Goal: Task Accomplishment & Management: Complete application form

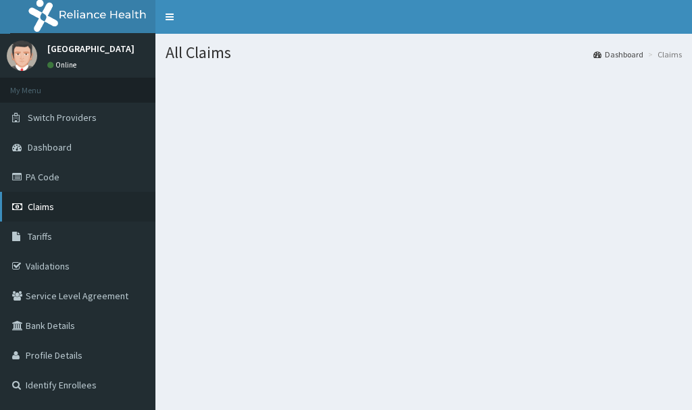
click at [68, 206] on link "Claims" at bounding box center [77, 207] width 155 height 30
drag, startPoint x: 61, startPoint y: 207, endPoint x: 295, endPoint y: 214, distance: 234.6
click at [295, 214] on section at bounding box center [423, 146] width 537 height 169
drag, startPoint x: 291, startPoint y: 216, endPoint x: 93, endPoint y: 148, distance: 208.8
click at [93, 148] on link "Dashboard" at bounding box center [77, 147] width 155 height 30
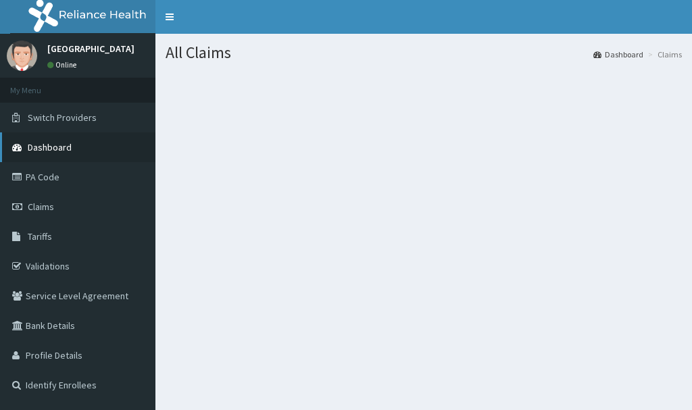
click at [101, 153] on link "Dashboard" at bounding box center [77, 147] width 155 height 30
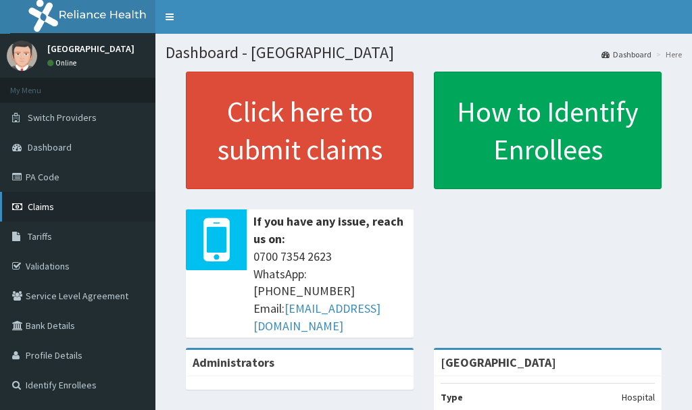
click at [64, 206] on link "Claims" at bounding box center [77, 207] width 155 height 30
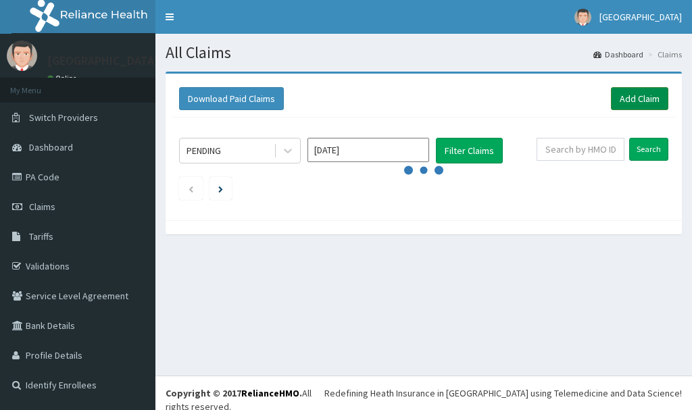
click at [641, 99] on link "Add Claim" at bounding box center [639, 98] width 57 height 23
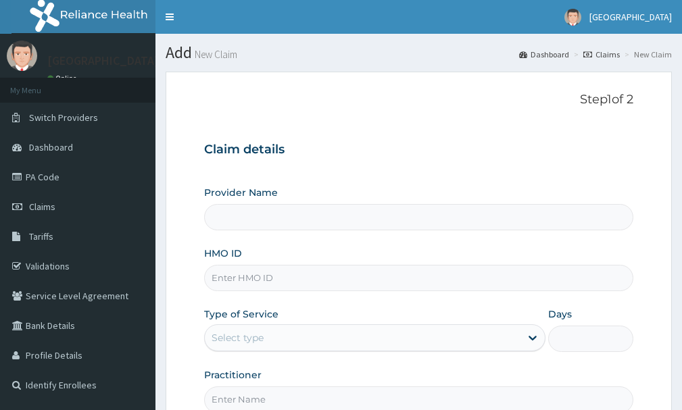
drag, startPoint x: 0, startPoint y: 0, endPoint x: 272, endPoint y: 278, distance: 389.0
click at [272, 278] on input "HMO ID" at bounding box center [418, 278] width 429 height 26
type input "AEN/10058/A"
click at [293, 341] on div "Select type" at bounding box center [363, 338] width 316 height 22
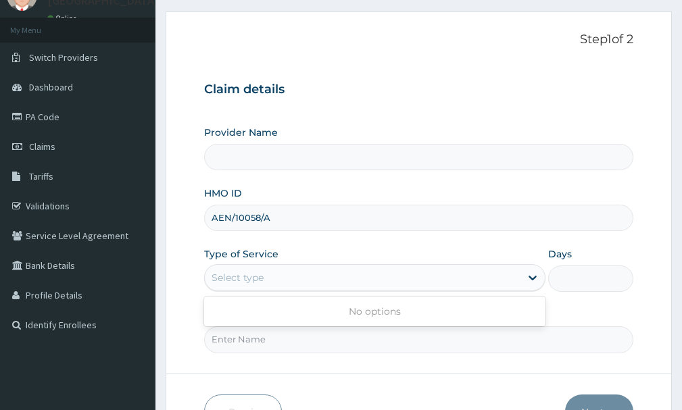
scroll to position [92, 0]
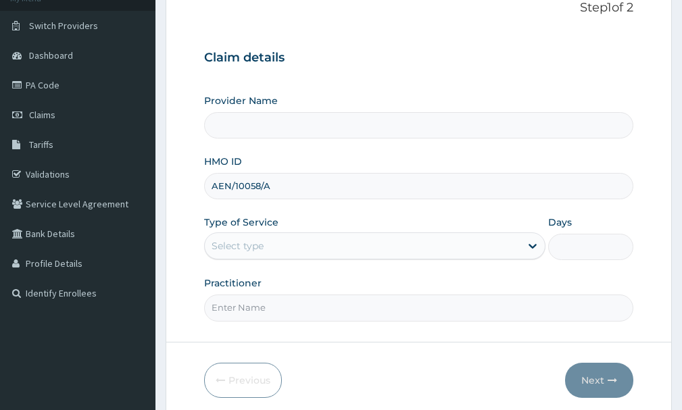
click at [340, 242] on div "Select type" at bounding box center [363, 246] width 316 height 22
click at [351, 249] on div "Select type" at bounding box center [363, 246] width 316 height 22
click at [534, 253] on icon at bounding box center [533, 246] width 14 height 14
click at [533, 249] on icon at bounding box center [533, 247] width 8 height 5
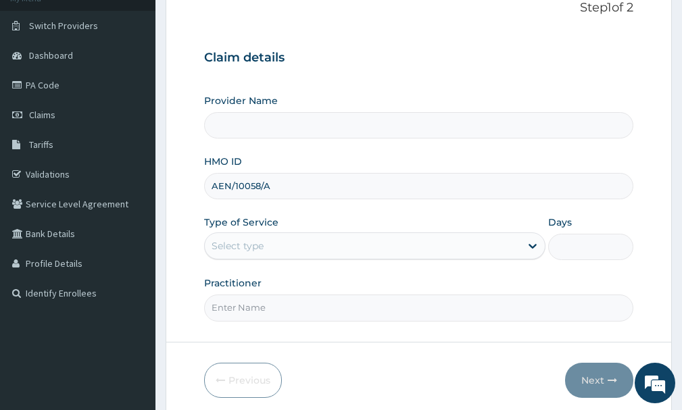
drag, startPoint x: 273, startPoint y: 303, endPoint x: 292, endPoint y: 318, distance: 24.5
click at [284, 315] on input "Practitioner" at bounding box center [418, 308] width 429 height 26
click at [226, 308] on input "drr nkemjikA" at bounding box center [418, 308] width 429 height 26
click at [300, 316] on input "dr nkemjikA" at bounding box center [418, 308] width 429 height 26
type input "dr nkemjika"
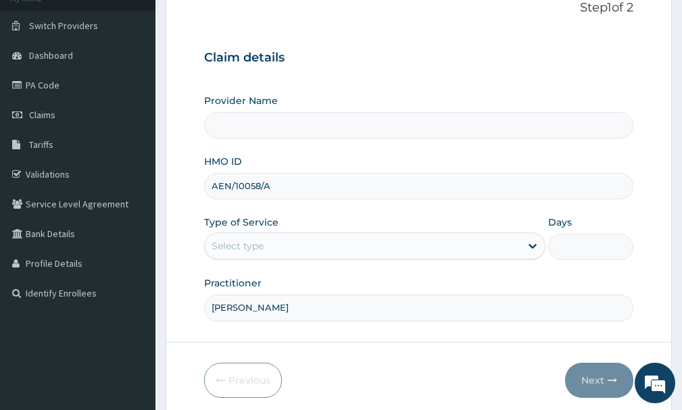
click at [486, 257] on div "Select type" at bounding box center [374, 245] width 341 height 27
click at [353, 127] on input "Provider Name" at bounding box center [418, 125] width 429 height 26
click at [354, 127] on input "Provider Name" at bounding box center [418, 125] width 429 height 26
click at [367, 138] on input "Provider Name" at bounding box center [418, 125] width 429 height 26
click at [341, 139] on div "Provider Name HMO ID AEN/10058/A Type of Service Select type Days Practitioner …" at bounding box center [418, 207] width 429 height 227
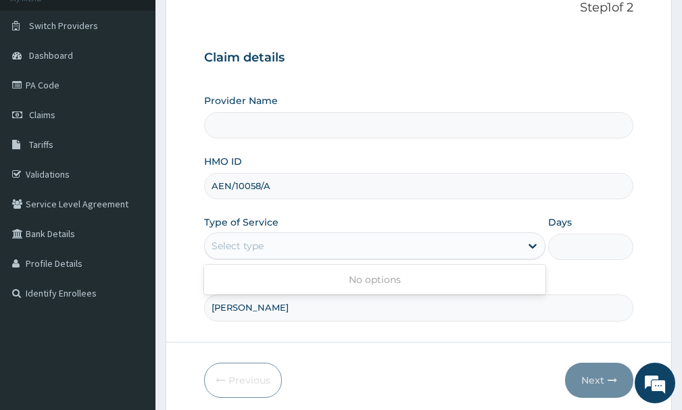
click at [396, 249] on div "Select type" at bounding box center [363, 246] width 316 height 22
click at [394, 282] on div "No options" at bounding box center [374, 280] width 341 height 24
click at [443, 253] on div "Select type" at bounding box center [363, 246] width 316 height 22
drag, startPoint x: 338, startPoint y: 118, endPoint x: 349, endPoint y: 129, distance: 15.8
click at [340, 120] on input "Provider Name" at bounding box center [418, 125] width 429 height 26
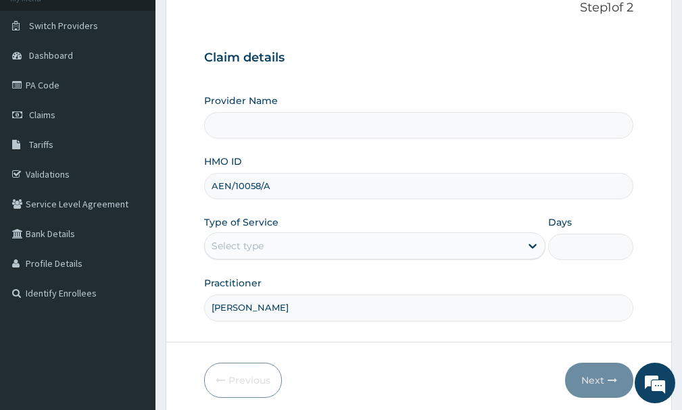
click at [349, 129] on input "Provider Name" at bounding box center [418, 125] width 429 height 26
click at [349, 131] on input "Provider Name" at bounding box center [418, 125] width 429 height 26
click at [324, 249] on div "Select type" at bounding box center [363, 246] width 316 height 22
click at [324, 247] on div "Select type" at bounding box center [363, 246] width 316 height 22
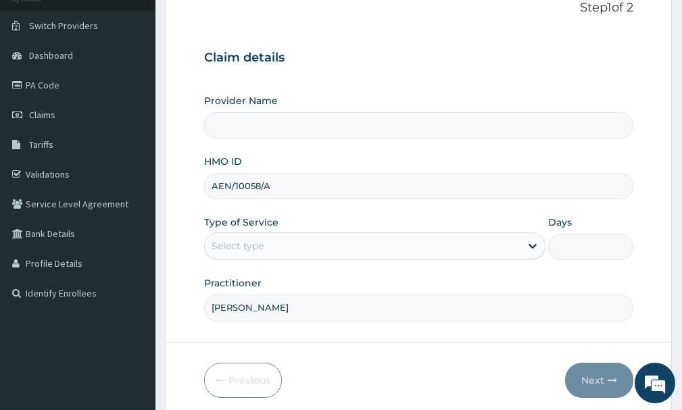
click at [325, 247] on div "Select type" at bounding box center [363, 246] width 316 height 22
click at [315, 121] on input "Provider Name" at bounding box center [418, 125] width 429 height 26
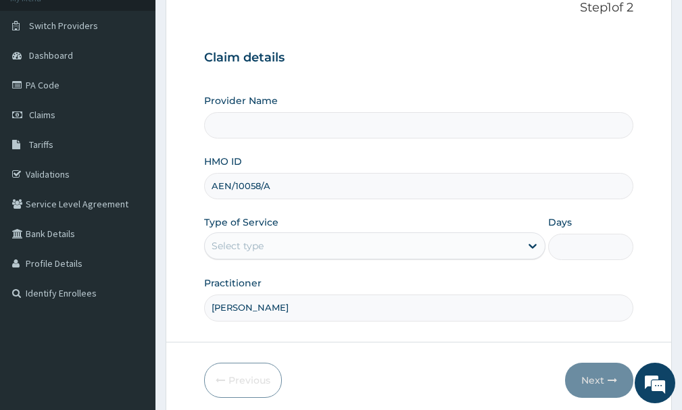
click at [276, 249] on div "Select type" at bounding box center [363, 246] width 316 height 22
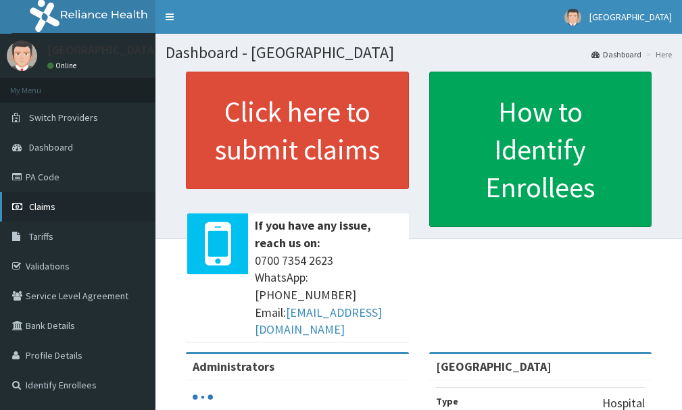
click at [59, 207] on link "Claims" at bounding box center [77, 207] width 155 height 30
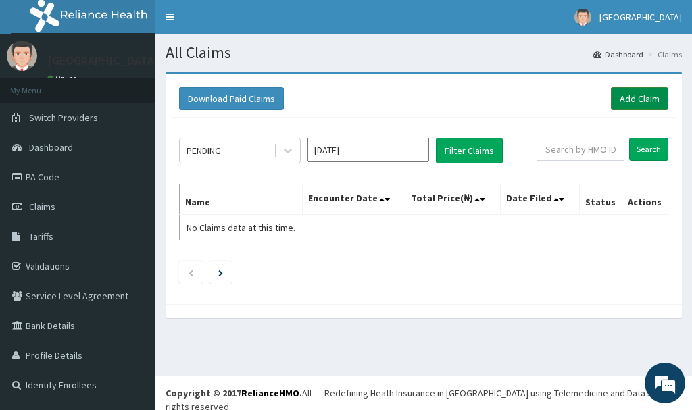
click at [641, 99] on link "Add Claim" at bounding box center [639, 98] width 57 height 23
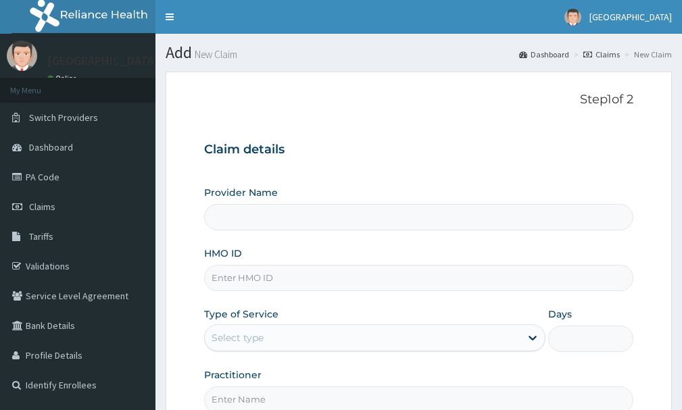
drag, startPoint x: 0, startPoint y: 0, endPoint x: 270, endPoint y: 280, distance: 388.6
click at [270, 280] on input "HMO ID" at bounding box center [418, 278] width 429 height 26
type input "[GEOGRAPHIC_DATA]"
click at [253, 279] on input "AEN/100058/A" at bounding box center [418, 278] width 429 height 26
type input "AEN/10058/A"
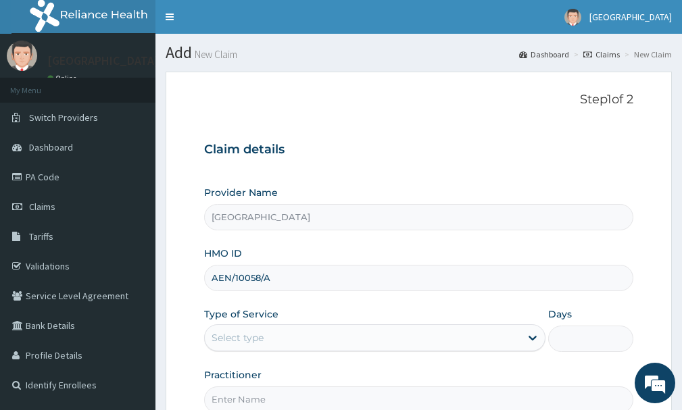
click at [267, 342] on div "Select type" at bounding box center [363, 338] width 316 height 22
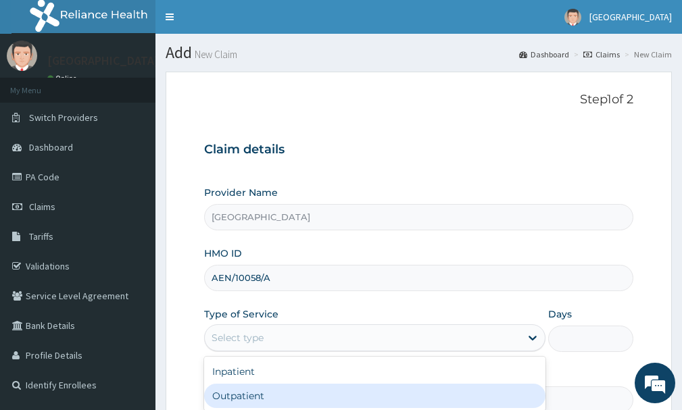
click at [273, 399] on div "Outpatient" at bounding box center [374, 396] width 341 height 24
type input "1"
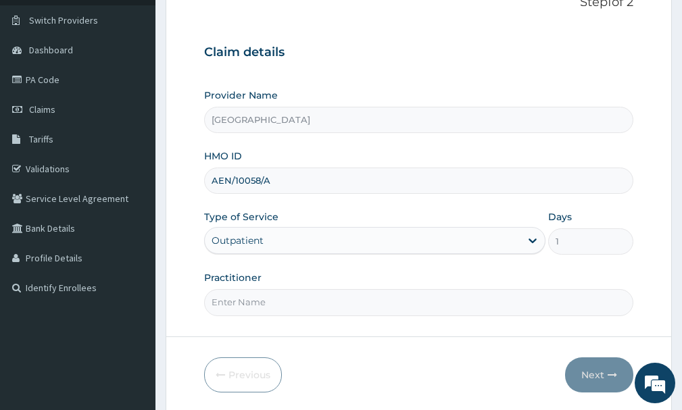
scroll to position [101, 0]
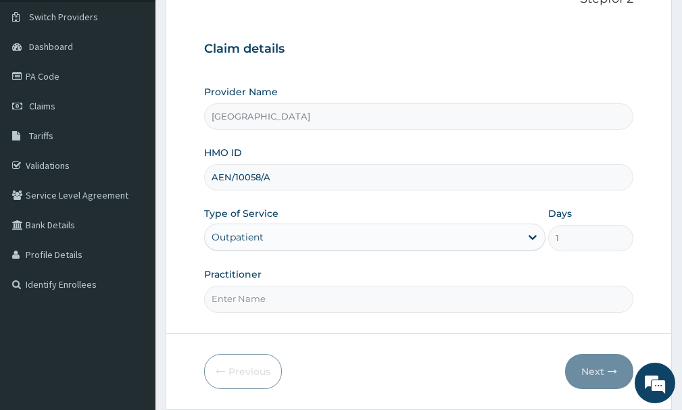
click at [285, 297] on input "Practitioner" at bounding box center [418, 299] width 429 height 26
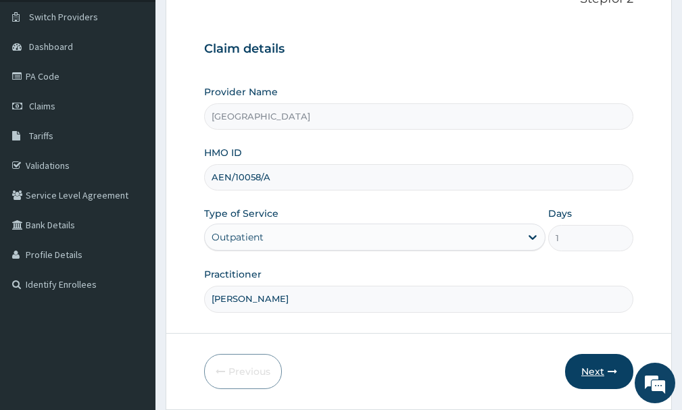
type input "dr nkemjika"
click at [616, 374] on button "Next" at bounding box center [599, 371] width 68 height 35
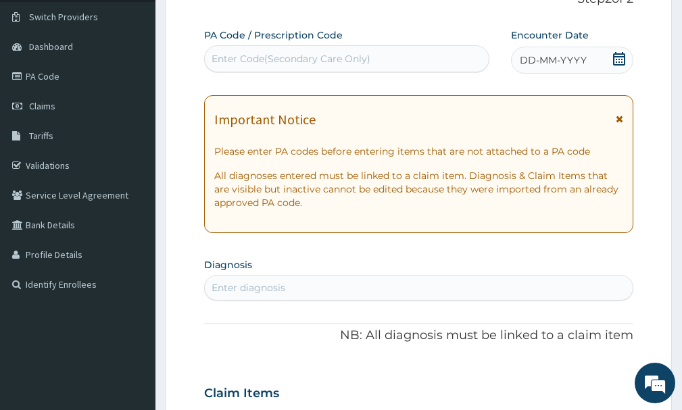
drag, startPoint x: 622, startPoint y: 53, endPoint x: 610, endPoint y: 68, distance: 18.3
click at [621, 55] on icon at bounding box center [619, 59] width 14 height 14
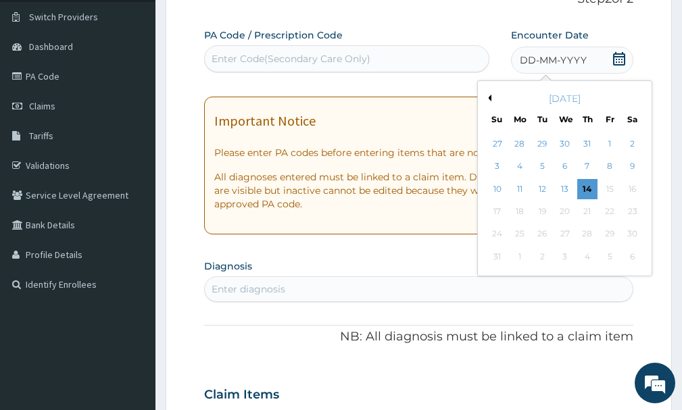
click at [493, 97] on div "August 2025" at bounding box center [564, 99] width 163 height 14
click at [491, 97] on button "Previous Month" at bounding box center [488, 98] width 7 height 7
click at [590, 145] on div "3" at bounding box center [587, 144] width 20 height 20
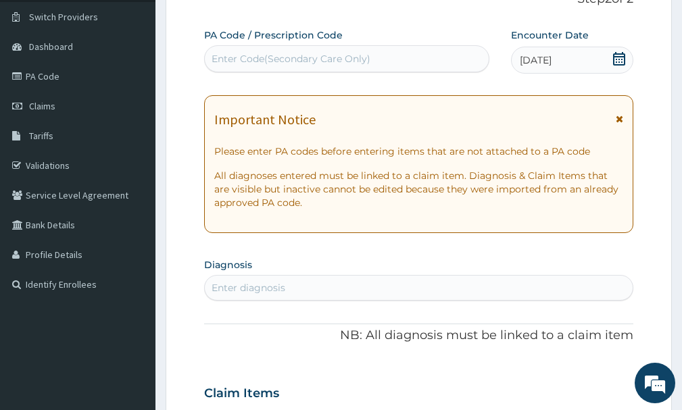
click at [434, 292] on div "Enter diagnosis" at bounding box center [419, 288] width 428 height 22
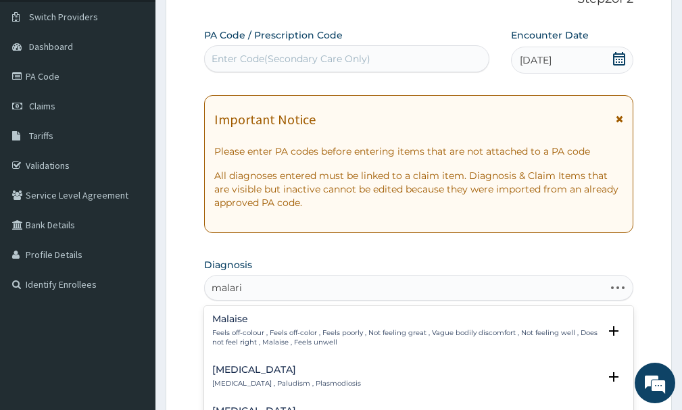
type input "malaria"
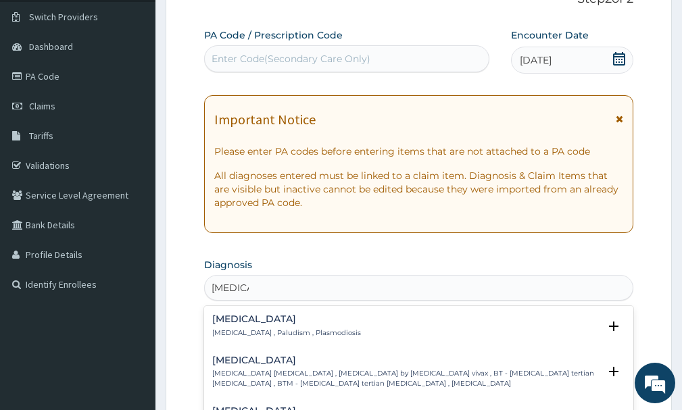
click at [251, 333] on p "Malaria , Paludism , Plasmodiosis" at bounding box center [286, 332] width 149 height 9
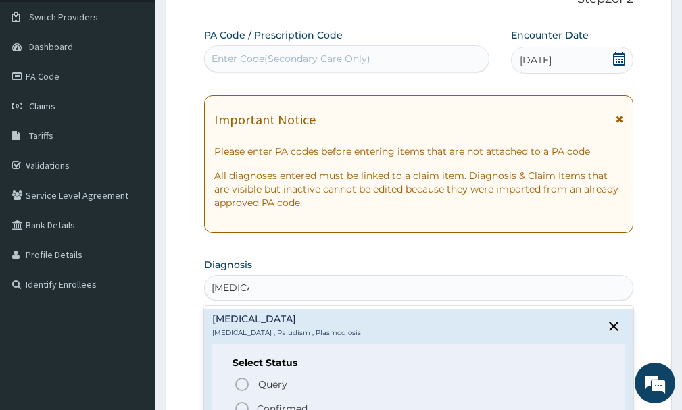
click at [285, 408] on p "Confirmed" at bounding box center [282, 409] width 51 height 14
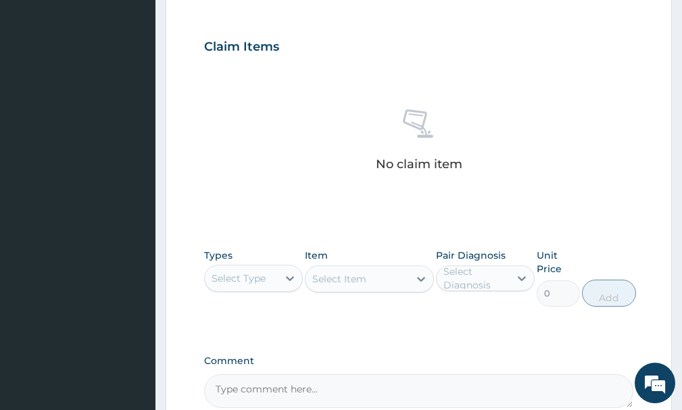
scroll to position [470, 0]
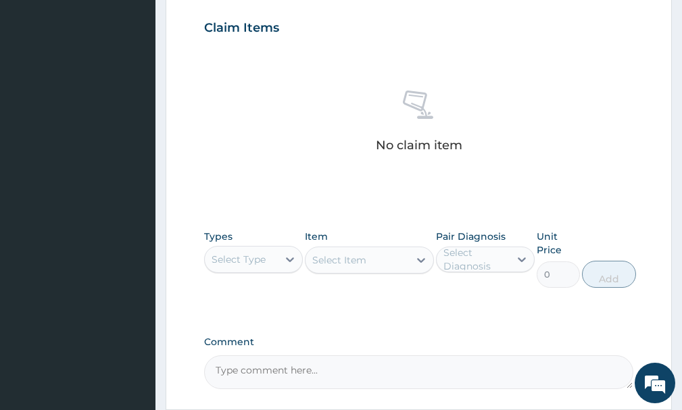
drag, startPoint x: 235, startPoint y: 258, endPoint x: 240, endPoint y: 266, distance: 8.8
click at [236, 259] on div "Select Type" at bounding box center [239, 260] width 54 height 14
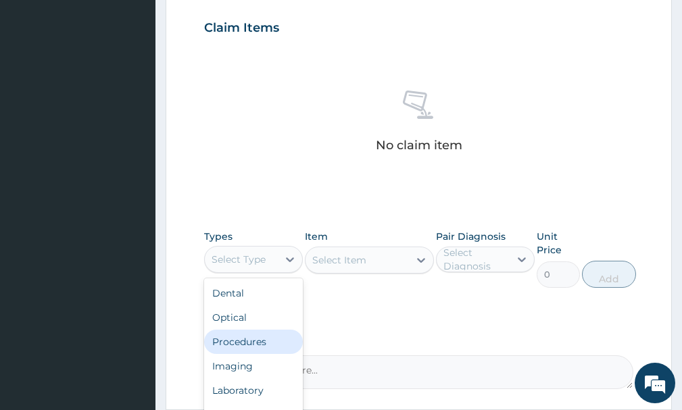
drag, startPoint x: 255, startPoint y: 339, endPoint x: 332, endPoint y: 283, distance: 95.3
click at [263, 336] on div "Procedures" at bounding box center [253, 342] width 99 height 24
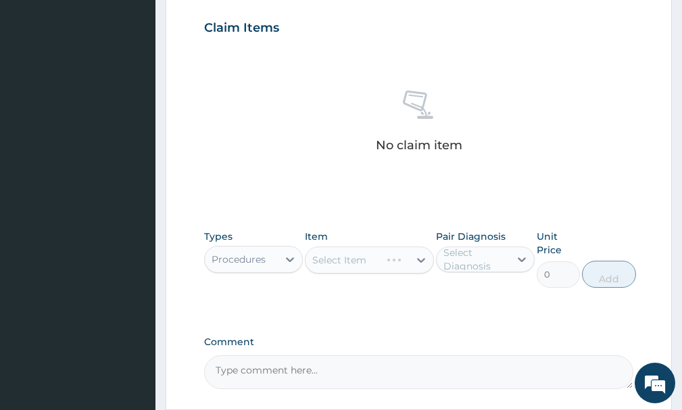
click at [358, 257] on div "Select Item" at bounding box center [369, 260] width 128 height 27
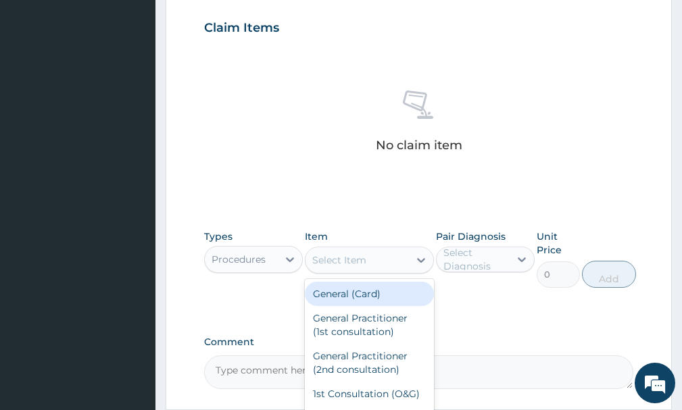
click at [360, 266] on div "Select Item" at bounding box center [339, 260] width 54 height 14
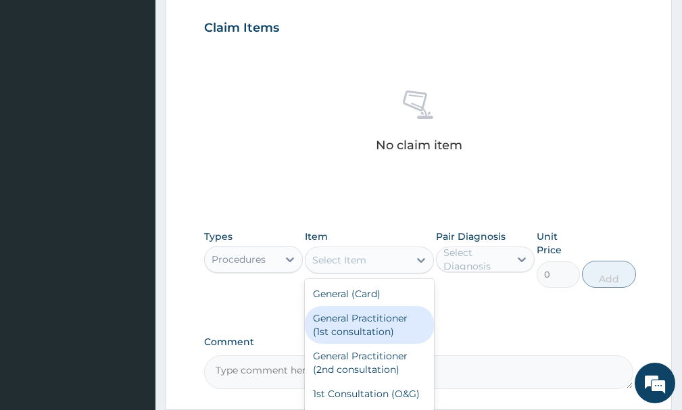
drag, startPoint x: 363, startPoint y: 320, endPoint x: 391, endPoint y: 311, distance: 29.1
click at [363, 320] on div "General Practitioner (1st consultation)" at bounding box center [369, 325] width 128 height 38
type input "1500"
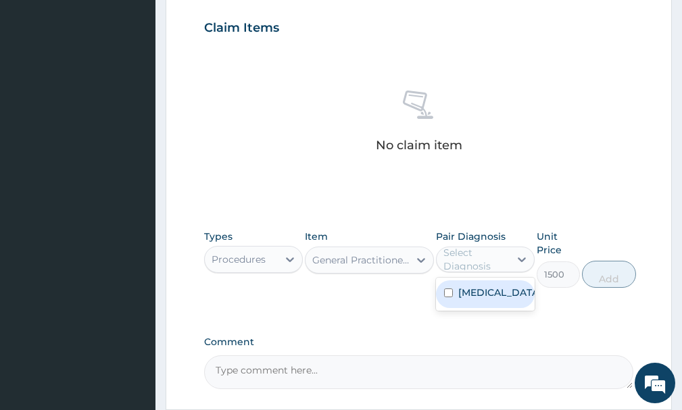
drag, startPoint x: 466, startPoint y: 263, endPoint x: 466, endPoint y: 278, distance: 14.9
click at [466, 263] on div "Select Diagnosis" at bounding box center [475, 259] width 65 height 27
click at [466, 294] on label "[MEDICAL_DATA]" at bounding box center [499, 293] width 82 height 14
checkbox input "true"
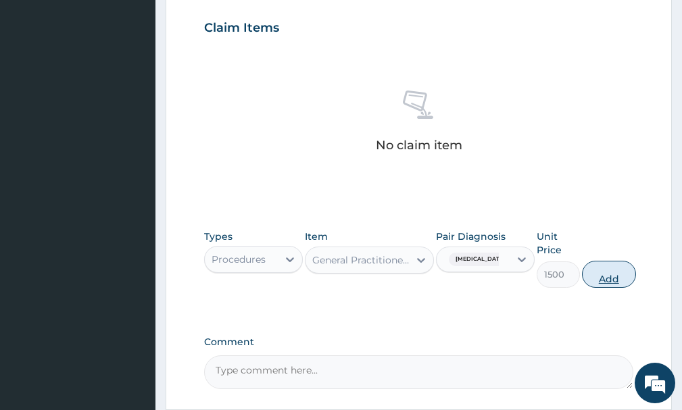
click at [598, 275] on button "Add" at bounding box center [609, 274] width 54 height 27
type input "0"
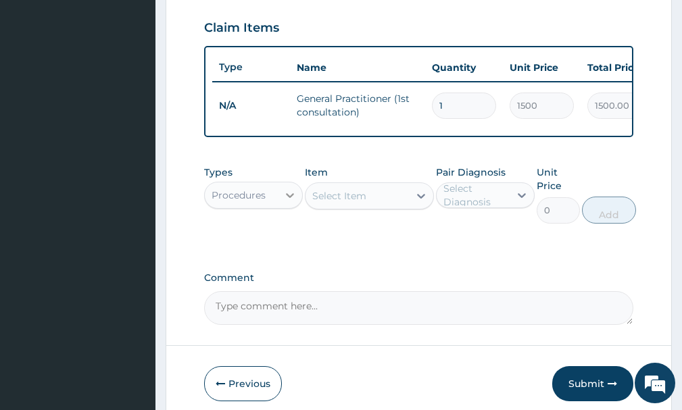
click at [287, 202] on icon at bounding box center [290, 196] width 14 height 14
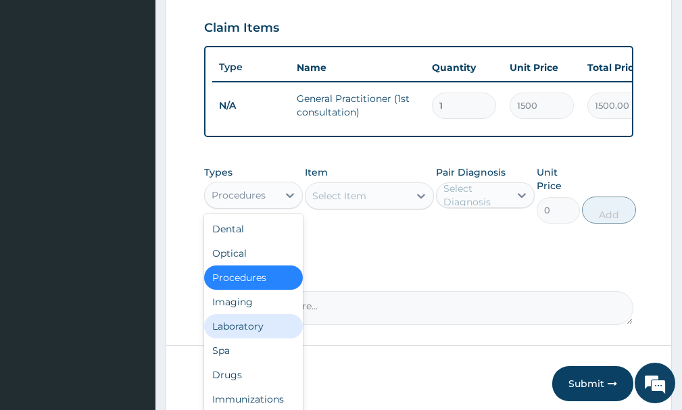
click at [239, 339] on div "Laboratory" at bounding box center [253, 326] width 99 height 24
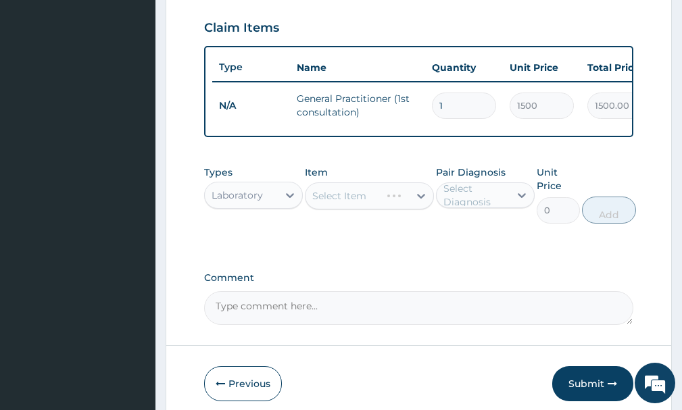
click at [358, 210] on div "Select Item" at bounding box center [369, 195] width 128 height 27
click at [365, 205] on div "Select Item" at bounding box center [369, 195] width 128 height 27
click at [370, 207] on div "Select Item" at bounding box center [356, 196] width 103 height 22
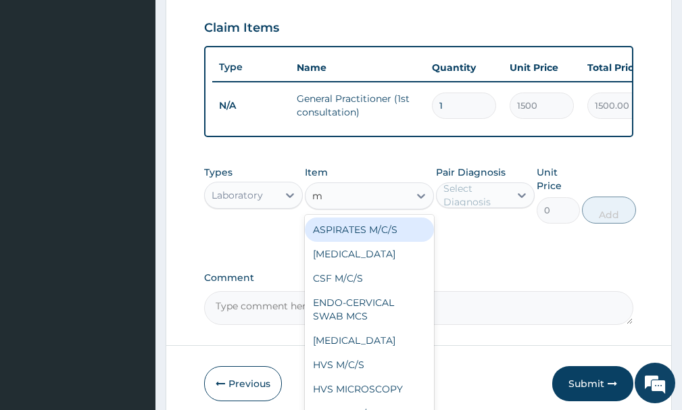
type input "mp"
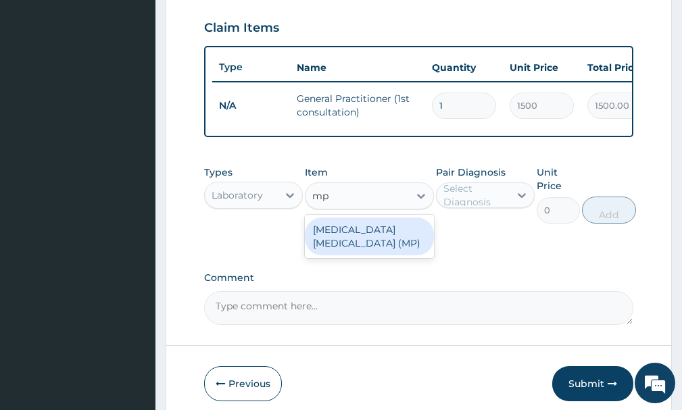
drag, startPoint x: 387, startPoint y: 248, endPoint x: 445, endPoint y: 245, distance: 58.2
click at [392, 248] on div "[MEDICAL_DATA] [MEDICAL_DATA] (MP)" at bounding box center [369, 237] width 128 height 38
type input "560"
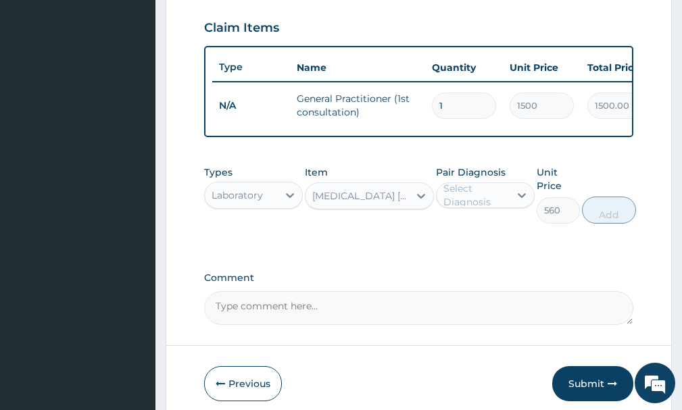
click at [492, 204] on div "Select Diagnosis" at bounding box center [475, 195] width 65 height 27
click at [494, 241] on div "[MEDICAL_DATA]" at bounding box center [485, 230] width 99 height 28
checkbox input "true"
click at [614, 224] on button "Add" at bounding box center [609, 210] width 54 height 27
type input "0"
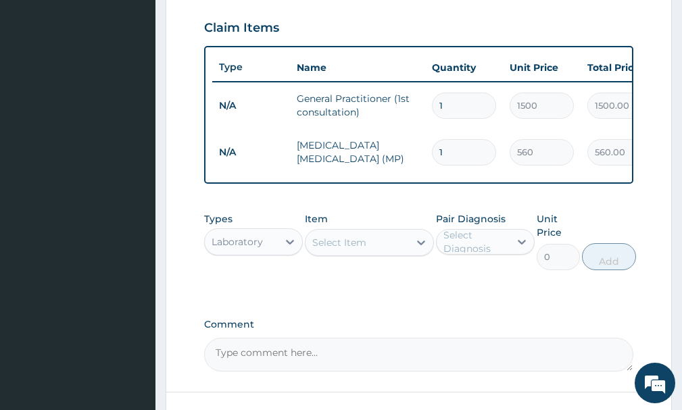
click at [366, 253] on div "Select Item" at bounding box center [356, 243] width 103 height 22
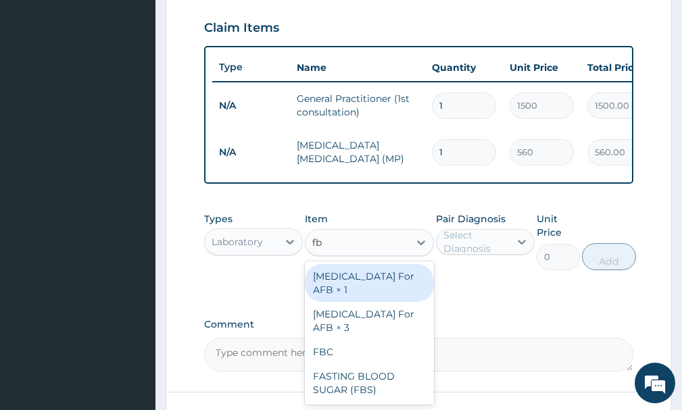
type input "fbc"
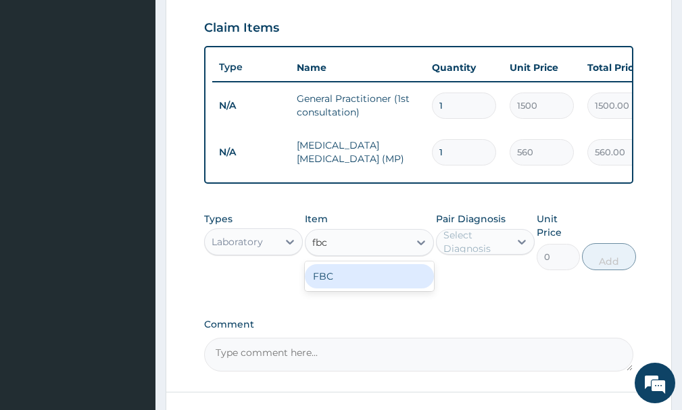
click at [376, 279] on div "FBC" at bounding box center [369, 276] width 128 height 24
type input "1600"
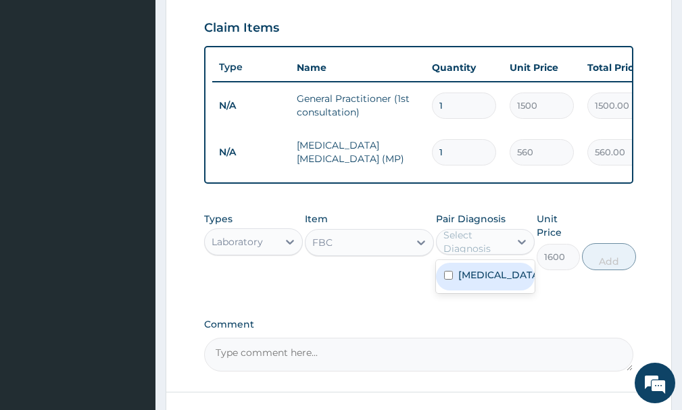
click at [464, 255] on div "Select Diagnosis" at bounding box center [475, 241] width 65 height 27
click at [454, 287] on div "Malaria" at bounding box center [485, 277] width 99 height 28
checkbox input "true"
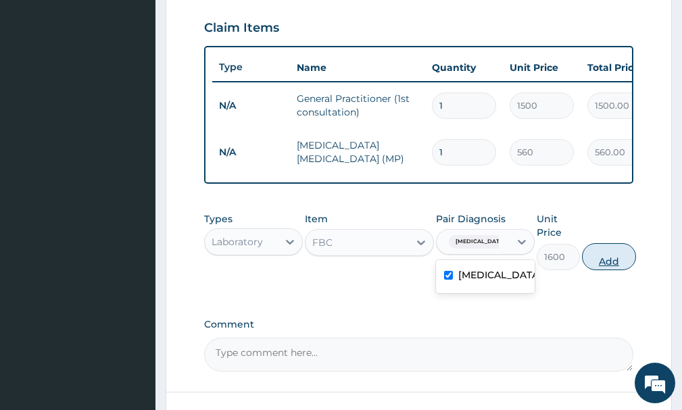
click at [608, 265] on button "Add" at bounding box center [609, 256] width 54 height 27
type input "0"
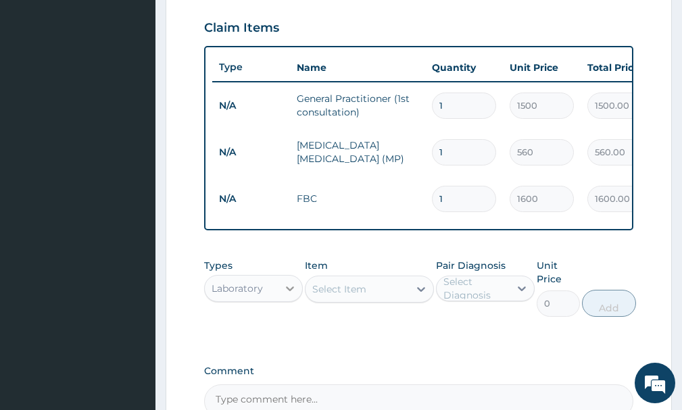
click at [278, 301] on div at bounding box center [290, 288] width 24 height 24
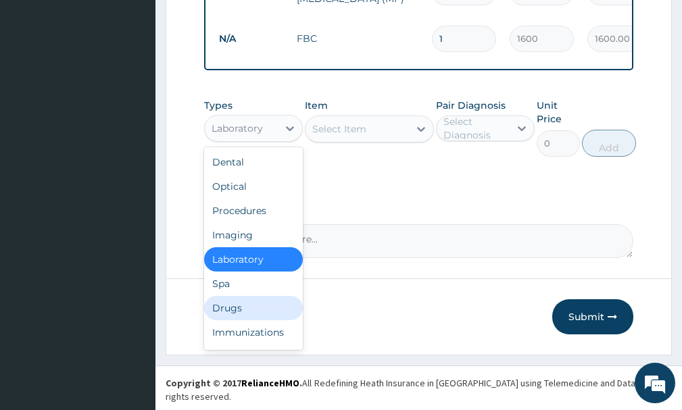
scroll to position [46, 0]
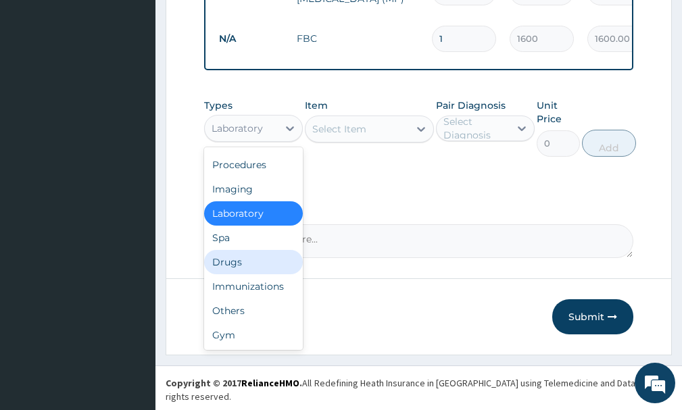
click at [236, 268] on div "Drugs" at bounding box center [253, 262] width 99 height 24
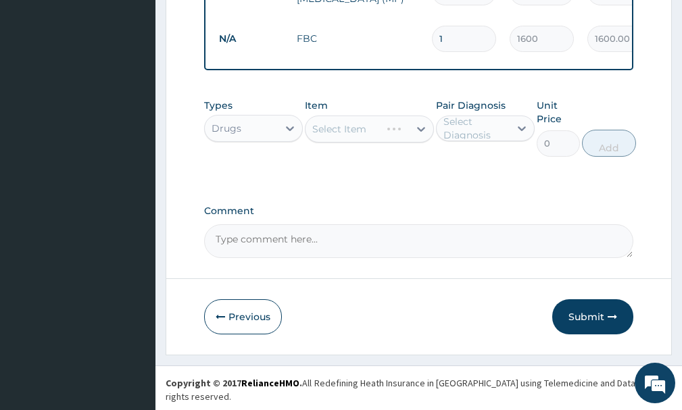
click at [357, 143] on div "Select Item" at bounding box center [369, 129] width 128 height 27
click at [409, 143] on div "Select Item" at bounding box center [369, 129] width 128 height 27
click at [408, 140] on div "Select Item" at bounding box center [356, 129] width 103 height 22
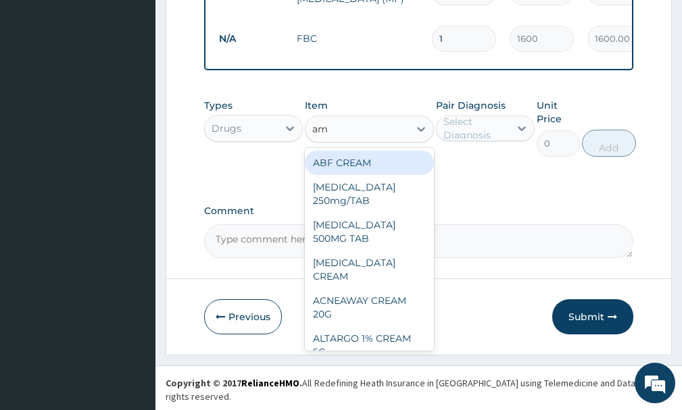
type input "ama"
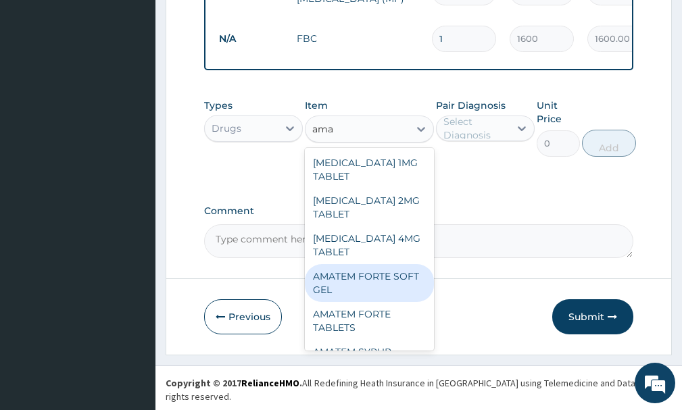
click at [368, 286] on div "AMATEM FORTE SOFT GEL" at bounding box center [369, 283] width 128 height 38
type input "250"
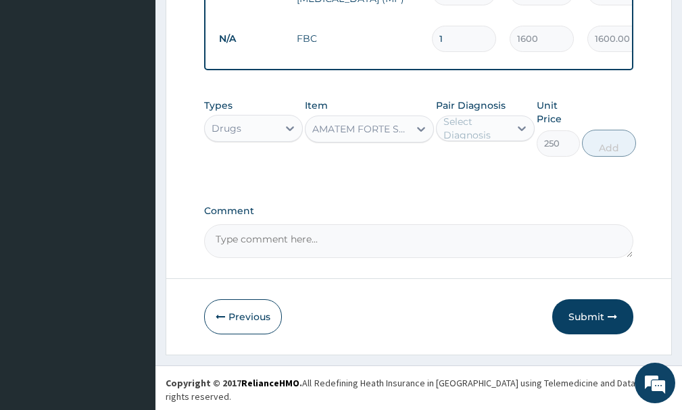
drag, startPoint x: 453, startPoint y: 145, endPoint x: 455, endPoint y: 152, distance: 7.7
click at [453, 142] on div "Select Diagnosis" at bounding box center [475, 128] width 65 height 27
click at [462, 168] on label "[MEDICAL_DATA]" at bounding box center [499, 162] width 82 height 14
checkbox input "true"
click at [582, 157] on button "Add" at bounding box center [609, 143] width 54 height 27
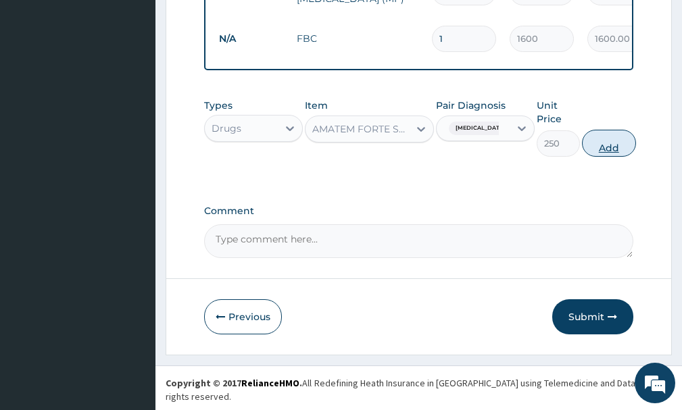
type input "0"
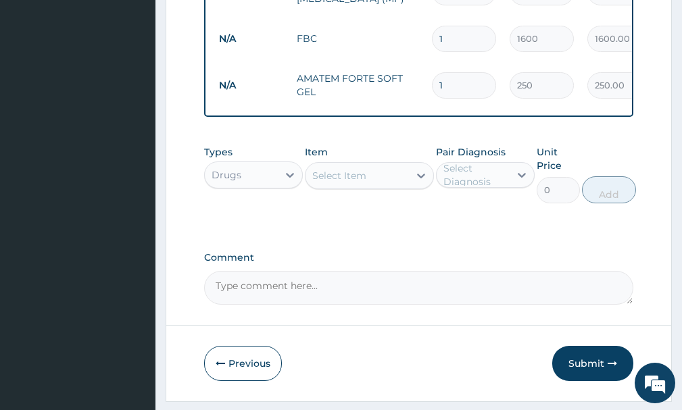
type input "0.00"
type input "6"
type input "1500.00"
type input "6"
click at [378, 187] on div "Select Item" at bounding box center [356, 176] width 103 height 22
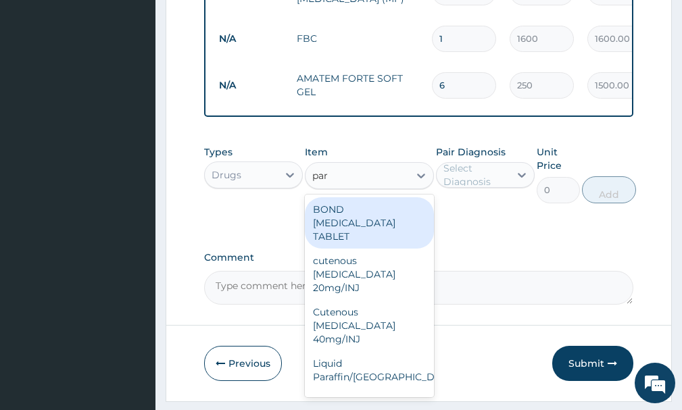
type input "para"
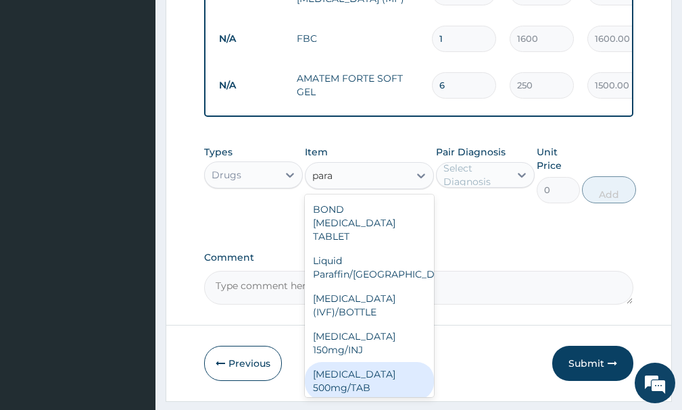
drag, startPoint x: 341, startPoint y: 379, endPoint x: 437, endPoint y: 249, distance: 161.8
click at [346, 379] on div "[MEDICAL_DATA] 500mg/TAB" at bounding box center [369, 381] width 128 height 38
type input "5.25"
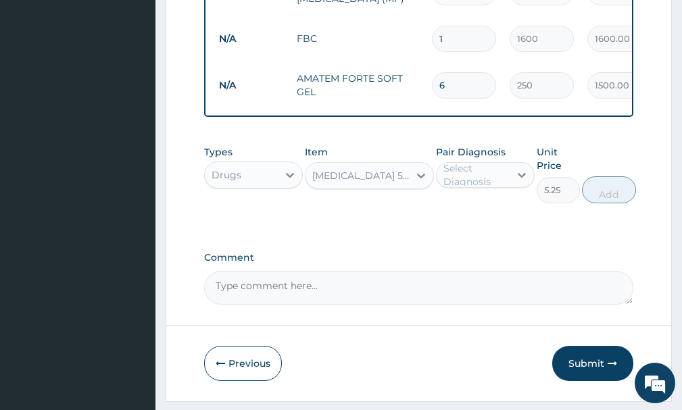
click at [479, 189] on div "Select Diagnosis" at bounding box center [475, 175] width 65 height 27
click at [491, 224] on div "[MEDICAL_DATA]" at bounding box center [485, 210] width 99 height 28
checkbox input "true"
click at [590, 202] on button "Add" at bounding box center [609, 189] width 54 height 27
type input "0"
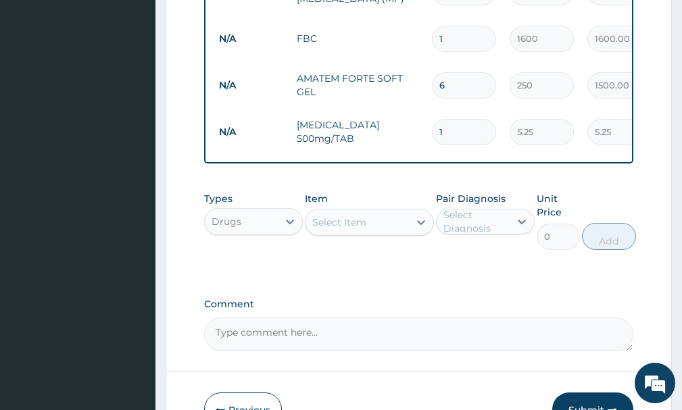
type input "0.00"
type input "4"
type input "21.00"
type input "40"
type input "210.00"
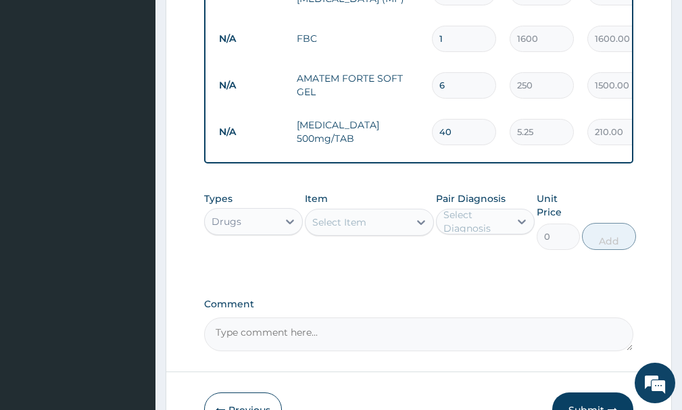
type input "40"
click at [386, 233] on div "Select Item" at bounding box center [356, 223] width 103 height 22
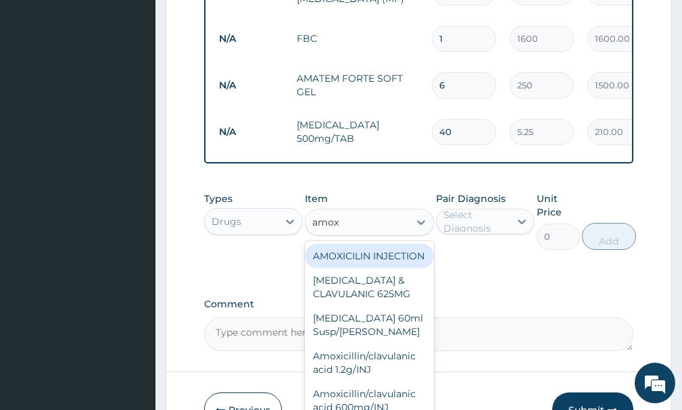
type input "amoxi"
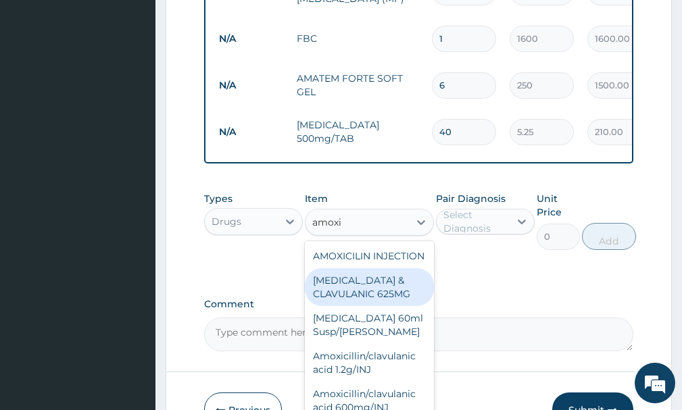
drag, startPoint x: 377, startPoint y: 314, endPoint x: 425, endPoint y: 301, distance: 49.7
click at [381, 306] on div "[MEDICAL_DATA] & CLAVULANIC 625MG" at bounding box center [369, 287] width 128 height 38
type input "300"
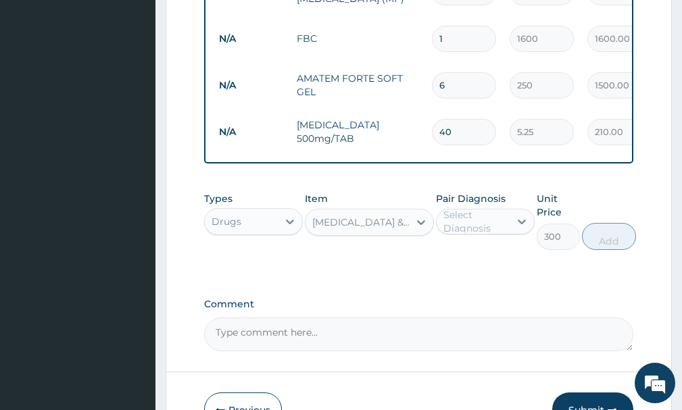
click at [488, 229] on div "Select Diagnosis" at bounding box center [475, 221] width 65 height 27
click at [493, 262] on label "[MEDICAL_DATA]" at bounding box center [499, 255] width 82 height 14
checkbox input "true"
click at [603, 243] on button "Add" at bounding box center [609, 236] width 54 height 27
type input "0"
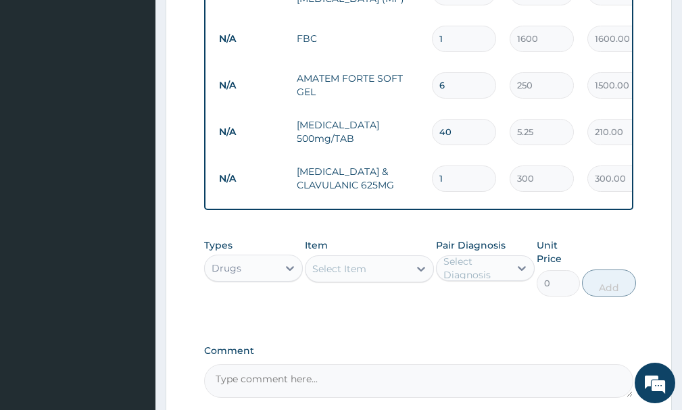
type input "15"
type input "4500.00"
type input "15"
click at [377, 280] on div "Select Item" at bounding box center [356, 269] width 103 height 22
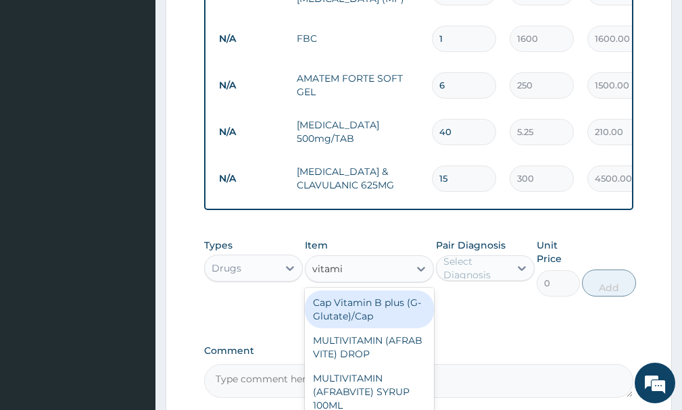
type input "vitamin"
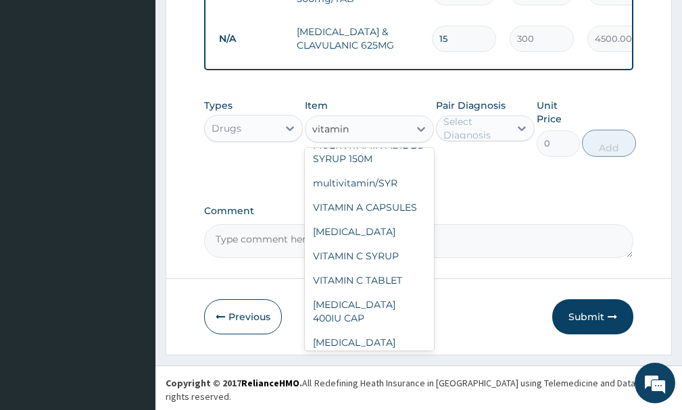
scroll to position [222, 0]
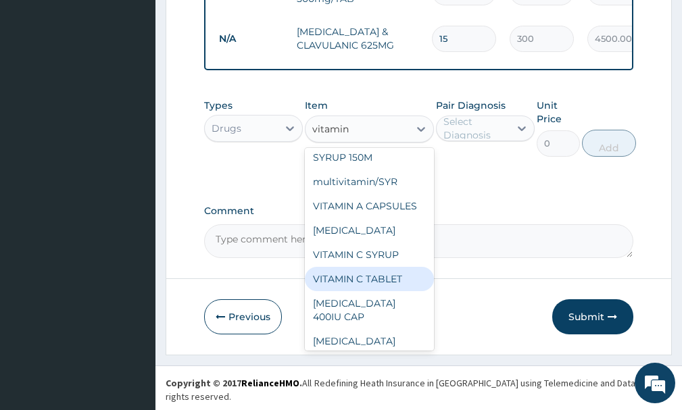
click at [355, 291] on div "VITAMIN C TABLET" at bounding box center [369, 279] width 128 height 24
type input "2.62"
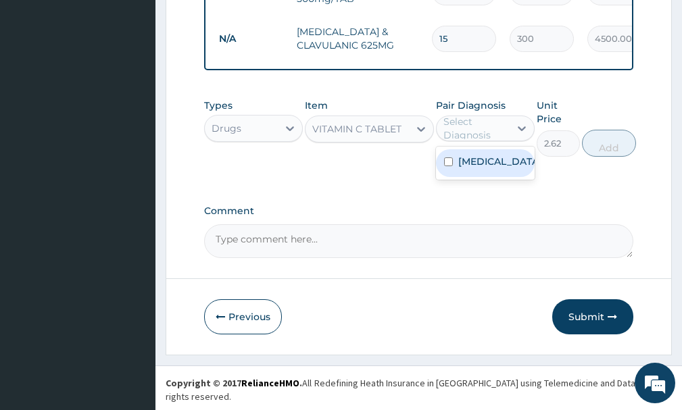
drag, startPoint x: 505, startPoint y: 141, endPoint x: 502, endPoint y: 185, distance: 44.0
click at [505, 142] on div "Select Diagnosis" at bounding box center [475, 128] width 65 height 27
drag, startPoint x: 502, startPoint y: 185, endPoint x: 512, endPoint y: 178, distance: 11.8
click at [500, 177] on div "[MEDICAL_DATA]" at bounding box center [485, 163] width 99 height 28
checkbox input "true"
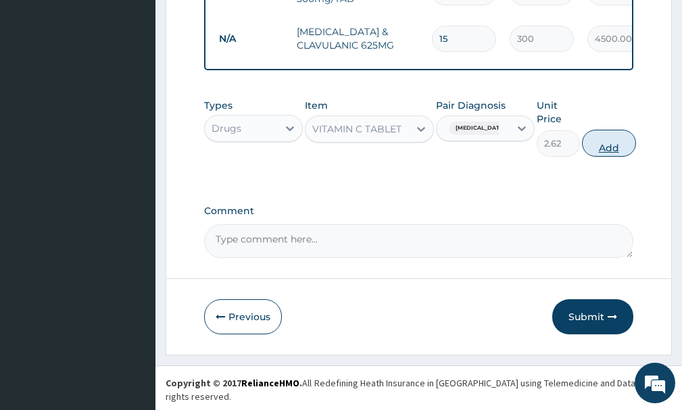
click at [606, 156] on button "Add" at bounding box center [609, 143] width 54 height 27
type input "0"
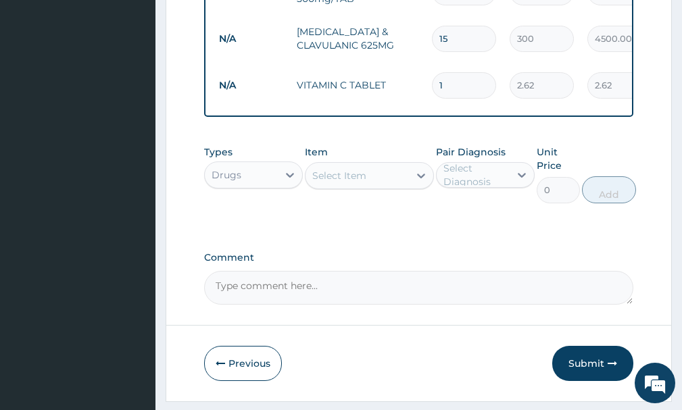
type input "0.00"
type input "3"
type input "7.86"
type input "30"
type input "78.60"
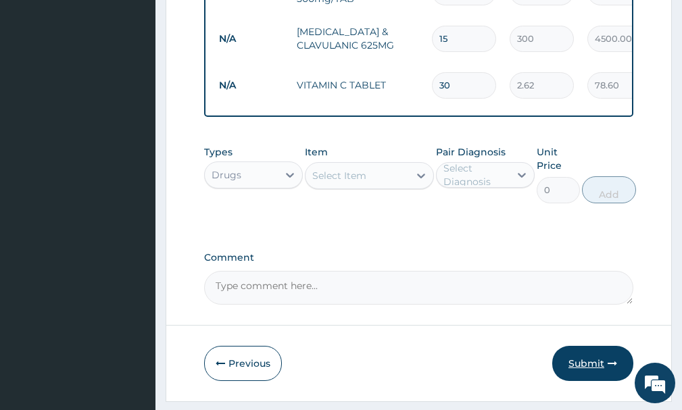
type input "30"
click at [605, 378] on button "Submit" at bounding box center [592, 363] width 81 height 35
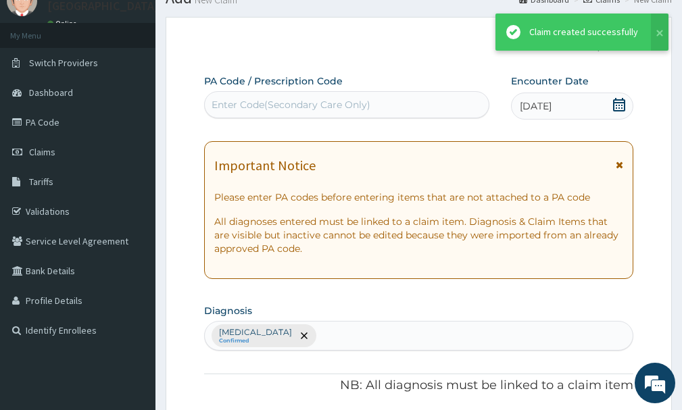
scroll to position [770, 0]
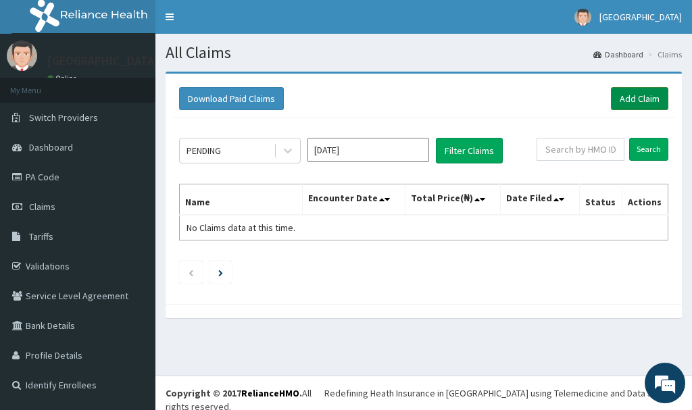
click at [653, 103] on link "Add Claim" at bounding box center [639, 98] width 57 height 23
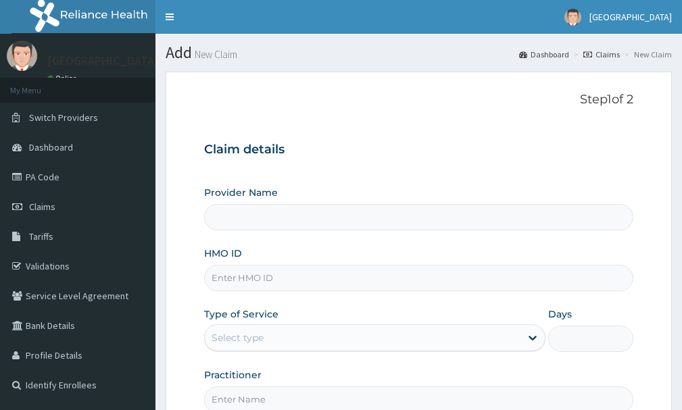
type input "[GEOGRAPHIC_DATA]"
click at [270, 281] on input "HMO ID" at bounding box center [418, 278] width 429 height 26
type input "BTR/10071/D"
click at [251, 335] on div "Select type" at bounding box center [238, 338] width 52 height 14
click at [252, 339] on div "Select type" at bounding box center [238, 338] width 52 height 14
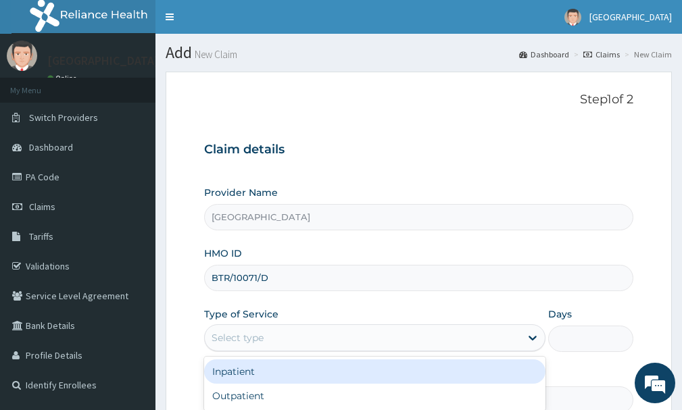
click at [328, 351] on div "option Inpatient focused, 1 of 2. 2 results available. Use Up and Down to choos…" at bounding box center [374, 337] width 341 height 27
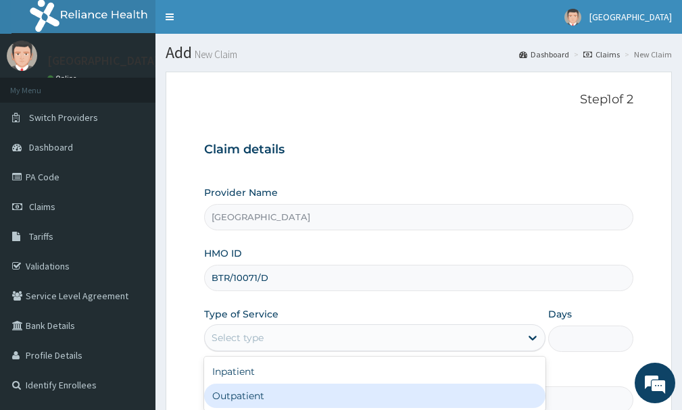
drag, startPoint x: 256, startPoint y: 400, endPoint x: 423, endPoint y: 378, distance: 168.3
click at [260, 399] on div "Outpatient" at bounding box center [374, 396] width 341 height 24
type input "1"
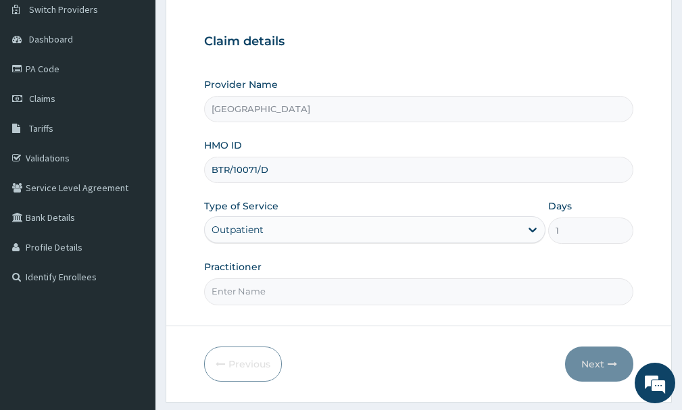
scroll to position [134, 0]
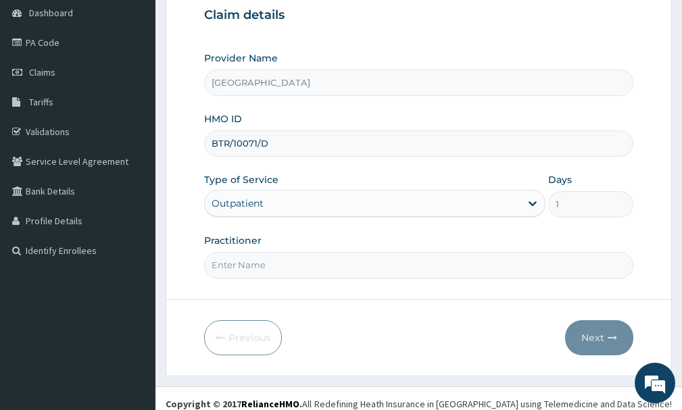
click at [245, 257] on input "Practitioner" at bounding box center [418, 265] width 429 height 26
type input "dr nkemjika"
click at [614, 339] on icon "button" at bounding box center [612, 337] width 9 height 9
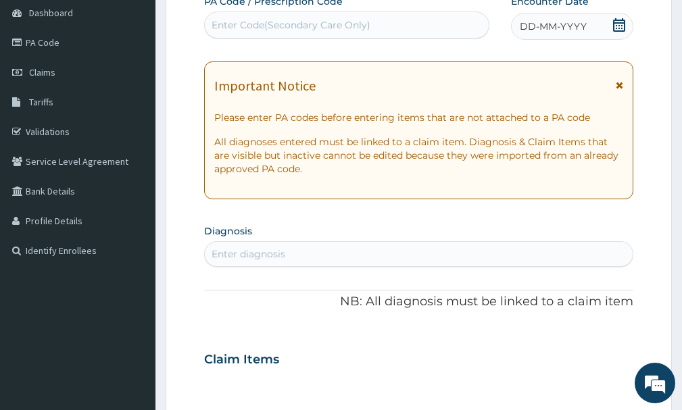
click at [614, 24] on icon at bounding box center [619, 25] width 12 height 14
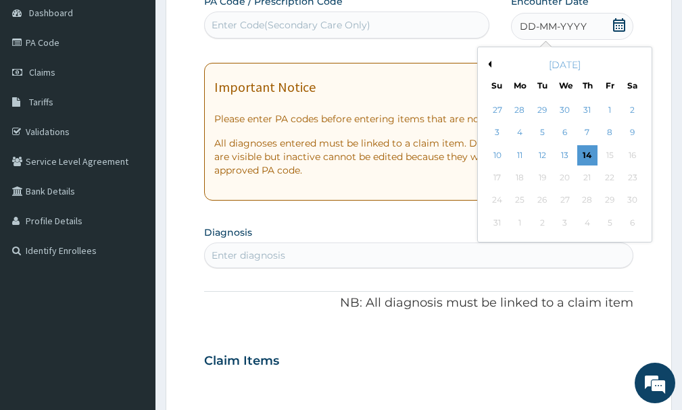
click at [489, 66] on button "Previous Month" at bounding box center [488, 64] width 7 height 7
click at [501, 153] on div "13" at bounding box center [497, 155] width 20 height 20
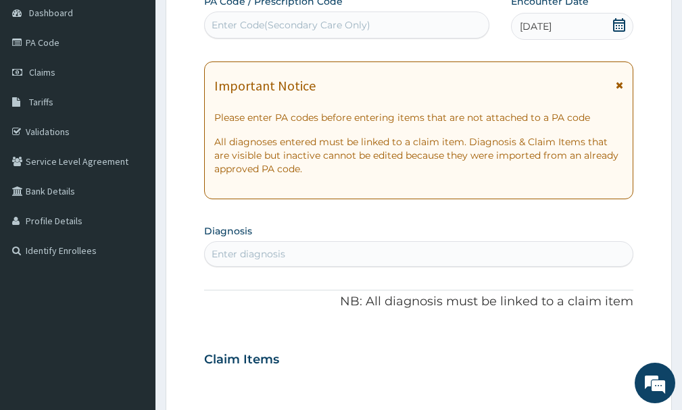
click at [337, 260] on div "Enter diagnosis" at bounding box center [419, 254] width 428 height 22
type input "malaria"
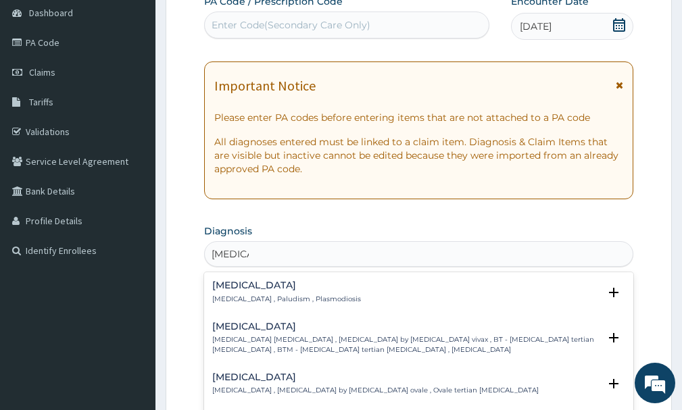
click at [267, 297] on p "Malaria , Paludism , Plasmodiosis" at bounding box center [286, 299] width 149 height 9
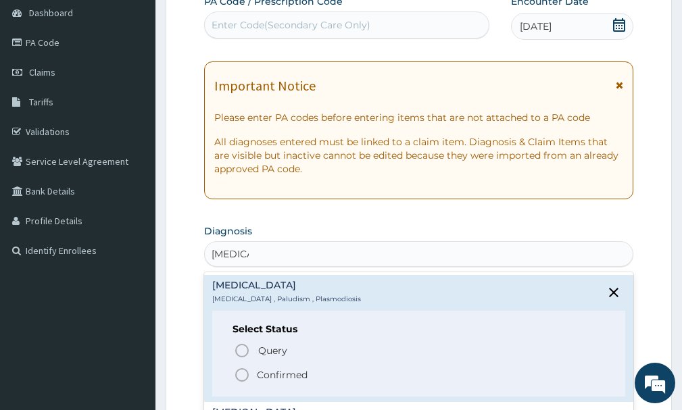
drag, startPoint x: 275, startPoint y: 374, endPoint x: 282, endPoint y: 366, distance: 10.6
click at [276, 374] on p "Confirmed" at bounding box center [282, 375] width 51 height 14
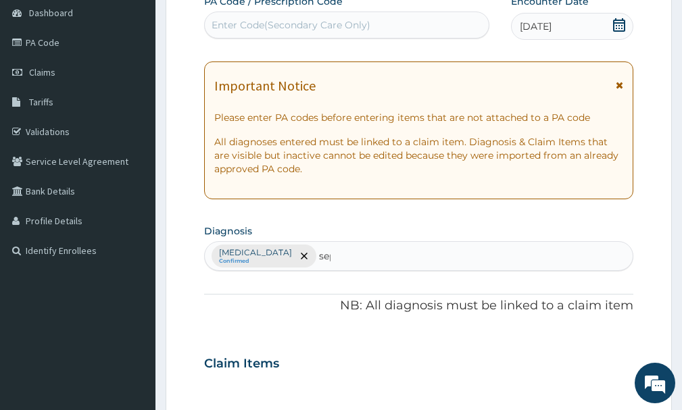
type input "sep["
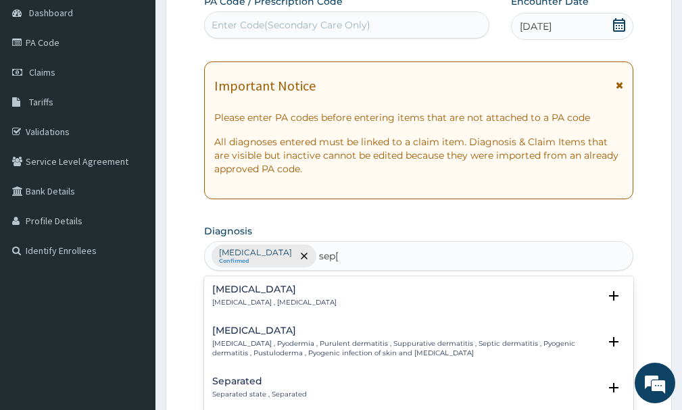
click at [297, 314] on div "Sepsis Systemic infection , Sepsis Select Status Query Query covers suspected (…" at bounding box center [418, 300] width 413 height 30
click at [260, 301] on p "Systemic infection , Sepsis" at bounding box center [274, 302] width 124 height 9
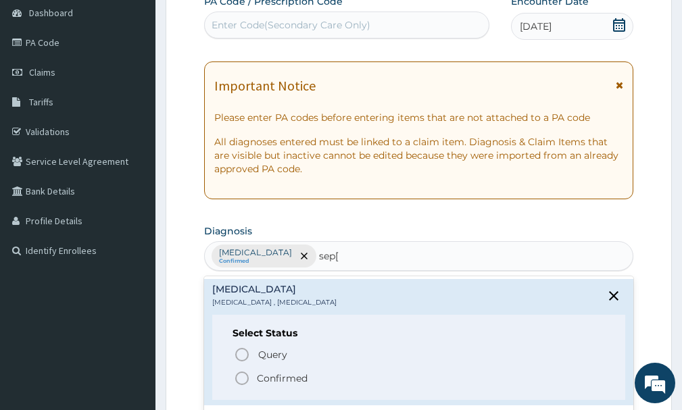
drag, startPoint x: 268, startPoint y: 377, endPoint x: 420, endPoint y: 347, distance: 155.1
click at [270, 377] on p "Confirmed" at bounding box center [282, 379] width 51 height 14
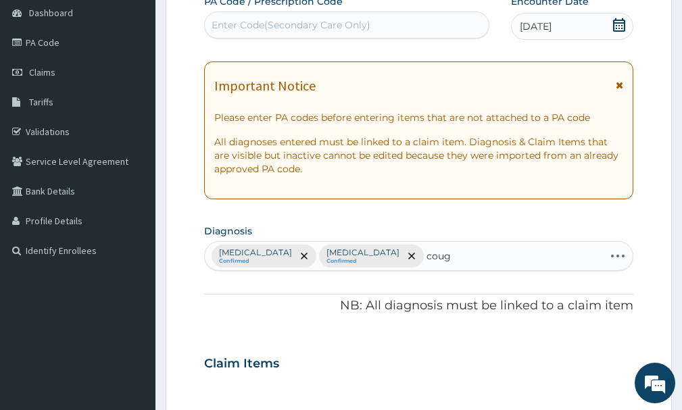
type input "cough"
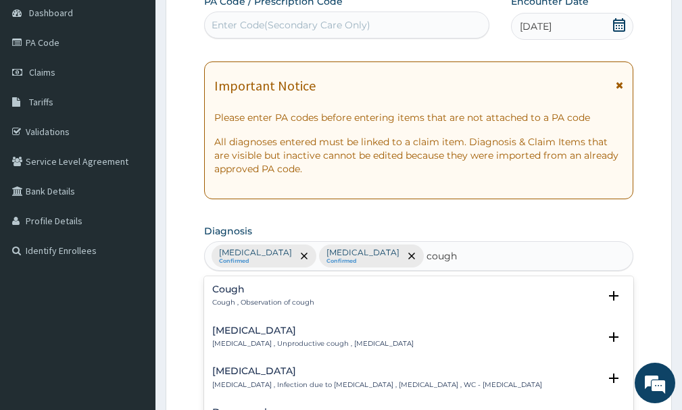
click at [312, 306] on p "Cough , Observation of cough" at bounding box center [263, 302] width 102 height 9
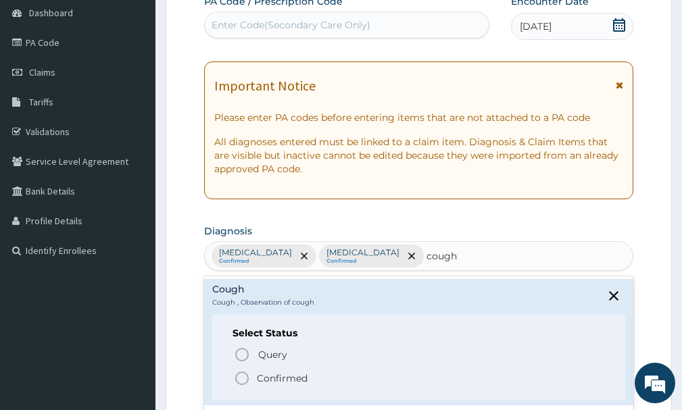
drag, startPoint x: 279, startPoint y: 378, endPoint x: 301, endPoint y: 340, distance: 43.6
click at [280, 378] on p "Confirmed" at bounding box center [282, 379] width 51 height 14
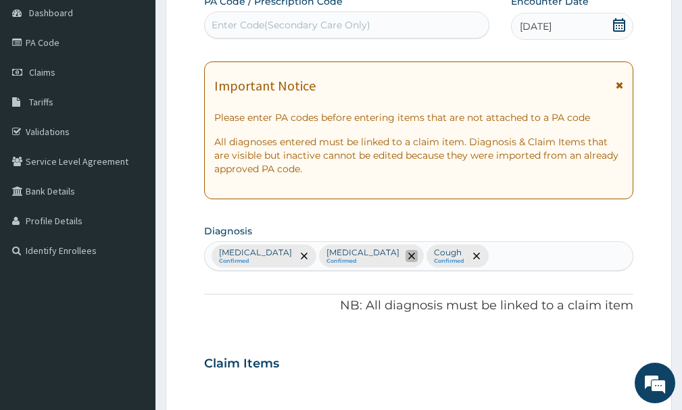
click at [408, 258] on icon "remove selection option" at bounding box center [411, 256] width 7 height 7
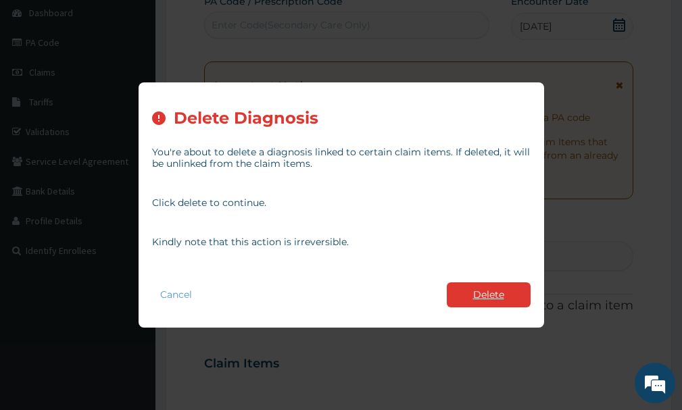
click at [489, 300] on button "Delete" at bounding box center [489, 295] width 84 height 25
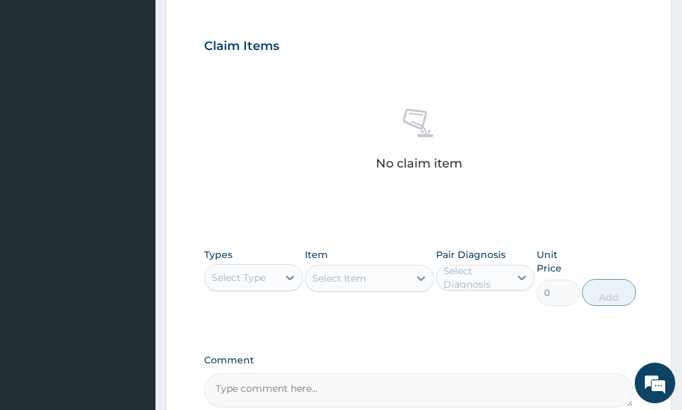
scroll to position [454, 0]
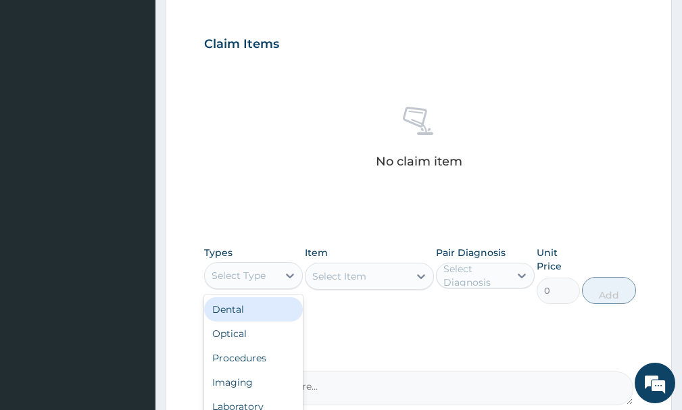
click at [268, 284] on div "Select Type" at bounding box center [241, 276] width 73 height 22
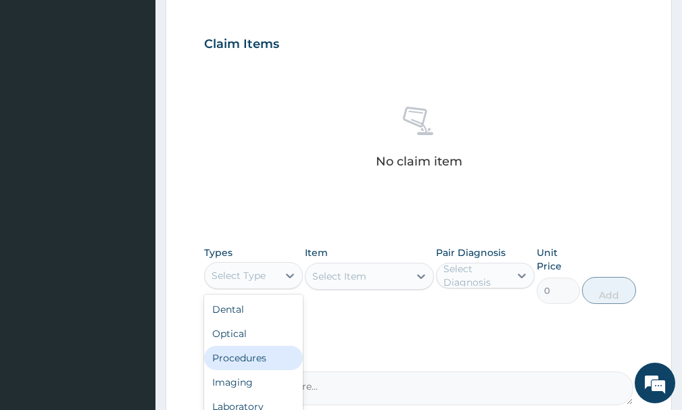
drag, startPoint x: 245, startPoint y: 358, endPoint x: 262, endPoint y: 355, distance: 17.1
click at [245, 359] on div "Procedures" at bounding box center [253, 358] width 99 height 24
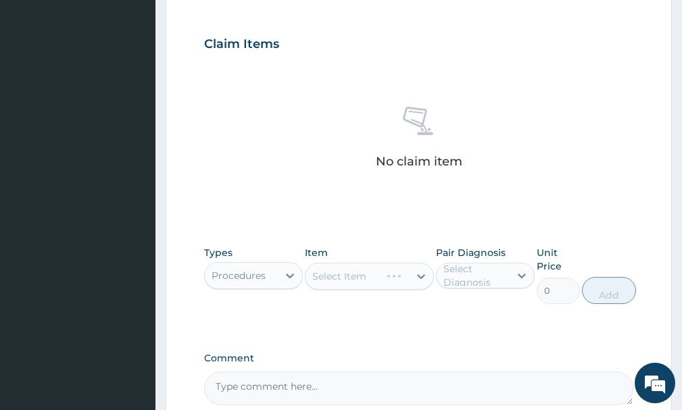
click at [365, 285] on div "Select Item" at bounding box center [369, 276] width 128 height 27
click at [385, 281] on div "Select Item" at bounding box center [369, 276] width 128 height 27
click at [387, 285] on div "Select Item" at bounding box center [369, 276] width 128 height 27
click at [420, 279] on div "Select Item" at bounding box center [369, 276] width 128 height 27
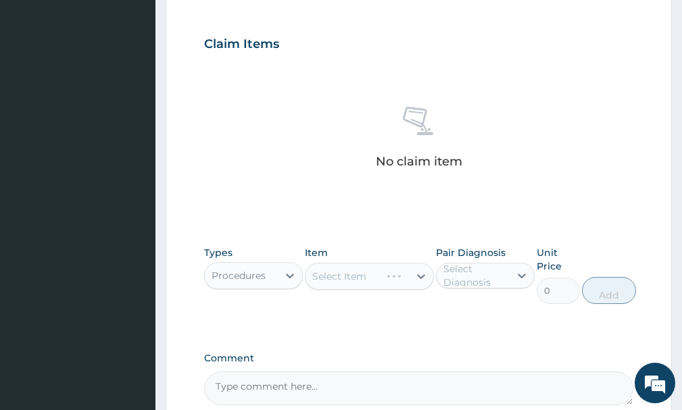
click at [420, 279] on div "Select Item" at bounding box center [369, 276] width 128 height 27
click at [424, 277] on div "Select Item" at bounding box center [369, 276] width 128 height 27
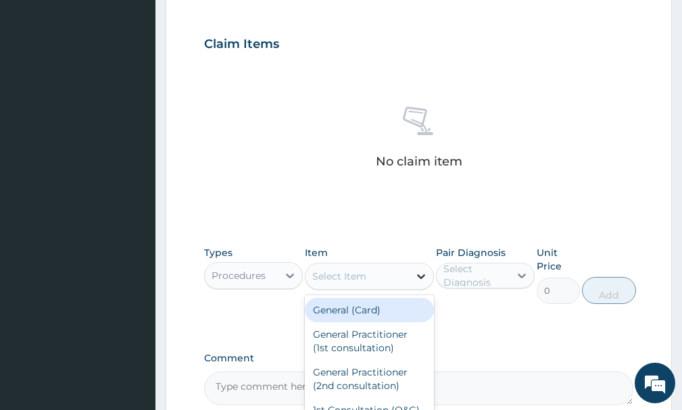
click at [416, 280] on icon at bounding box center [421, 277] width 14 height 14
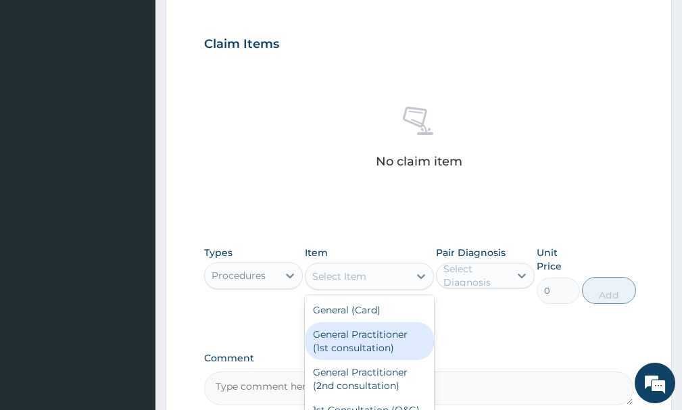
drag, startPoint x: 358, startPoint y: 328, endPoint x: 425, endPoint y: 312, distance: 69.5
click at [362, 328] on div "General Practitioner (1st consultation)" at bounding box center [369, 341] width 128 height 38
type input "1500"
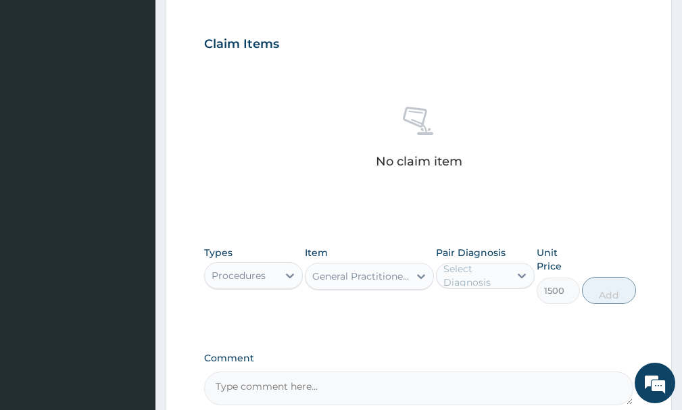
drag, startPoint x: 476, startPoint y: 270, endPoint x: 481, endPoint y: 293, distance: 22.7
click at [477, 274] on div "Select Diagnosis" at bounding box center [475, 275] width 65 height 27
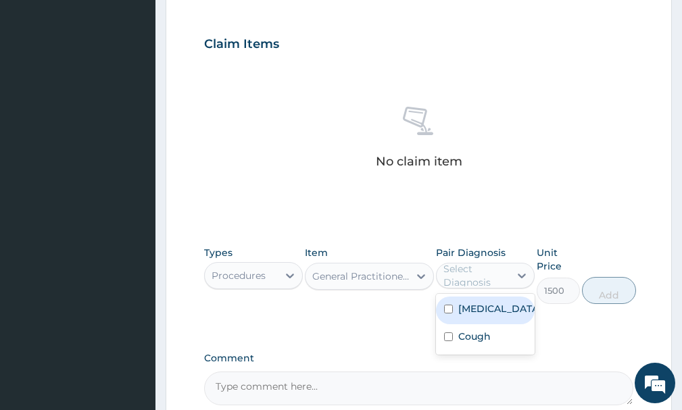
click at [468, 313] on label "[MEDICAL_DATA]" at bounding box center [499, 309] width 82 height 14
checkbox input "true"
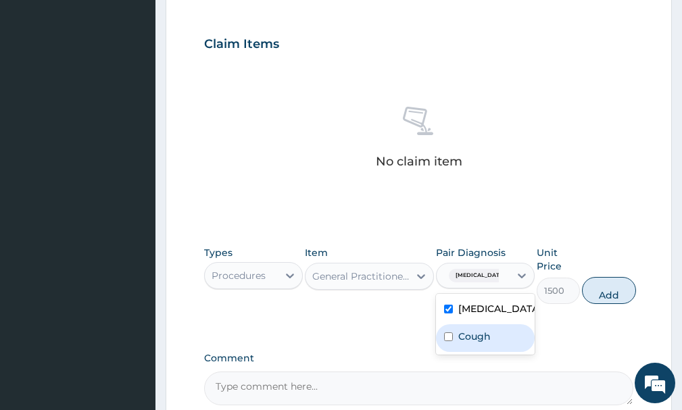
click at [474, 341] on label "Cough" at bounding box center [474, 337] width 32 height 14
checkbox input "true"
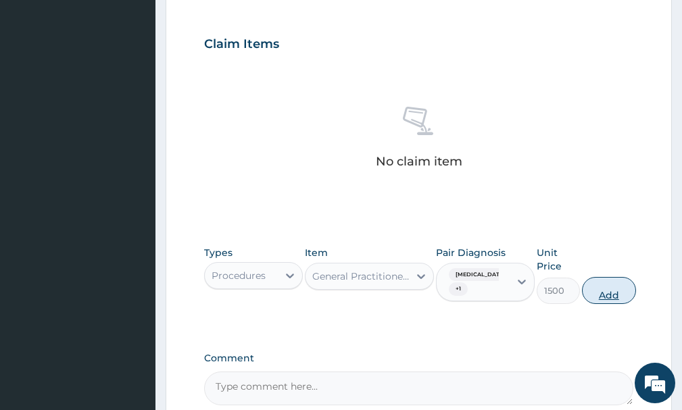
click at [594, 299] on button "Add" at bounding box center [609, 290] width 54 height 27
type input "0"
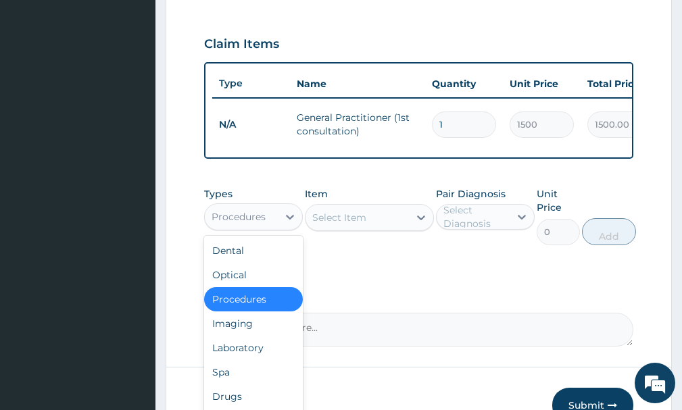
drag, startPoint x: 276, startPoint y: 226, endPoint x: 280, endPoint y: 266, distance: 40.1
click at [276, 228] on div "Procedures" at bounding box center [241, 217] width 73 height 22
drag, startPoint x: 235, startPoint y: 356, endPoint x: 257, endPoint y: 337, distance: 29.2
click at [235, 354] on div "Laboratory" at bounding box center [253, 348] width 99 height 24
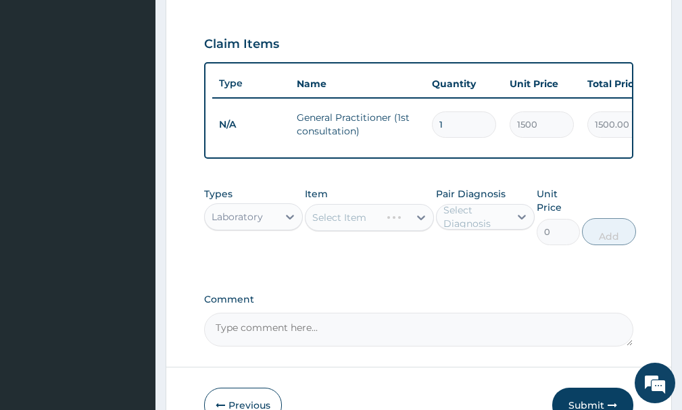
drag, startPoint x: 327, startPoint y: 218, endPoint x: 335, endPoint y: 224, distance: 9.6
click at [330, 220] on div "Select Item" at bounding box center [369, 217] width 128 height 27
click at [413, 222] on div "Select Item" at bounding box center [369, 217] width 128 height 27
click at [418, 224] on div "Select Item" at bounding box center [369, 217] width 128 height 27
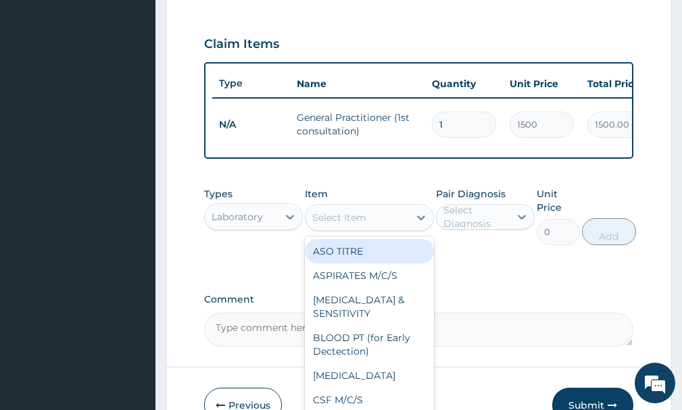
click at [346, 224] on div "Select Item" at bounding box center [339, 218] width 54 height 14
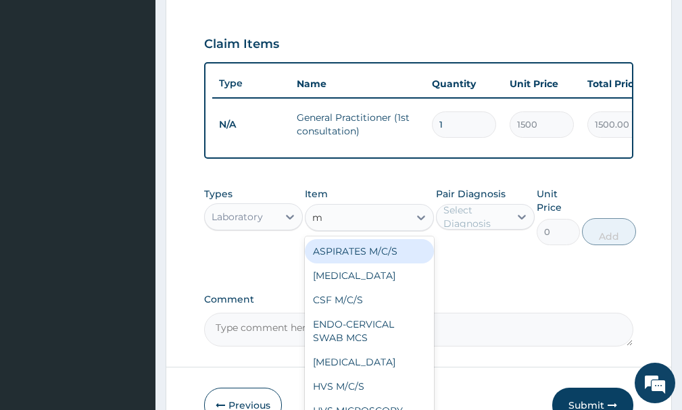
type input "mp"
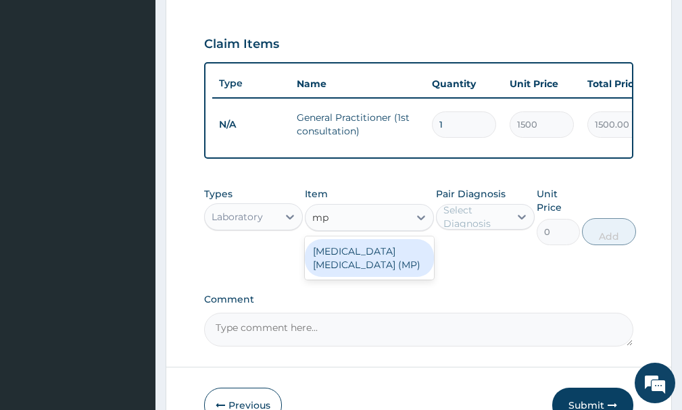
click at [370, 277] on div "[MEDICAL_DATA] [MEDICAL_DATA] (MP)" at bounding box center [369, 258] width 128 height 38
type input "560"
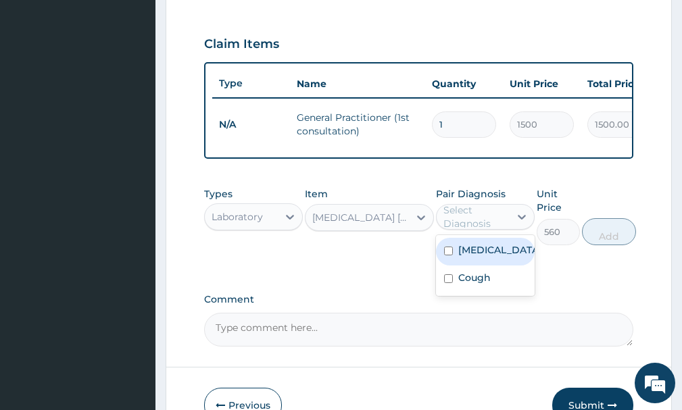
drag, startPoint x: 494, startPoint y: 222, endPoint x: 495, endPoint y: 249, distance: 27.7
click at [495, 223] on div "Select Diagnosis" at bounding box center [475, 216] width 65 height 27
drag, startPoint x: 497, startPoint y: 264, endPoint x: 485, endPoint y: 301, distance: 38.5
click at [493, 276] on div "Malaria Cough" at bounding box center [485, 265] width 99 height 61
click at [485, 299] on label "Comment" at bounding box center [418, 299] width 429 height 11
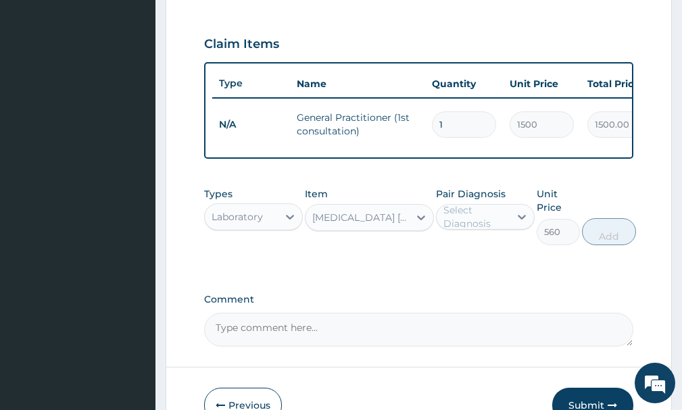
click at [485, 313] on textarea "Comment" at bounding box center [418, 330] width 429 height 34
click at [493, 228] on div "Select Diagnosis" at bounding box center [485, 217] width 99 height 26
click at [490, 257] on label "Malaria" at bounding box center [499, 250] width 82 height 14
checkbox input "true"
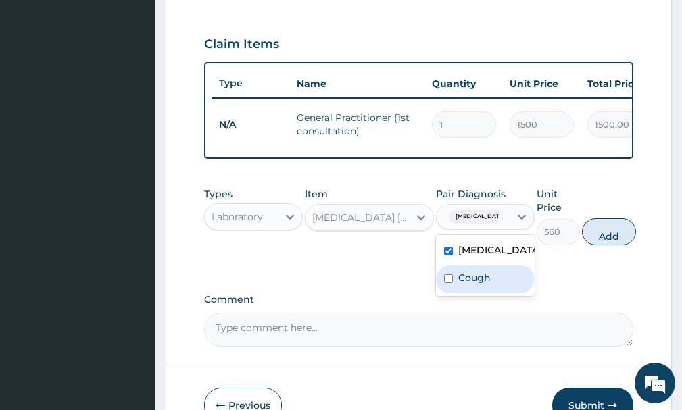
click at [486, 282] on label "Cough" at bounding box center [474, 278] width 32 height 14
checkbox input "true"
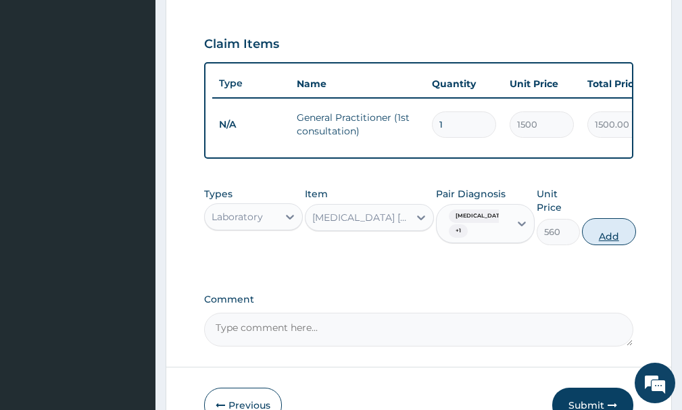
click at [610, 243] on button "Add" at bounding box center [609, 231] width 54 height 27
type input "0"
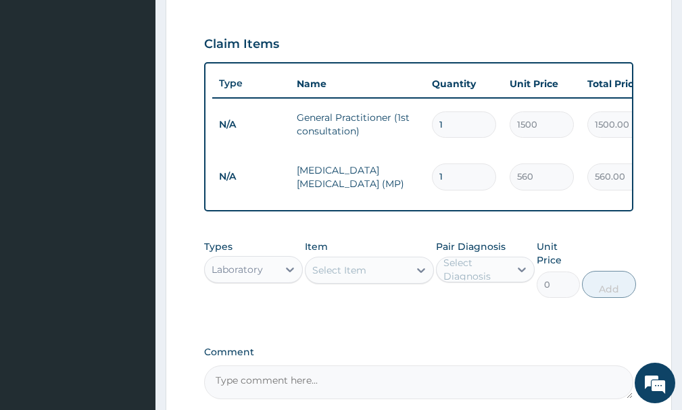
click at [353, 270] on div "Select Item" at bounding box center [339, 271] width 54 height 14
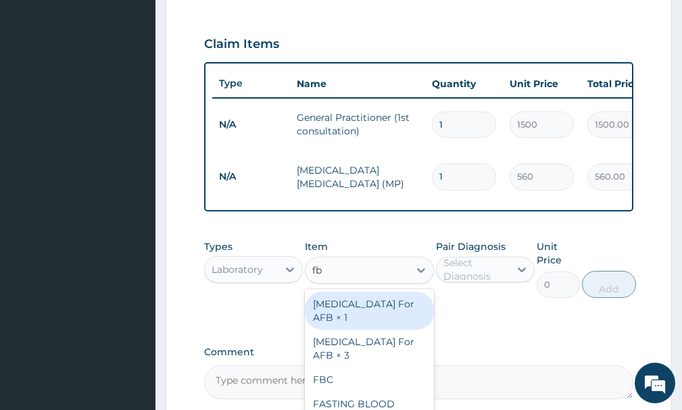
type input "fbc"
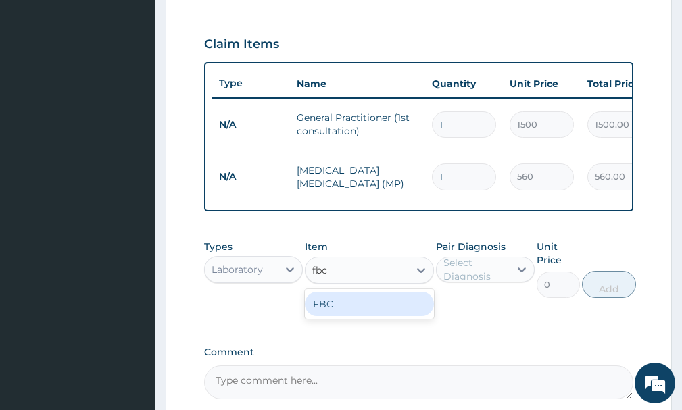
click at [400, 313] on div "FBC" at bounding box center [369, 304] width 128 height 24
type input "1600"
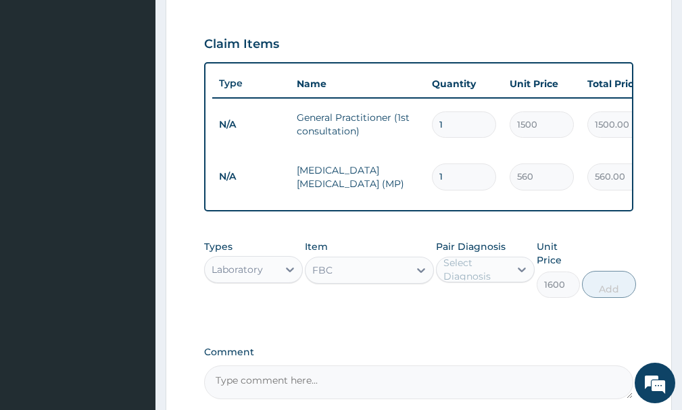
click at [474, 270] on div "Select Diagnosis" at bounding box center [475, 269] width 65 height 27
drag, startPoint x: 464, startPoint y: 311, endPoint x: 463, endPoint y: 318, distance: 7.6
click at [464, 313] on div "Malaria" at bounding box center [485, 305] width 99 height 28
checkbox input "true"
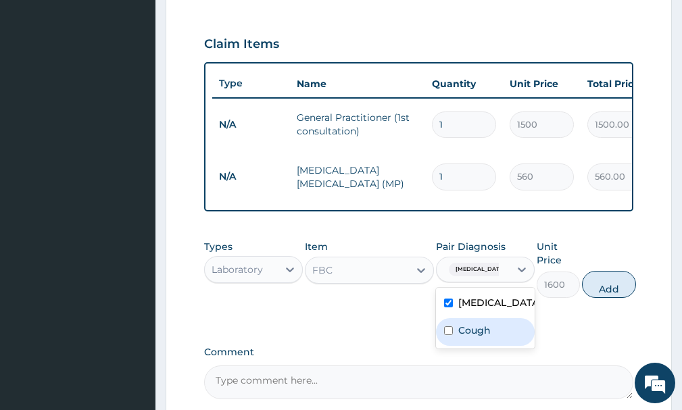
click at [462, 330] on label "Cough" at bounding box center [474, 331] width 32 height 14
checkbox input "true"
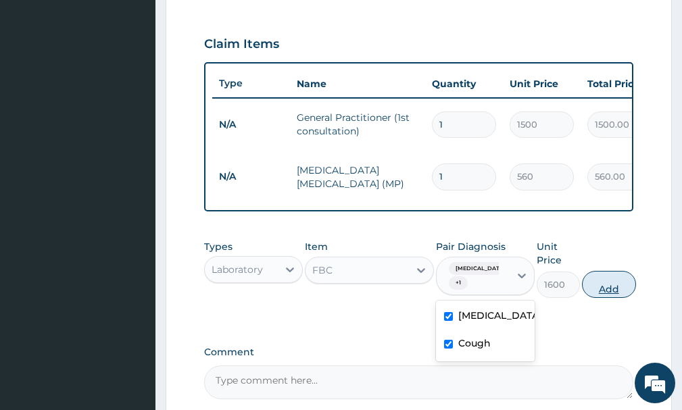
click at [617, 285] on button "Add" at bounding box center [609, 284] width 54 height 27
type input "0"
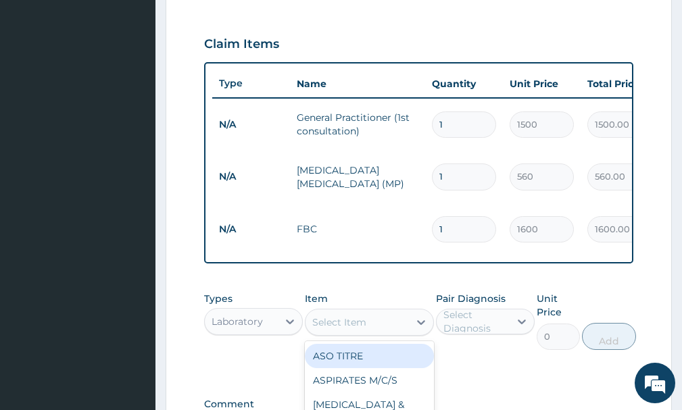
click at [362, 316] on div "Select Item" at bounding box center [339, 323] width 54 height 14
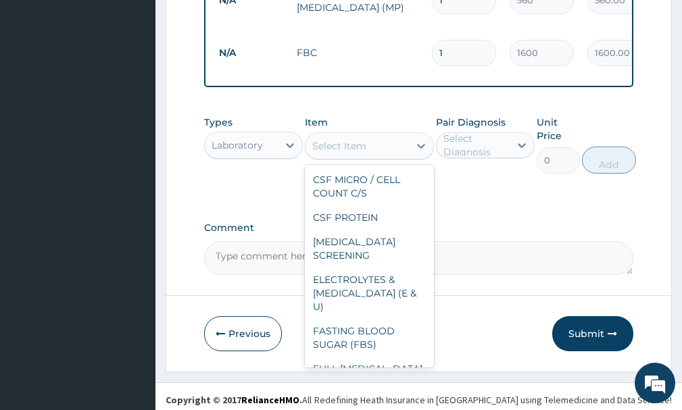
scroll to position [3117, 0]
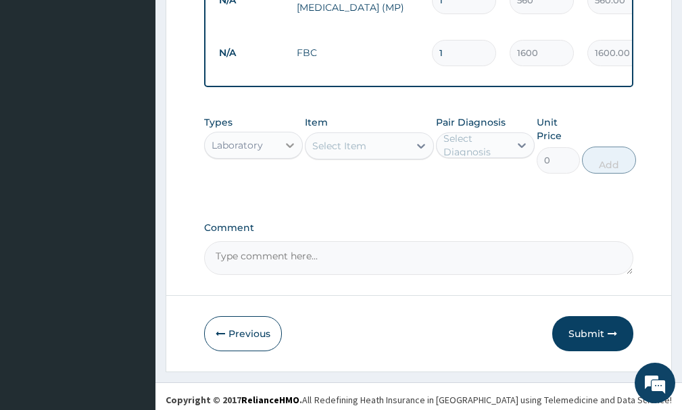
click at [286, 139] on icon at bounding box center [290, 146] width 14 height 14
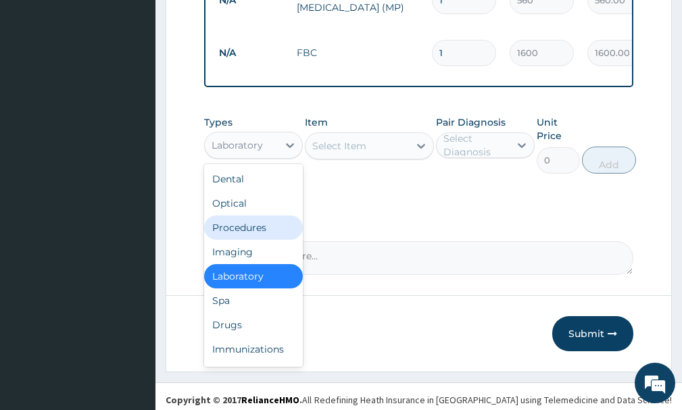
scroll to position [22, 0]
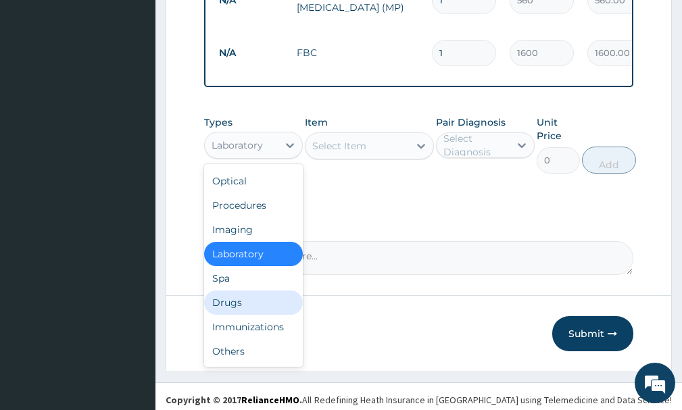
click at [247, 303] on div "Drugs" at bounding box center [253, 303] width 99 height 24
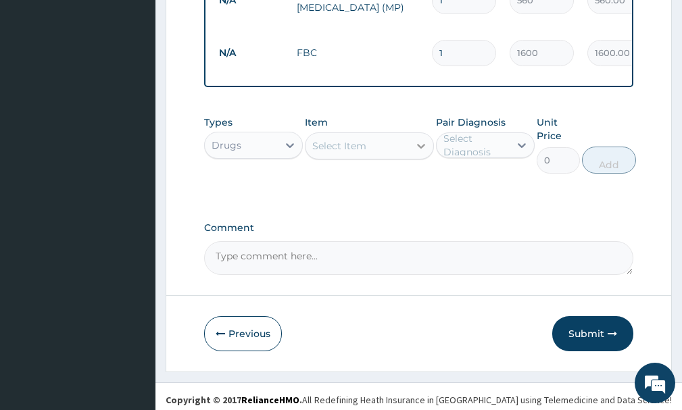
click at [424, 145] on icon at bounding box center [421, 146] width 14 height 14
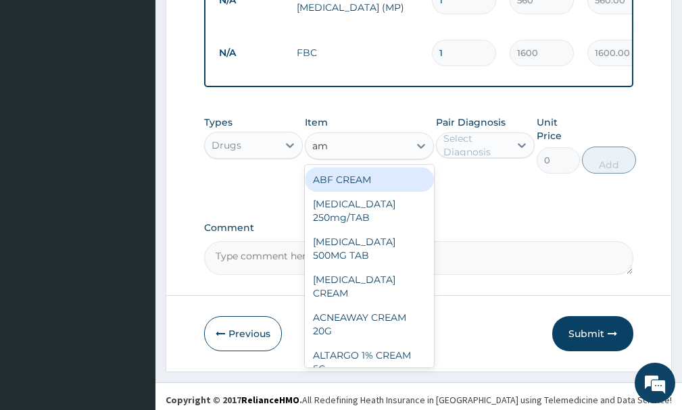
type input "ama"
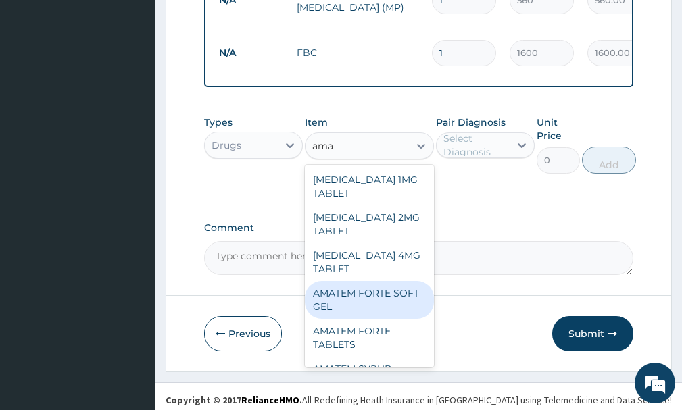
drag, startPoint x: 384, startPoint y: 270, endPoint x: 558, endPoint y: 170, distance: 200.8
click at [395, 281] on div "AMATEM FORTE SOFT GEL" at bounding box center [369, 300] width 128 height 38
type input "250"
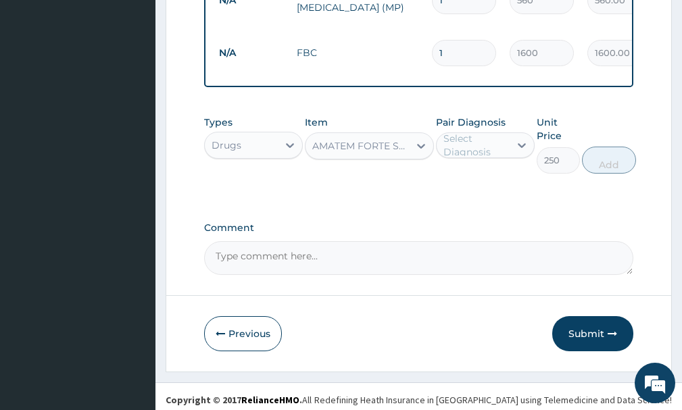
click at [508, 139] on div "Select Diagnosis" at bounding box center [473, 145] width 73 height 22
drag, startPoint x: 495, startPoint y: 176, endPoint x: 494, endPoint y: 196, distance: 20.3
click at [495, 185] on div "[MEDICAL_DATA]" at bounding box center [485, 180] width 99 height 28
checkbox input "true"
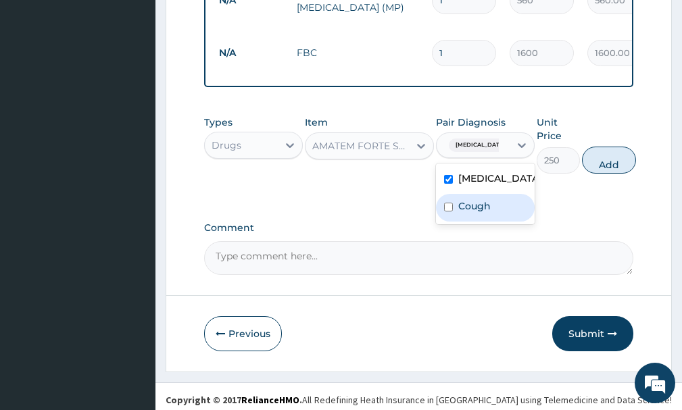
drag, startPoint x: 488, startPoint y: 212, endPoint x: 488, endPoint y: 203, distance: 8.1
click at [488, 210] on div "Cough" at bounding box center [485, 208] width 99 height 28
checkbox input "true"
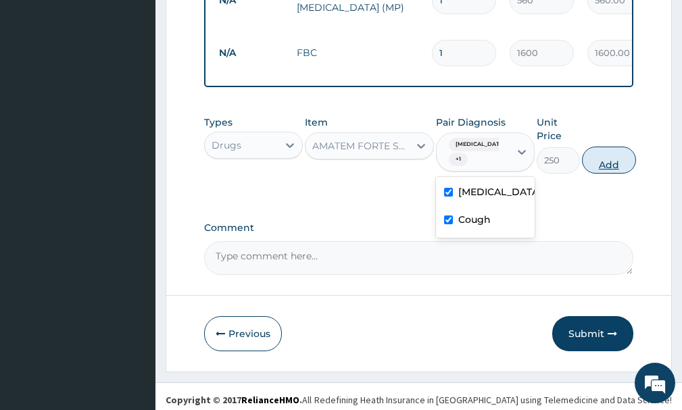
click at [612, 161] on button "Add" at bounding box center [609, 160] width 54 height 27
type input "0"
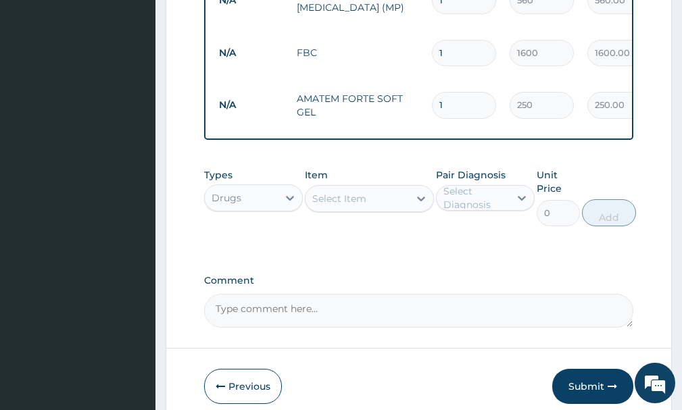
type input "0.00"
type input "6"
type input "1500.00"
type input "6"
click at [345, 192] on div "Select Item" at bounding box center [339, 199] width 54 height 14
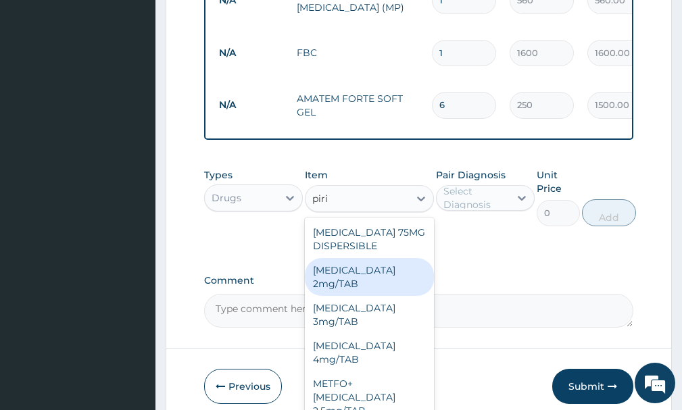
type input "pirit"
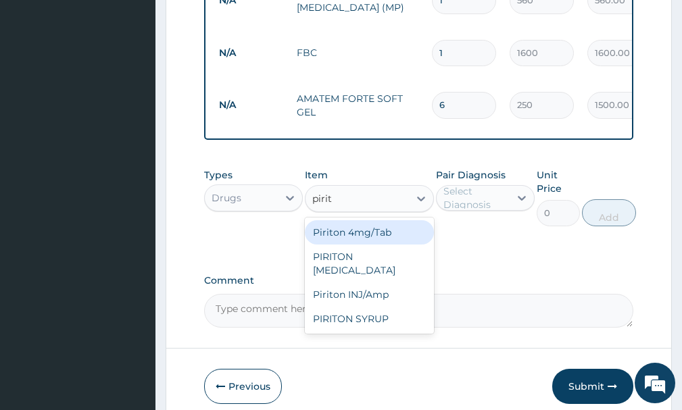
click at [379, 222] on div "Piriton 4mg/Tab" at bounding box center [369, 232] width 128 height 24
type input "5.25"
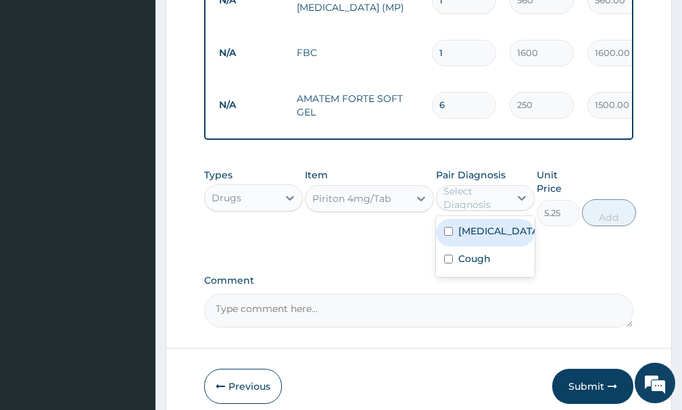
click at [501, 185] on div "Select Diagnosis" at bounding box center [475, 198] width 65 height 27
drag, startPoint x: 452, startPoint y: 218, endPoint x: 448, endPoint y: 234, distance: 16.1
click at [451, 227] on input "checkbox" at bounding box center [448, 231] width 9 height 9
checkbox input "true"
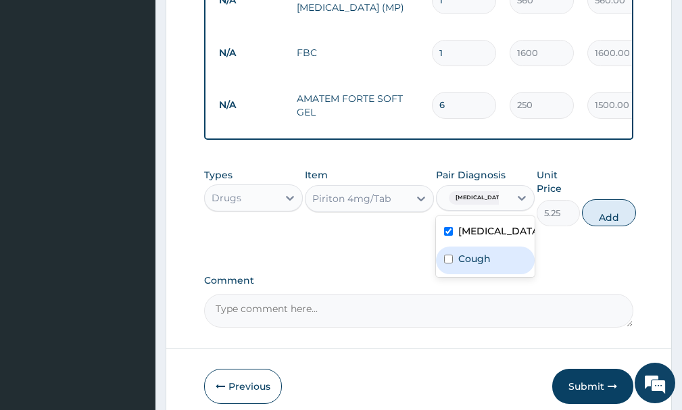
click at [447, 255] on input "checkbox" at bounding box center [448, 259] width 9 height 9
checkbox input "true"
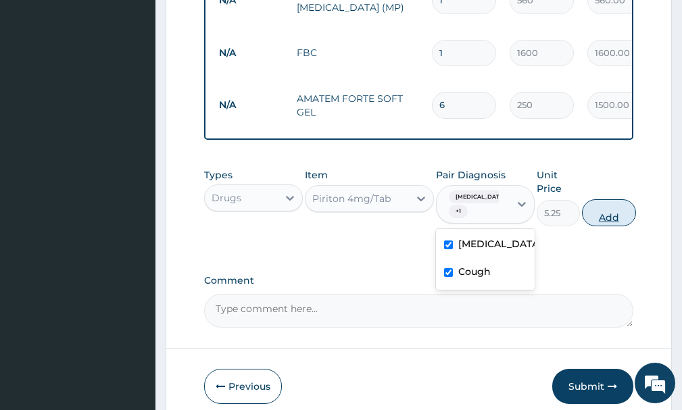
click at [609, 200] on button "Add" at bounding box center [609, 212] width 54 height 27
type input "0"
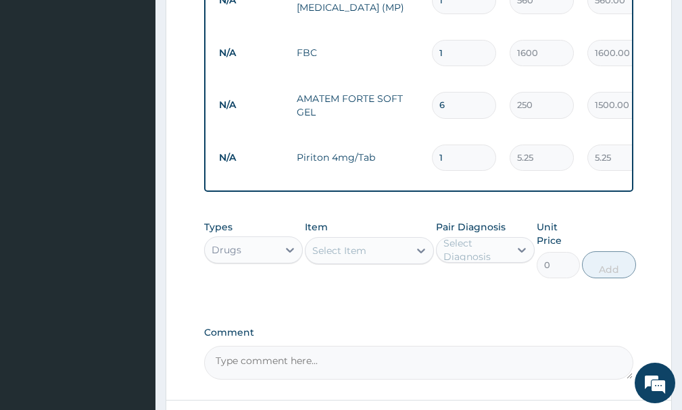
type input "0.00"
type input "7"
type input "36.75"
type input "7"
click at [408, 240] on div "Select Item" at bounding box center [356, 251] width 103 height 22
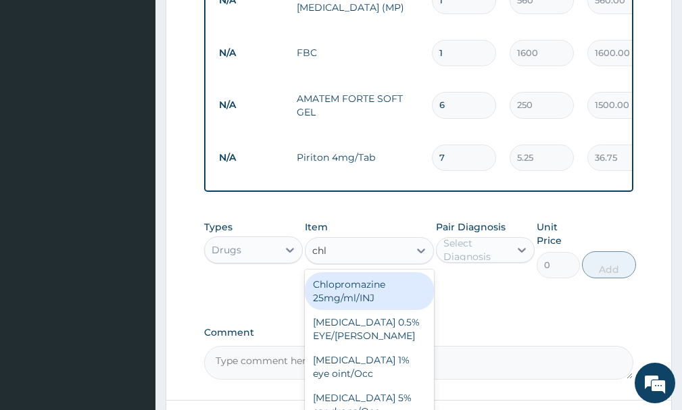
type input "chlo"
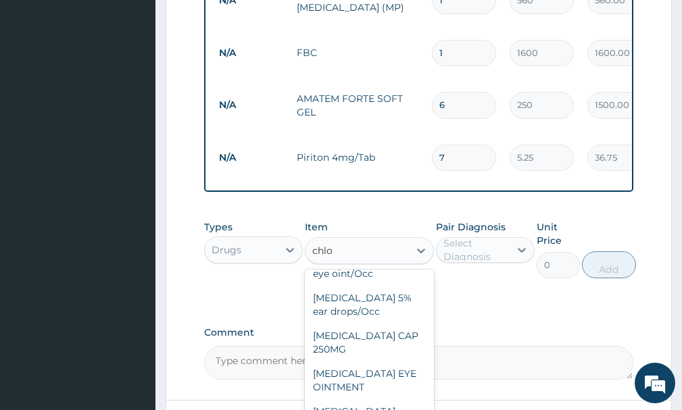
scroll to position [105, 0]
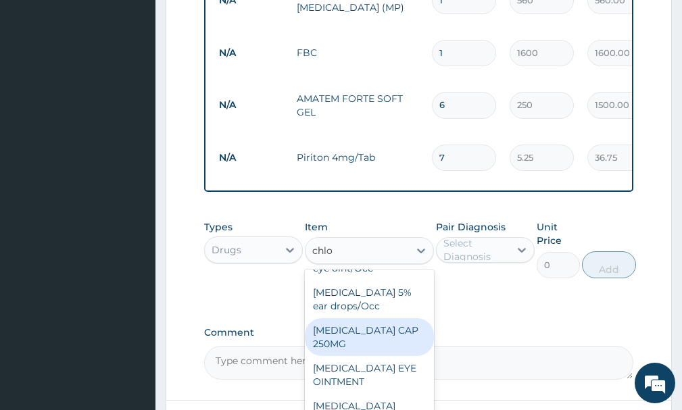
click at [385, 322] on div "[MEDICAL_DATA] CAP 250MG" at bounding box center [369, 337] width 128 height 38
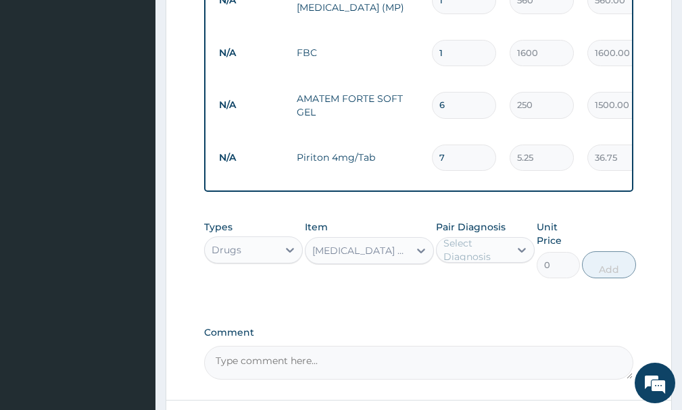
type input "10.5"
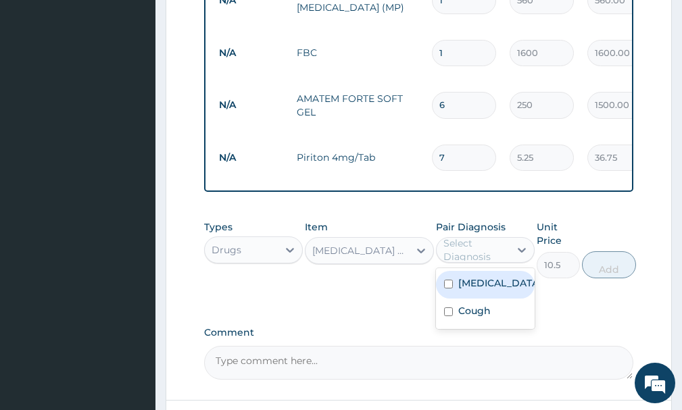
click at [479, 237] on div "Select Diagnosis" at bounding box center [475, 250] width 65 height 27
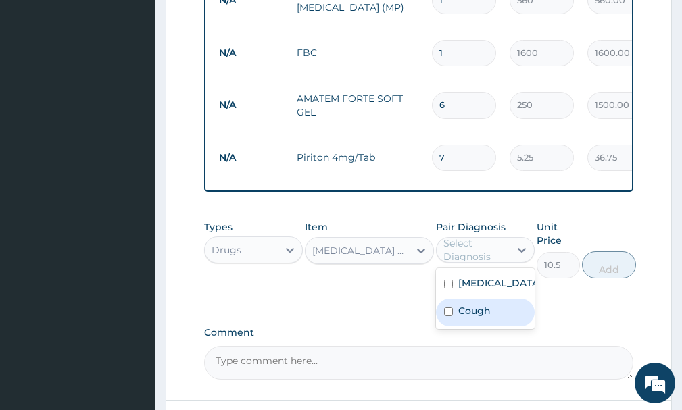
drag, startPoint x: 474, startPoint y: 271, endPoint x: 471, endPoint y: 293, distance: 21.9
click at [471, 293] on div "Malaria Cough" at bounding box center [485, 298] width 99 height 61
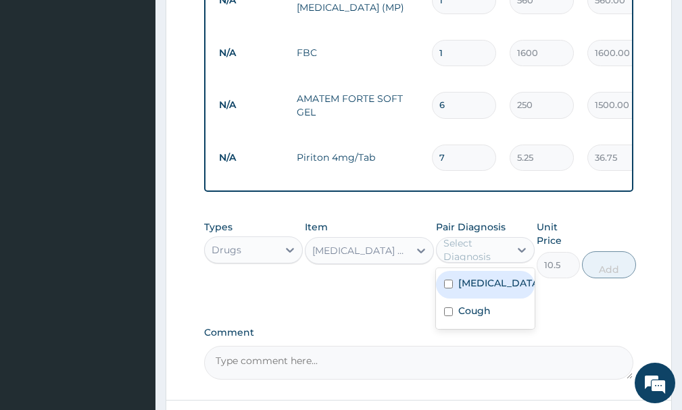
drag, startPoint x: 462, startPoint y: 267, endPoint x: 460, endPoint y: 291, distance: 24.4
click at [462, 276] on label "[MEDICAL_DATA]" at bounding box center [499, 283] width 82 height 14
checkbox input "true"
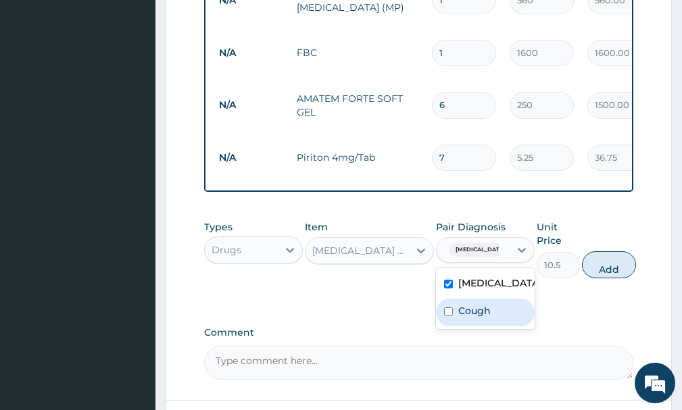
drag, startPoint x: 460, startPoint y: 296, endPoint x: 466, endPoint y: 287, distance: 10.7
click at [462, 304] on label "Cough" at bounding box center [474, 311] width 32 height 14
checkbox input "true"
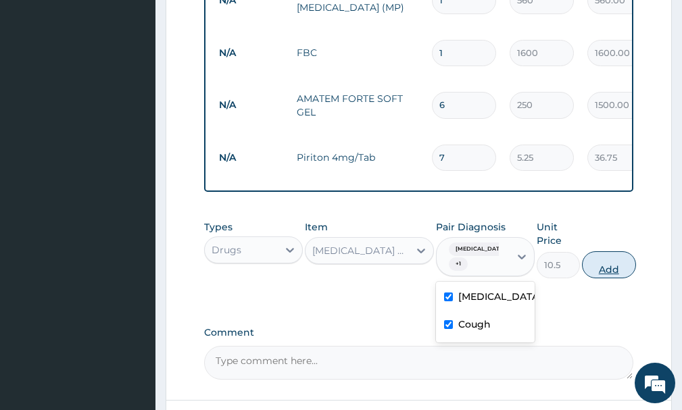
click at [609, 251] on button "Add" at bounding box center [609, 264] width 54 height 27
type input "0"
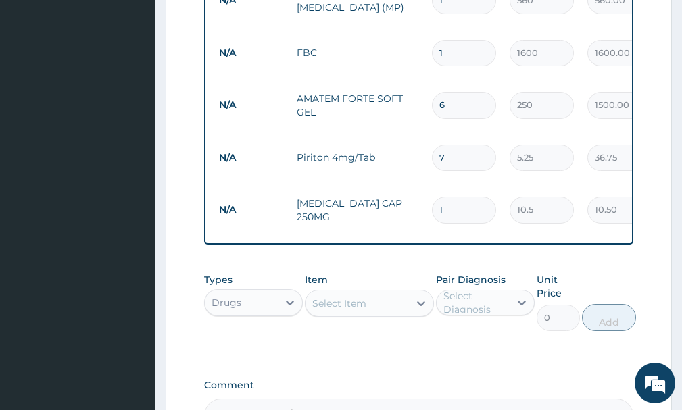
type input "12"
type input "126.00"
type input "12"
click at [395, 293] on div "Select Item" at bounding box center [356, 304] width 103 height 22
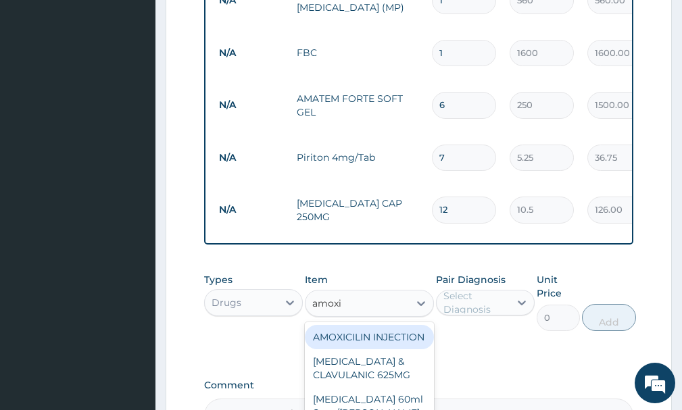
type input "amoxil"
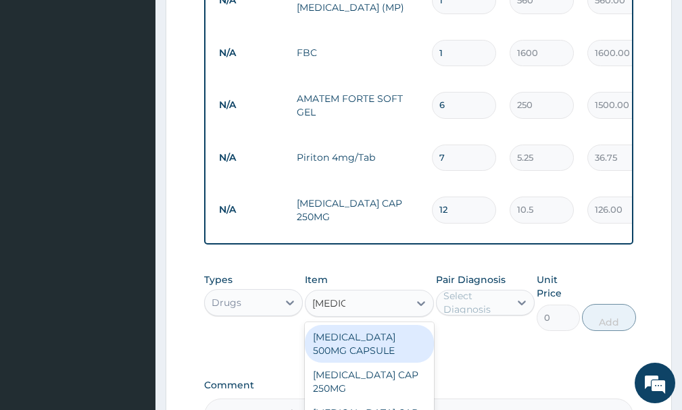
click at [385, 325] on div "[MEDICAL_DATA] 500MG CAPSULE" at bounding box center [369, 344] width 128 height 38
type input "70"
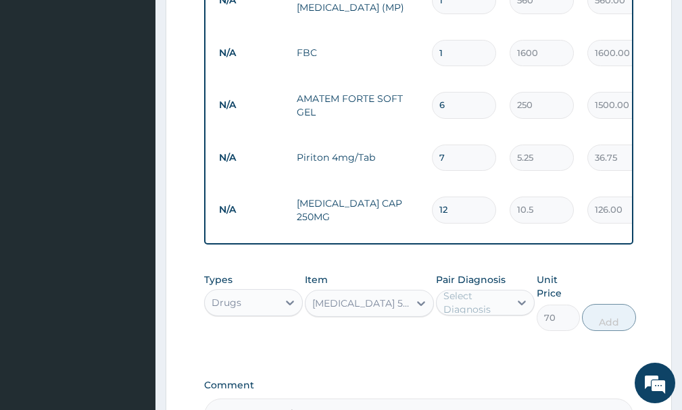
drag, startPoint x: 501, startPoint y: 270, endPoint x: 501, endPoint y: 277, distance: 7.5
click at [501, 289] on div "Select Diagnosis" at bounding box center [475, 302] width 65 height 27
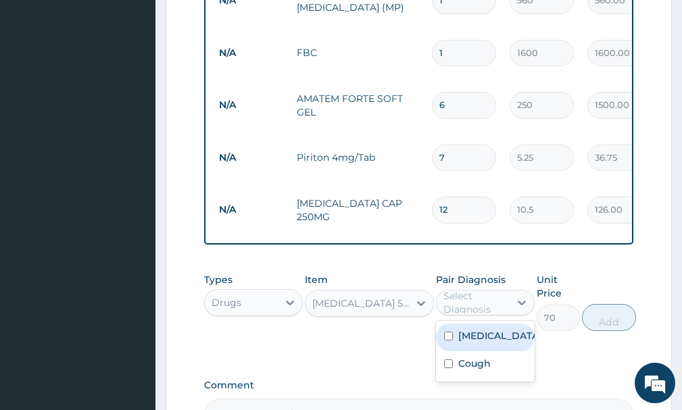
drag, startPoint x: 489, startPoint y: 314, endPoint x: 485, endPoint y: 333, distance: 20.2
click at [488, 324] on div "[MEDICAL_DATA]" at bounding box center [485, 338] width 99 height 28
checkbox input "true"
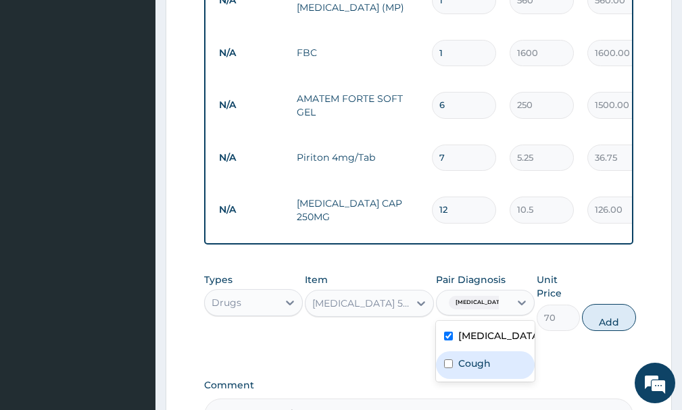
click at [487, 351] on div "Cough" at bounding box center [485, 365] width 99 height 28
checkbox input "true"
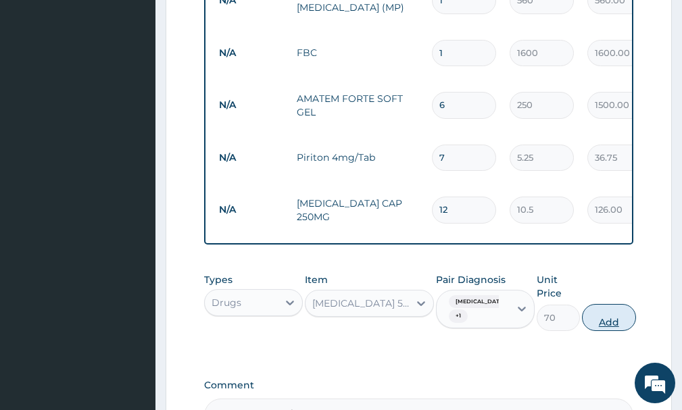
click at [616, 304] on button "Add" at bounding box center [609, 317] width 54 height 27
type input "0"
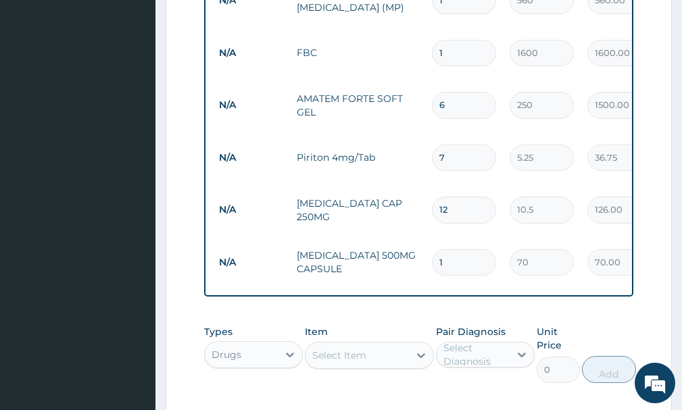
type input "15"
type input "1050.00"
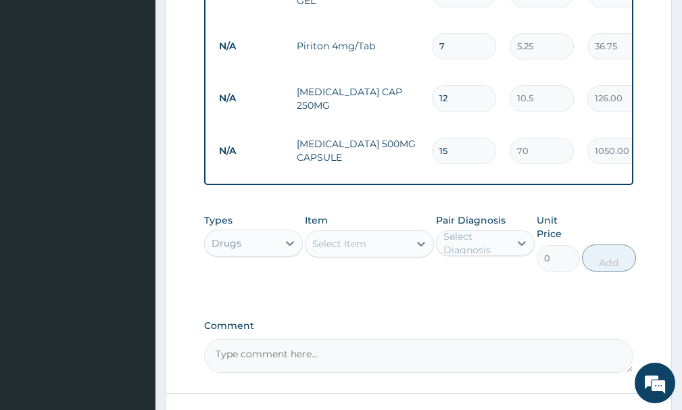
scroll to position [747, 0]
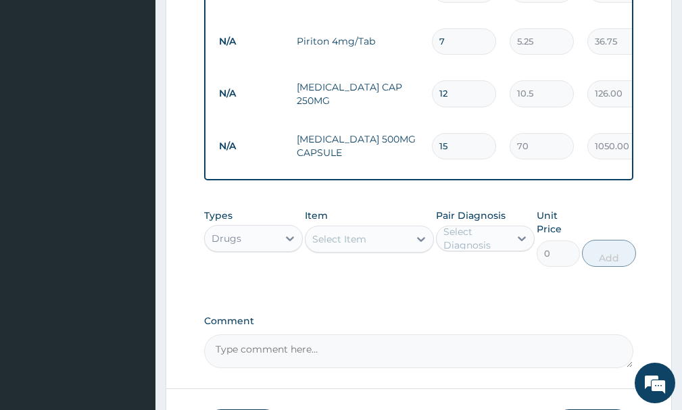
type input "15"
click at [381, 228] on div "Select Item" at bounding box center [356, 239] width 103 height 22
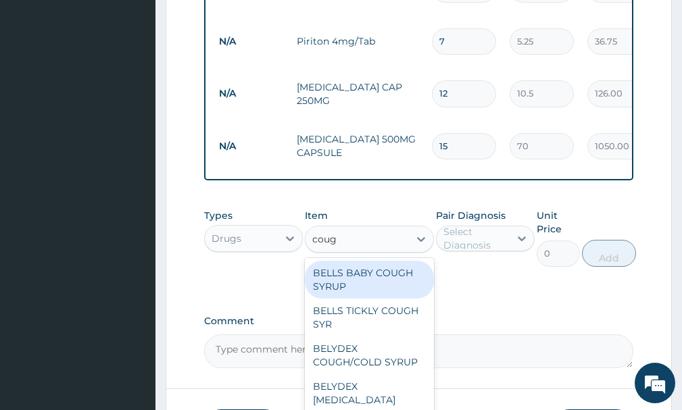
type input "cough"
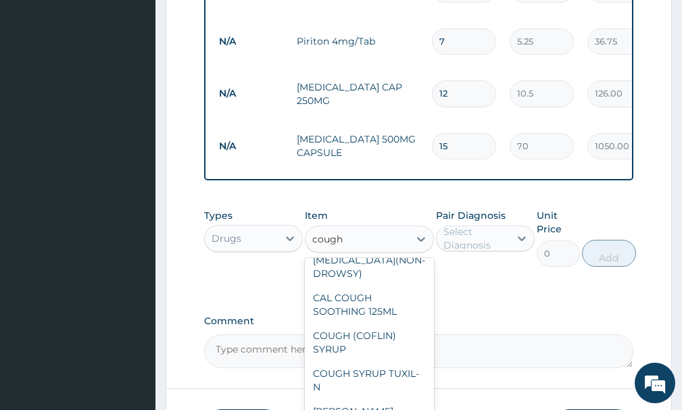
scroll to position [246, 0]
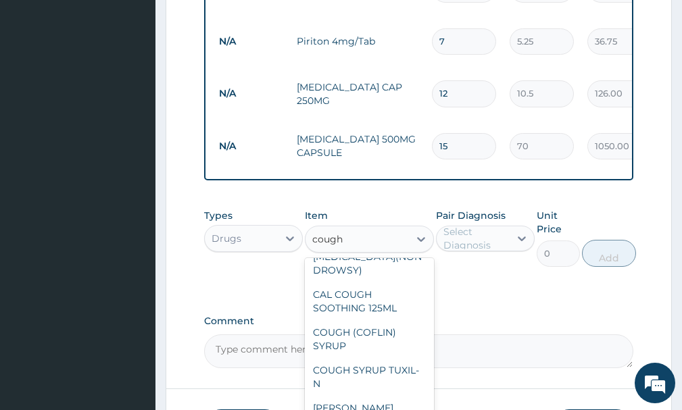
type input "600"
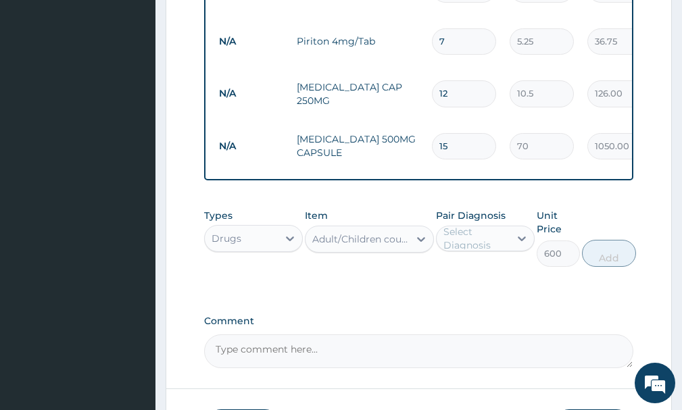
click at [495, 225] on div "Select Diagnosis" at bounding box center [475, 238] width 65 height 27
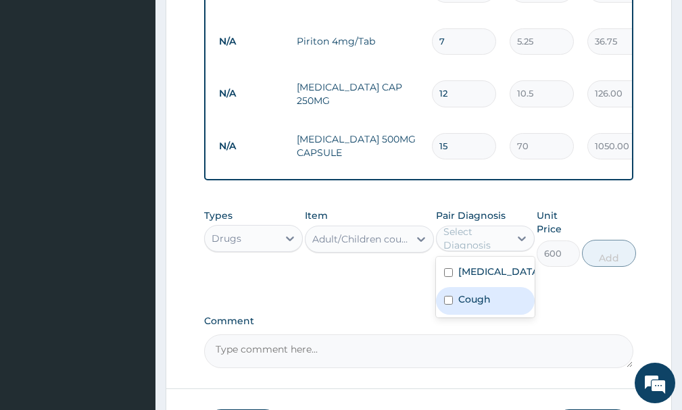
drag, startPoint x: 486, startPoint y: 272, endPoint x: 487, endPoint y: 263, distance: 9.5
click at [487, 293] on label "Cough" at bounding box center [474, 300] width 32 height 14
checkbox input "true"
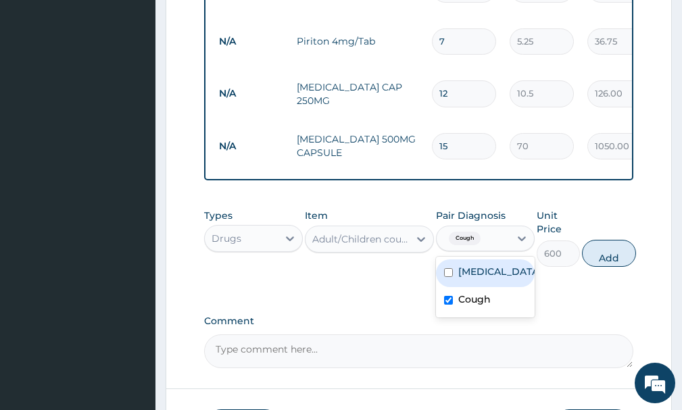
click at [490, 265] on label "[MEDICAL_DATA]" at bounding box center [499, 272] width 82 height 14
checkbox input "true"
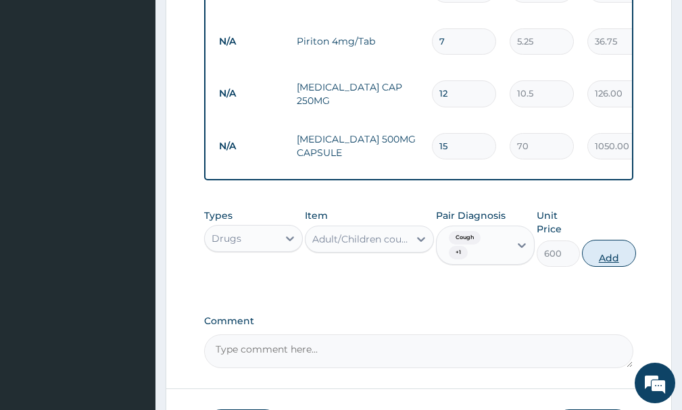
click at [615, 240] on button "Add" at bounding box center [609, 253] width 54 height 27
type input "0"
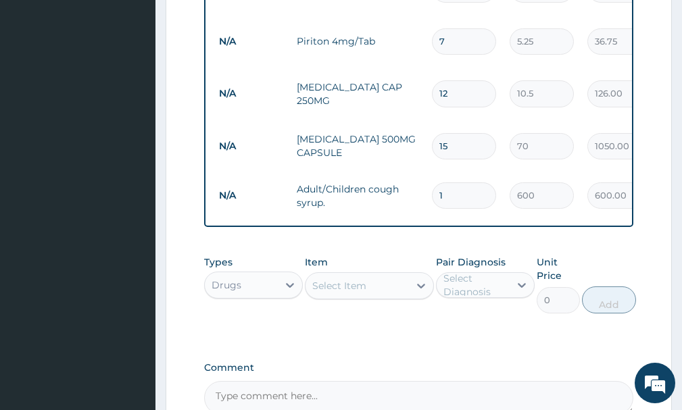
click at [353, 279] on div "Select Item" at bounding box center [339, 286] width 54 height 14
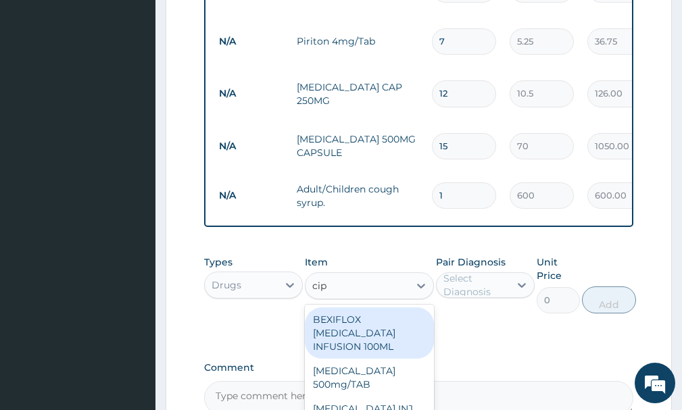
type input "cipr"
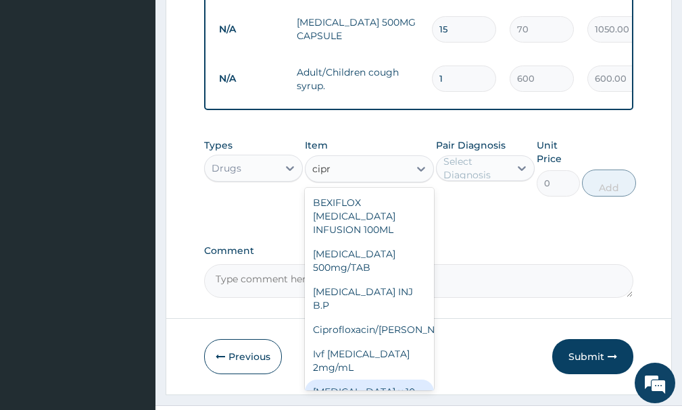
click at [378, 380] on div "[MEDICAL_DATA] x 10" at bounding box center [369, 392] width 128 height 24
type input "1000"
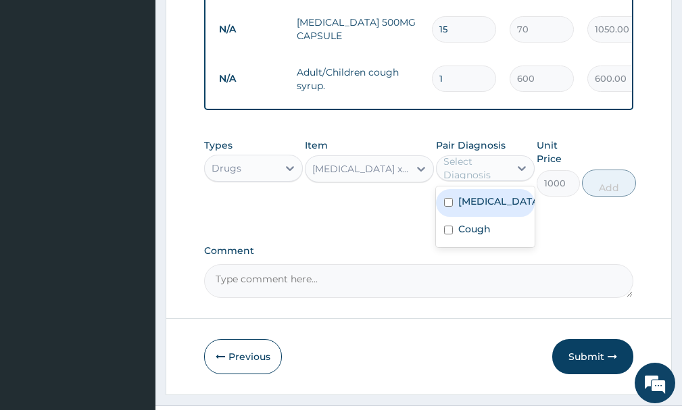
click at [479, 155] on div "Select Diagnosis" at bounding box center [475, 168] width 65 height 27
drag, startPoint x: 473, startPoint y: 175, endPoint x: 472, endPoint y: 201, distance: 26.4
click at [473, 195] on label "Malaria" at bounding box center [499, 202] width 82 height 14
checkbox input "true"
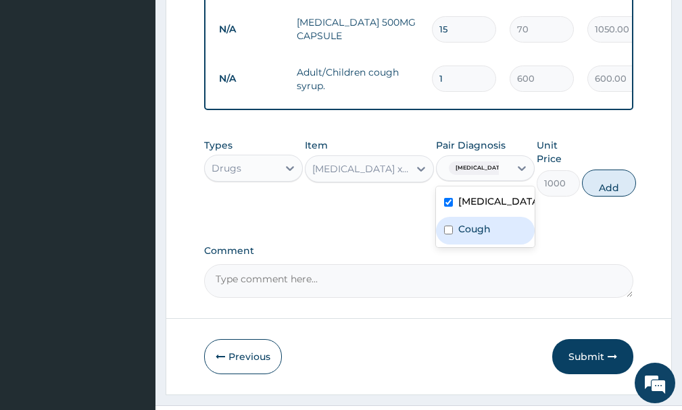
click at [472, 222] on label "Cough" at bounding box center [474, 229] width 32 height 14
checkbox input "true"
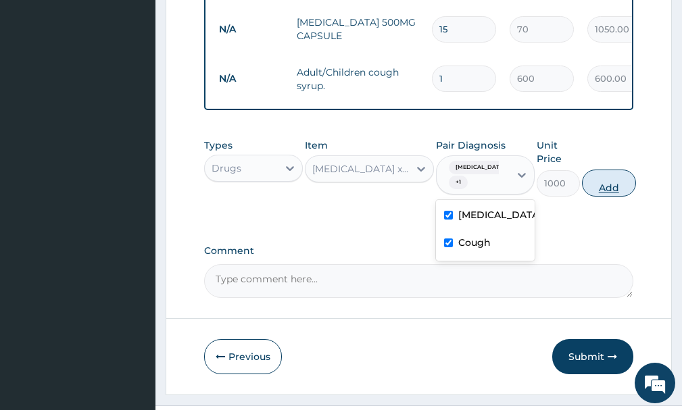
click at [609, 170] on button "Add" at bounding box center [609, 183] width 54 height 27
type input "0"
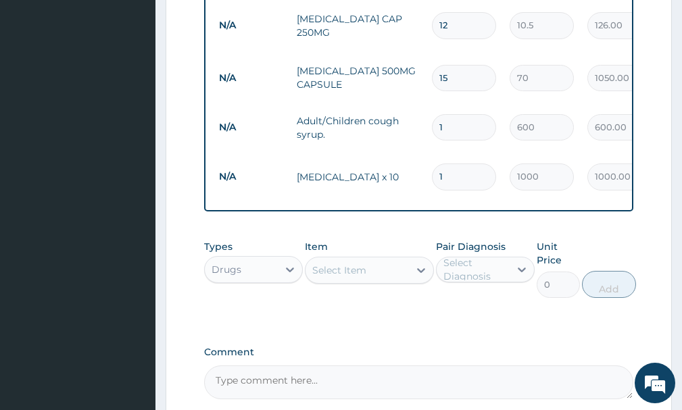
scroll to position [910, 0]
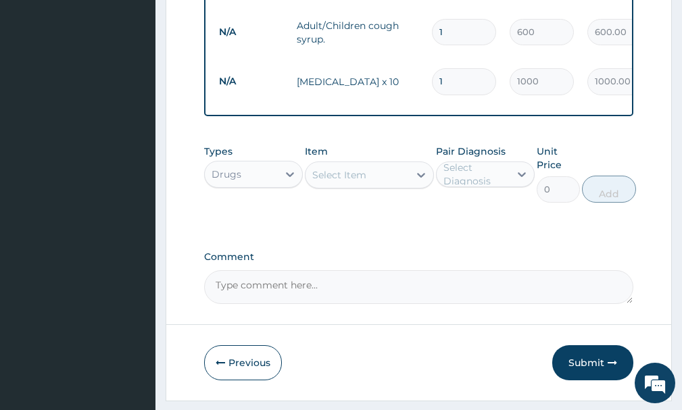
drag, startPoint x: 585, startPoint y: 327, endPoint x: 559, endPoint y: 320, distance: 26.7
click at [585, 345] on button "Submit" at bounding box center [592, 362] width 81 height 35
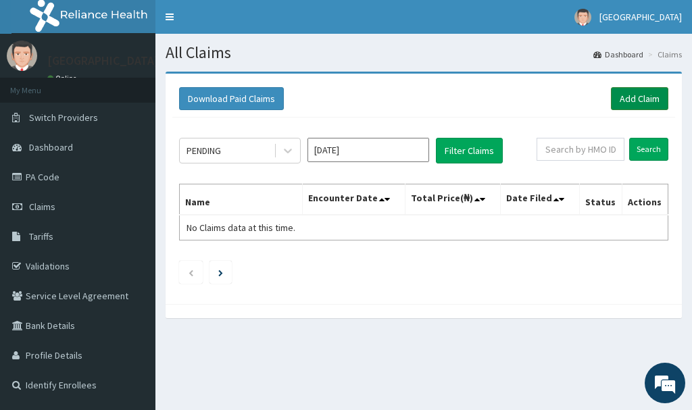
click at [632, 100] on link "Add Claim" at bounding box center [639, 98] width 57 height 23
click at [631, 99] on link "Add Claim" at bounding box center [639, 98] width 57 height 23
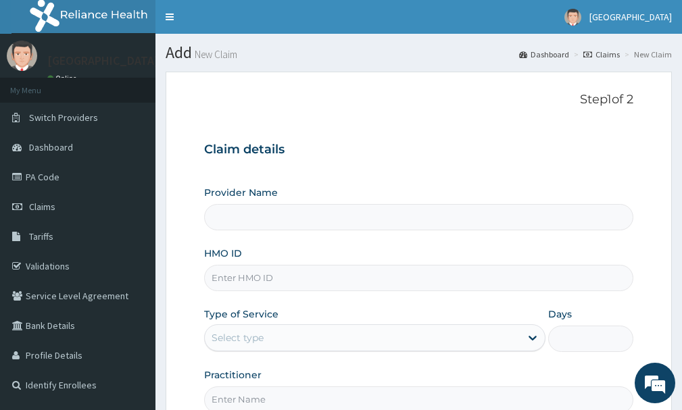
type input "[GEOGRAPHIC_DATA]"
click at [269, 274] on input "HMO ID" at bounding box center [418, 278] width 429 height 26
type input "wes/10001/c"
click at [295, 346] on div "Select type" at bounding box center [363, 338] width 316 height 22
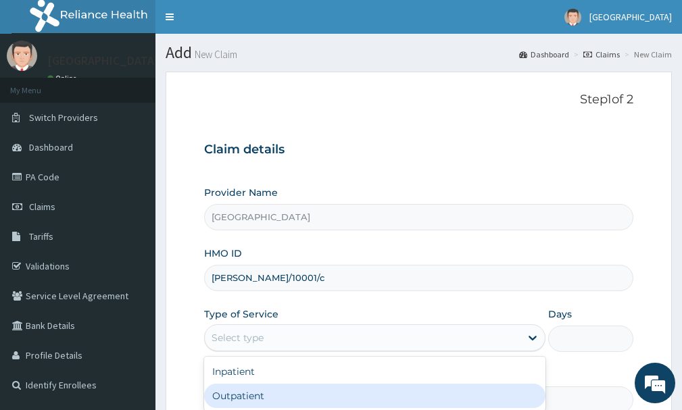
click at [260, 385] on div "Outpatient" at bounding box center [374, 396] width 341 height 24
type input "1"
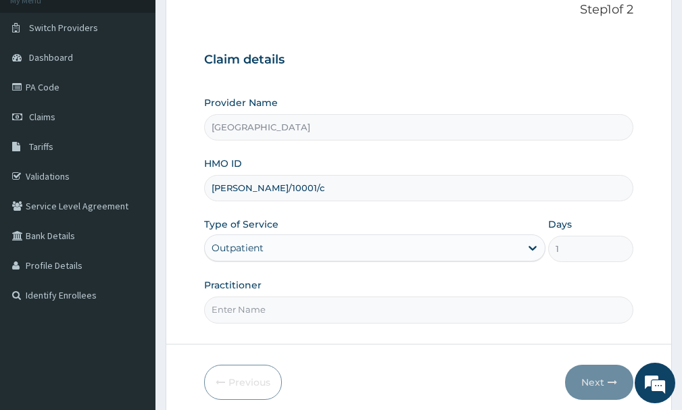
scroll to position [123, 0]
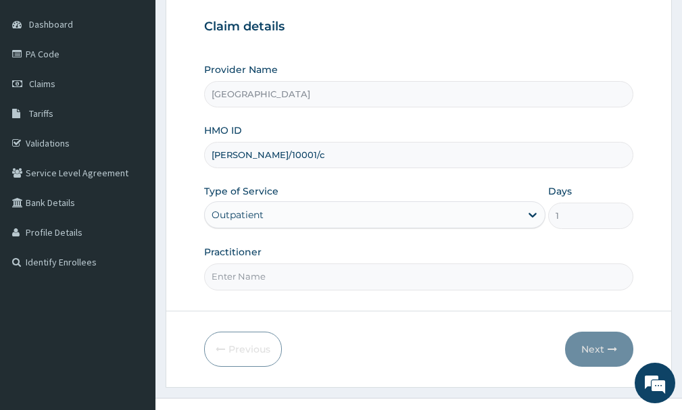
click at [283, 266] on input "Practitioner" at bounding box center [418, 277] width 429 height 26
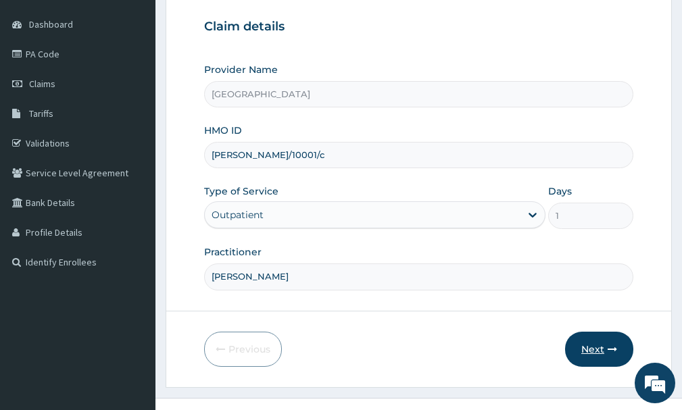
type input "[PERSON_NAME]"
click at [614, 348] on icon "button" at bounding box center [612, 349] width 9 height 9
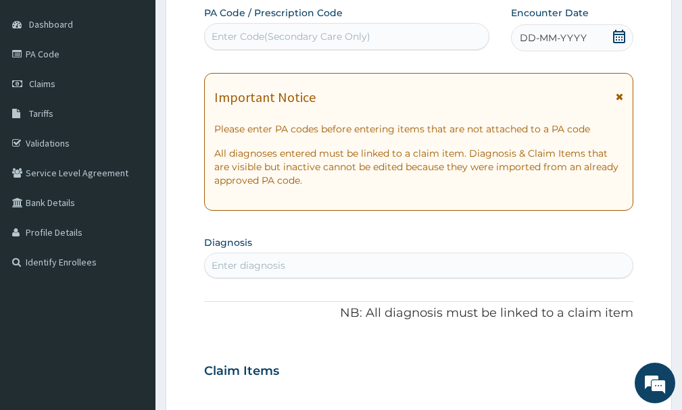
click at [624, 43] on span at bounding box center [619, 38] width 14 height 17
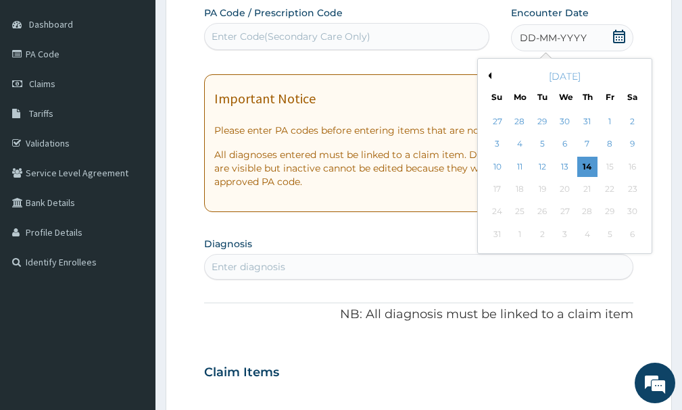
click at [487, 75] on button "Previous Month" at bounding box center [488, 75] width 7 height 7
click at [568, 142] on div "9" at bounding box center [565, 144] width 20 height 20
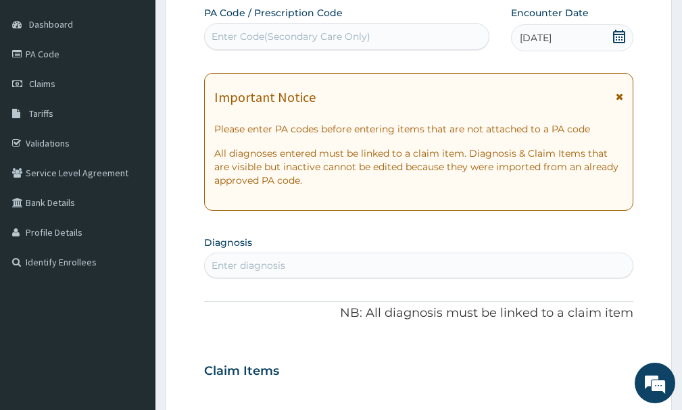
click at [319, 260] on div "Enter diagnosis" at bounding box center [419, 266] width 428 height 22
click at [267, 268] on div "Enter diagnosis" at bounding box center [249, 266] width 74 height 14
click at [266, 265] on div "Enter diagnosis" at bounding box center [249, 266] width 74 height 14
type input "malaria"
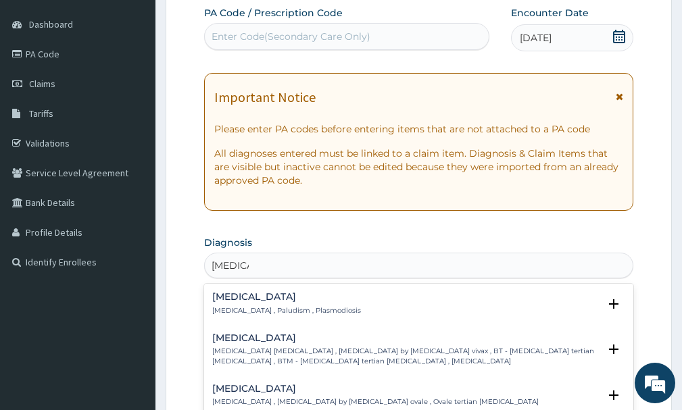
click at [246, 309] on p "Malaria , Paludism , Plasmodiosis" at bounding box center [286, 310] width 149 height 9
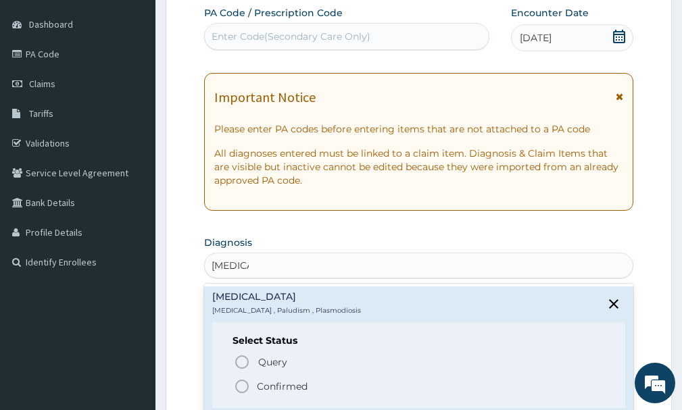
click at [268, 390] on p "Confirmed" at bounding box center [282, 387] width 51 height 14
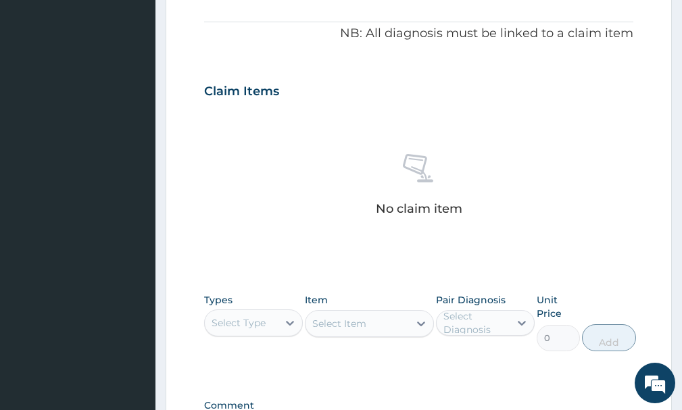
scroll to position [507, 0]
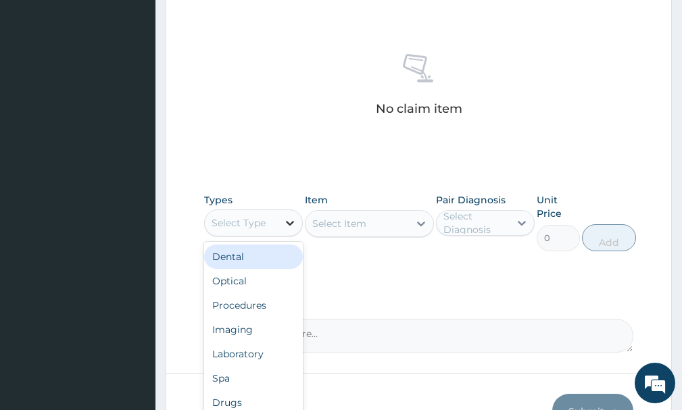
click at [286, 225] on icon at bounding box center [290, 223] width 14 height 14
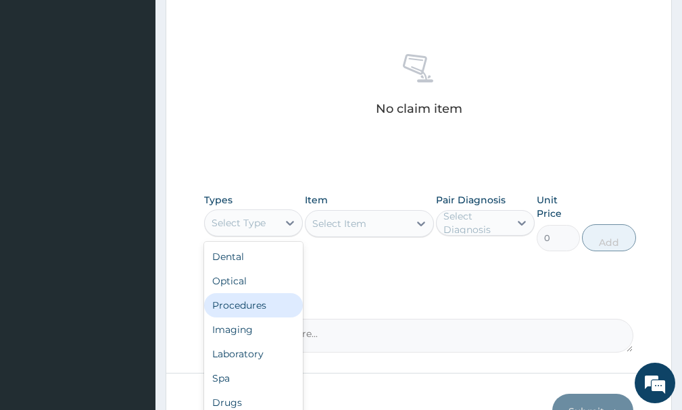
click at [249, 310] on div "Procedures" at bounding box center [253, 305] width 99 height 24
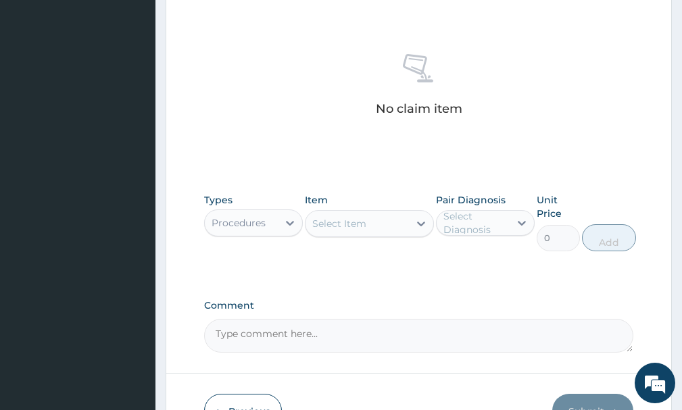
click at [374, 234] on div "Select Item" at bounding box center [356, 224] width 103 height 22
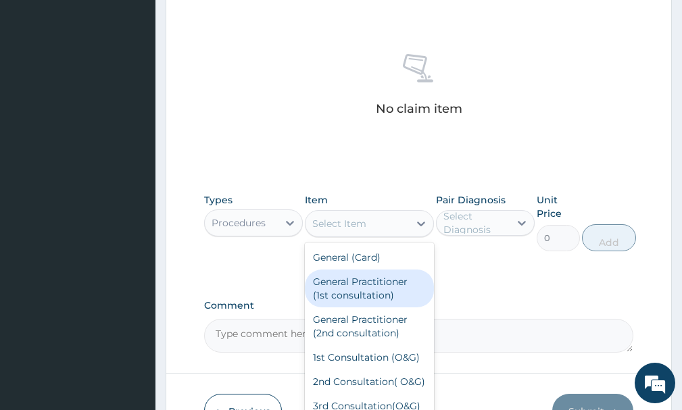
drag, startPoint x: 360, startPoint y: 297, endPoint x: 399, endPoint y: 276, distance: 45.0
click at [362, 295] on div "General Practitioner (1st consultation)" at bounding box center [369, 289] width 128 height 38
type input "1500"
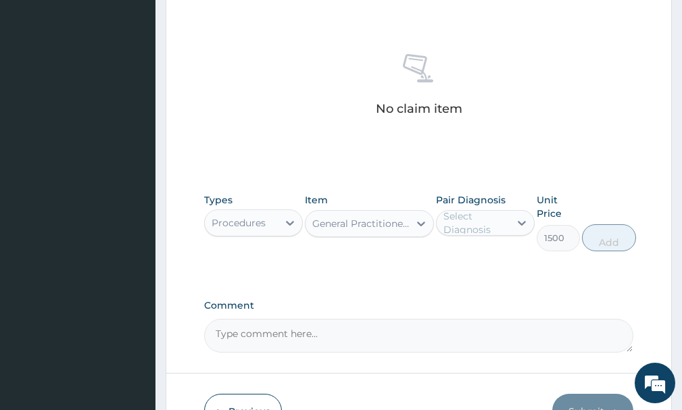
click at [464, 225] on div "Select Diagnosis" at bounding box center [475, 223] width 65 height 27
drag, startPoint x: 478, startPoint y: 260, endPoint x: 529, endPoint y: 265, distance: 50.9
click at [479, 262] on label "[MEDICAL_DATA]" at bounding box center [499, 256] width 82 height 14
checkbox input "true"
click at [597, 242] on button "Add" at bounding box center [609, 237] width 54 height 27
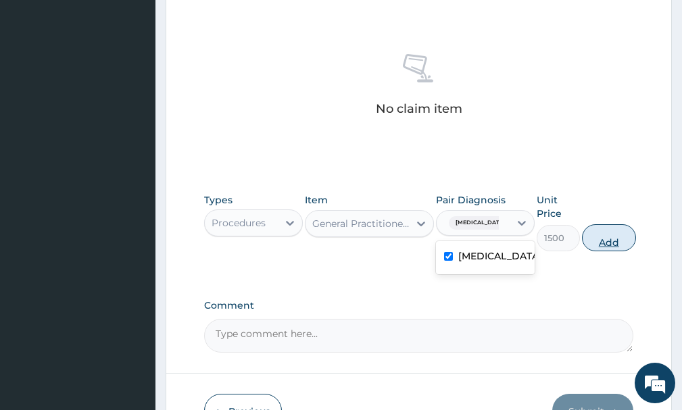
type input "0"
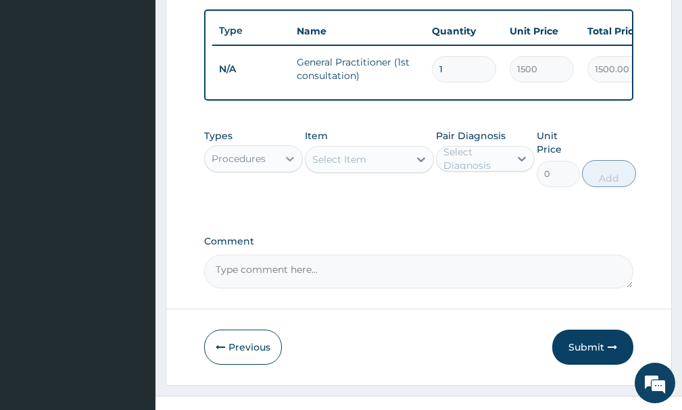
click at [280, 169] on div at bounding box center [290, 159] width 24 height 24
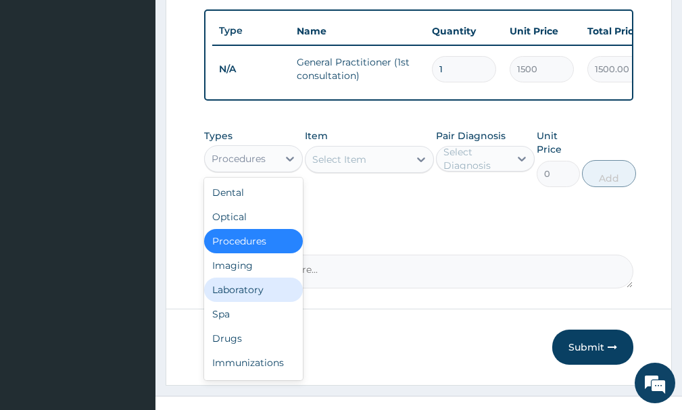
click at [239, 294] on div "Laboratory" at bounding box center [253, 290] width 99 height 24
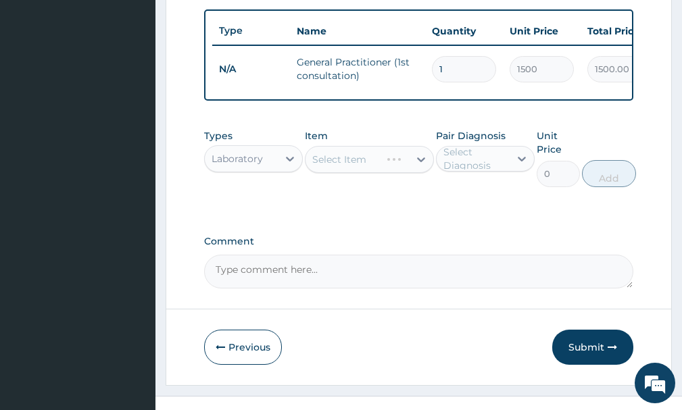
click at [358, 169] on div "Select Item" at bounding box center [369, 159] width 128 height 27
click at [410, 168] on div at bounding box center [421, 159] width 24 height 24
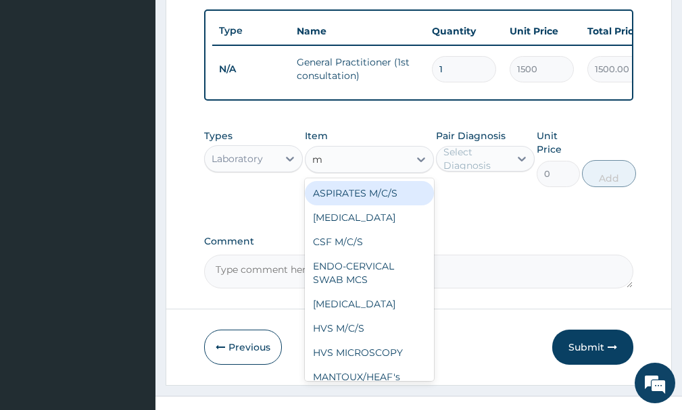
type input "mp"
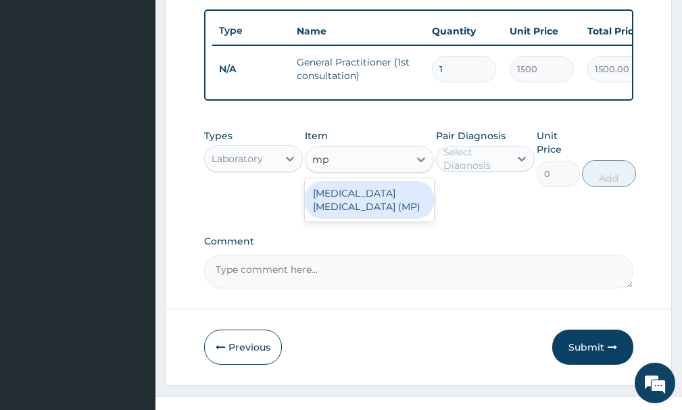
click at [370, 212] on div "[MEDICAL_DATA] [MEDICAL_DATA] (MP)" at bounding box center [369, 200] width 128 height 38
type input "560"
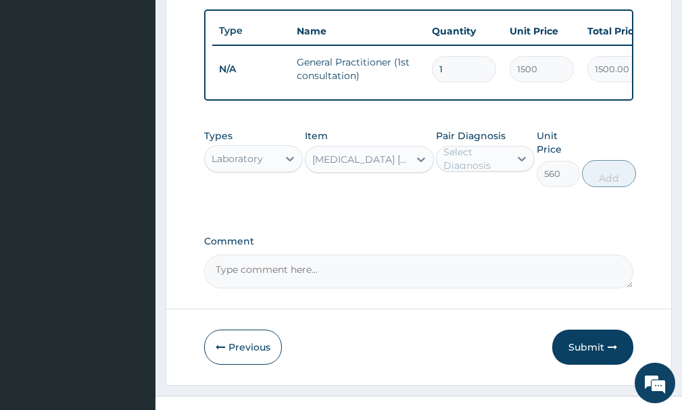
click at [492, 162] on div "Select Diagnosis" at bounding box center [475, 158] width 65 height 27
drag, startPoint x: 495, startPoint y: 206, endPoint x: 599, endPoint y: 182, distance: 106.2
click at [495, 205] on div "[MEDICAL_DATA]" at bounding box center [485, 194] width 99 height 28
checkbox input "true"
click at [617, 181] on button "Add" at bounding box center [609, 173] width 54 height 27
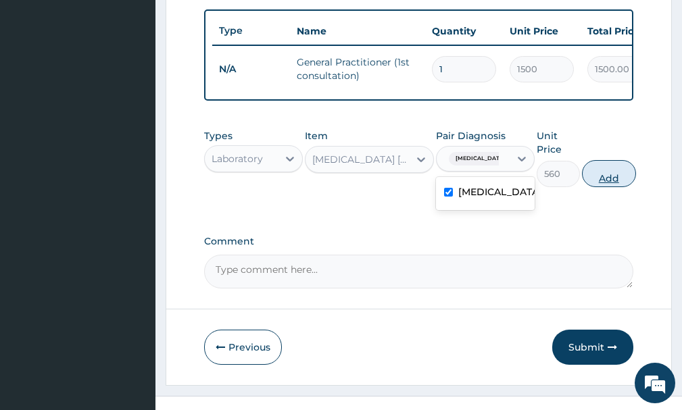
type input "0"
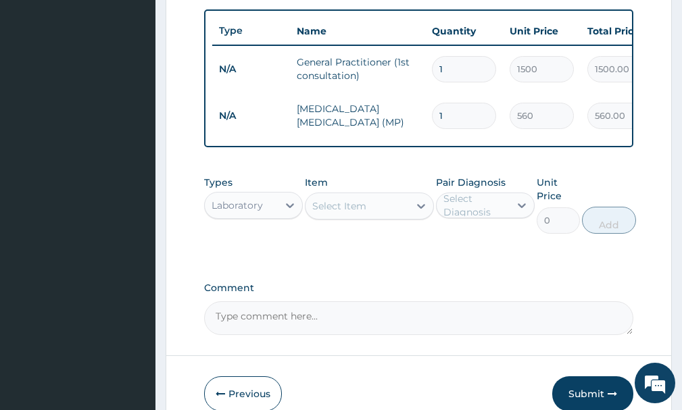
click at [364, 213] on div "Select Item" at bounding box center [339, 206] width 54 height 14
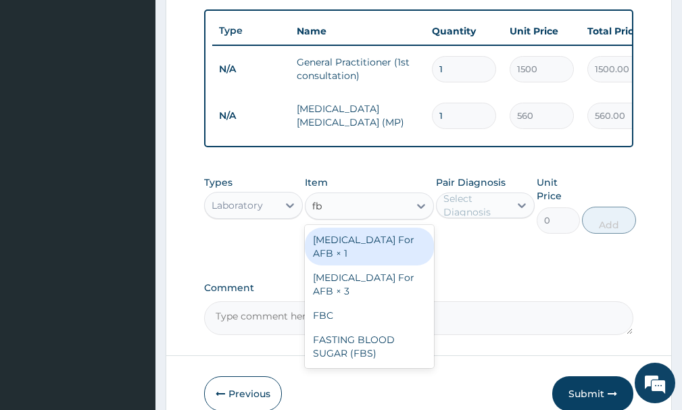
type input "fbc"
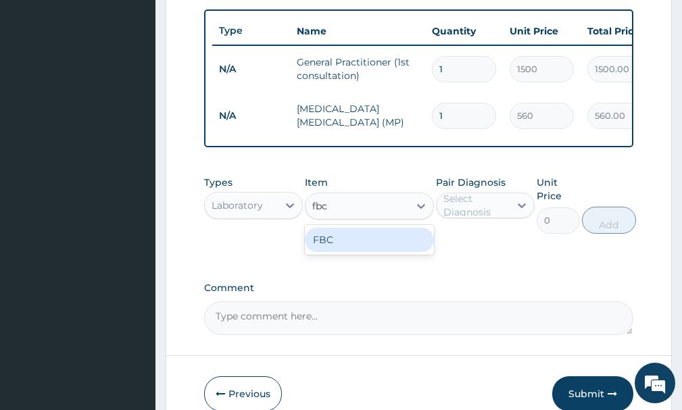
click at [416, 252] on div "FBC" at bounding box center [369, 240] width 128 height 24
type input "1600"
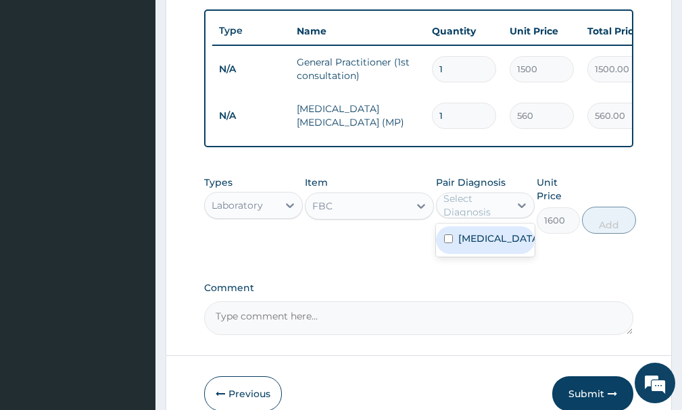
click at [472, 219] on div "Select Diagnosis" at bounding box center [475, 205] width 65 height 27
drag, startPoint x: 501, startPoint y: 251, endPoint x: 544, endPoint y: 243, distance: 43.3
click at [501, 251] on div "[MEDICAL_DATA]" at bounding box center [485, 240] width 99 height 28
checkbox input "true"
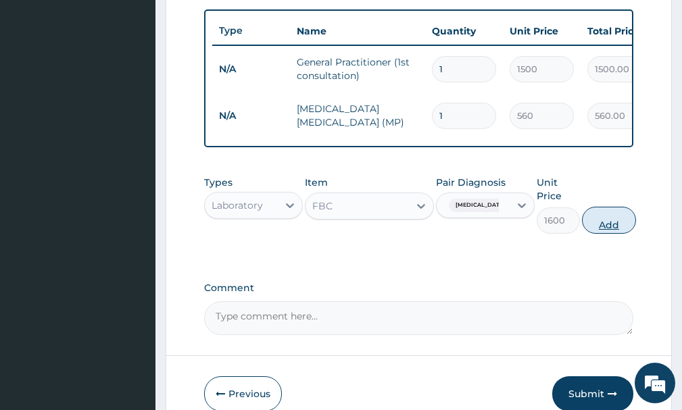
click at [620, 234] on button "Add" at bounding box center [609, 220] width 54 height 27
type input "0"
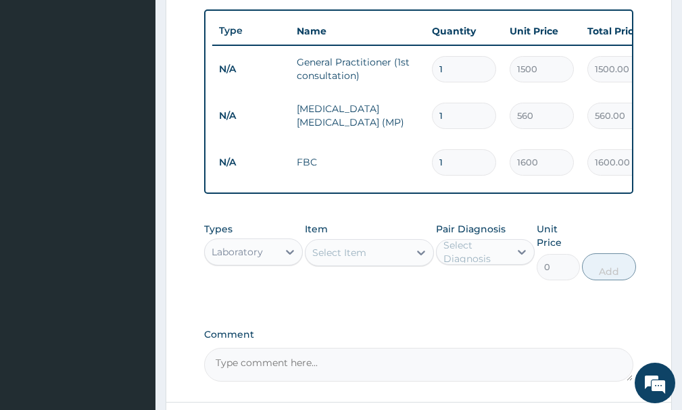
click at [342, 260] on div "Select Item" at bounding box center [339, 253] width 54 height 14
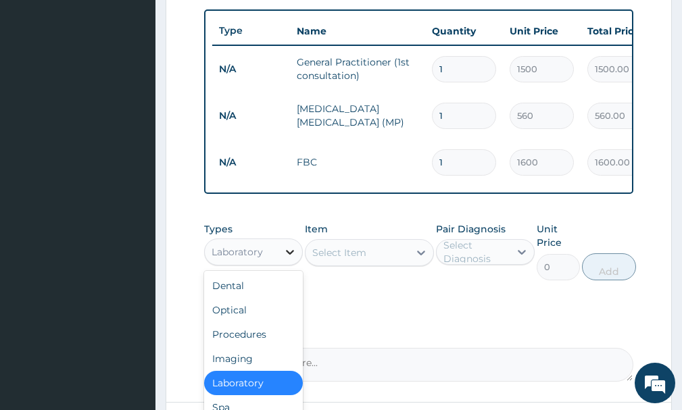
click at [285, 259] on icon at bounding box center [290, 252] width 14 height 14
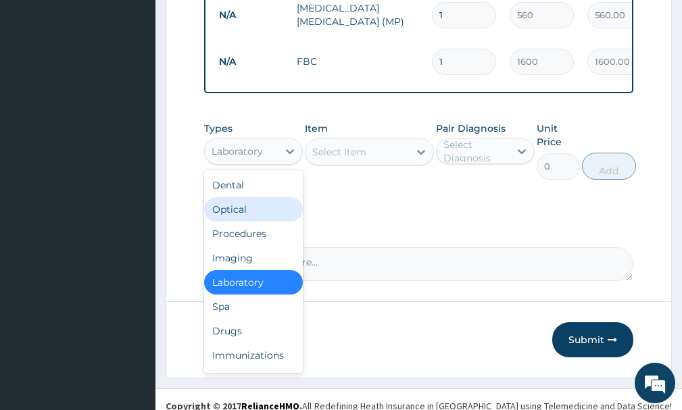
scroll to position [631, 0]
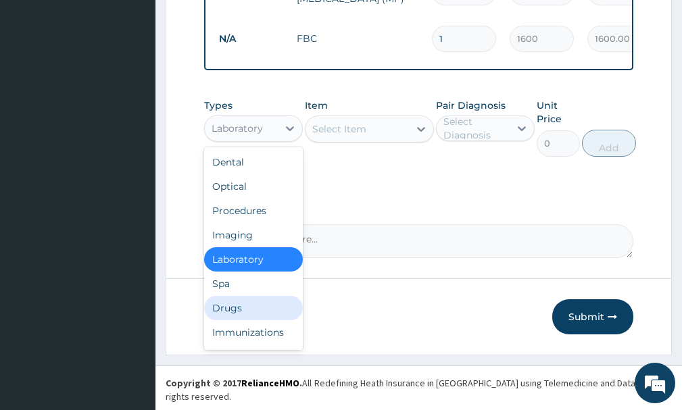
click at [218, 320] on div "Drugs" at bounding box center [253, 308] width 99 height 24
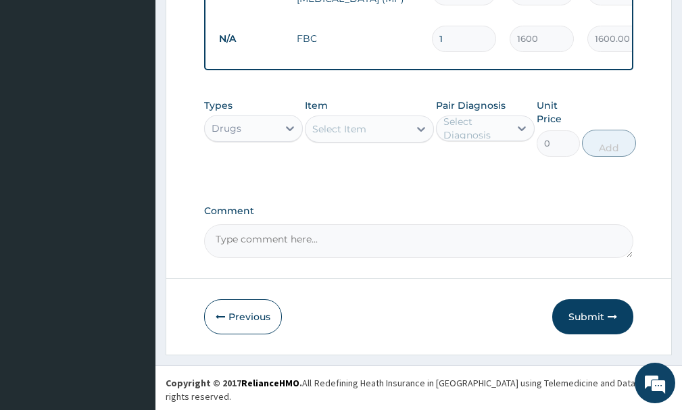
click at [391, 140] on div "Select Item" at bounding box center [356, 129] width 103 height 22
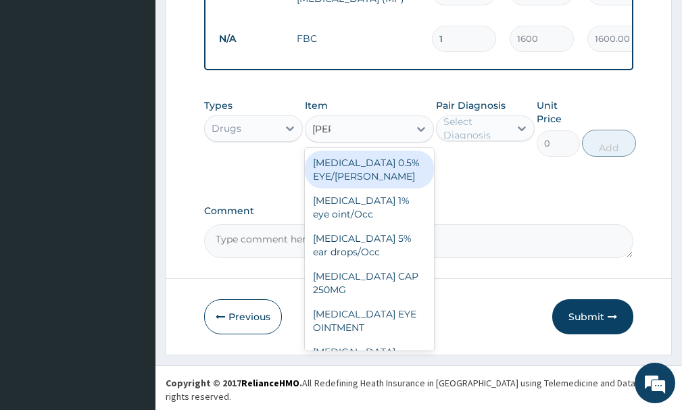
type input "lorat"
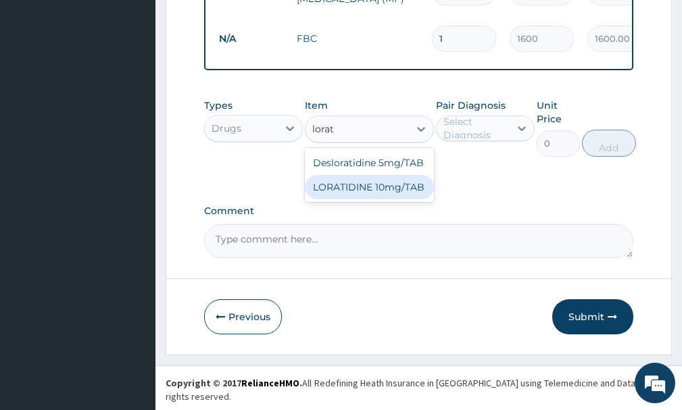
drag, startPoint x: 396, startPoint y: 201, endPoint x: 453, endPoint y: 157, distance: 71.8
click at [400, 199] on div "LORATIDINE 10mg/TAB" at bounding box center [369, 187] width 128 height 24
type input "11.55"
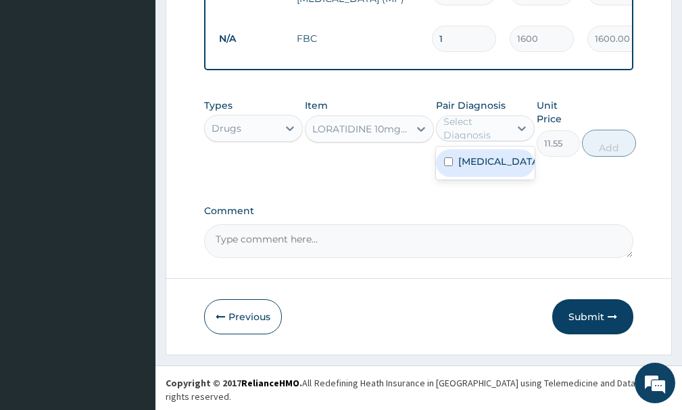
click at [457, 142] on div "Select Diagnosis" at bounding box center [475, 128] width 65 height 27
click at [462, 168] on label "[MEDICAL_DATA]" at bounding box center [499, 162] width 82 height 14
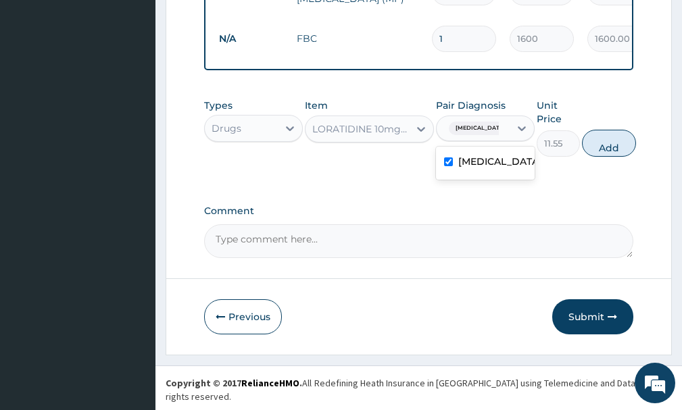
checkbox input "true"
click at [599, 157] on button "Add" at bounding box center [609, 143] width 54 height 27
type input "0"
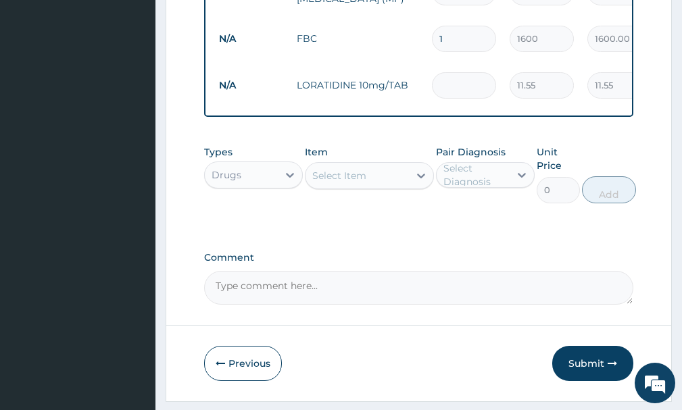
type input "0.00"
type input "7"
type input "80.85"
type input "7"
click at [353, 182] on div "Select Item" at bounding box center [339, 176] width 54 height 14
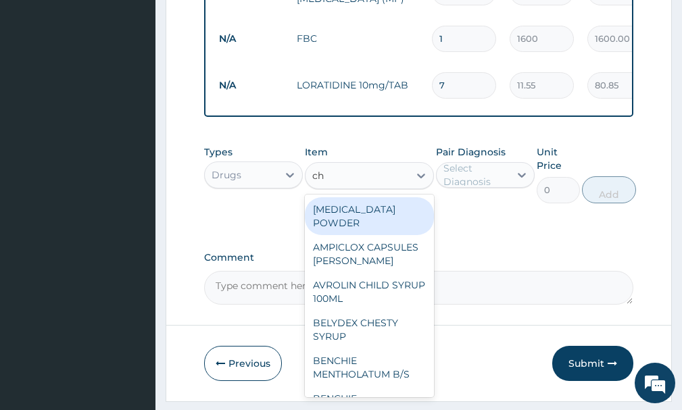
type input "c"
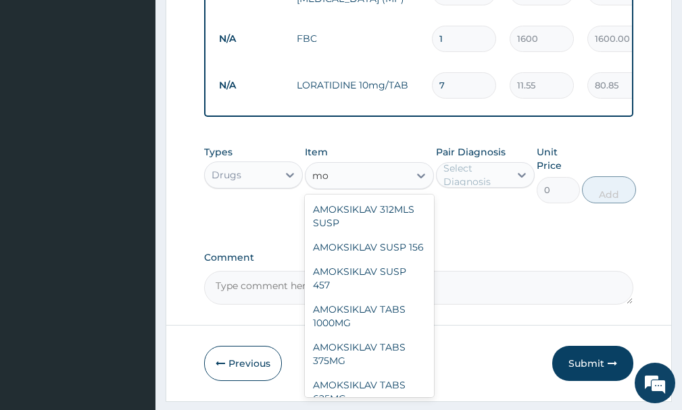
type input "m"
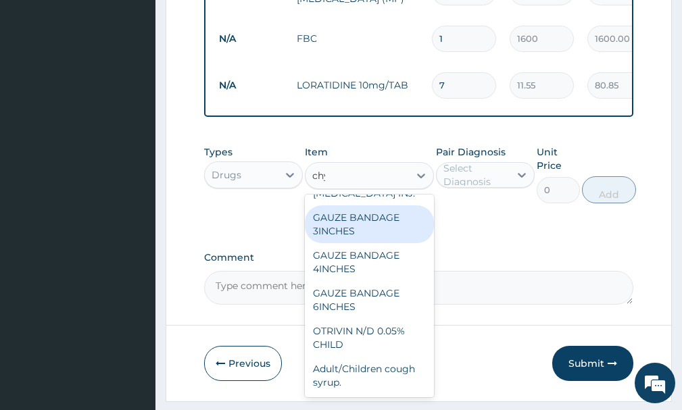
scroll to position [0, 0]
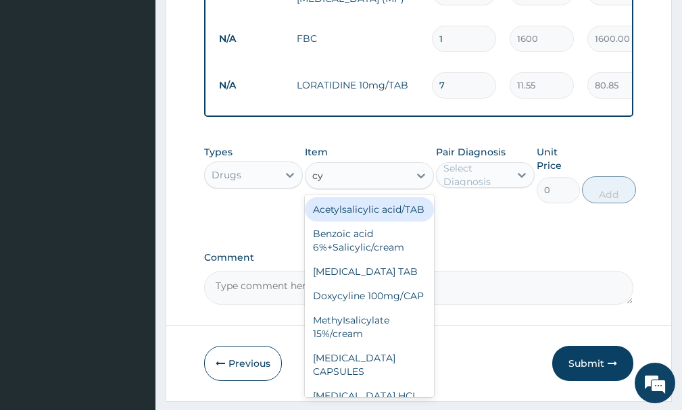
type input "c"
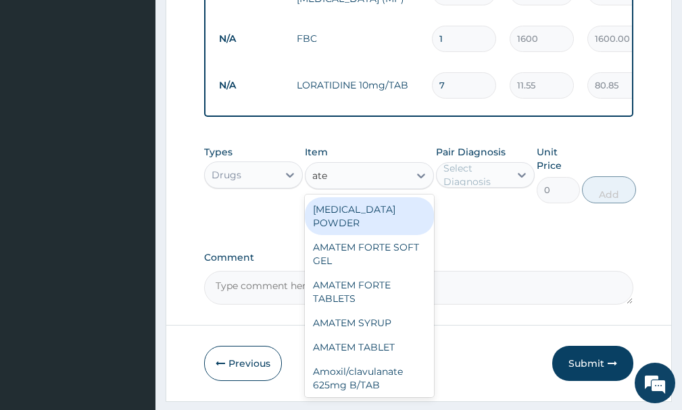
type input "atem"
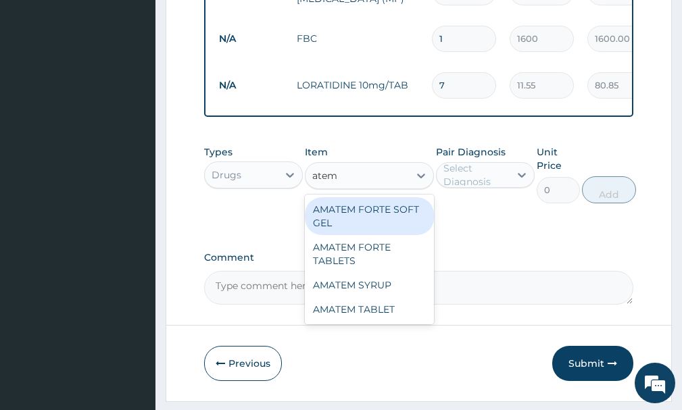
click at [370, 232] on div "AMATEM FORTE SOFT GEL" at bounding box center [369, 216] width 128 height 38
type input "250"
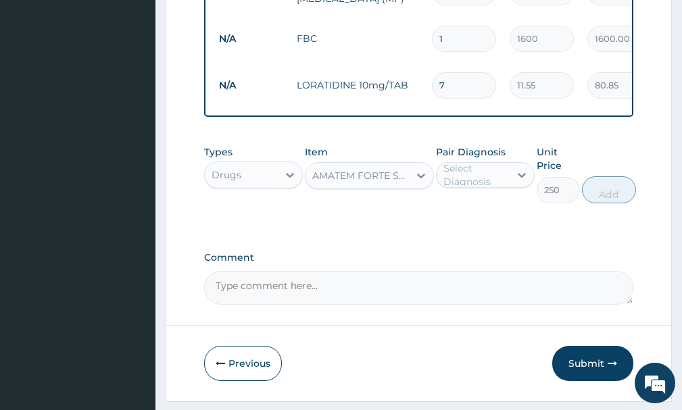
click at [478, 189] on div "Select Diagnosis" at bounding box center [475, 175] width 65 height 27
click at [486, 215] on label "[MEDICAL_DATA]" at bounding box center [499, 208] width 82 height 14
checkbox input "true"
click at [606, 203] on button "Add" at bounding box center [609, 189] width 54 height 27
type input "0"
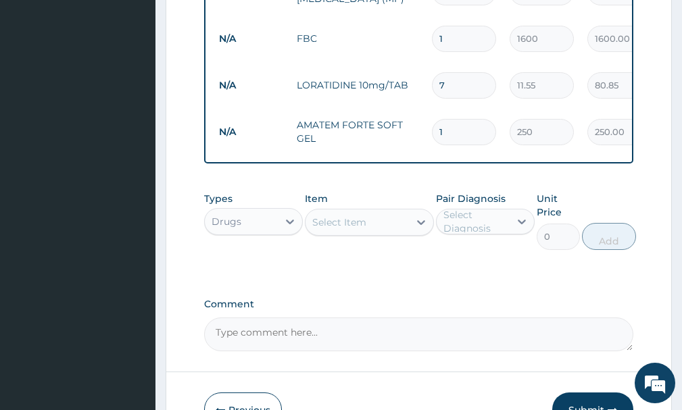
type input "0.00"
type input "6"
type input "1500.00"
type input "6"
click at [384, 233] on div "Select Item" at bounding box center [356, 223] width 103 height 22
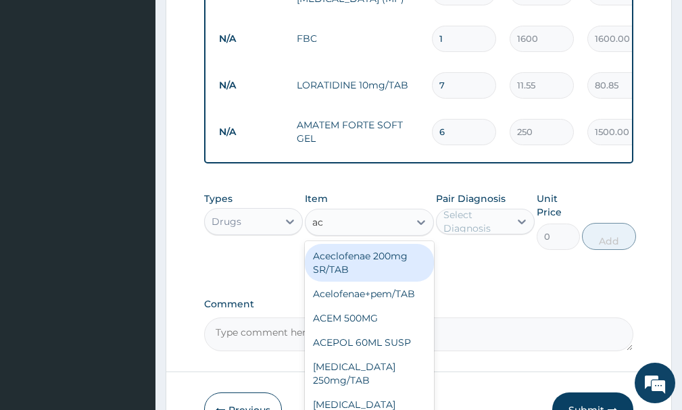
type input "act"
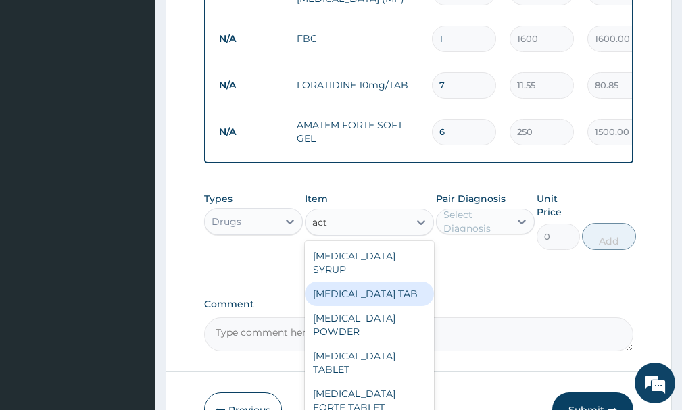
click at [372, 297] on div "ACTIFED TAB" at bounding box center [369, 294] width 128 height 24
type input "30"
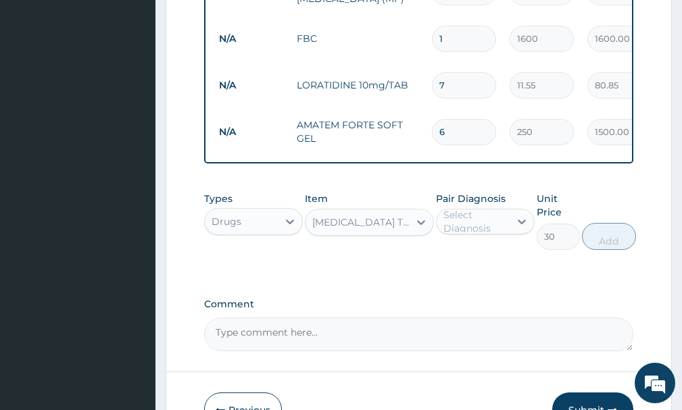
click at [502, 233] on div "Select Diagnosis" at bounding box center [475, 221] width 65 height 27
drag, startPoint x: 492, startPoint y: 270, endPoint x: 601, endPoint y: 247, distance: 111.4
click at [496, 270] on div "[MEDICAL_DATA]" at bounding box center [485, 257] width 99 height 28
checkbox input "true"
click at [616, 250] on button "Add" at bounding box center [609, 236] width 54 height 27
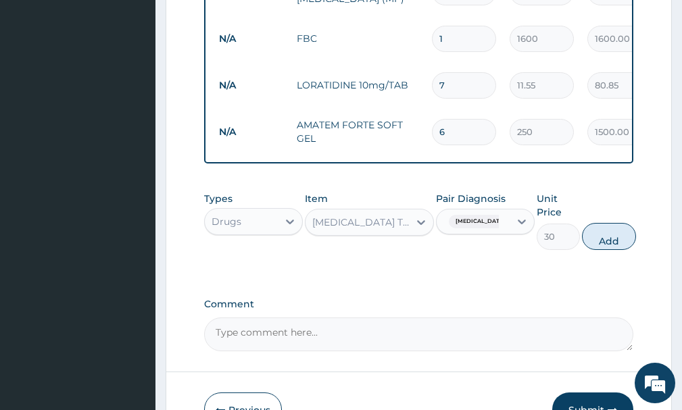
type input "0"
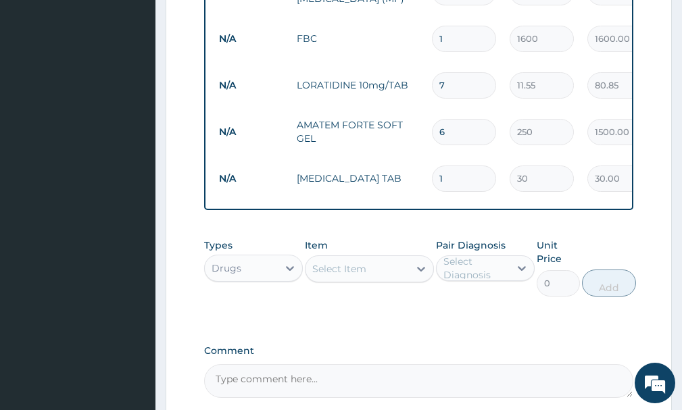
type input "10"
type input "300.00"
type input "10"
click at [397, 279] on div "Select Item" at bounding box center [356, 269] width 103 height 22
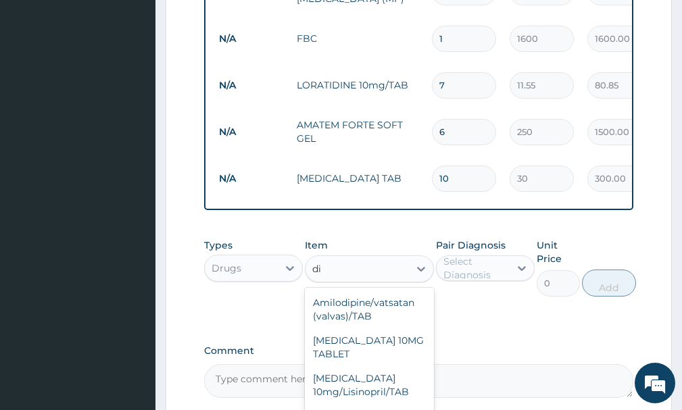
type input "dic"
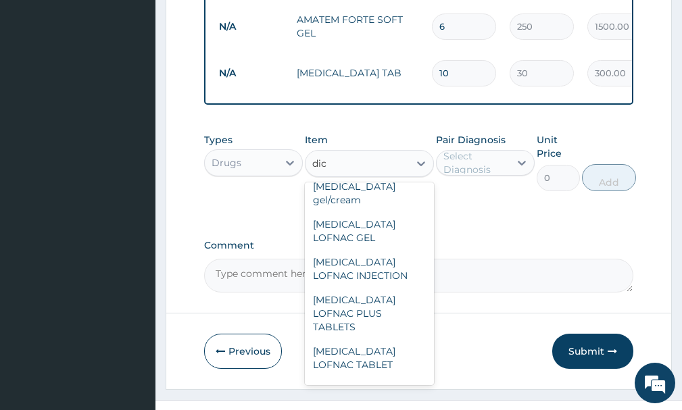
scroll to position [128, 0]
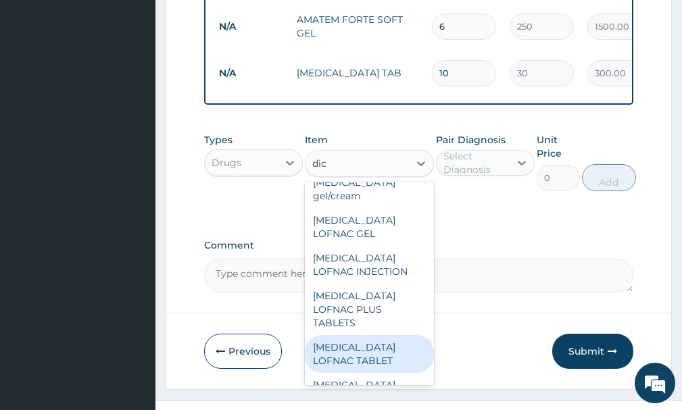
click at [374, 335] on div "Diclofenac LOFNAC TABLET" at bounding box center [369, 354] width 128 height 38
type input "42"
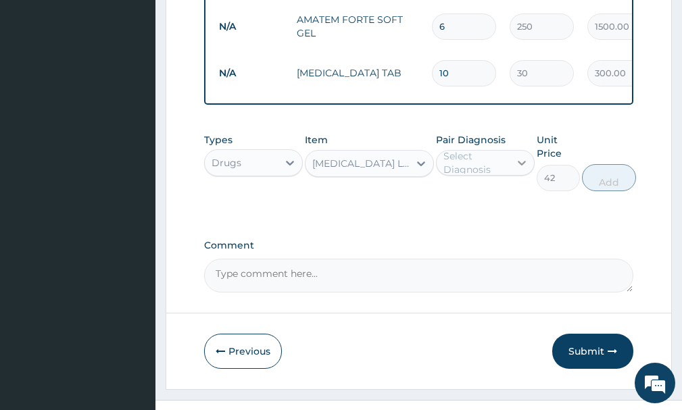
click at [520, 170] on icon at bounding box center [522, 163] width 14 height 14
click at [499, 212] on div "[MEDICAL_DATA]" at bounding box center [485, 198] width 99 height 28
checkbox input "true"
click at [616, 191] on button "Add" at bounding box center [609, 177] width 54 height 27
type input "0"
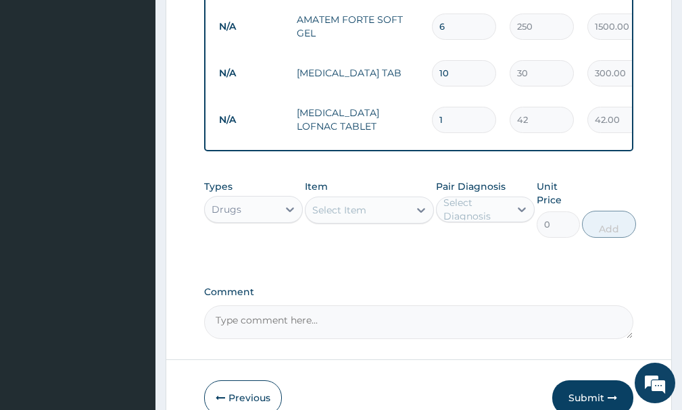
type input "10"
type input "420.00"
type input "10"
click at [387, 221] on div "Select Item" at bounding box center [356, 210] width 103 height 22
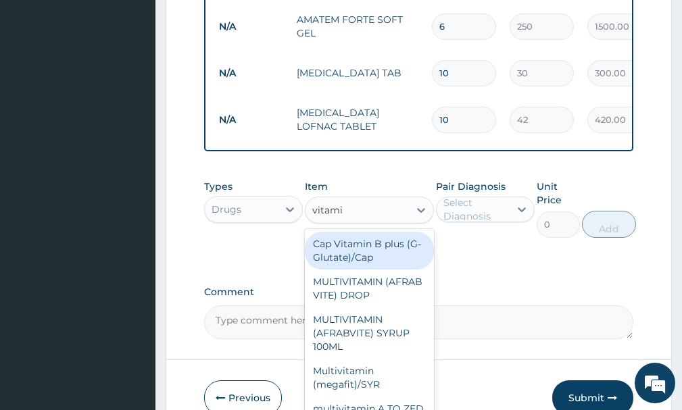
type input "vitamin"
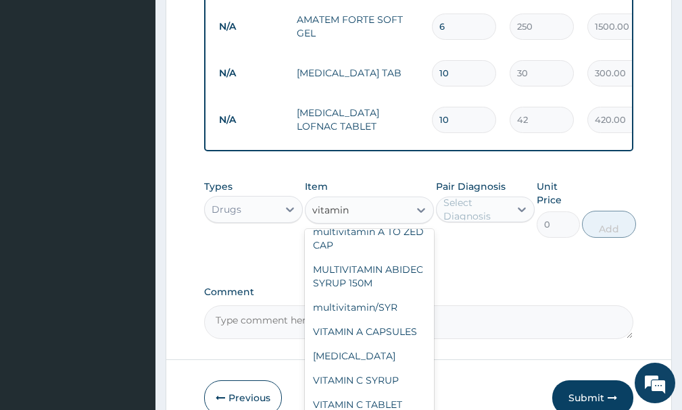
scroll to position [242, 0]
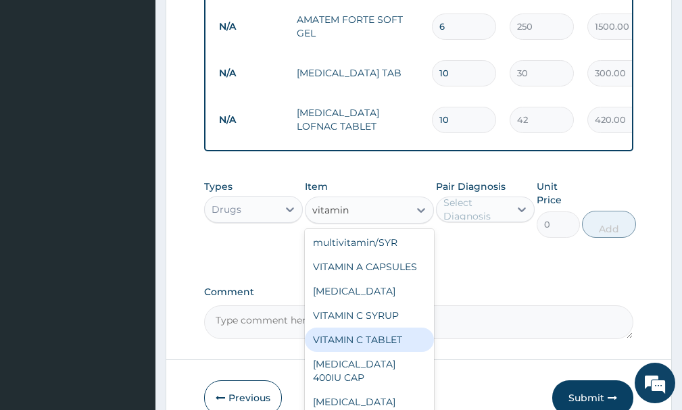
drag, startPoint x: 381, startPoint y: 370, endPoint x: 398, endPoint y: 353, distance: 23.9
click at [383, 352] on div "VITAMIN C TABLET" at bounding box center [369, 340] width 128 height 24
type input "2.62"
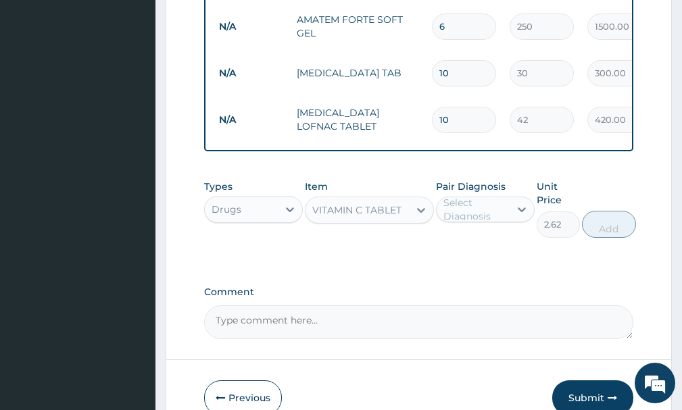
click at [472, 220] on div "Select Diagnosis" at bounding box center [475, 209] width 65 height 27
drag, startPoint x: 479, startPoint y: 254, endPoint x: 553, endPoint y: 245, distance: 74.9
click at [483, 249] on label "[MEDICAL_DATA]" at bounding box center [499, 243] width 82 height 14
checkbox input "true"
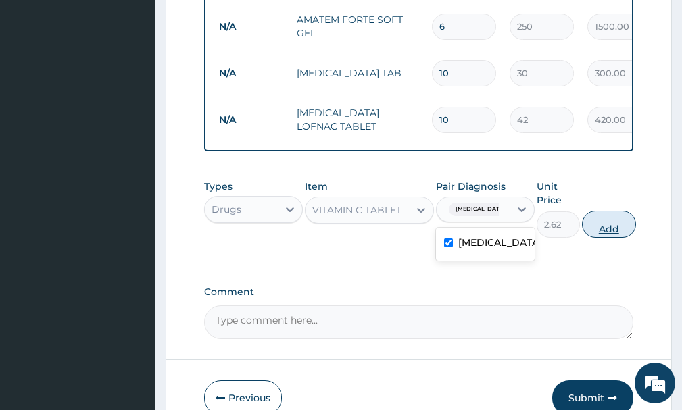
click at [609, 238] on button "Add" at bounding box center [609, 224] width 54 height 27
type input "0"
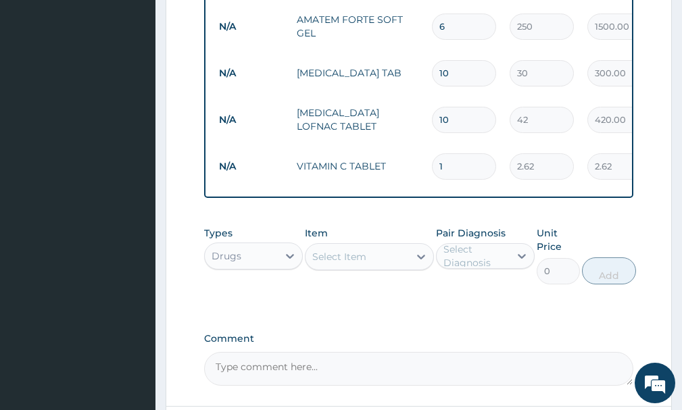
type input "10"
type input "26.20"
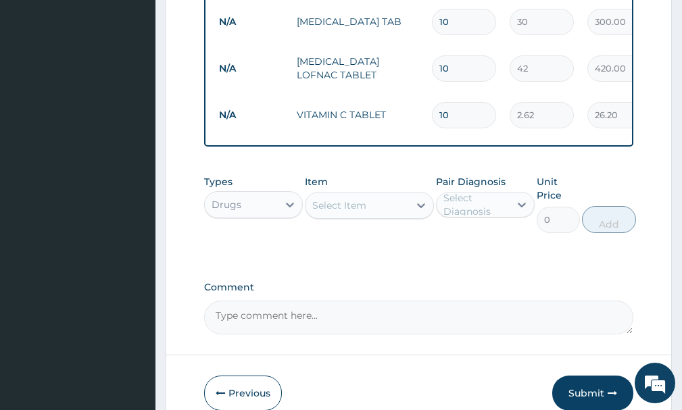
scroll to position [864, 0]
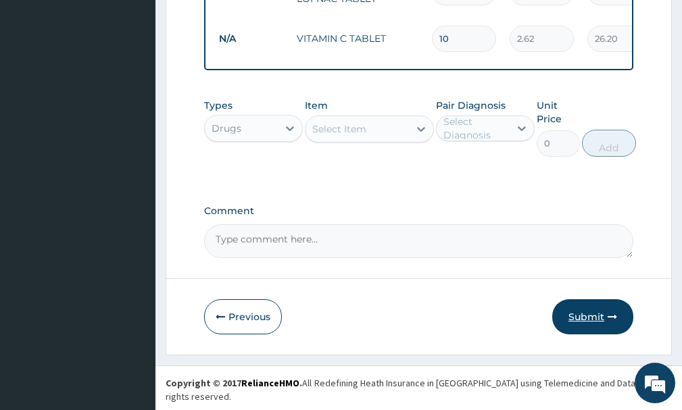
type input "10"
click at [590, 327] on button "Submit" at bounding box center [592, 316] width 81 height 35
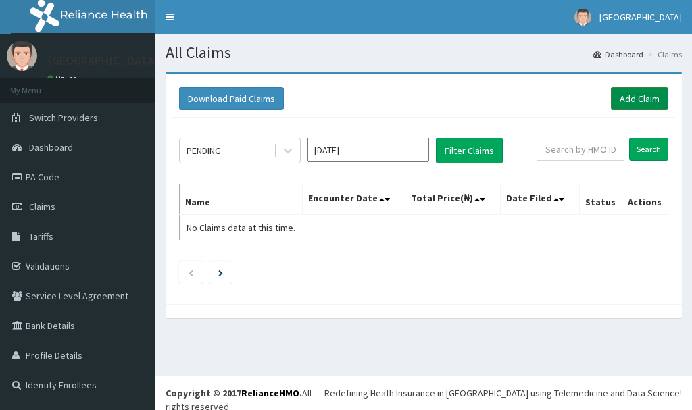
click at [640, 100] on link "Add Claim" at bounding box center [639, 98] width 57 height 23
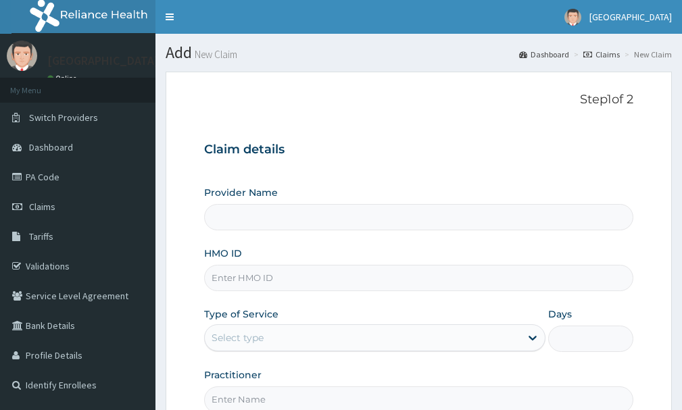
type input "[GEOGRAPHIC_DATA]"
click at [261, 279] on input "HMO ID" at bounding box center [418, 278] width 429 height 26
type input "EDE/10018/A"
click at [320, 341] on div "Select type" at bounding box center [363, 338] width 316 height 22
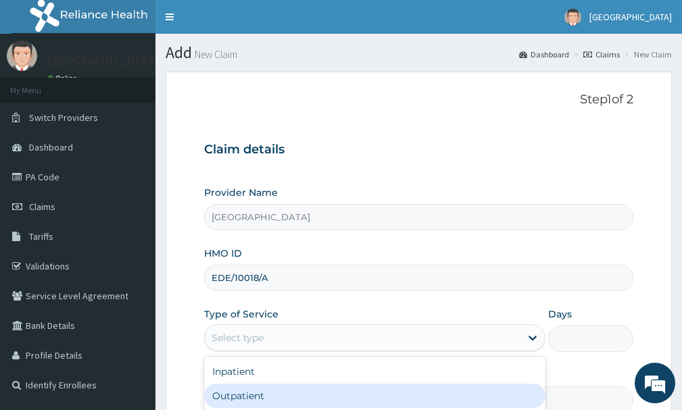
drag, startPoint x: 285, startPoint y: 396, endPoint x: 406, endPoint y: 347, distance: 129.8
click at [286, 395] on div "Outpatient" at bounding box center [374, 396] width 341 height 24
type input "1"
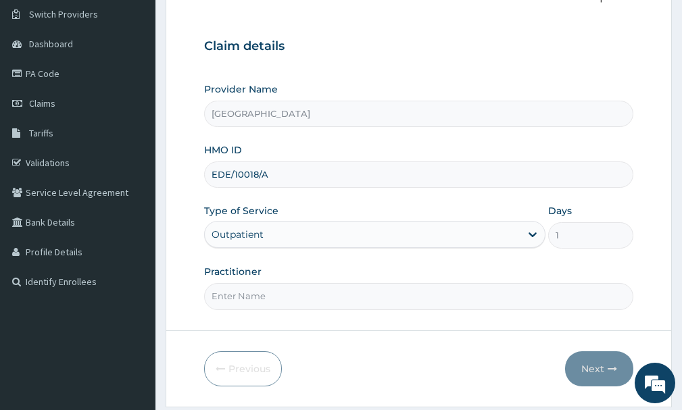
scroll to position [110, 0]
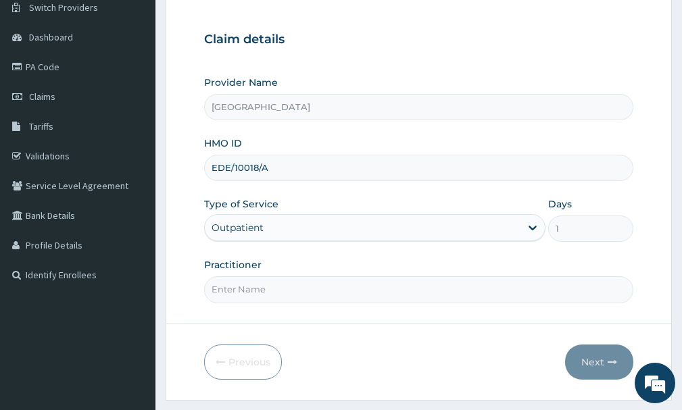
click at [312, 294] on input "Practitioner" at bounding box center [418, 289] width 429 height 26
type input "[PERSON_NAME]"
click at [609, 358] on icon "button" at bounding box center [612, 362] width 9 height 9
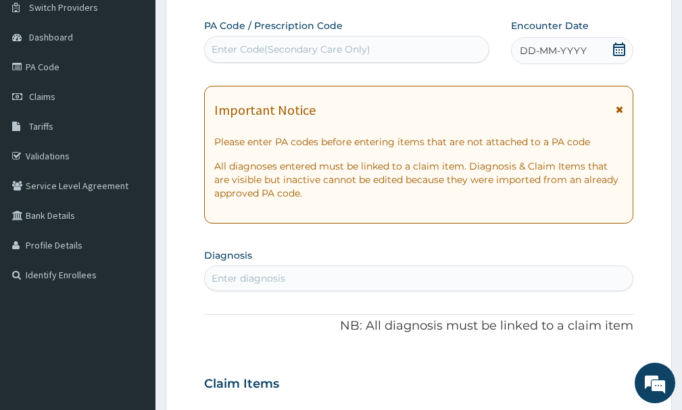
click at [618, 51] on icon at bounding box center [619, 50] width 14 height 14
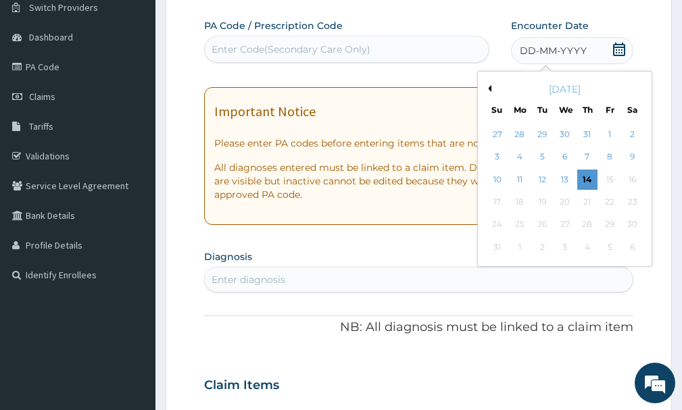
click at [490, 89] on button "Previous Month" at bounding box center [488, 88] width 7 height 7
click at [606, 137] on div "6" at bounding box center [609, 134] width 20 height 20
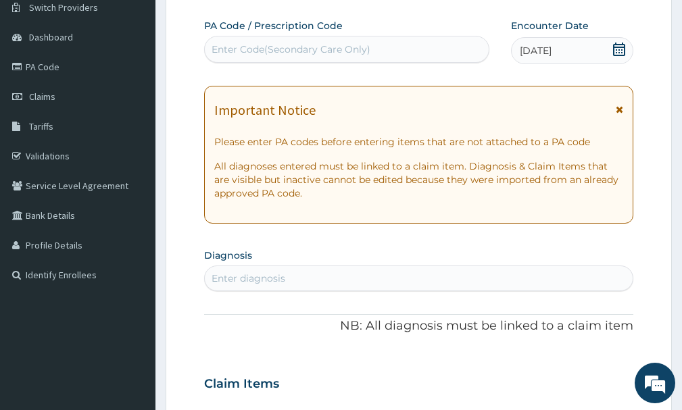
click at [440, 276] on div "Enter diagnosis" at bounding box center [419, 279] width 428 height 22
type input "[MEDICAL_DATA]"
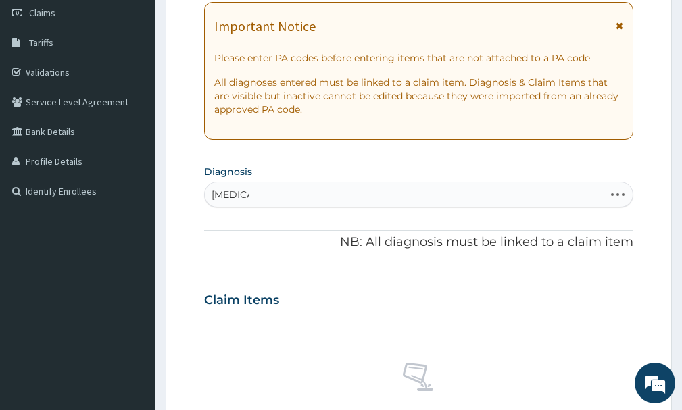
scroll to position [203, 0]
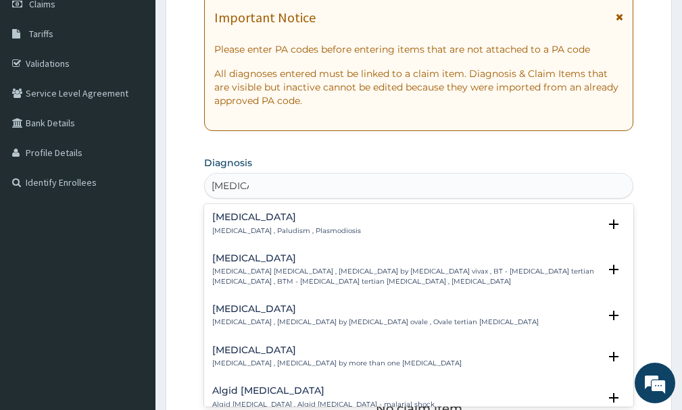
click at [264, 228] on p "[MEDICAL_DATA] , Paludism , Plasmodiosis" at bounding box center [286, 230] width 149 height 9
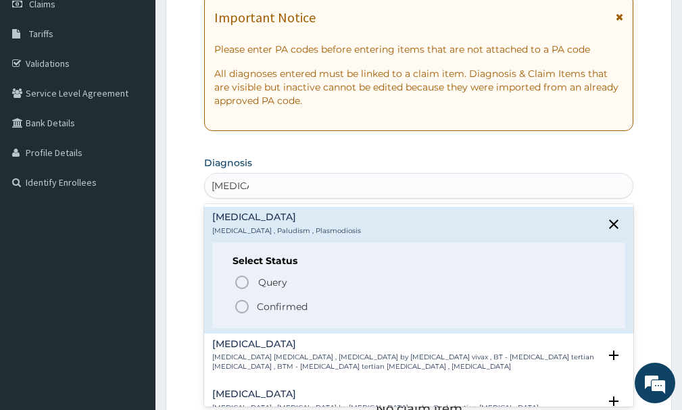
click at [285, 308] on p "Confirmed" at bounding box center [282, 307] width 51 height 14
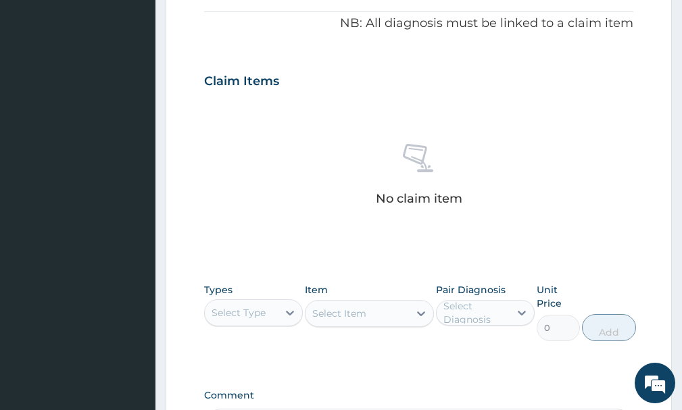
scroll to position [422, 0]
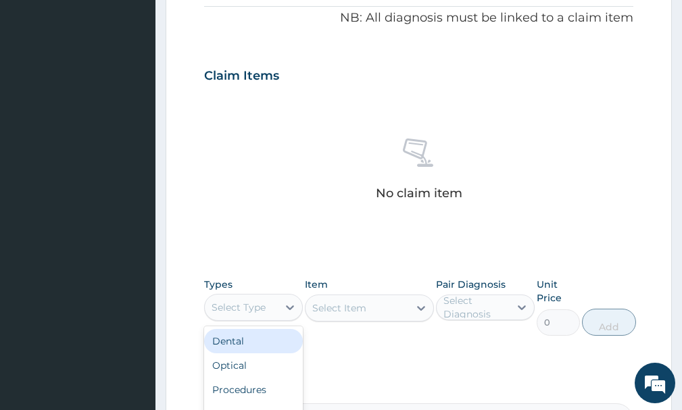
click at [259, 310] on div "Select Type" at bounding box center [239, 308] width 54 height 14
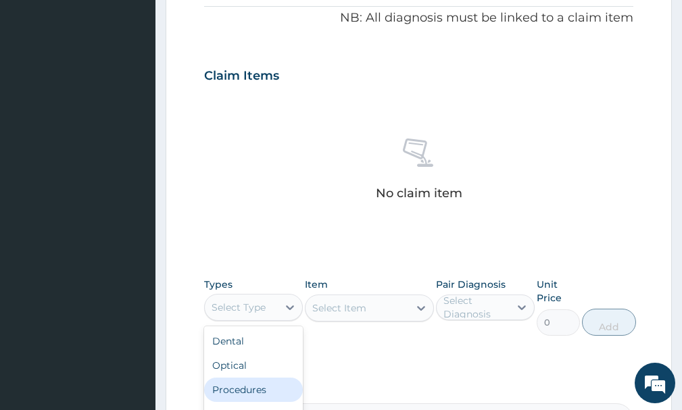
drag, startPoint x: 234, startPoint y: 391, endPoint x: 253, endPoint y: 376, distance: 25.0
click at [234, 391] on div "Procedures" at bounding box center [253, 390] width 99 height 24
click at [350, 309] on div "Select Item" at bounding box center [369, 308] width 128 height 27
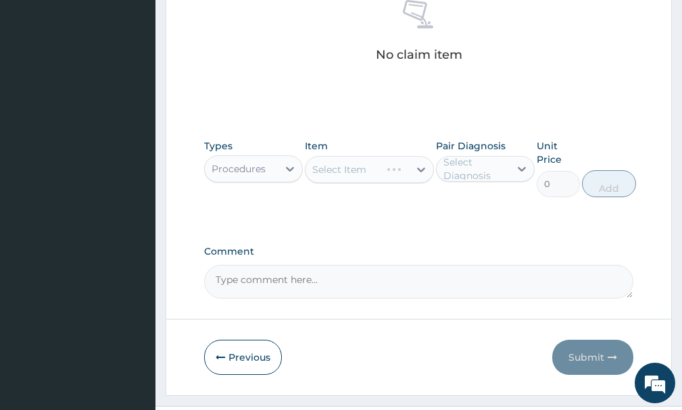
scroll to position [566, 0]
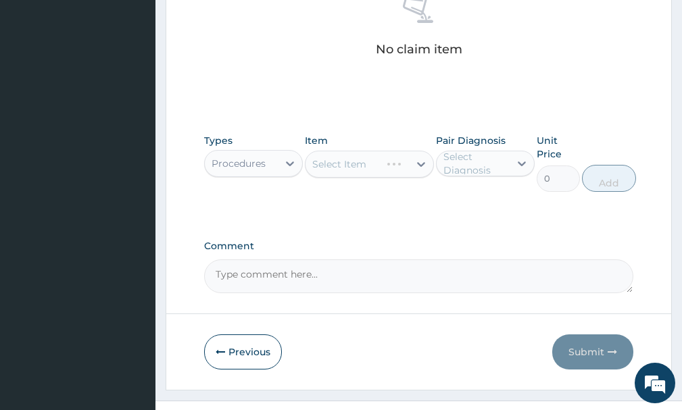
click at [404, 166] on div "Select Item" at bounding box center [369, 164] width 128 height 27
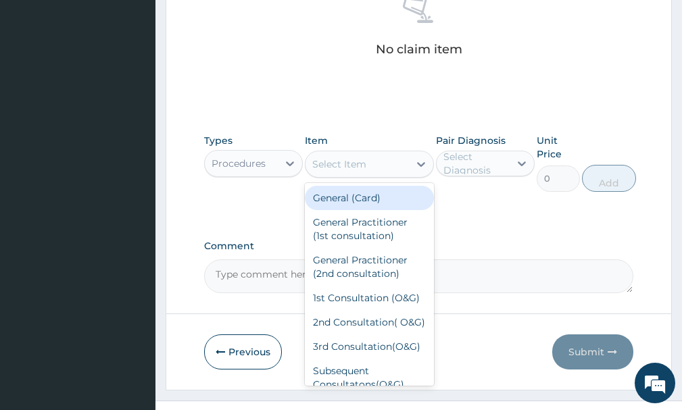
click at [396, 166] on div "Select Item" at bounding box center [356, 164] width 103 height 22
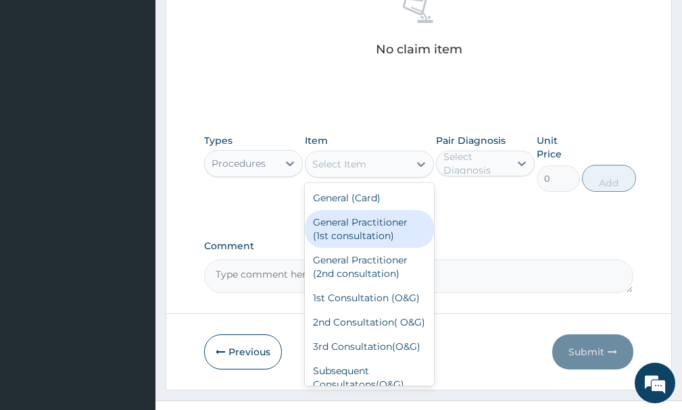
click at [368, 222] on div "General Practitioner (1st consultation)" at bounding box center [369, 229] width 128 height 38
type input "1500"
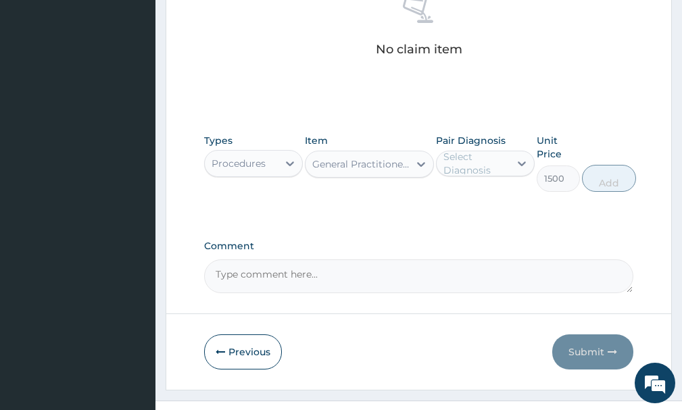
click at [475, 164] on div "Select Diagnosis" at bounding box center [475, 163] width 65 height 27
click at [484, 192] on label "Malaria" at bounding box center [499, 197] width 82 height 14
checkbox input "true"
click at [610, 187] on button "Add" at bounding box center [609, 178] width 54 height 27
type input "0"
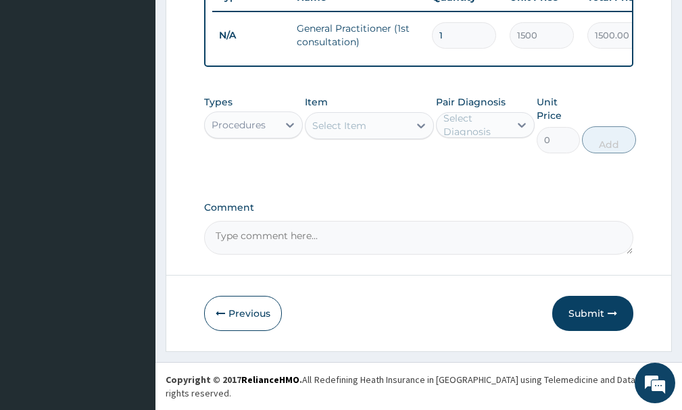
scroll to position [537, 0]
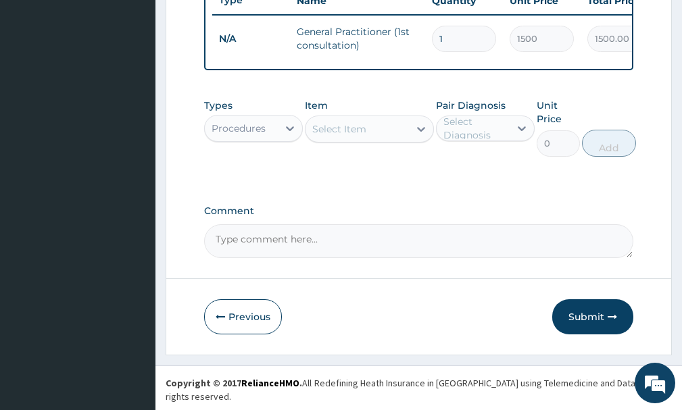
click at [252, 135] on div "Procedures" at bounding box center [239, 129] width 54 height 14
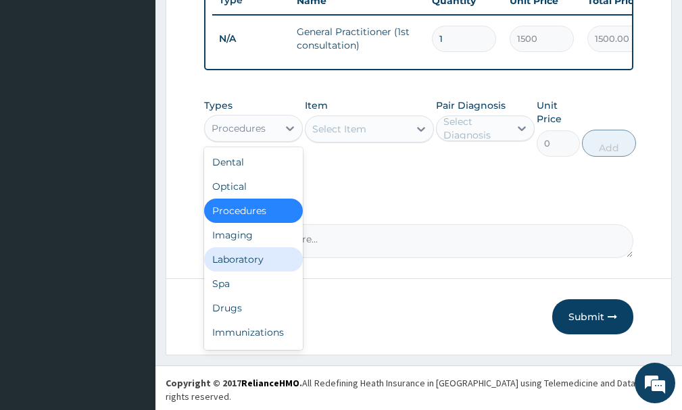
drag, startPoint x: 248, startPoint y: 274, endPoint x: 286, endPoint y: 216, distance: 69.4
click at [250, 270] on div "Laboratory" at bounding box center [253, 259] width 99 height 24
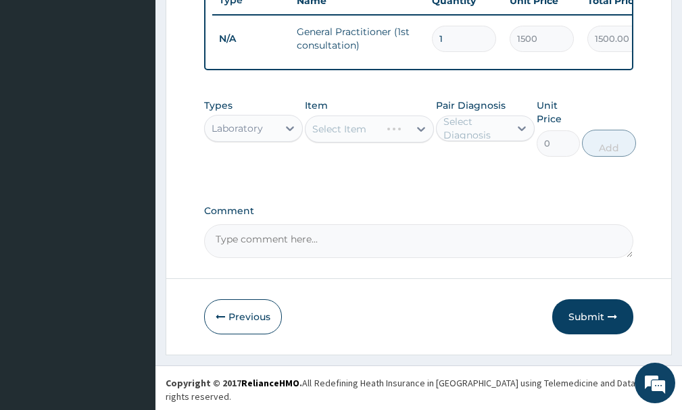
click at [396, 138] on div "Select Item" at bounding box center [369, 129] width 128 height 27
click at [399, 142] on div "Select Item" at bounding box center [369, 129] width 128 height 27
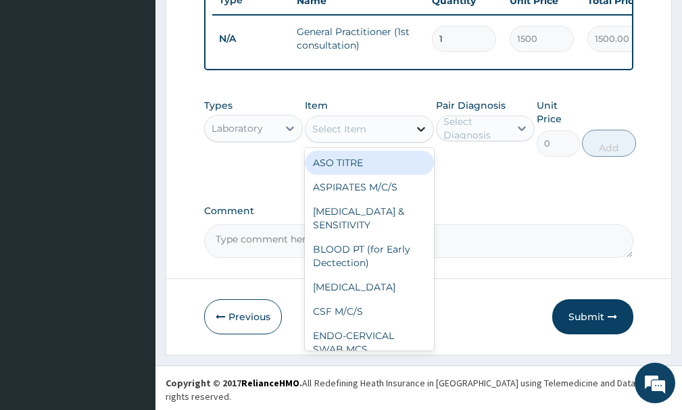
click at [409, 141] on div at bounding box center [421, 129] width 24 height 24
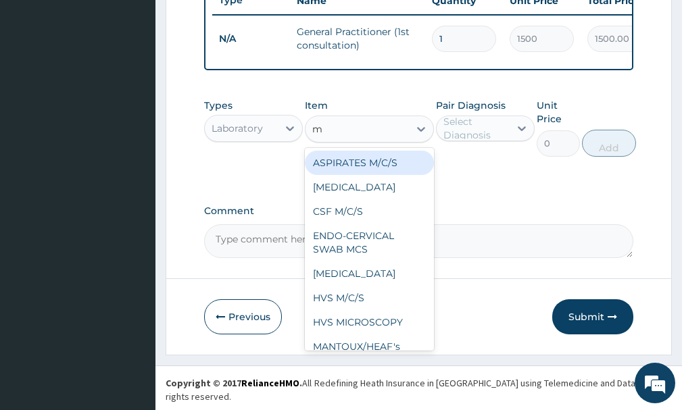
type input "mp"
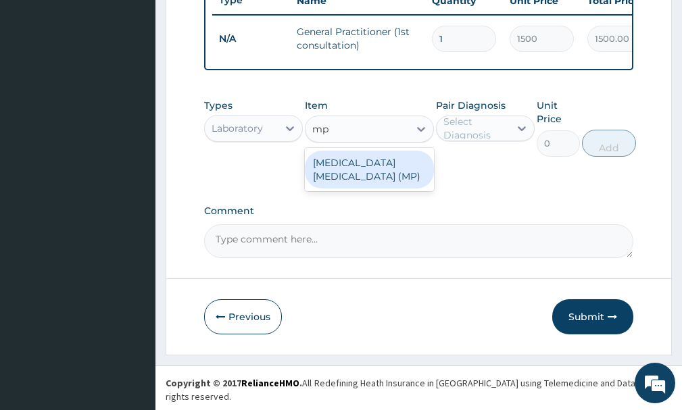
click at [366, 171] on div "MALARIA PARASITE (MP)" at bounding box center [369, 170] width 128 height 38
type input "560"
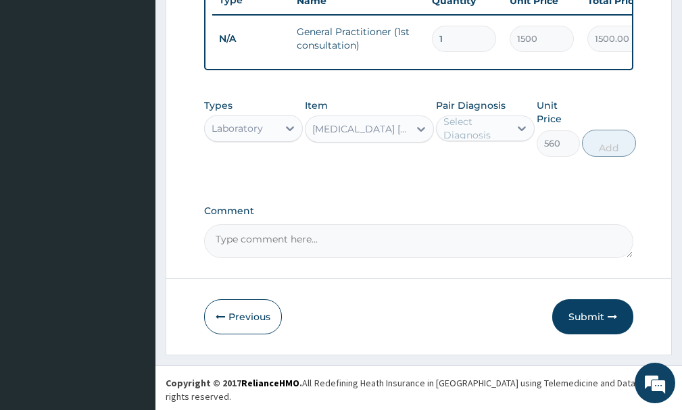
click at [457, 140] on div "Select Diagnosis" at bounding box center [475, 128] width 65 height 27
drag, startPoint x: 455, startPoint y: 174, endPoint x: 470, endPoint y: 174, distance: 15.5
click at [456, 174] on div "Malaria" at bounding box center [485, 163] width 99 height 28
checkbox input "true"
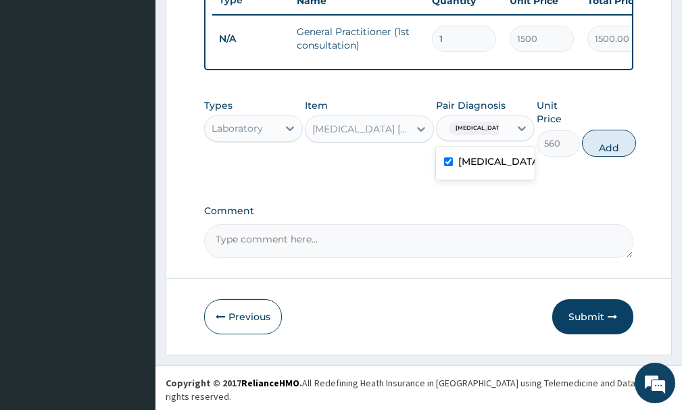
click at [597, 157] on button "Add" at bounding box center [609, 143] width 54 height 27
type input "0"
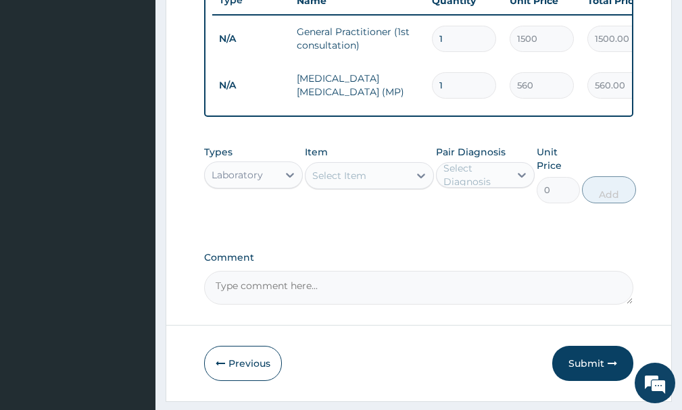
click at [408, 187] on div "Select Item" at bounding box center [356, 176] width 103 height 22
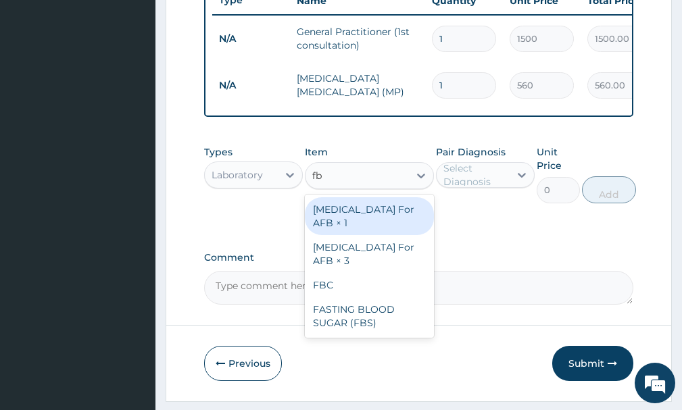
type input "fbc"
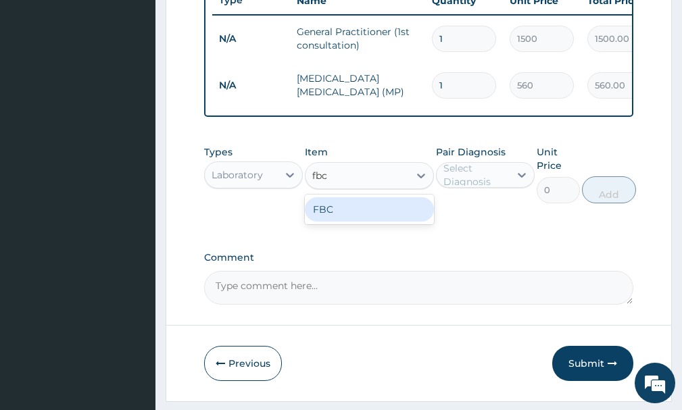
click at [397, 217] on div "FBC" at bounding box center [369, 209] width 128 height 24
type input "1600"
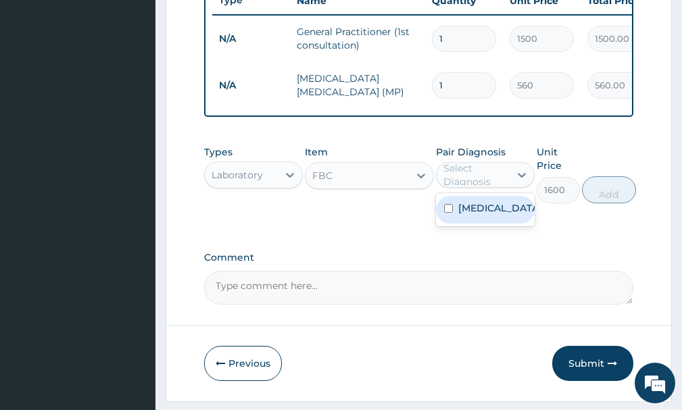
click at [483, 189] on div "Select Diagnosis" at bounding box center [475, 175] width 65 height 27
click at [484, 207] on div "[MEDICAL_DATA]" at bounding box center [485, 210] width 99 height 28
checkbox input "true"
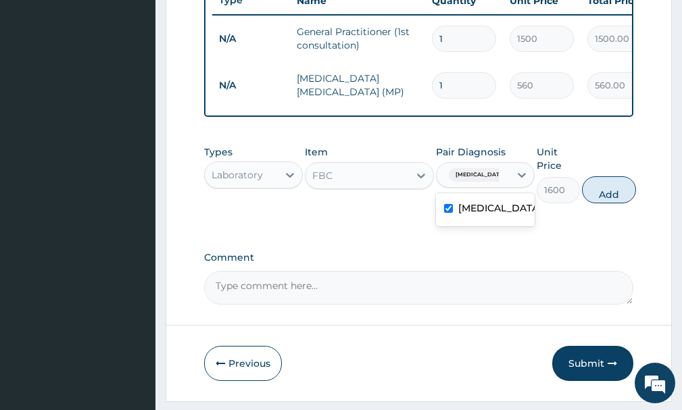
click at [602, 199] on button "Add" at bounding box center [609, 189] width 54 height 27
type input "0"
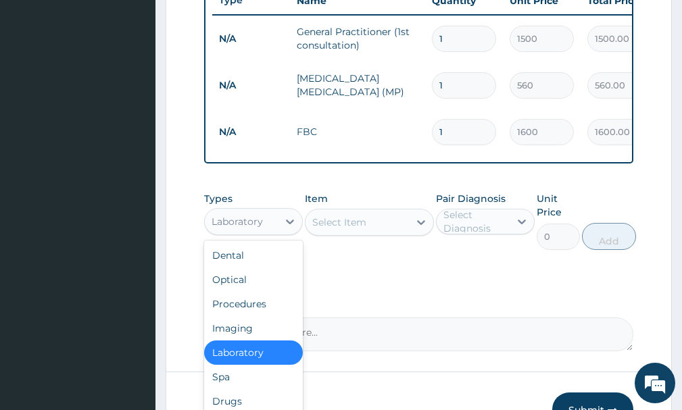
click at [275, 232] on div "Laboratory" at bounding box center [241, 222] width 73 height 22
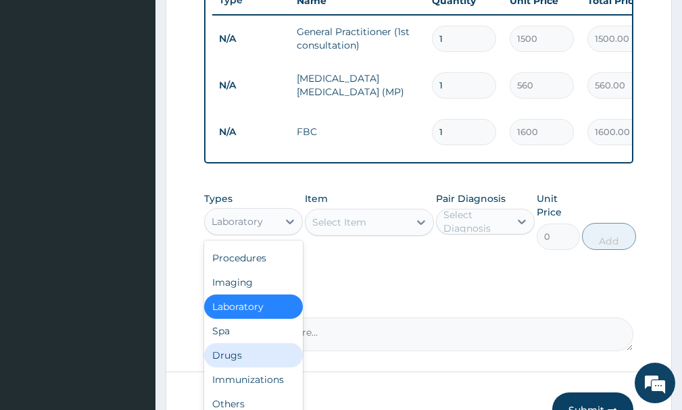
click at [218, 365] on div "Drugs" at bounding box center [253, 355] width 99 height 24
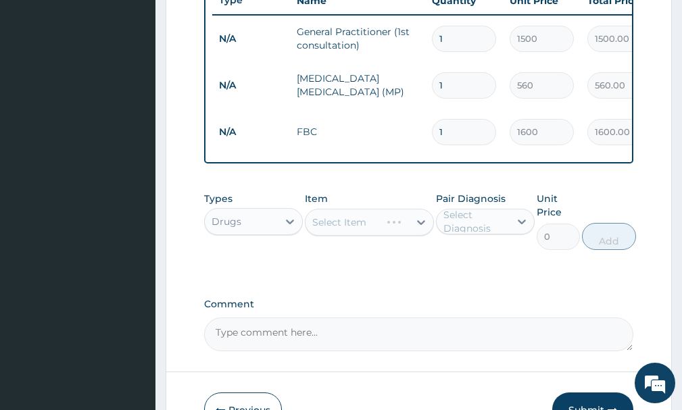
click at [399, 236] on div "Select Item" at bounding box center [369, 222] width 128 height 27
click at [420, 229] on icon at bounding box center [421, 223] width 14 height 14
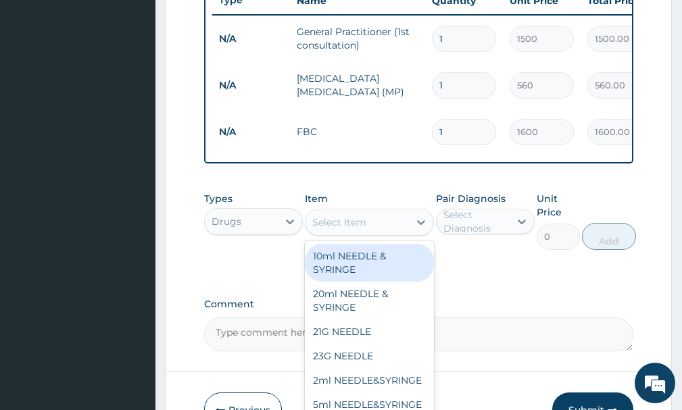
click at [362, 229] on div "Select Item" at bounding box center [339, 223] width 54 height 14
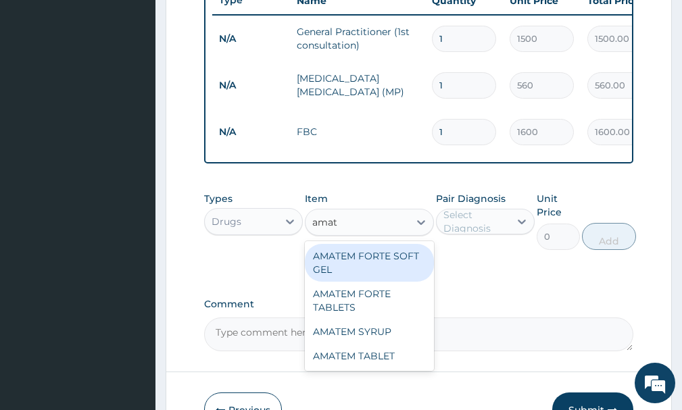
type input "amate"
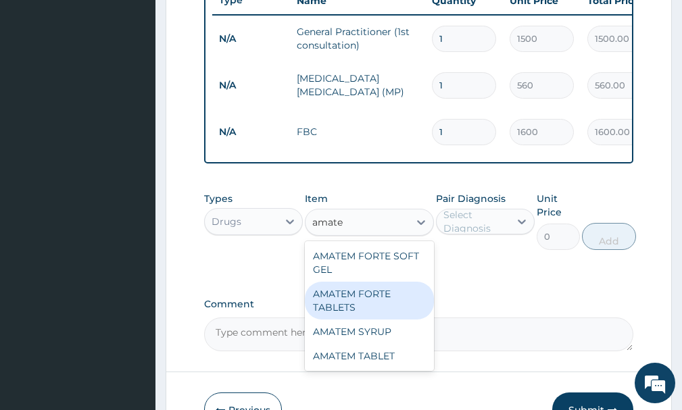
click at [375, 317] on div "AMATEM FORTE TABLETS" at bounding box center [369, 301] width 128 height 38
type input "250"
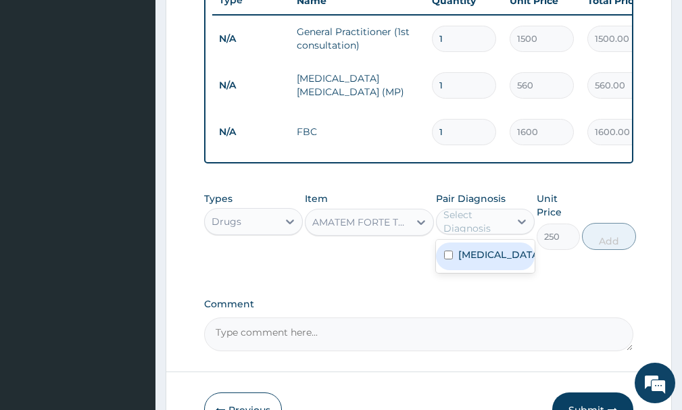
click at [464, 230] on div "Select Diagnosis" at bounding box center [475, 221] width 65 height 27
click at [468, 270] on div "[MEDICAL_DATA]" at bounding box center [485, 257] width 99 height 28
checkbox input "true"
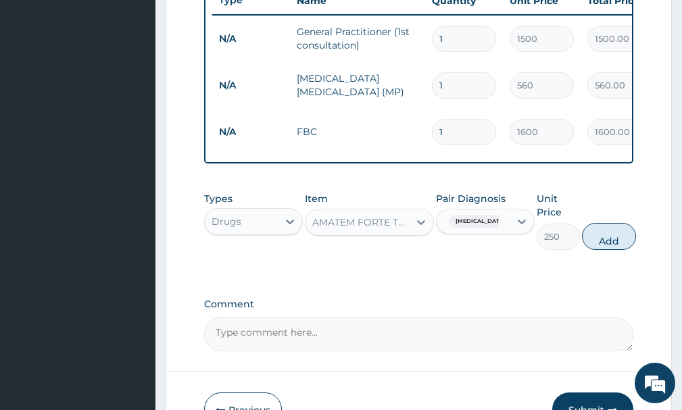
click at [595, 248] on button "Add" at bounding box center [609, 236] width 54 height 27
type input "0"
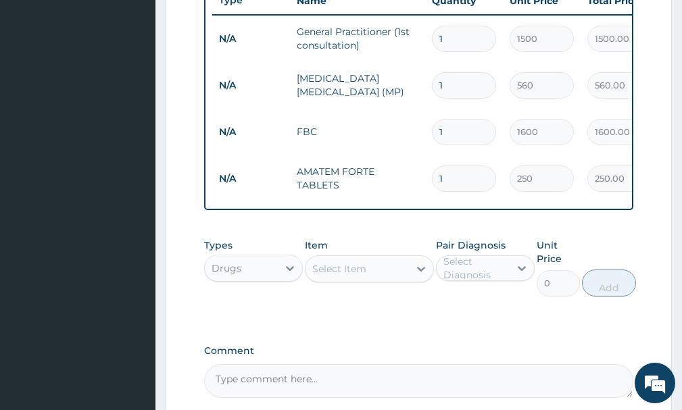
type input "0.00"
type input "6"
type input "1500.00"
type input "6"
click at [381, 280] on div "Select Item" at bounding box center [356, 269] width 103 height 22
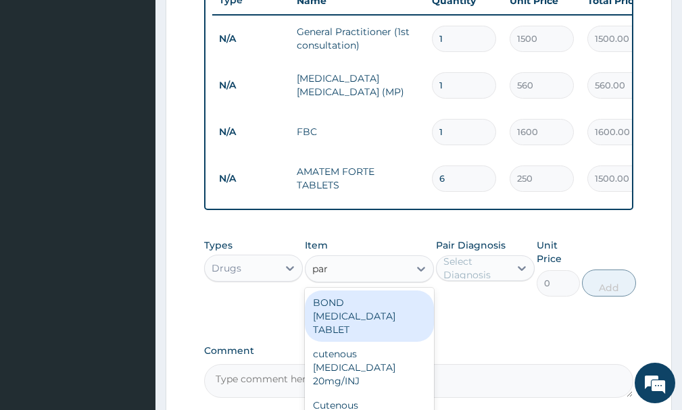
type input "para"
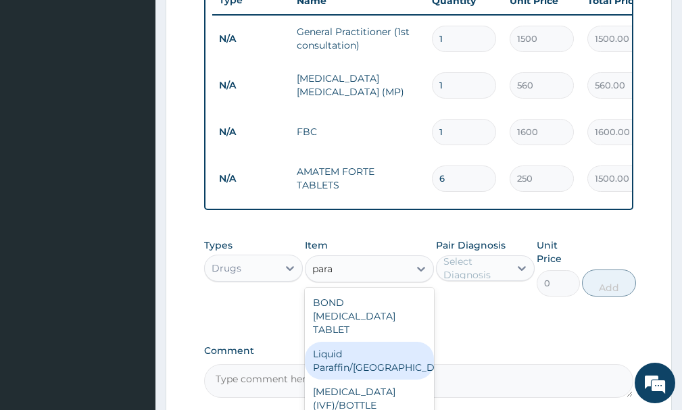
drag, startPoint x: 420, startPoint y: 316, endPoint x: 422, endPoint y: 359, distance: 43.3
click at [421, 360] on div "BOND PARACETAMOL TABLET Liquid Paraffin/SYR PARACETAMOL (IVF)/BOTTLE Paracetamo…" at bounding box center [369, 389] width 128 height 203
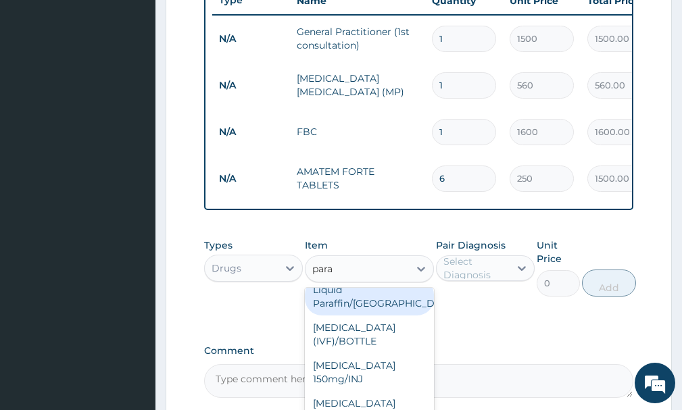
scroll to position [99, 0]
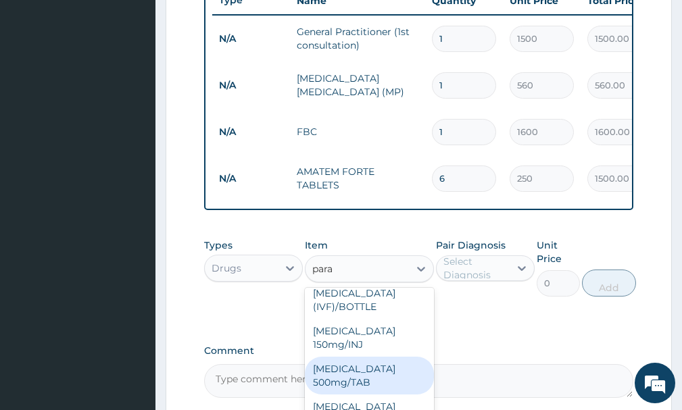
drag, startPoint x: 359, startPoint y: 383, endPoint x: 533, endPoint y: 321, distance: 185.1
click at [370, 380] on div "[MEDICAL_DATA] 500mg/TAB" at bounding box center [369, 376] width 128 height 38
type input "5.25"
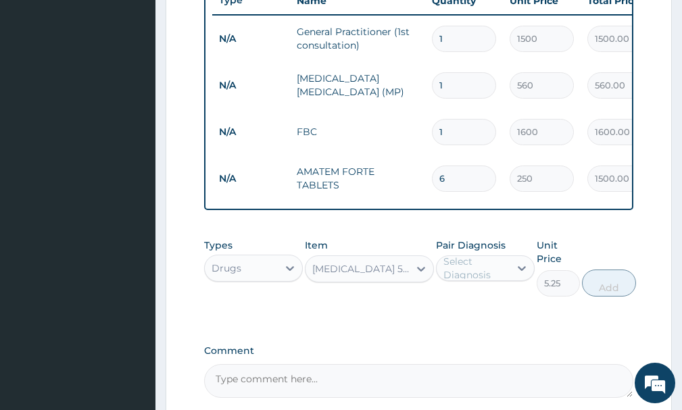
drag, startPoint x: 501, startPoint y: 274, endPoint x: 567, endPoint y: 305, distance: 72.8
click at [517, 281] on div "Select Diagnosis" at bounding box center [485, 268] width 99 height 26
click at [490, 282] on div "Select Diagnosis" at bounding box center [475, 268] width 65 height 27
drag, startPoint x: 486, startPoint y: 313, endPoint x: 547, endPoint y: 314, distance: 60.8
click at [487, 308] on label "[MEDICAL_DATA]" at bounding box center [499, 302] width 82 height 14
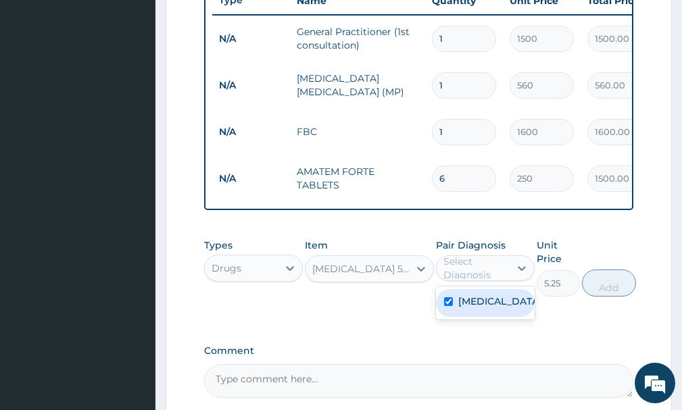
checkbox input "true"
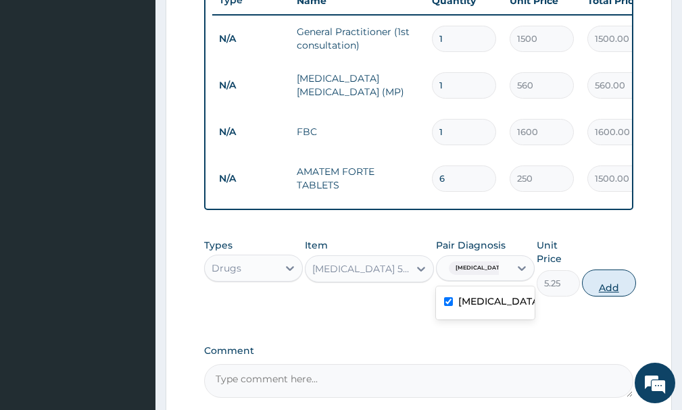
click at [610, 297] on button "Add" at bounding box center [609, 283] width 54 height 27
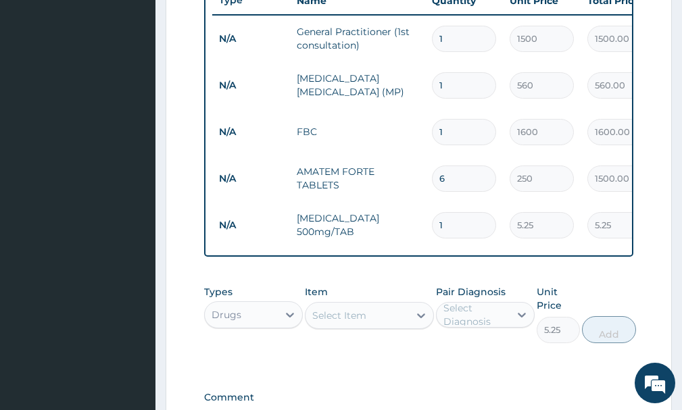
type input "0"
type input "0.00"
type input "4"
type input "21.00"
type input "40"
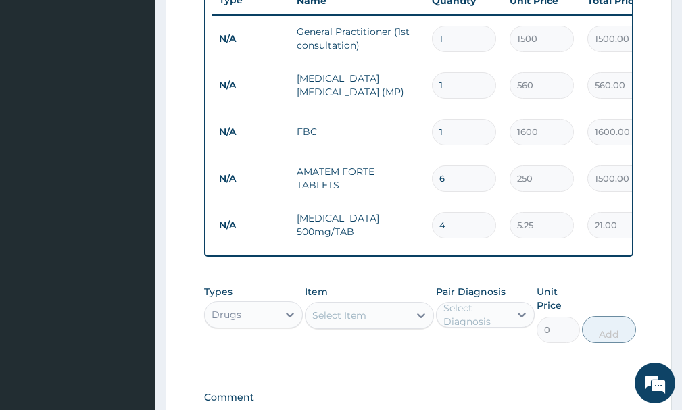
type input "210.00"
type input "40"
click at [376, 326] on div "Select Item" at bounding box center [356, 316] width 103 height 22
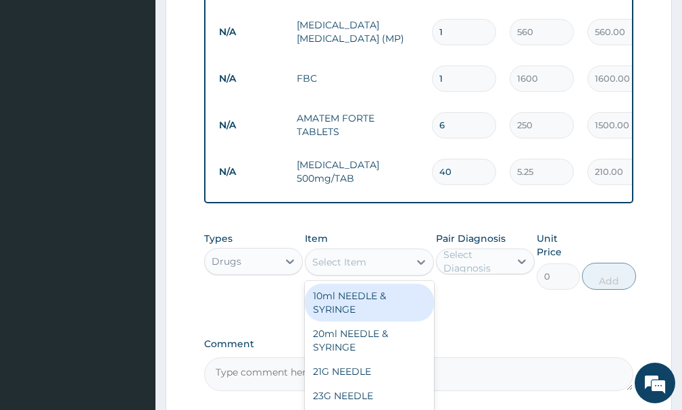
scroll to position [641, 0]
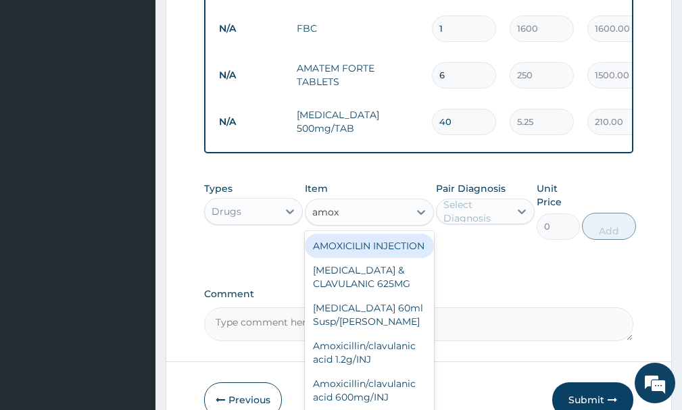
type input "amoxi"
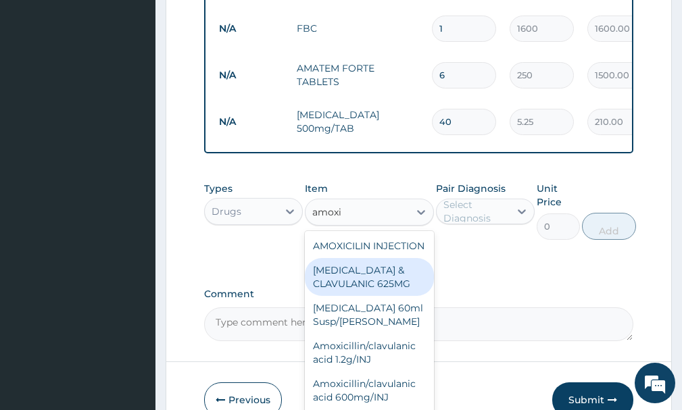
drag, startPoint x: 351, startPoint y: 307, endPoint x: 348, endPoint y: 270, distance: 36.7
click at [350, 296] on div "[MEDICAL_DATA] & CLAVULANIC 625MG" at bounding box center [369, 277] width 128 height 38
type input "300"
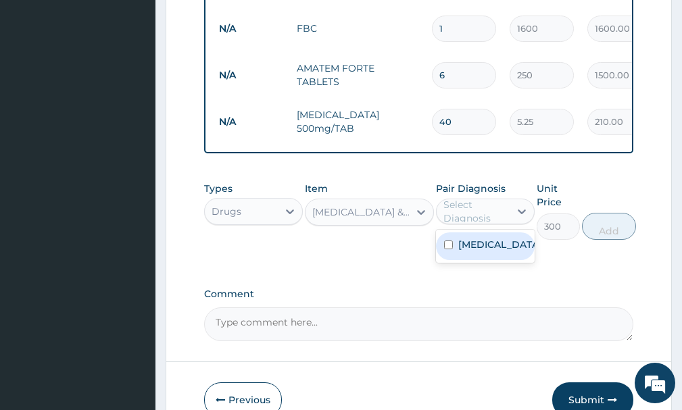
click at [499, 217] on div "Select Diagnosis" at bounding box center [475, 211] width 65 height 27
click at [479, 250] on label "[MEDICAL_DATA]" at bounding box center [499, 245] width 82 height 14
checkbox input "true"
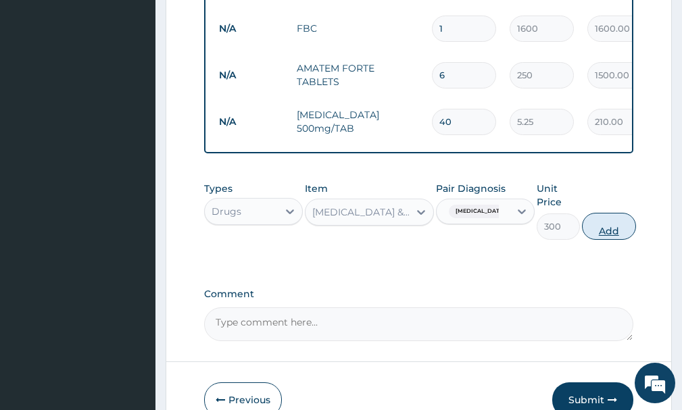
click at [614, 238] on button "Add" at bounding box center [609, 226] width 54 height 27
type input "0"
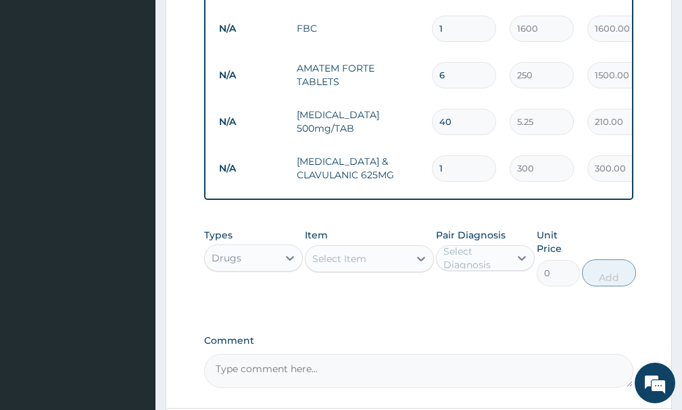
type input "15"
type input "4500.00"
type input "15"
click at [403, 266] on div "Select Item" at bounding box center [356, 259] width 103 height 22
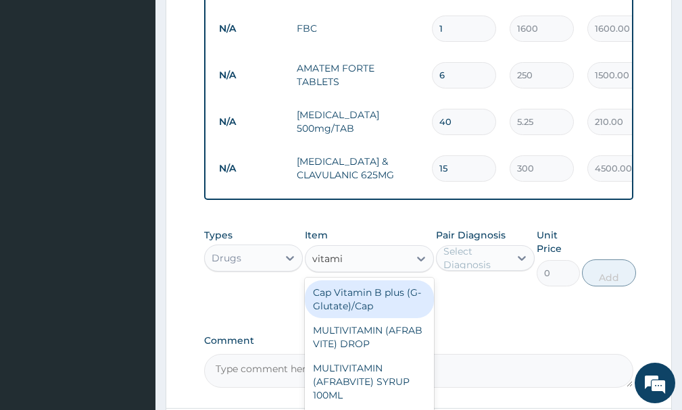
type input "vitamin"
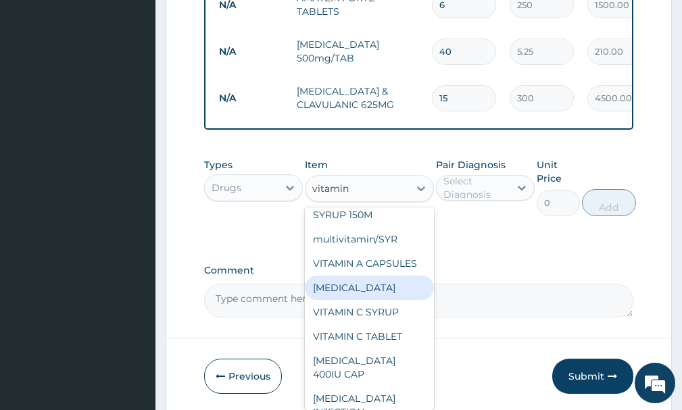
scroll to position [731, 0]
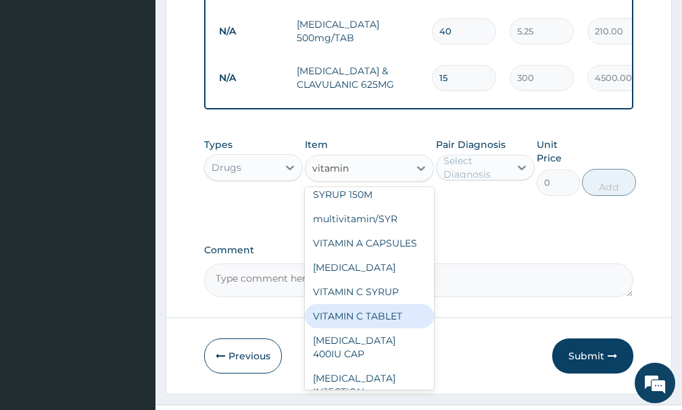
drag, startPoint x: 379, startPoint y: 340, endPoint x: 450, endPoint y: 291, distance: 86.4
click at [386, 328] on div "VITAMIN C TABLET" at bounding box center [369, 316] width 128 height 24
type input "2.62"
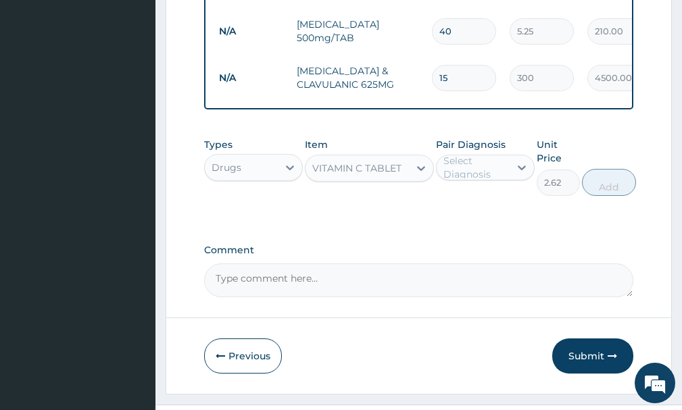
click at [501, 164] on div "Select Diagnosis" at bounding box center [485, 168] width 99 height 26
drag, startPoint x: 489, startPoint y: 209, endPoint x: 587, endPoint y: 210, distance: 98.0
click at [506, 210] on div "[MEDICAL_DATA]" at bounding box center [485, 203] width 99 height 28
checkbox input "true"
click at [611, 196] on button "Add" at bounding box center [609, 182] width 54 height 27
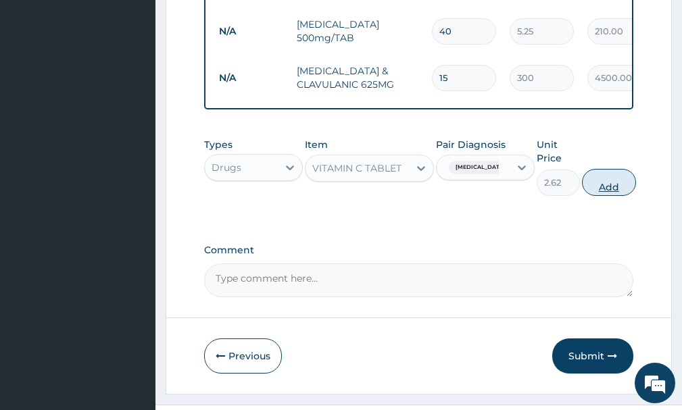
type input "0"
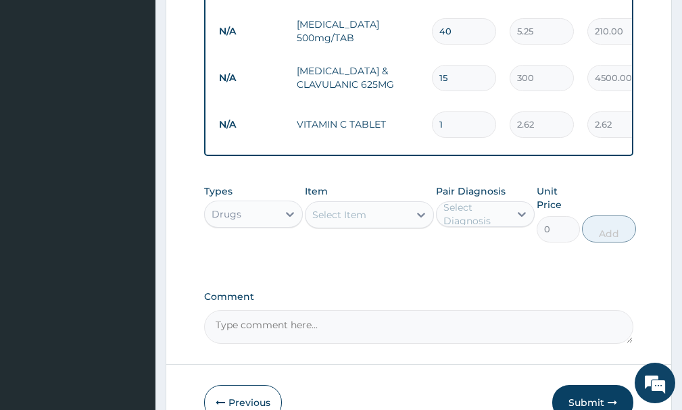
type input "0.00"
type input "3"
type input "7.86"
type input "30"
type input "78.60"
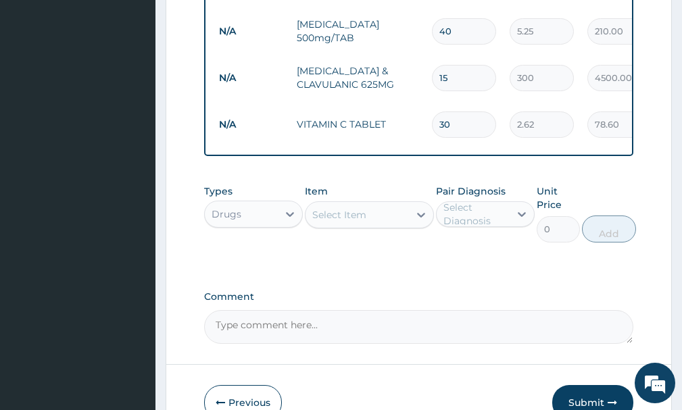
scroll to position [817, 0]
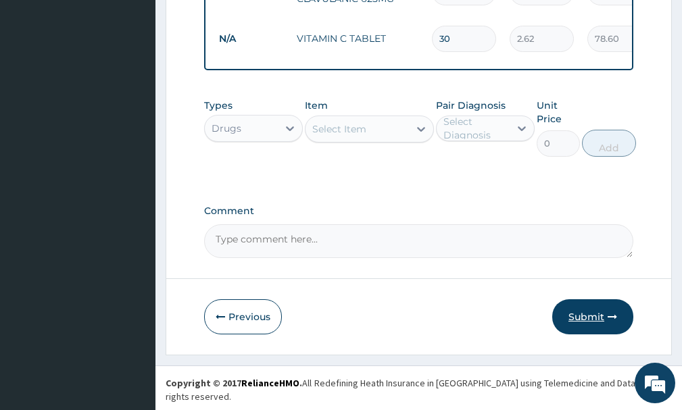
type input "30"
click at [599, 322] on button "Submit" at bounding box center [592, 316] width 81 height 35
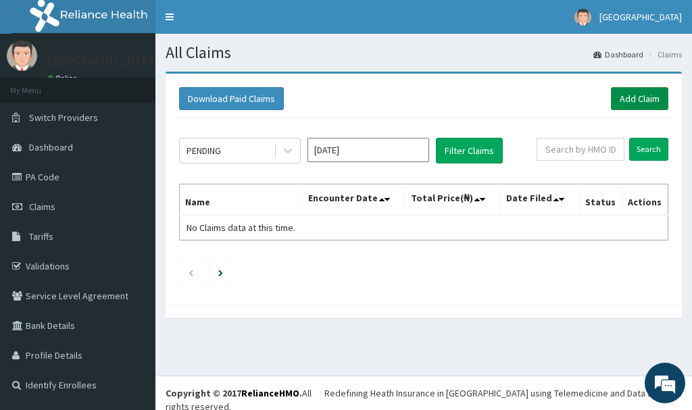
click at [642, 101] on link "Add Claim" at bounding box center [639, 98] width 57 height 23
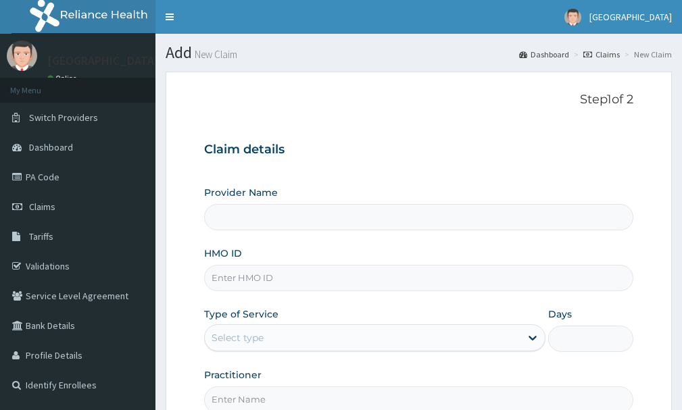
click at [280, 281] on input "HMO ID" at bounding box center [418, 278] width 429 height 26
type input "[GEOGRAPHIC_DATA]"
type input "wes/10001/b"
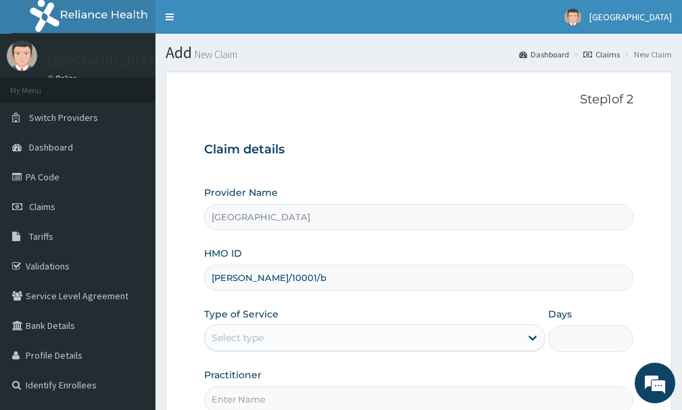
click at [358, 334] on div "Select type" at bounding box center [363, 338] width 316 height 22
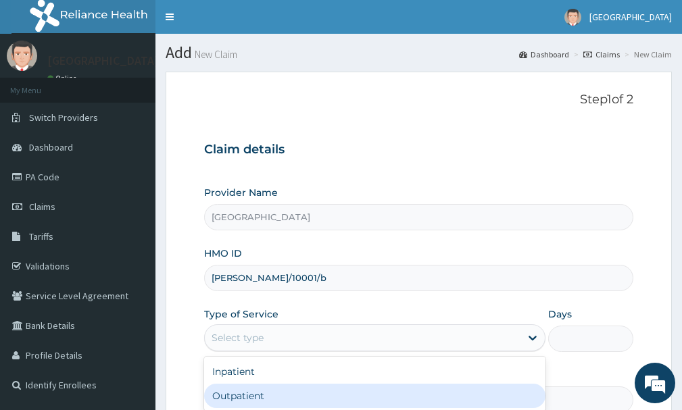
click at [301, 399] on div "Outpatient" at bounding box center [374, 396] width 341 height 24
type input "1"
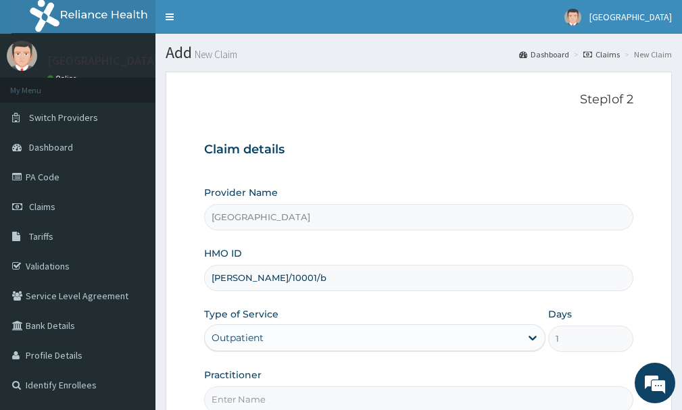
scroll to position [70, 0]
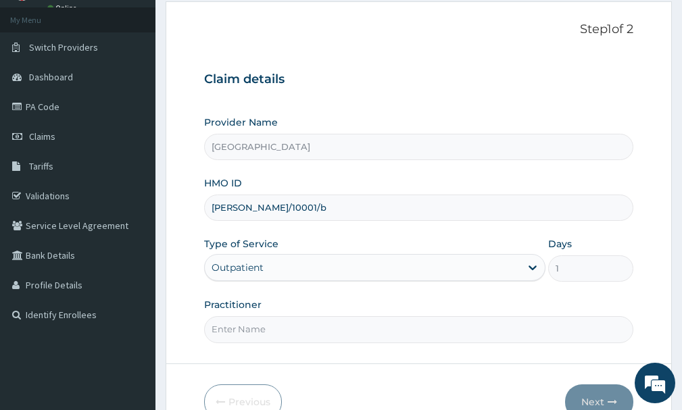
click at [334, 328] on input "Practitioner" at bounding box center [418, 329] width 429 height 26
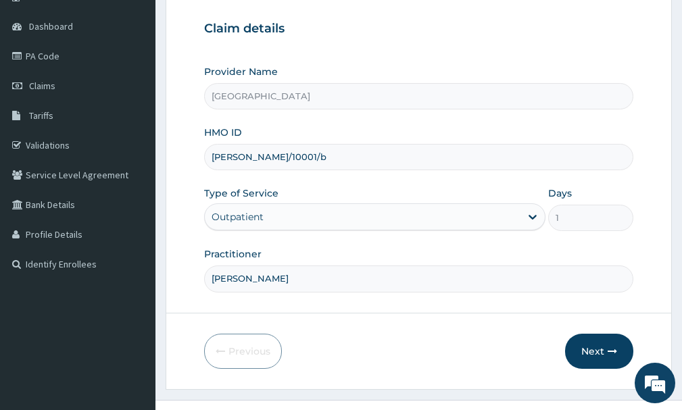
scroll to position [145, 0]
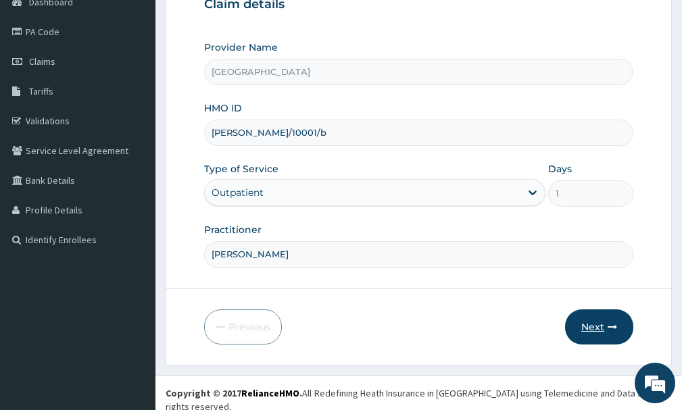
type input "[PERSON_NAME]"
click at [597, 329] on button "Next" at bounding box center [599, 327] width 68 height 35
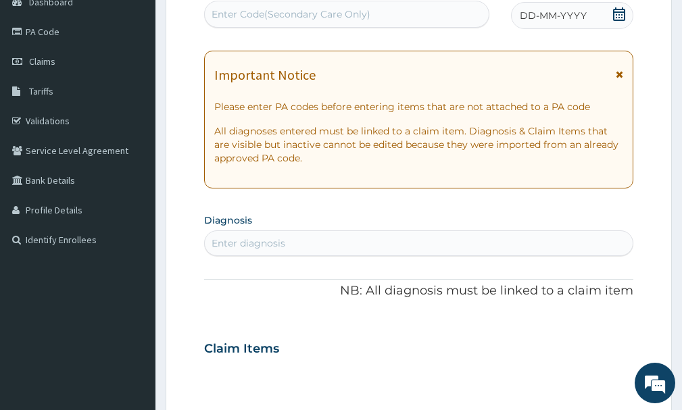
click at [388, 251] on div "Enter diagnosis" at bounding box center [419, 243] width 428 height 22
click at [386, 251] on div "Enter diagnosis" at bounding box center [419, 243] width 428 height 22
click at [621, 18] on icon at bounding box center [619, 14] width 14 height 14
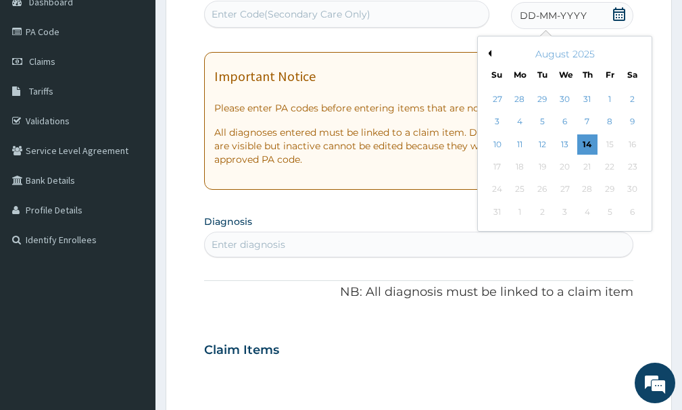
click at [488, 53] on button "Previous Month" at bounding box center [488, 53] width 7 height 7
click at [489, 53] on button "Previous Month" at bounding box center [488, 53] width 7 height 7
click at [588, 168] on div "24" at bounding box center [587, 167] width 20 height 20
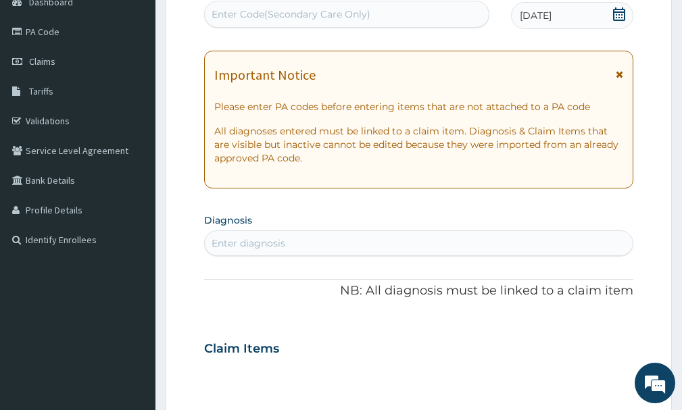
click at [483, 243] on div "Enter diagnosis" at bounding box center [419, 243] width 428 height 22
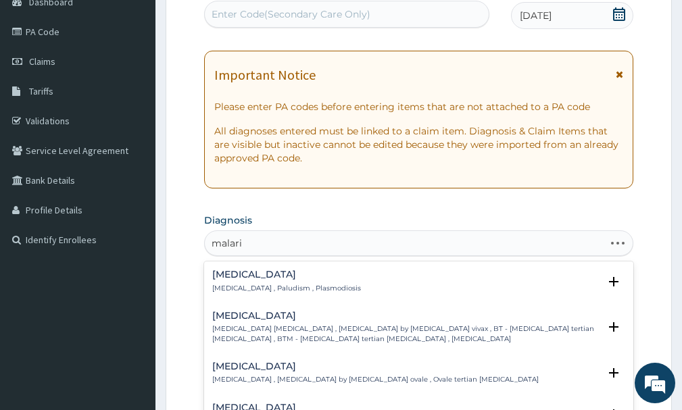
type input "[MEDICAL_DATA]"
click at [279, 288] on p "[MEDICAL_DATA] , Paludism , Plasmodiosis" at bounding box center [286, 288] width 149 height 9
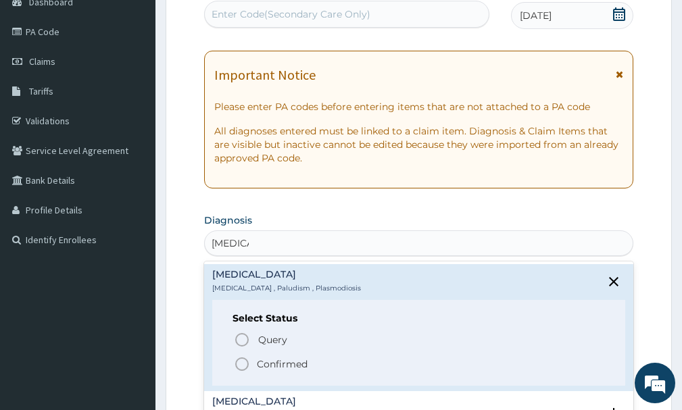
drag, startPoint x: 260, startPoint y: 359, endPoint x: 315, endPoint y: 347, distance: 56.6
click at [265, 358] on p "Confirmed" at bounding box center [282, 365] width 51 height 14
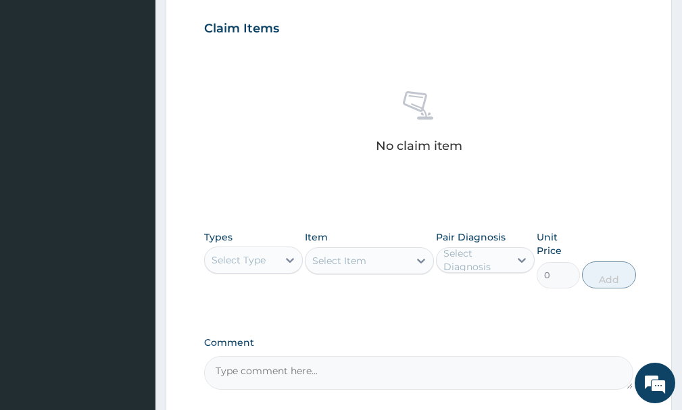
scroll to position [472, 0]
click at [287, 261] on icon at bounding box center [290, 258] width 14 height 14
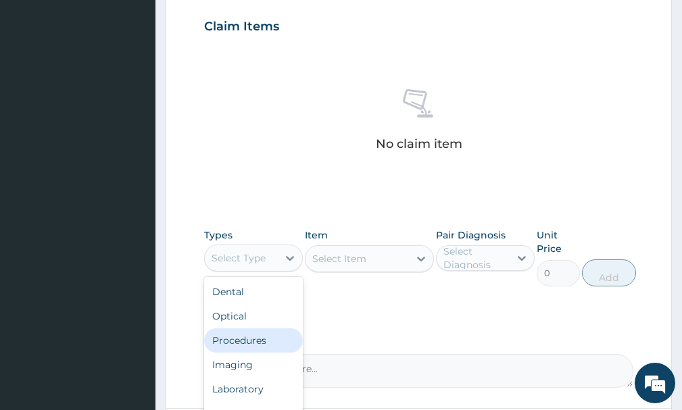
drag, startPoint x: 253, startPoint y: 341, endPoint x: 296, endPoint y: 307, distance: 54.4
click at [255, 340] on div "Procedures" at bounding box center [253, 340] width 99 height 24
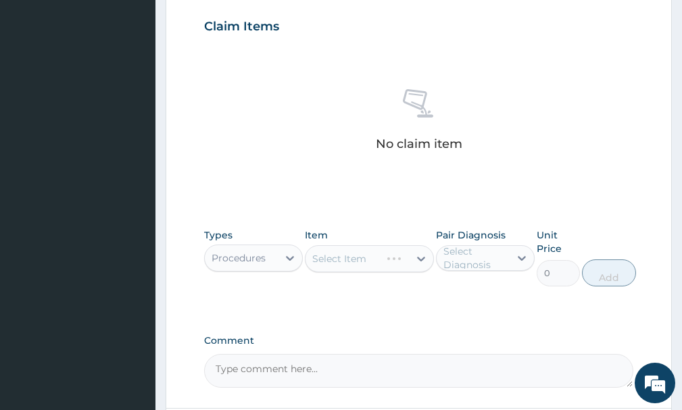
click at [341, 256] on div "Select Item" at bounding box center [369, 258] width 128 height 27
click at [388, 261] on div "Select Item" at bounding box center [356, 259] width 103 height 22
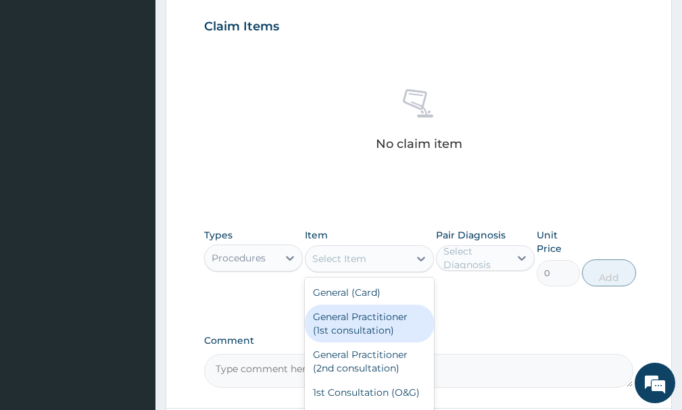
drag, startPoint x: 351, startPoint y: 324, endPoint x: 415, endPoint y: 305, distance: 66.5
click at [386, 316] on div "General Practitioner (1st consultation)" at bounding box center [369, 324] width 128 height 38
type input "1500"
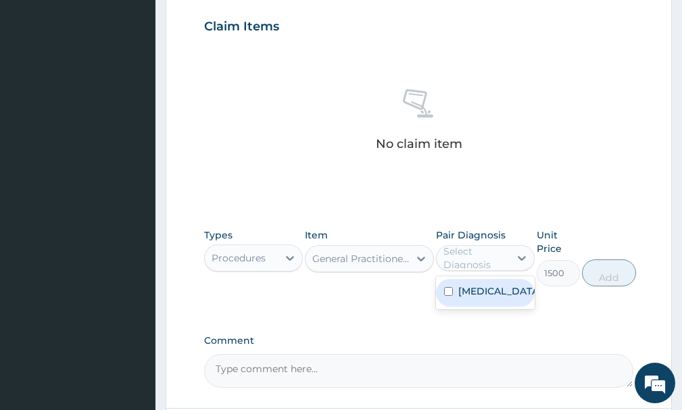
click at [467, 255] on div "Select Diagnosis" at bounding box center [475, 258] width 65 height 27
drag, startPoint x: 464, startPoint y: 297, endPoint x: 478, endPoint y: 288, distance: 16.5
click at [467, 295] on label "[MEDICAL_DATA]" at bounding box center [499, 292] width 82 height 14
checkbox input "true"
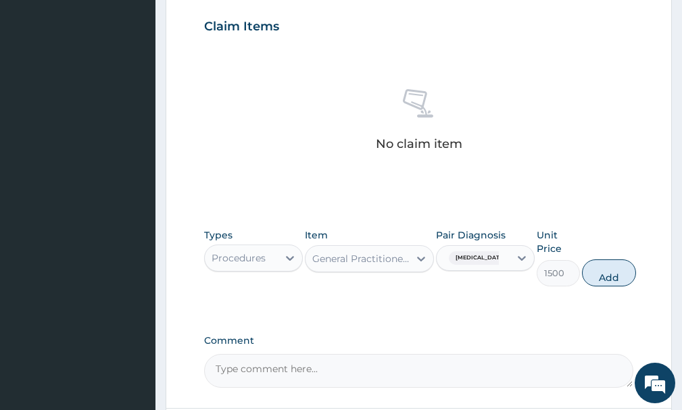
drag, startPoint x: 599, startPoint y: 278, endPoint x: 590, endPoint y: 279, distance: 9.5
click at [599, 278] on button "Add" at bounding box center [609, 273] width 54 height 27
type input "0"
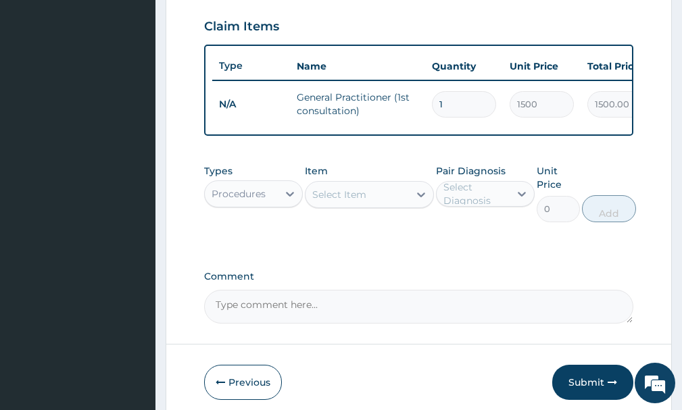
scroll to position [537, 0]
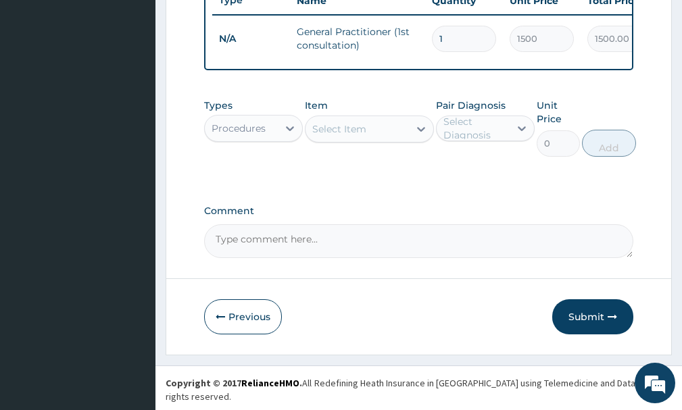
click at [274, 139] on div "Procedures" at bounding box center [241, 129] width 73 height 22
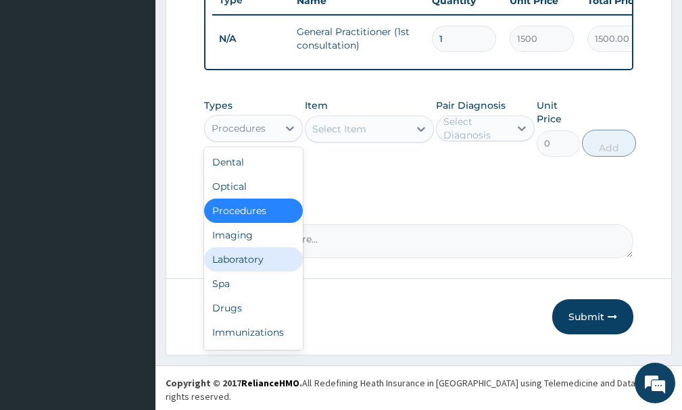
drag, startPoint x: 245, startPoint y: 276, endPoint x: 252, endPoint y: 272, distance: 8.5
click at [246, 272] on div "Laboratory" at bounding box center [253, 259] width 99 height 24
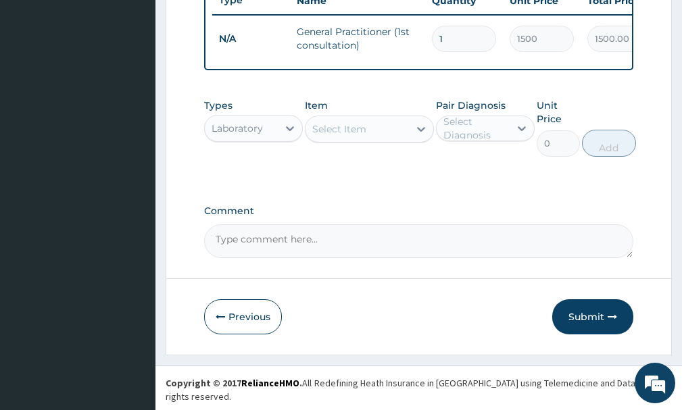
click at [408, 140] on div "Select Item" at bounding box center [356, 129] width 103 height 22
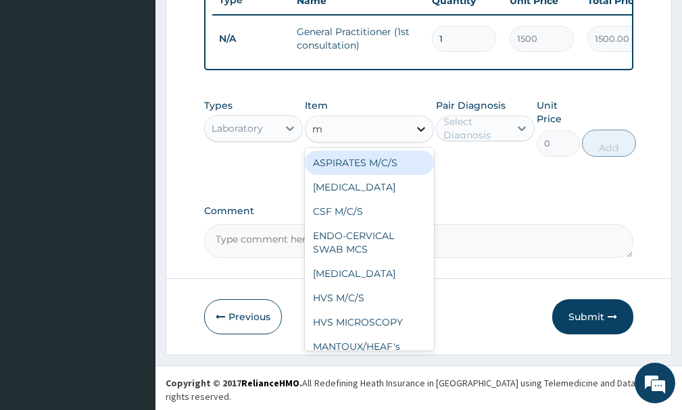
type input "mp"
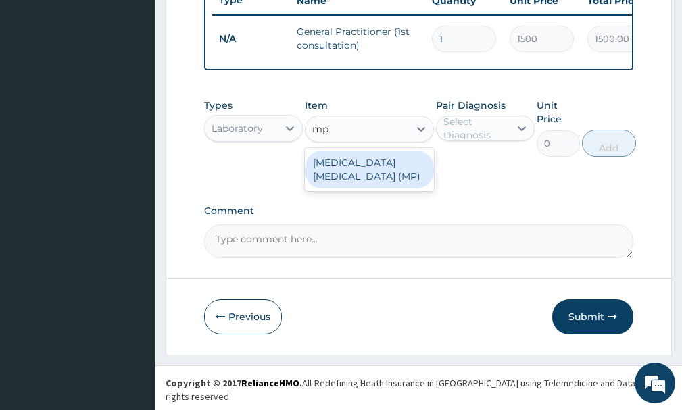
drag, startPoint x: 370, startPoint y: 178, endPoint x: 416, endPoint y: 182, distance: 46.8
click at [372, 182] on div "MALARIA PARASITE (MP)" at bounding box center [369, 170] width 128 height 38
type input "560"
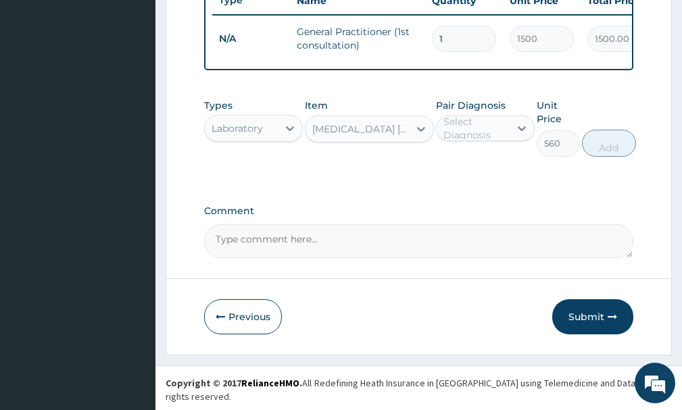
click at [491, 139] on div "Select Diagnosis" at bounding box center [475, 128] width 65 height 27
click at [496, 174] on div "Malaria" at bounding box center [485, 163] width 99 height 28
checkbox input "true"
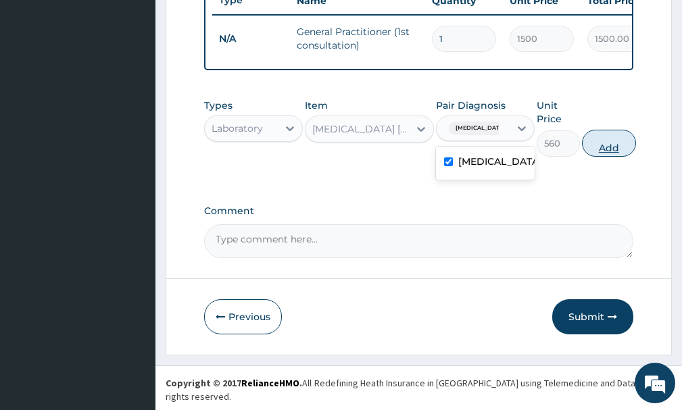
click at [603, 156] on button "Add" at bounding box center [609, 143] width 54 height 27
type input "0"
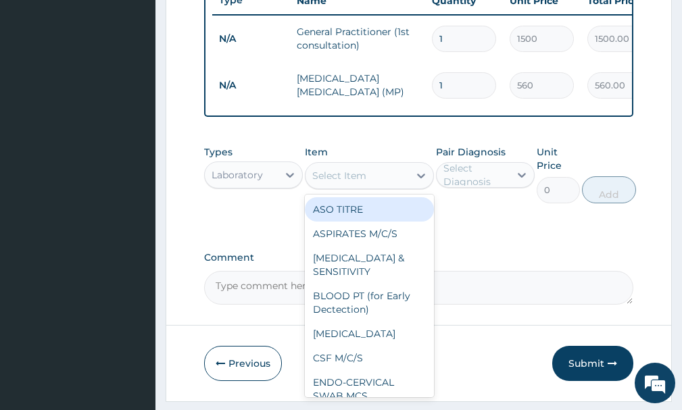
click at [363, 182] on div "Select Item" at bounding box center [339, 176] width 54 height 14
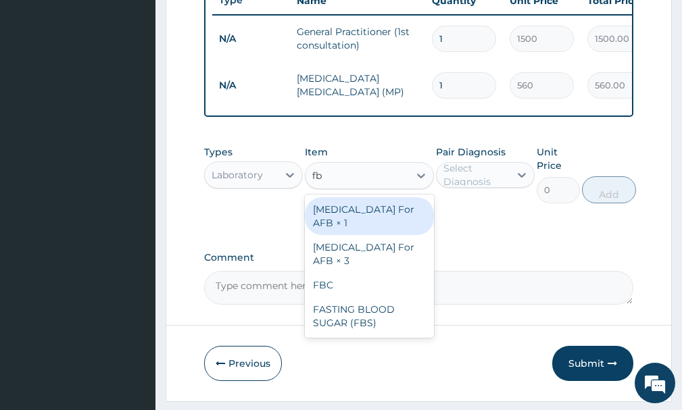
type input "fbc"
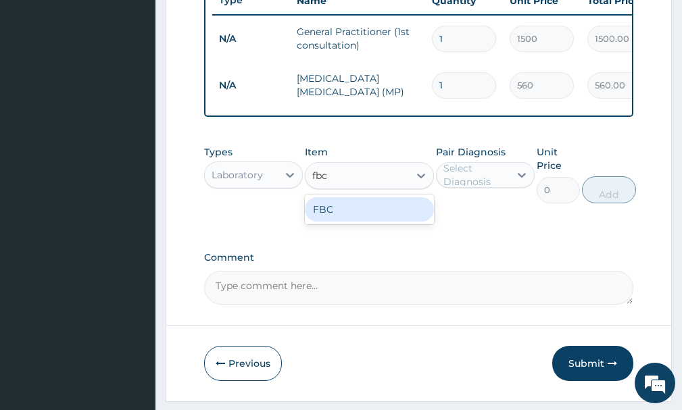
click at [347, 220] on div "FBC" at bounding box center [369, 209] width 128 height 24
type input "1600"
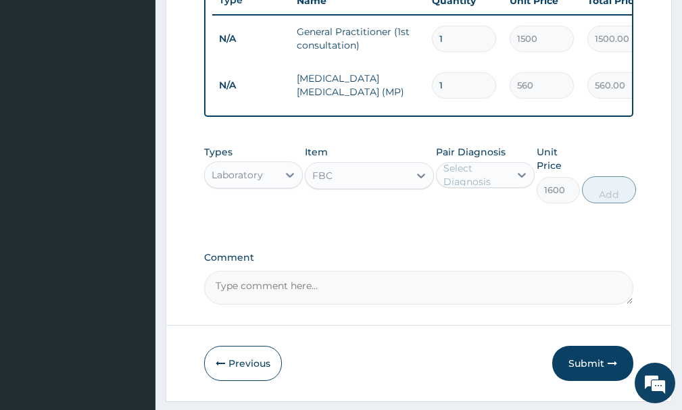
drag, startPoint x: 470, startPoint y: 184, endPoint x: 474, endPoint y: 202, distance: 18.7
click at [471, 183] on div "Select Diagnosis" at bounding box center [475, 175] width 65 height 27
drag, startPoint x: 468, startPoint y: 223, endPoint x: 527, endPoint y: 212, distance: 59.8
click at [468, 215] on label "[MEDICAL_DATA]" at bounding box center [499, 208] width 82 height 14
checkbox input "true"
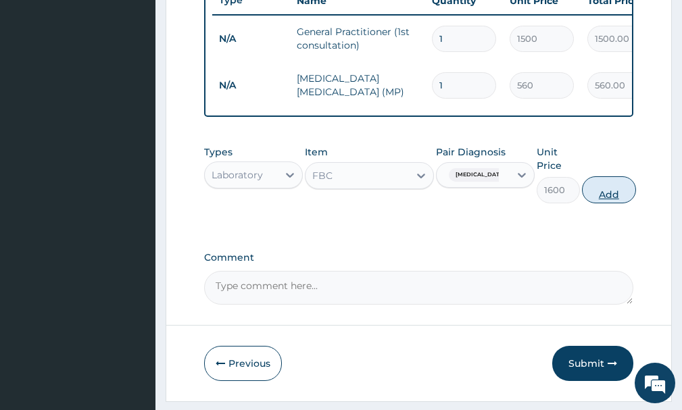
click at [610, 202] on button "Add" at bounding box center [609, 189] width 54 height 27
type input "0"
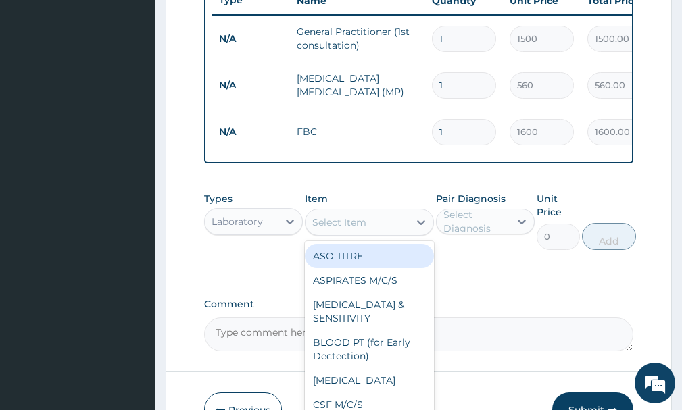
click at [401, 233] on div "Select Item" at bounding box center [356, 223] width 103 height 22
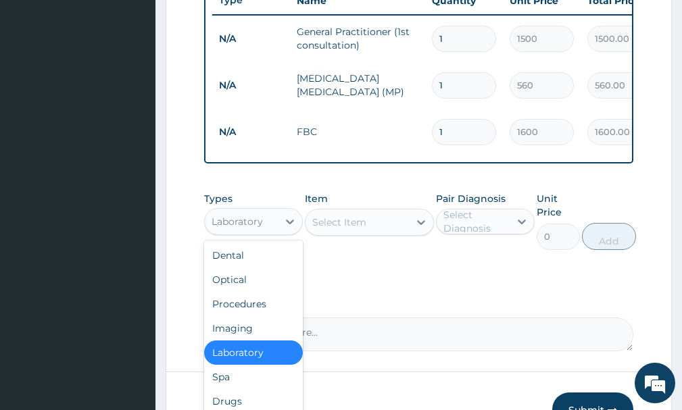
click at [261, 228] on div "Laboratory" at bounding box center [237, 222] width 51 height 14
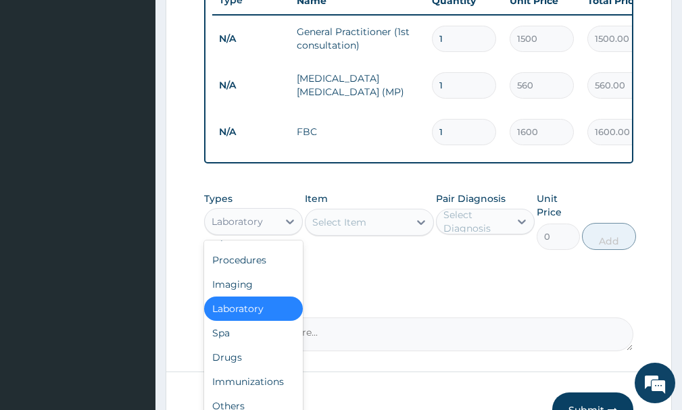
scroll to position [46, 0]
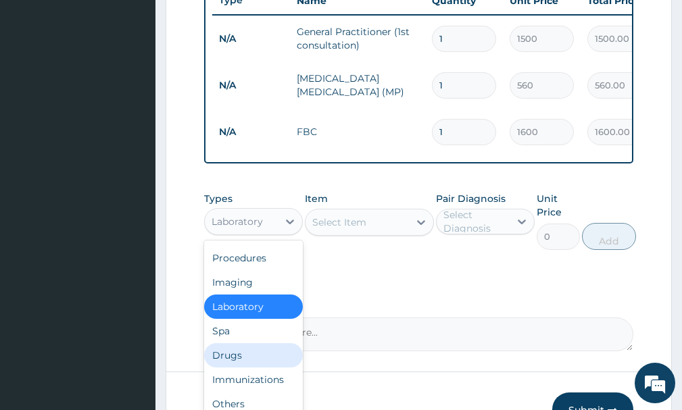
click at [242, 368] on div "Drugs" at bounding box center [253, 355] width 99 height 24
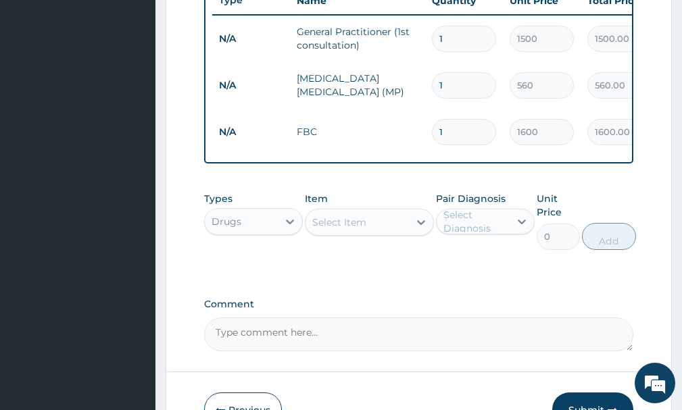
click at [418, 229] on icon at bounding box center [421, 223] width 14 height 14
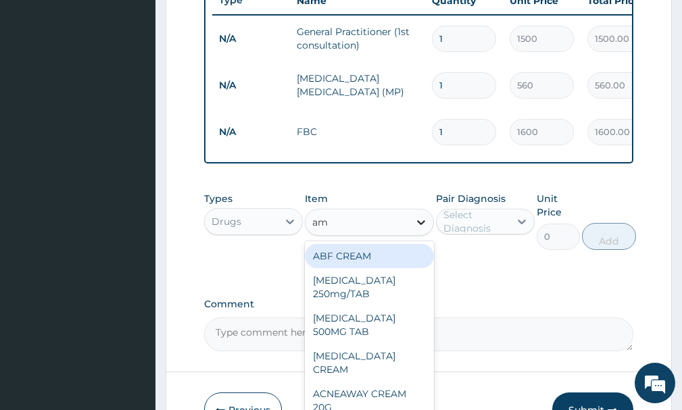
type input "ama"
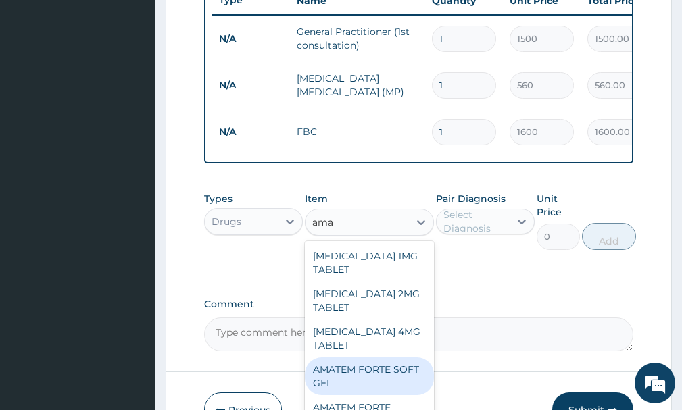
drag, startPoint x: 364, startPoint y: 375, endPoint x: 428, endPoint y: 285, distance: 110.1
click at [365, 375] on div "AMATEM FORTE SOFT GEL" at bounding box center [369, 377] width 128 height 38
type input "250"
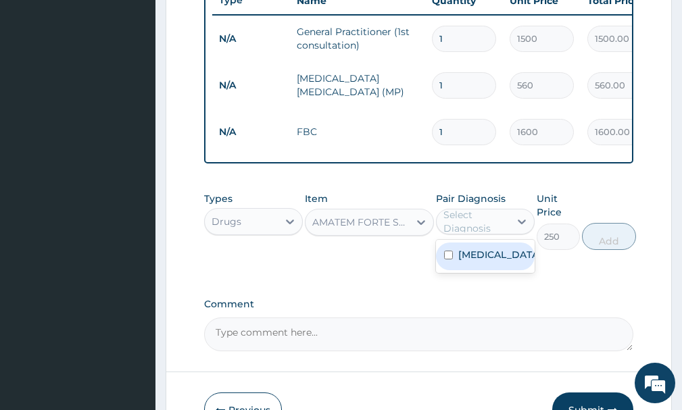
click at [491, 235] on div "Select Diagnosis" at bounding box center [475, 221] width 65 height 27
drag, startPoint x: 490, startPoint y: 269, endPoint x: 506, endPoint y: 269, distance: 16.2
click at [492, 262] on label "[MEDICAL_DATA]" at bounding box center [499, 255] width 82 height 14
checkbox input "true"
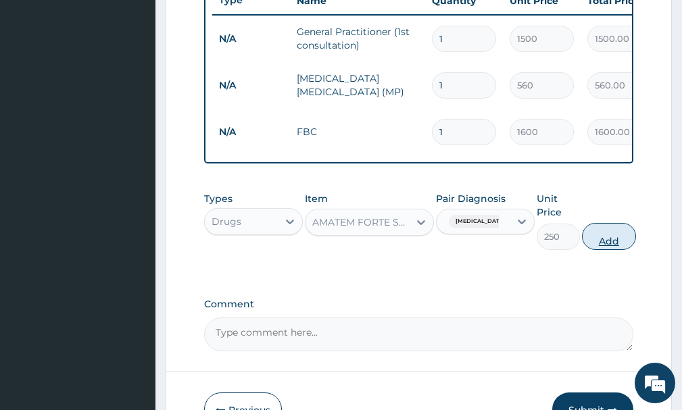
click at [622, 250] on button "Add" at bounding box center [609, 236] width 54 height 27
type input "0"
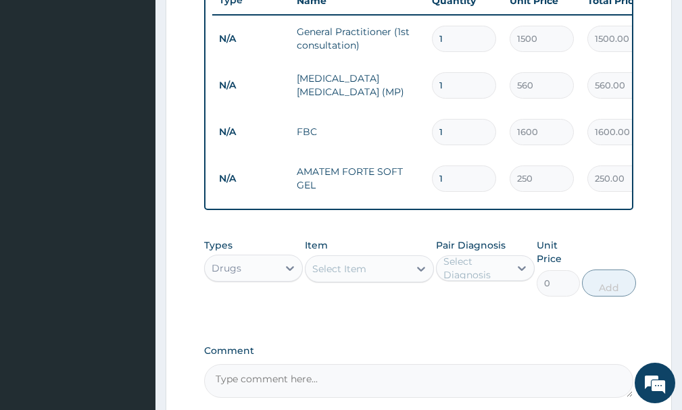
type input "0.00"
type input "6"
type input "1500.00"
type input "6"
click at [372, 280] on div "Select Item" at bounding box center [356, 269] width 103 height 22
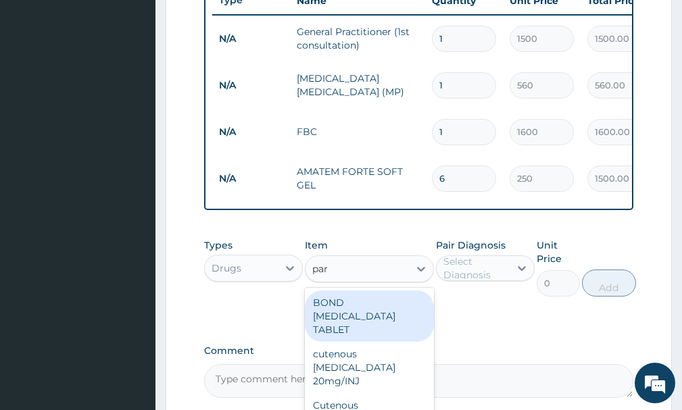
type input "para"
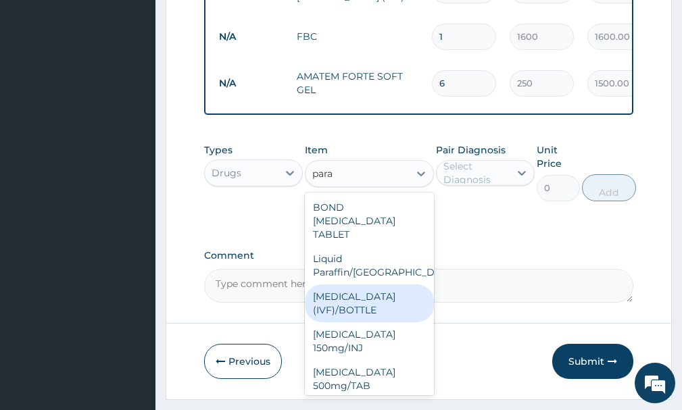
scroll to position [640, 0]
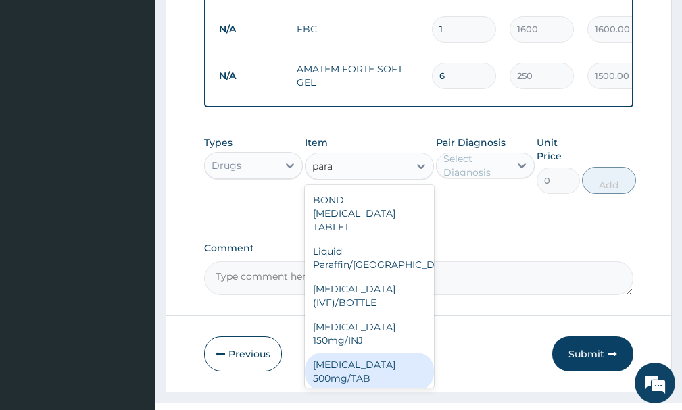
drag, startPoint x: 360, startPoint y: 370, endPoint x: 374, endPoint y: 357, distance: 19.1
click at [362, 367] on div "[MEDICAL_DATA] 500mg/TAB" at bounding box center [369, 372] width 128 height 38
type input "5.25"
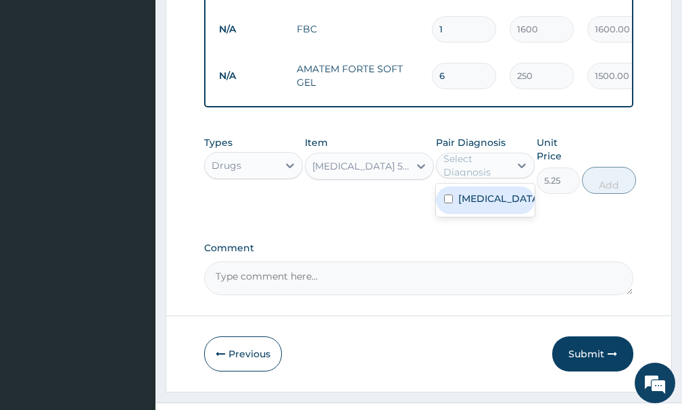
click at [476, 179] on div "Select Diagnosis" at bounding box center [475, 165] width 65 height 27
click at [484, 214] on div "[MEDICAL_DATA]" at bounding box center [485, 201] width 99 height 28
checkbox input "true"
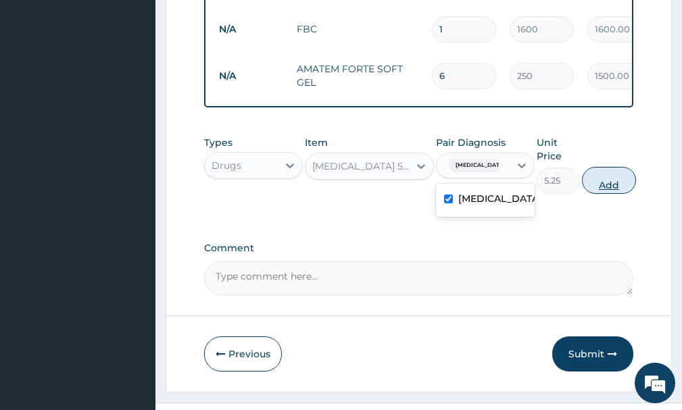
click at [603, 194] on button "Add" at bounding box center [609, 180] width 54 height 27
type input "0"
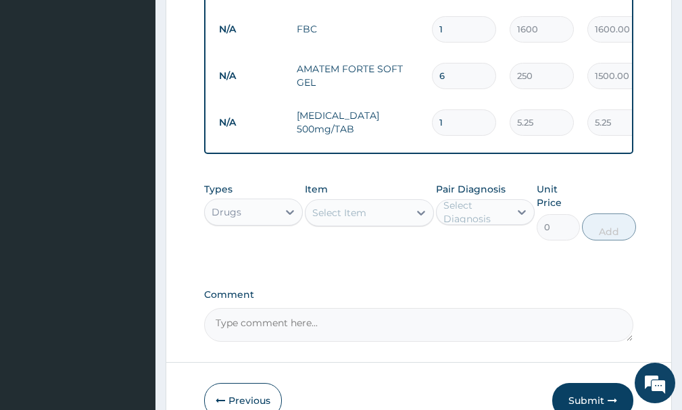
type input "0.00"
type input "4"
type input "21.00"
type input "40"
type input "210.00"
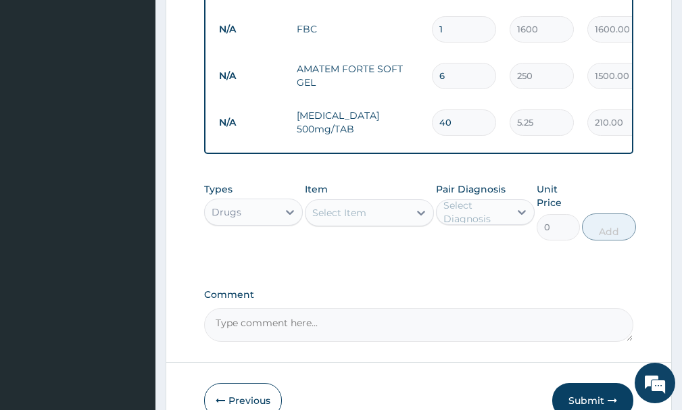
type input "40"
click at [385, 224] on div "Select Item" at bounding box center [356, 213] width 103 height 22
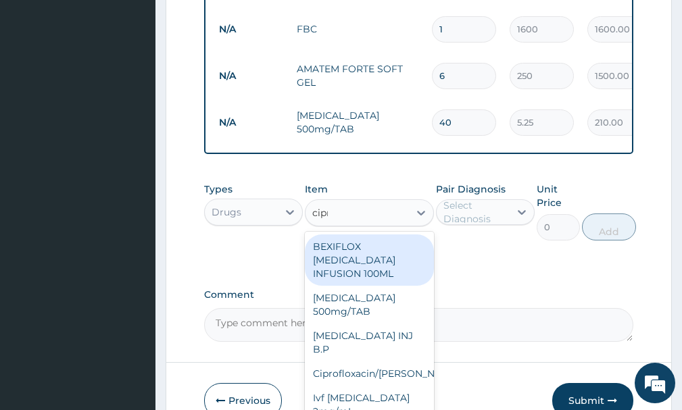
type input "[MEDICAL_DATA]"
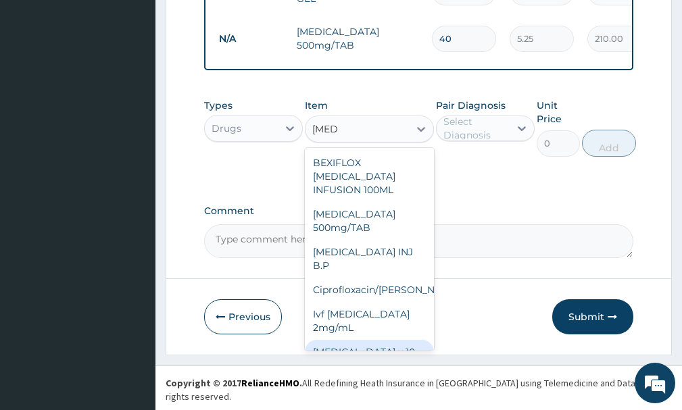
click at [376, 345] on div "[MEDICAL_DATA] x 10" at bounding box center [369, 352] width 128 height 24
type input "1000"
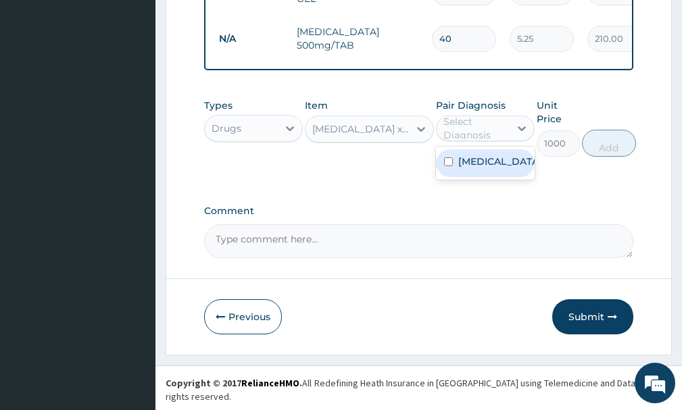
drag, startPoint x: 485, startPoint y: 141, endPoint x: 483, endPoint y: 172, distance: 31.2
click at [485, 141] on div "Select Diagnosis" at bounding box center [475, 128] width 65 height 27
click at [483, 168] on label "[MEDICAL_DATA]" at bounding box center [499, 162] width 82 height 14
checkbox input "true"
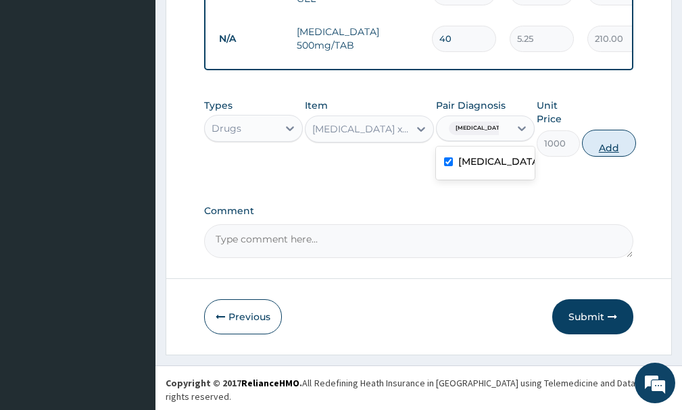
click at [617, 157] on button "Add" at bounding box center [609, 143] width 54 height 27
type input "0"
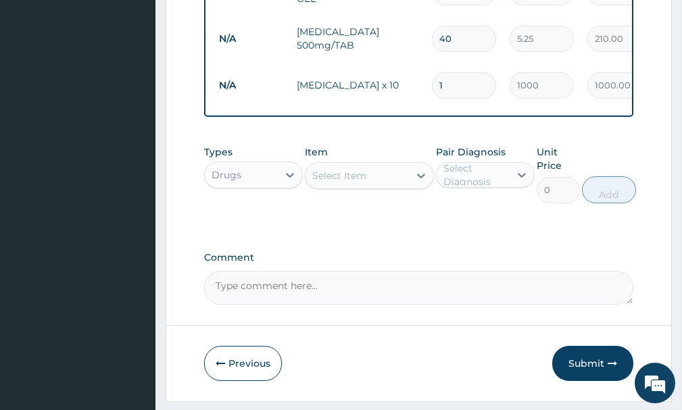
click at [348, 182] on div "Select Item" at bounding box center [339, 176] width 54 height 14
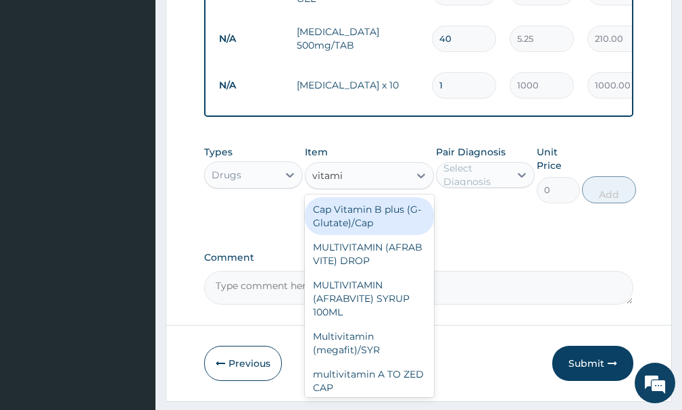
type input "vitamin"
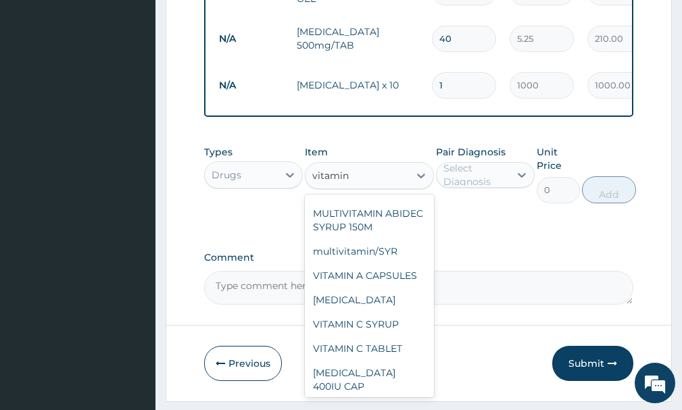
scroll to position [249, 0]
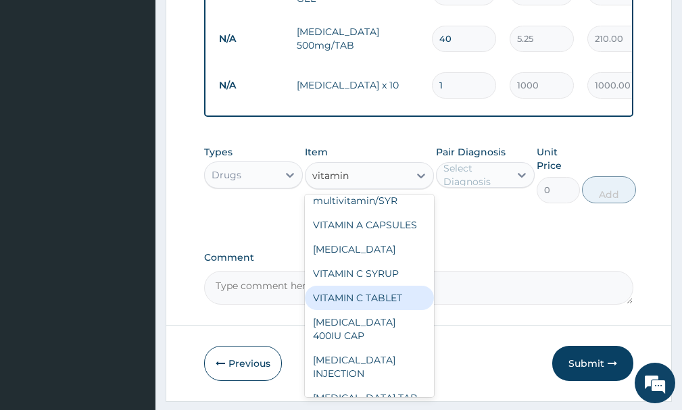
drag, startPoint x: 373, startPoint y: 324, endPoint x: 451, endPoint y: 255, distance: 104.3
click at [375, 310] on div "VITAMIN C TABLET" at bounding box center [369, 298] width 128 height 24
type input "2.62"
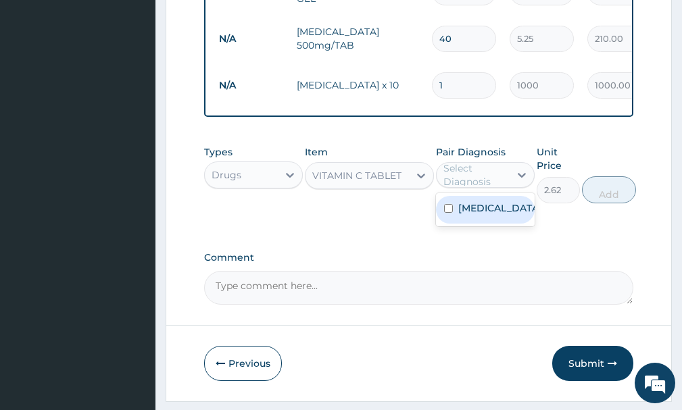
drag, startPoint x: 484, startPoint y: 177, endPoint x: 485, endPoint y: 205, distance: 28.4
click at [484, 178] on div "Select Diagnosis" at bounding box center [475, 175] width 65 height 27
drag, startPoint x: 487, startPoint y: 218, endPoint x: 611, endPoint y: 214, distance: 123.7
click at [492, 215] on label "[MEDICAL_DATA]" at bounding box center [499, 208] width 82 height 14
checkbox input "true"
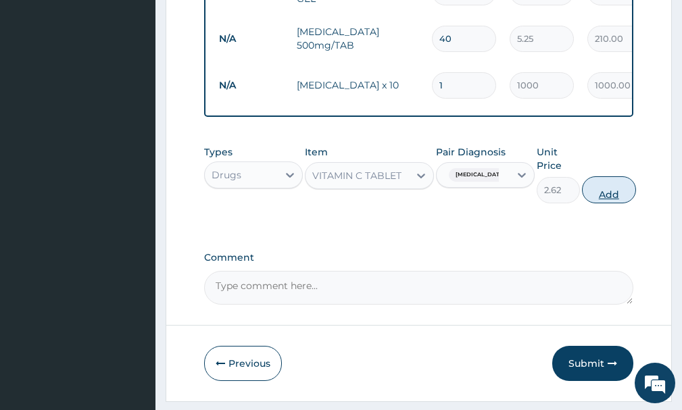
click at [627, 203] on button "Add" at bounding box center [609, 189] width 54 height 27
type input "0"
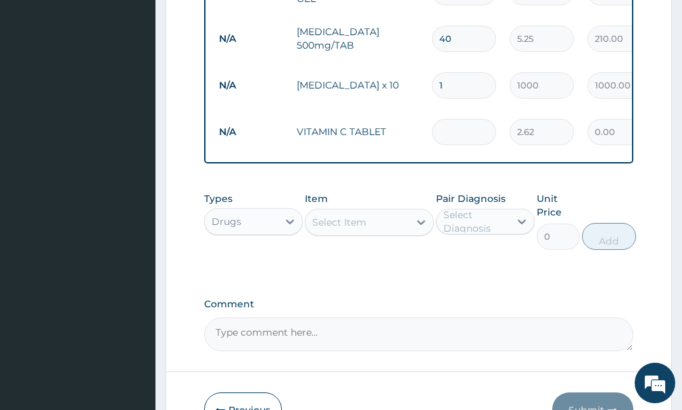
type input "0.00"
type input "3"
type input "7.86"
type input "30"
type input "78.60"
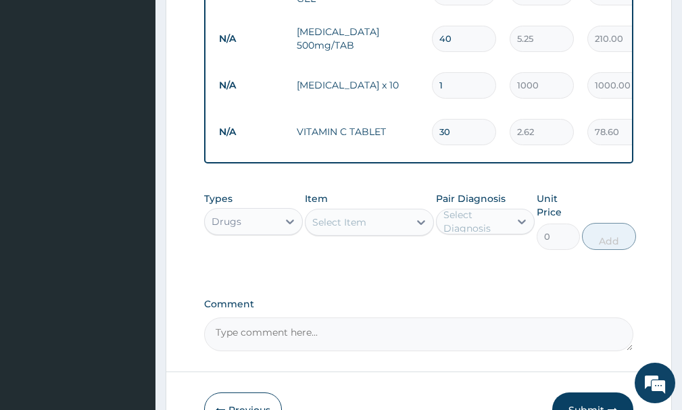
type input "30"
drag, startPoint x: 679, startPoint y: 273, endPoint x: 681, endPoint y: 293, distance: 20.4
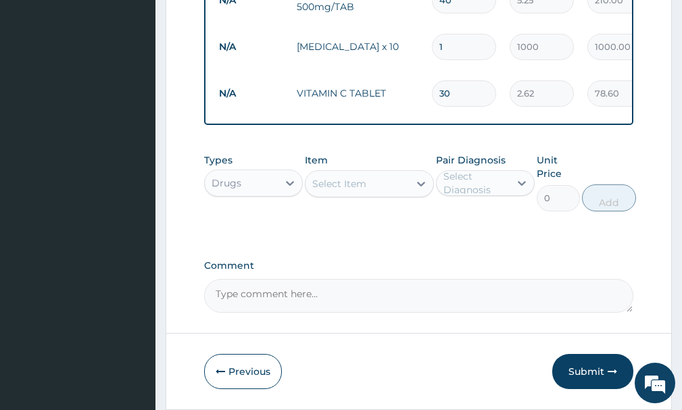
scroll to position [767, 0]
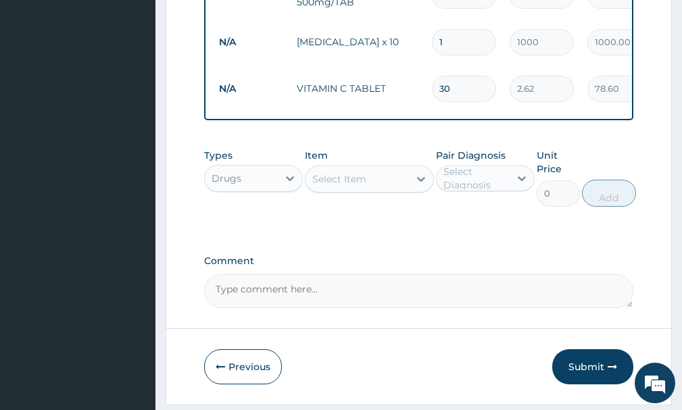
drag, startPoint x: 595, startPoint y: 378, endPoint x: 596, endPoint y: 358, distance: 19.6
click at [595, 374] on button "Submit" at bounding box center [592, 366] width 81 height 35
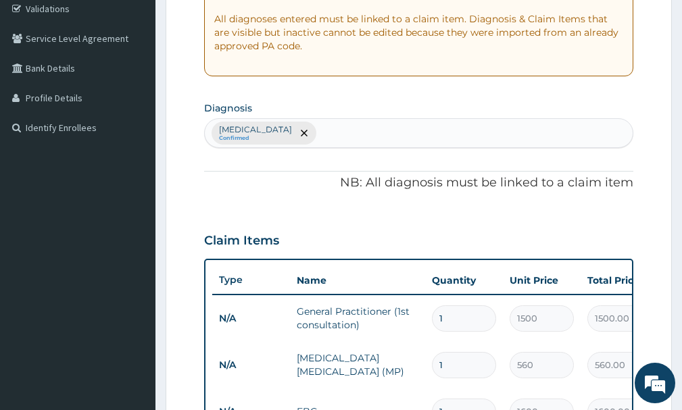
scroll to position [103, 0]
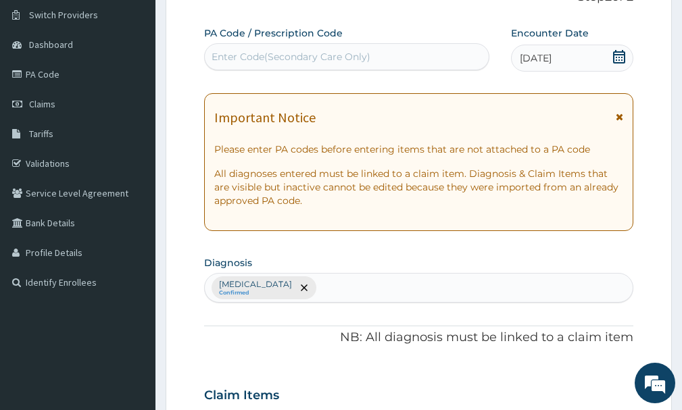
click at [612, 58] on icon at bounding box center [619, 57] width 14 height 14
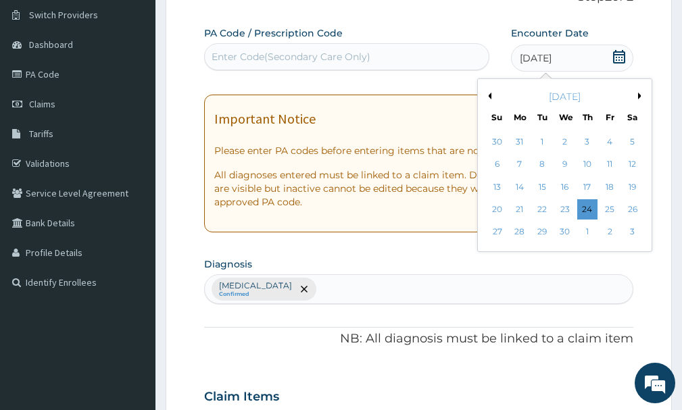
click at [638, 93] on button "Next Month" at bounding box center [641, 96] width 7 height 7
click at [541, 185] on div "13" at bounding box center [542, 187] width 20 height 20
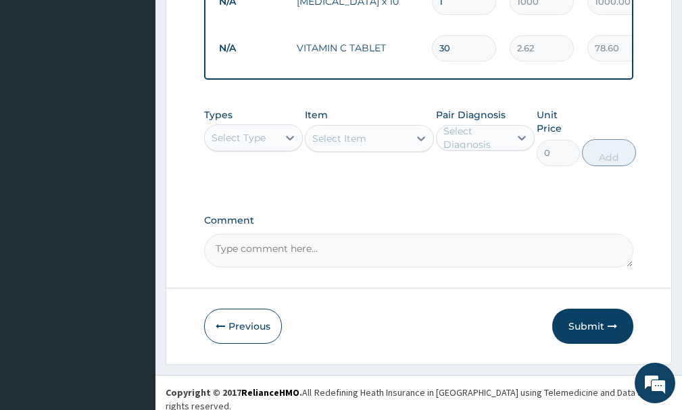
click at [608, 331] on icon "button" at bounding box center [612, 326] width 9 height 9
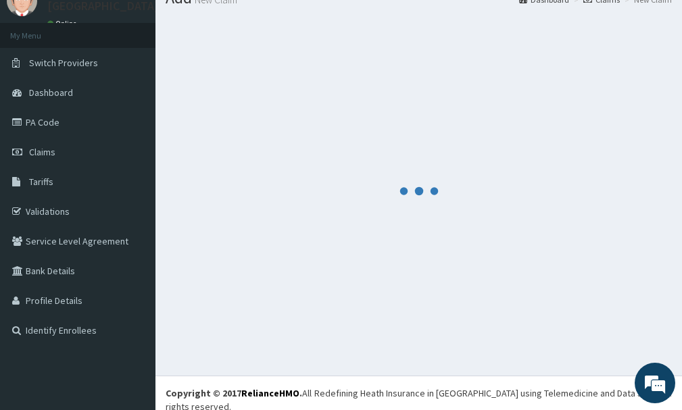
scroll to position [0, 0]
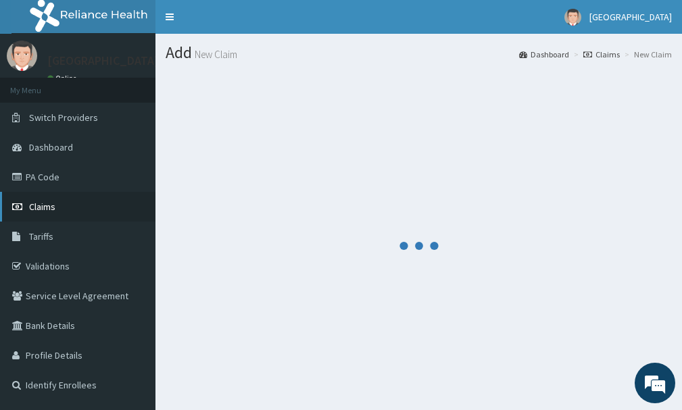
click at [49, 210] on span "Claims" at bounding box center [42, 207] width 26 height 12
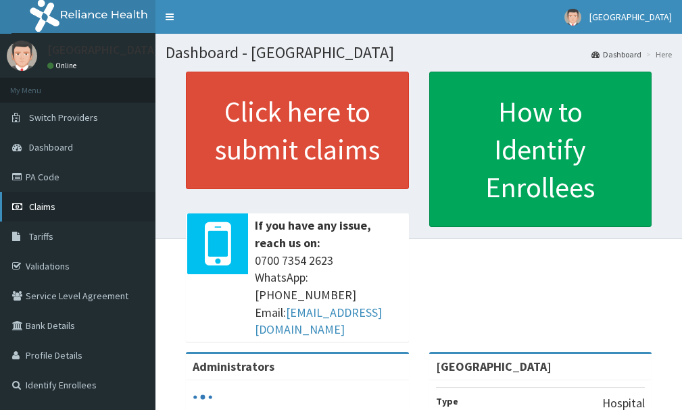
click at [41, 207] on span "Claims" at bounding box center [42, 207] width 26 height 12
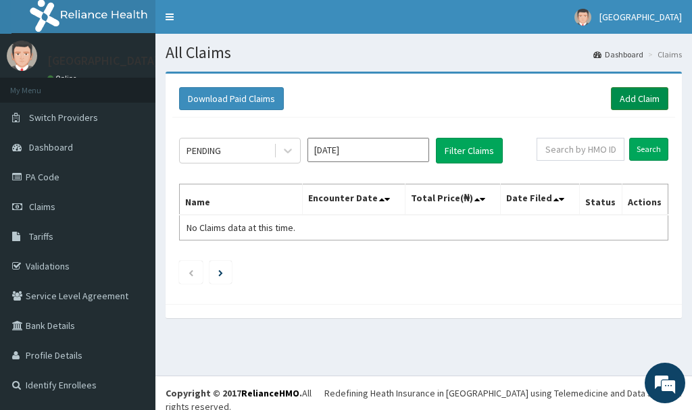
click at [639, 105] on link "Add Claim" at bounding box center [639, 98] width 57 height 23
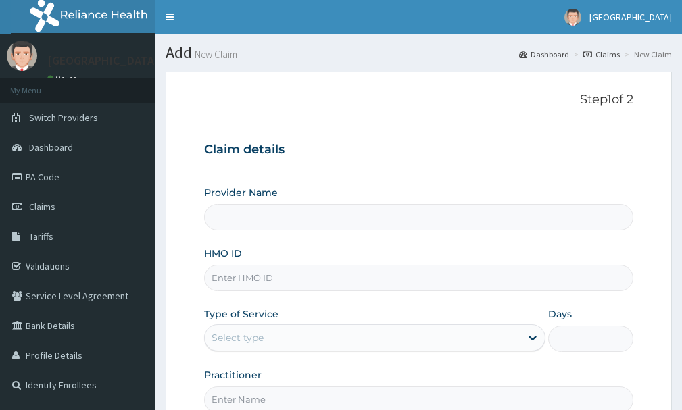
click at [264, 278] on input "HMO ID" at bounding box center [418, 278] width 429 height 26
type input "[GEOGRAPHIC_DATA]"
type input "[PERSON_NAME]/10001/b"
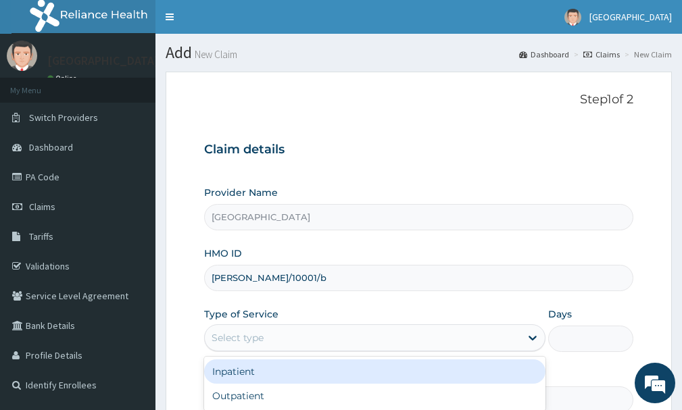
click at [294, 343] on div "Select type" at bounding box center [363, 338] width 316 height 22
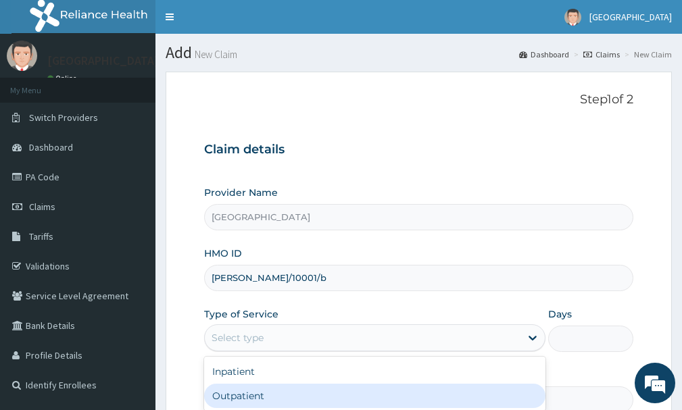
drag, startPoint x: 275, startPoint y: 397, endPoint x: 299, endPoint y: 398, distance: 23.7
click at [283, 397] on div "Outpatient" at bounding box center [374, 396] width 341 height 24
type input "1"
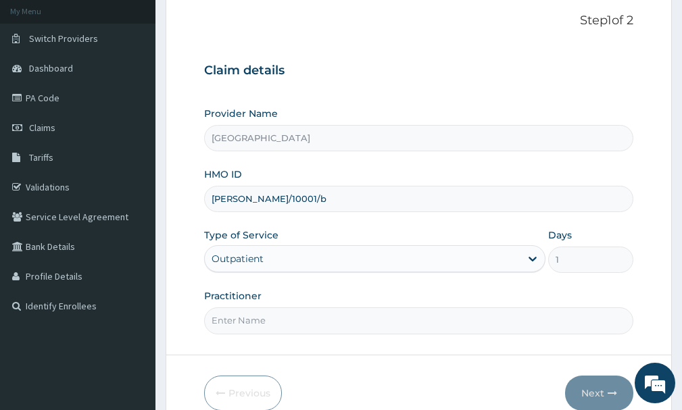
scroll to position [97, 0]
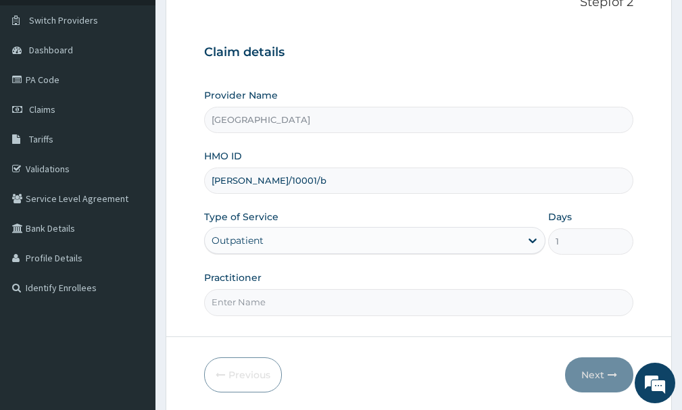
click at [348, 301] on input "Practitioner" at bounding box center [418, 302] width 429 height 26
type input "[PERSON_NAME]"
click at [603, 375] on button "Next" at bounding box center [599, 375] width 68 height 35
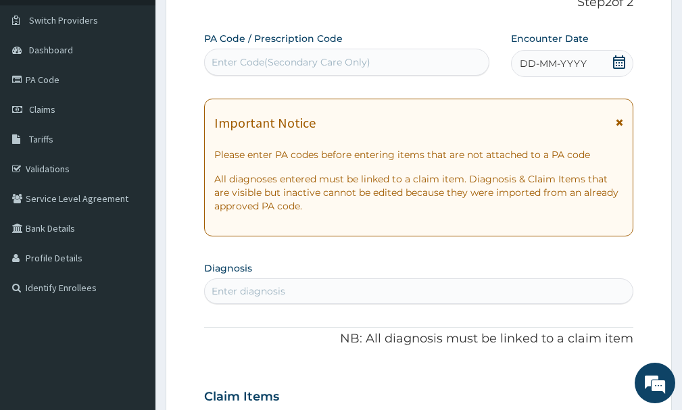
click at [621, 59] on icon at bounding box center [619, 62] width 14 height 14
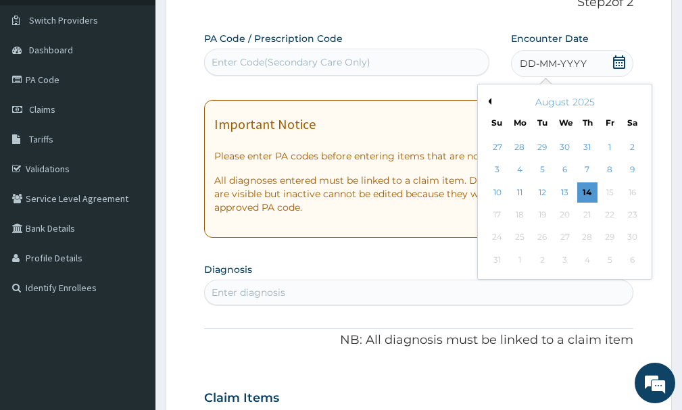
click at [491, 104] on button "Previous Month" at bounding box center [488, 101] width 7 height 7
click at [545, 214] on div "22" at bounding box center [542, 215] width 20 height 20
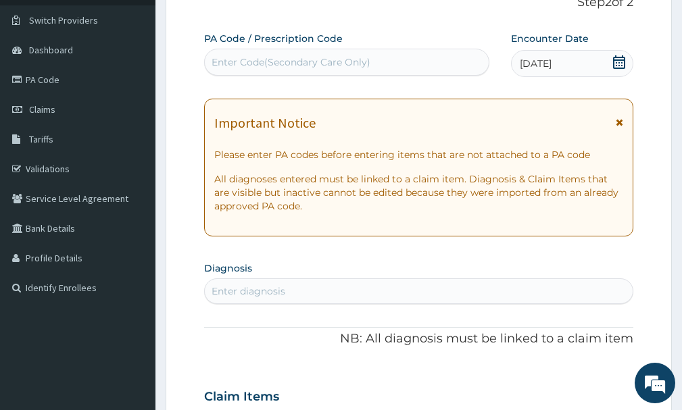
click at [412, 297] on div "Enter diagnosis" at bounding box center [419, 291] width 428 height 22
type input "[MEDICAL_DATA]"
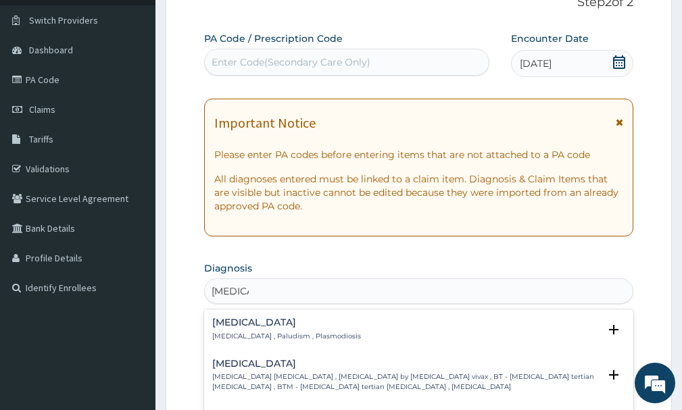
click at [305, 337] on p "[MEDICAL_DATA] , Paludism , Plasmodiosis" at bounding box center [286, 336] width 149 height 9
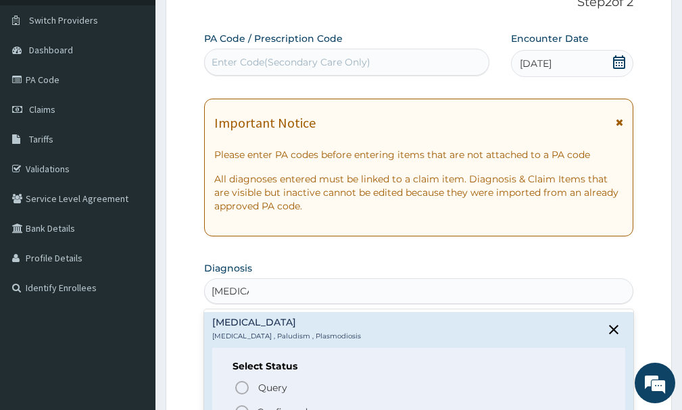
click at [303, 404] on span "Confirmed" at bounding box center [419, 412] width 371 height 16
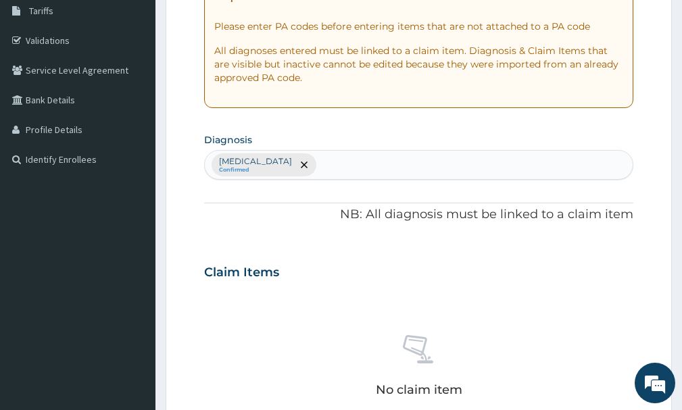
scroll to position [250, 0]
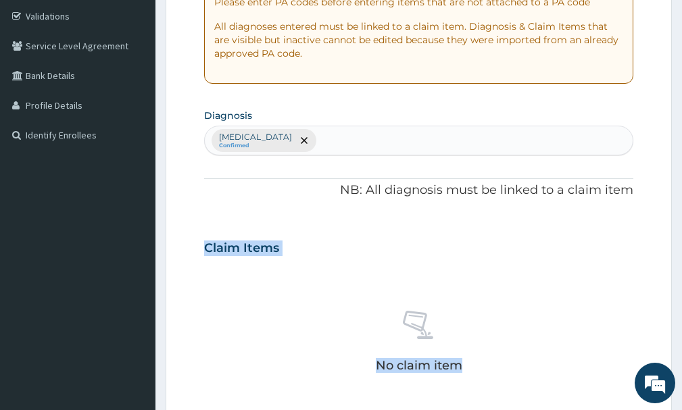
drag, startPoint x: 681, startPoint y: 204, endPoint x: 691, endPoint y: 270, distance: 66.3
click at [681, 271] on html "R EL Toggle navigation [GEOGRAPHIC_DATA] - [EMAIL_ADDRESS][DOMAIN_NAME] Member …" at bounding box center [341, 257] width 682 height 1015
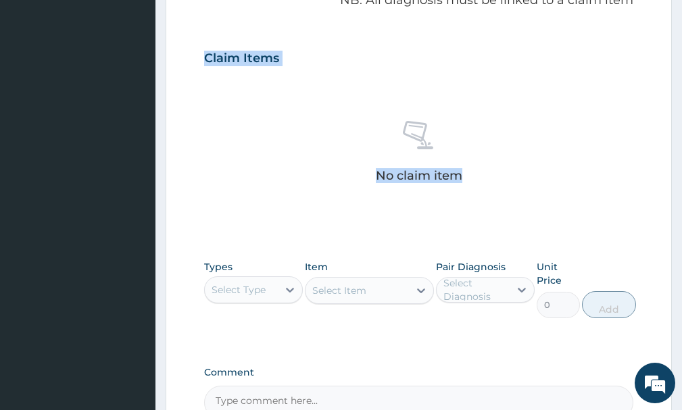
scroll to position [431, 0]
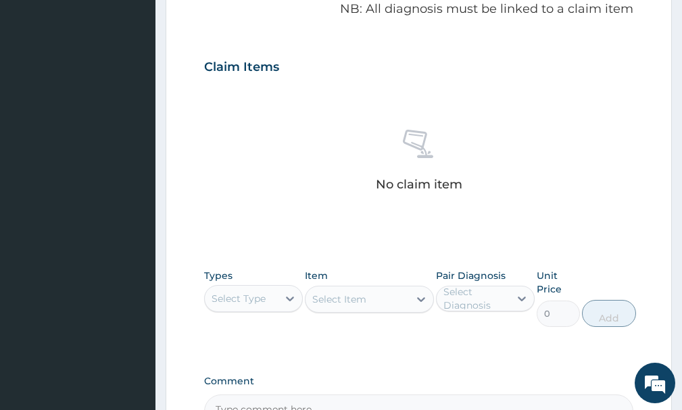
click at [616, 260] on div "PA Code / Prescription Code Enter Code(Secondary Care Only) Encounter Date [DAT…" at bounding box center [418, 63] width 429 height 731
click at [253, 301] on div "Select Type" at bounding box center [239, 299] width 54 height 14
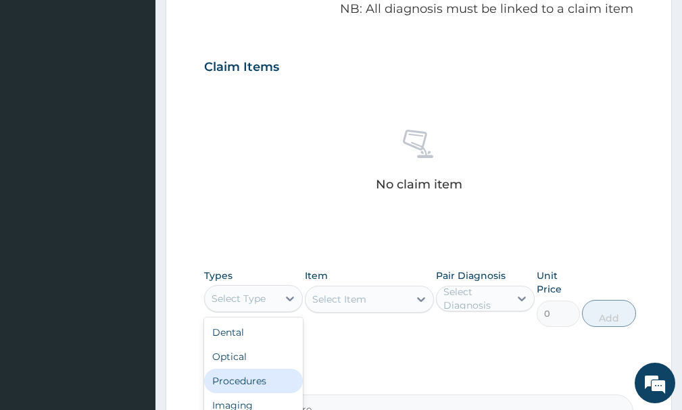
drag, startPoint x: 251, startPoint y: 377, endPoint x: 387, endPoint y: 326, distance: 145.0
click at [259, 377] on div "Procedures" at bounding box center [253, 381] width 99 height 24
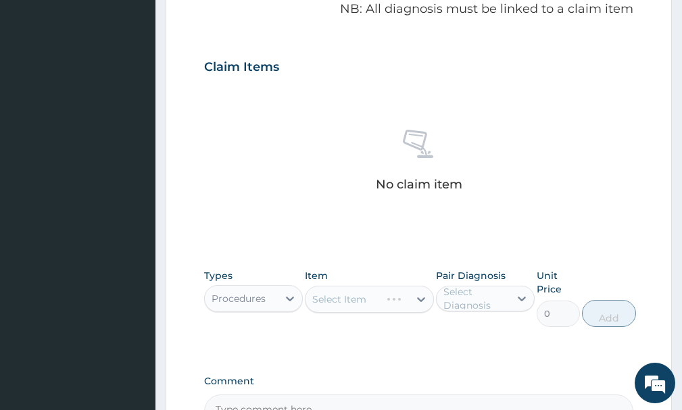
click at [393, 305] on div "Select Item" at bounding box center [369, 299] width 128 height 27
click at [399, 307] on div "Select Item" at bounding box center [369, 299] width 128 height 27
click at [416, 303] on icon at bounding box center [421, 300] width 14 height 14
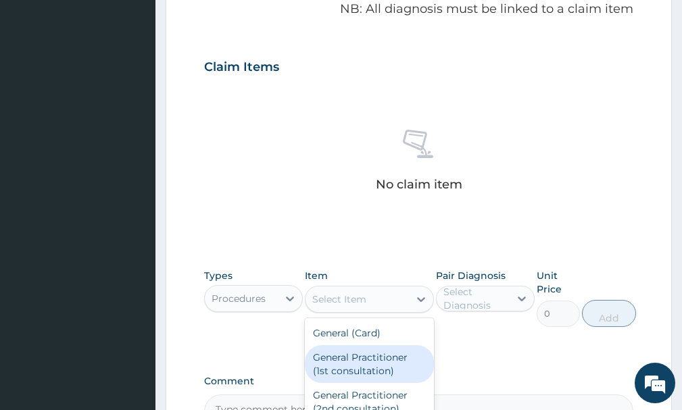
drag, startPoint x: 395, startPoint y: 359, endPoint x: 413, endPoint y: 353, distance: 18.4
click at [395, 360] on div "General Practitioner (1st consultation)" at bounding box center [369, 364] width 128 height 38
type input "1500"
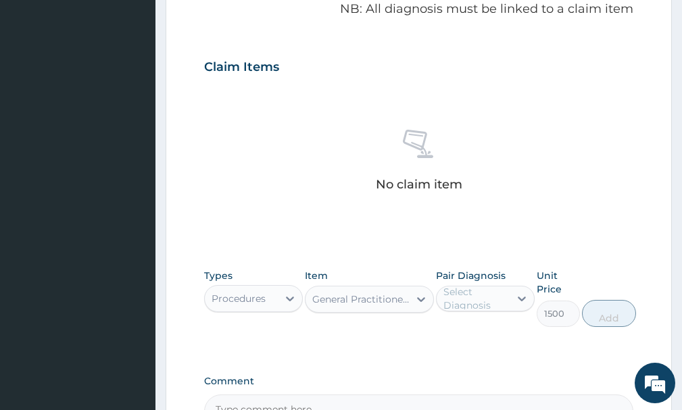
click at [479, 297] on div "Select Diagnosis" at bounding box center [475, 298] width 65 height 27
drag, startPoint x: 488, startPoint y: 332, endPoint x: 602, endPoint y: 329, distance: 113.6
click at [489, 333] on label "Malaria" at bounding box center [499, 332] width 82 height 14
checkbox input "true"
click at [629, 318] on button "Add" at bounding box center [609, 313] width 54 height 27
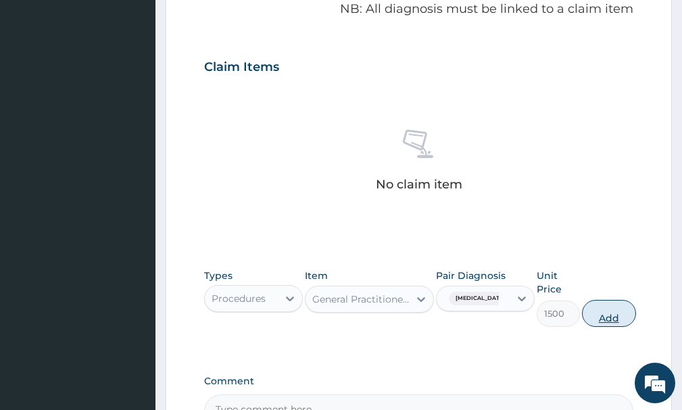
type input "0"
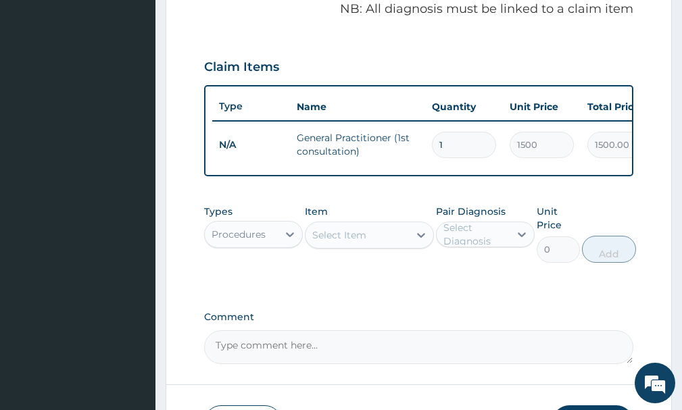
click at [275, 245] on div "Procedures" at bounding box center [241, 235] width 73 height 22
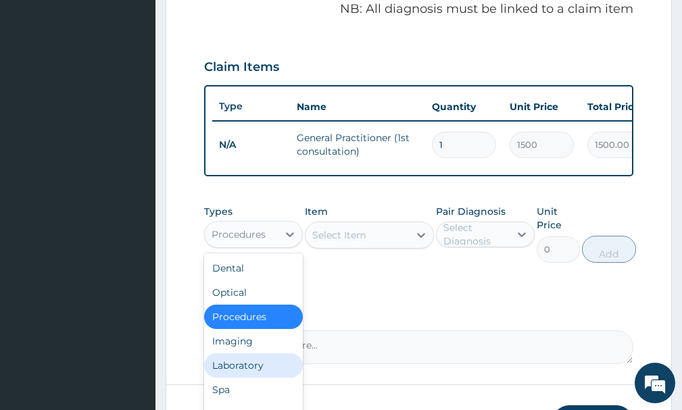
drag, startPoint x: 252, startPoint y: 376, endPoint x: 321, endPoint y: 309, distance: 96.1
click at [253, 376] on div "Laboratory" at bounding box center [253, 365] width 99 height 24
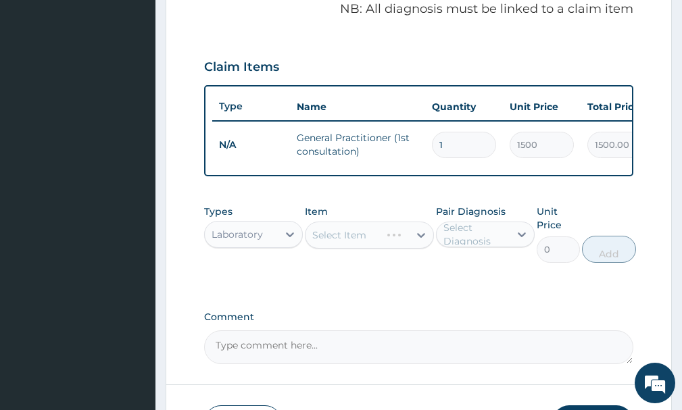
click at [368, 249] on div "Select Item" at bounding box center [369, 235] width 128 height 27
click at [365, 249] on div "Select Item" at bounding box center [369, 235] width 128 height 27
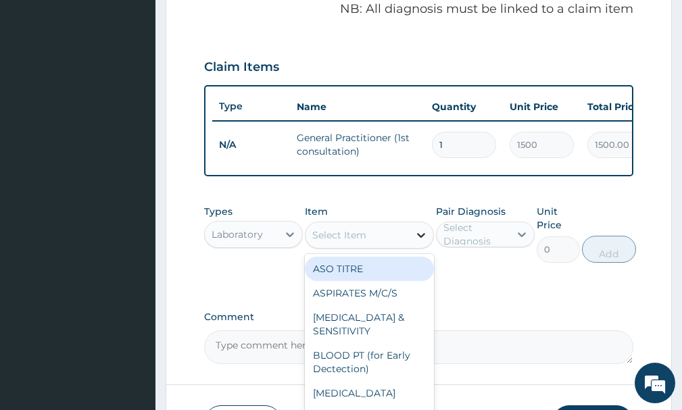
click at [420, 242] on icon at bounding box center [421, 235] width 14 height 14
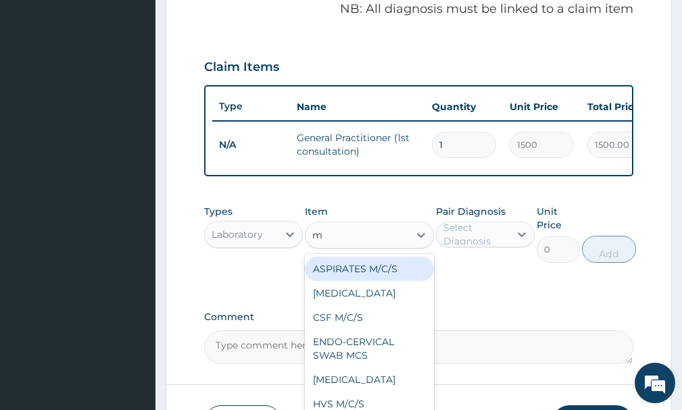
type input "mp"
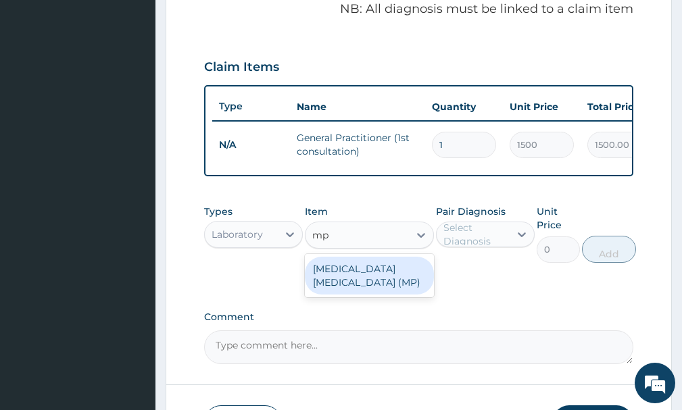
drag, startPoint x: 397, startPoint y: 285, endPoint x: 444, endPoint y: 246, distance: 60.5
click at [401, 285] on div "[MEDICAL_DATA] [MEDICAL_DATA] (MP)" at bounding box center [369, 276] width 128 height 38
type input "560"
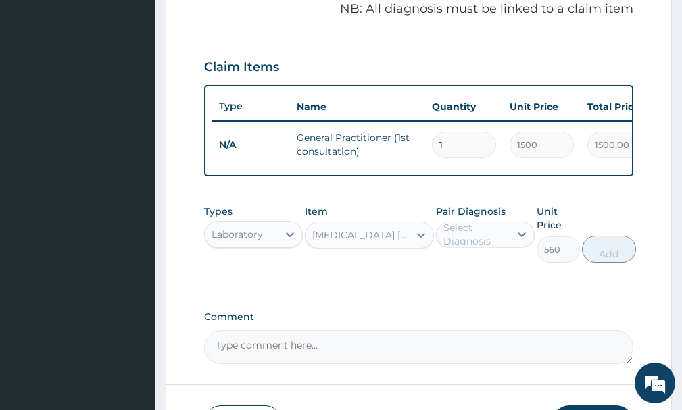
click at [449, 236] on div "Select Diagnosis" at bounding box center [475, 234] width 65 height 27
click at [499, 270] on div "[MEDICAL_DATA]" at bounding box center [485, 269] width 99 height 33
drag, startPoint x: 499, startPoint y: 276, endPoint x: 510, endPoint y: 274, distance: 10.5
click at [499, 277] on div "[MEDICAL_DATA]" at bounding box center [485, 269] width 99 height 28
checkbox input "true"
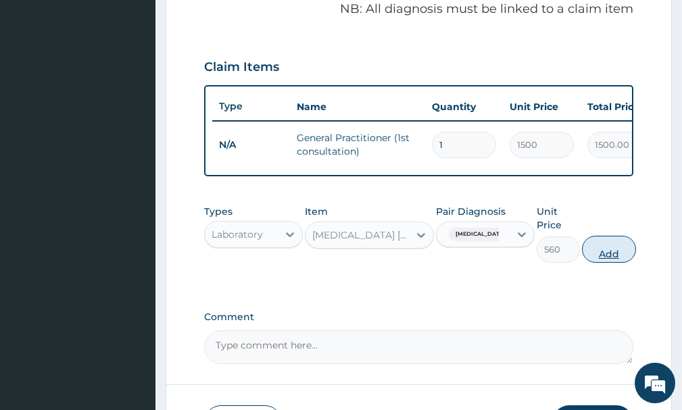
click at [622, 263] on button "Add" at bounding box center [609, 249] width 54 height 27
type input "0"
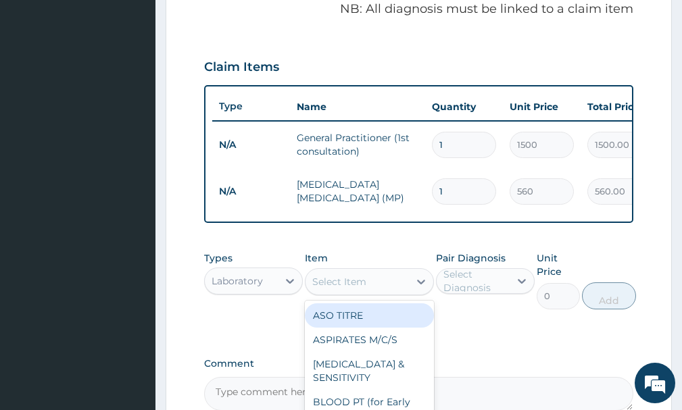
click at [381, 291] on div "Select Item" at bounding box center [356, 282] width 103 height 22
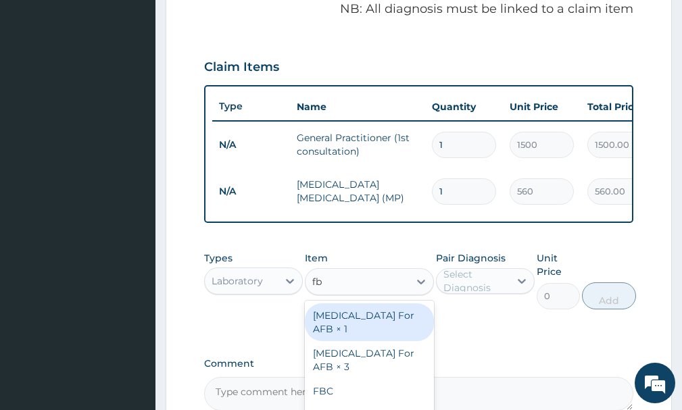
type input "fbc"
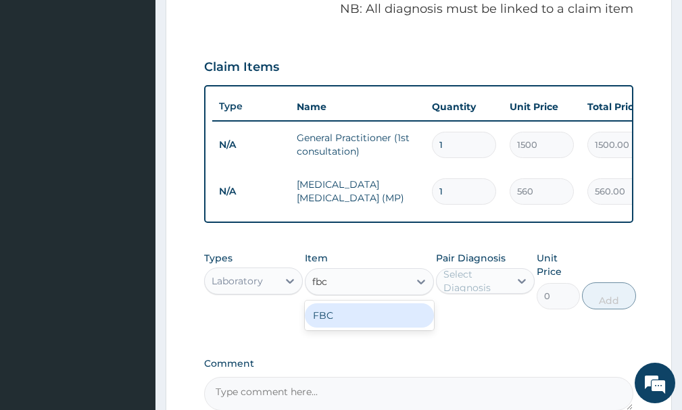
drag, startPoint x: 385, startPoint y: 332, endPoint x: 487, endPoint y: 307, distance: 105.1
click at [386, 328] on div "FBC" at bounding box center [369, 315] width 128 height 24
type input "1600"
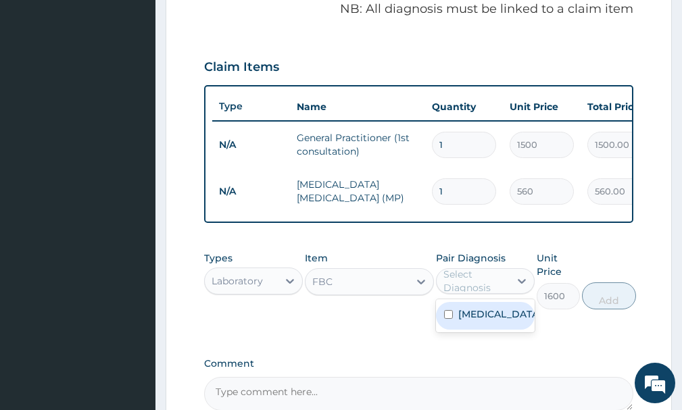
click at [487, 286] on div "Select Diagnosis" at bounding box center [475, 281] width 65 height 27
drag, startPoint x: 497, startPoint y: 314, endPoint x: 535, endPoint y: 322, distance: 38.6
click at [501, 320] on div "[MEDICAL_DATA]" at bounding box center [485, 316] width 99 height 28
checkbox input "true"
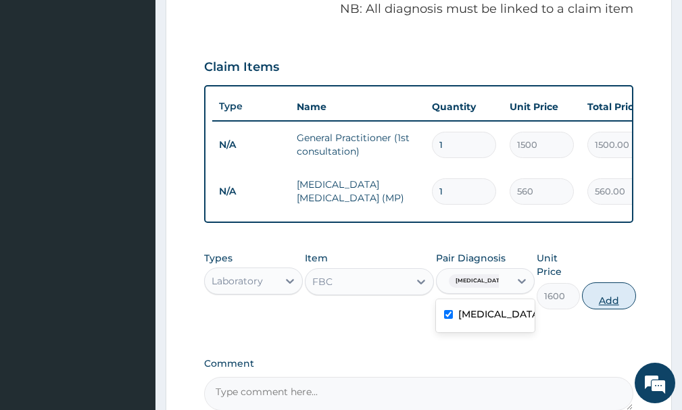
click at [604, 310] on button "Add" at bounding box center [609, 296] width 54 height 27
type input "0"
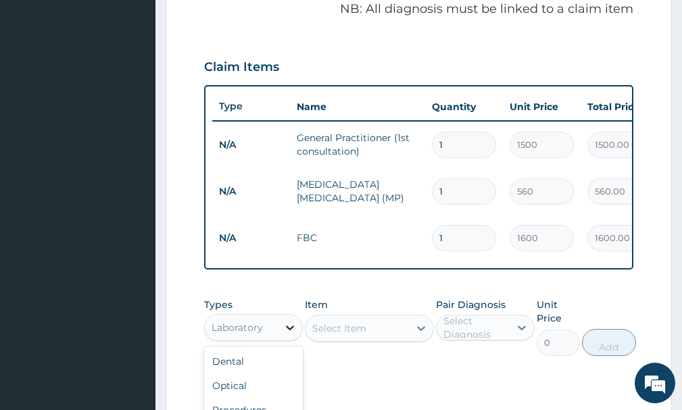
click at [283, 330] on div at bounding box center [290, 328] width 24 height 24
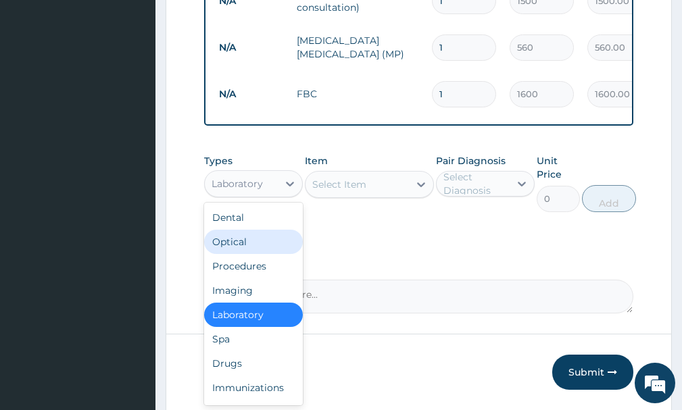
scroll to position [615, 0]
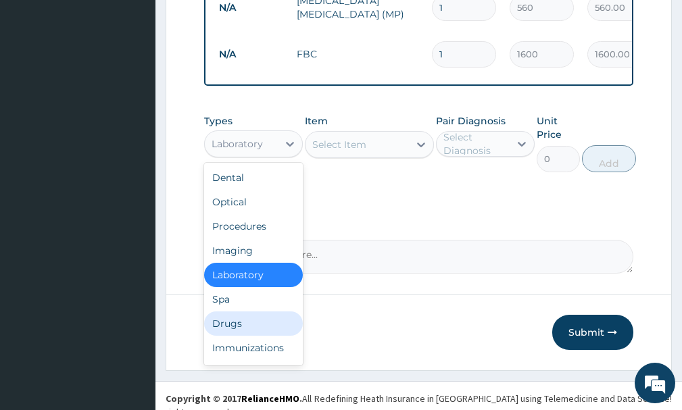
click at [239, 336] on div "Drugs" at bounding box center [253, 324] width 99 height 24
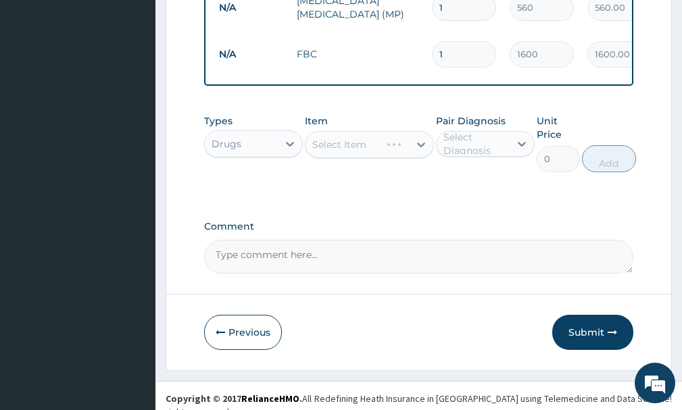
click at [417, 158] on div "Select Item" at bounding box center [369, 144] width 128 height 27
click at [415, 158] on div "Select Item" at bounding box center [369, 144] width 128 height 27
click at [415, 151] on icon at bounding box center [421, 145] width 14 height 14
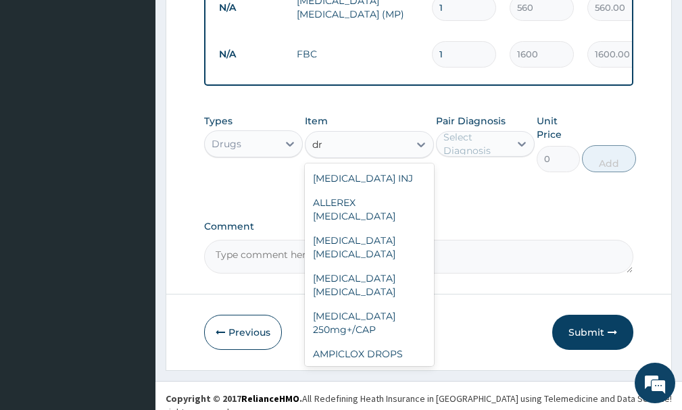
type input "d"
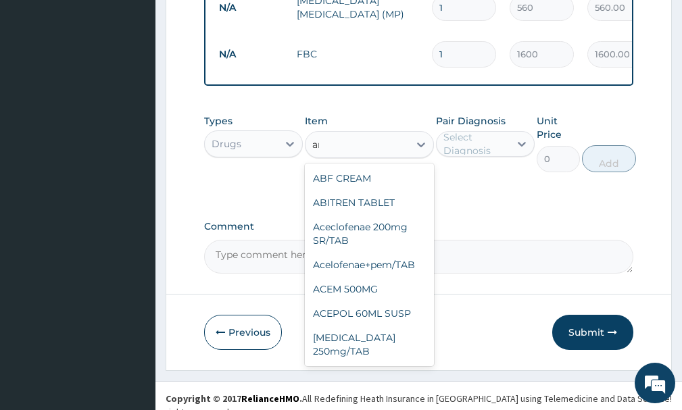
type input "ama"
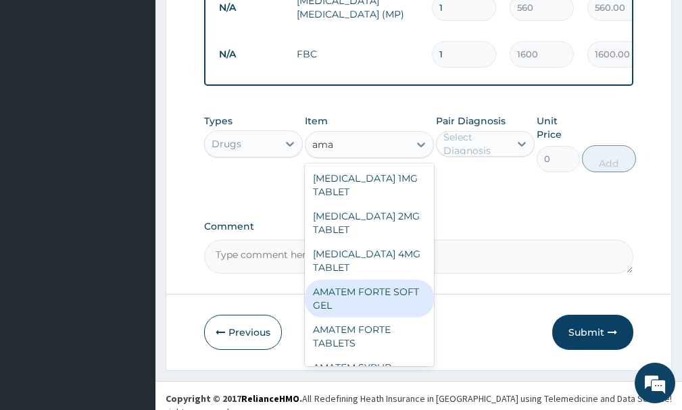
click at [372, 310] on div "AMATEM FORTE SOFT GEL" at bounding box center [369, 299] width 128 height 38
type input "250"
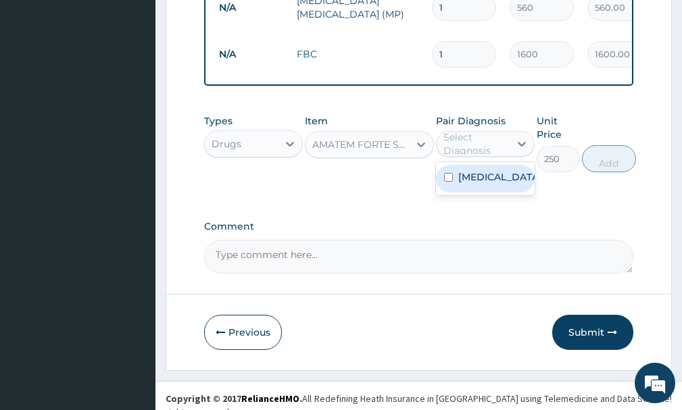
click at [476, 152] on div "Select Diagnosis" at bounding box center [475, 143] width 65 height 27
drag, startPoint x: 484, startPoint y: 182, endPoint x: 525, endPoint y: 185, distance: 41.3
click at [484, 184] on label "[MEDICAL_DATA]" at bounding box center [499, 177] width 82 height 14
checkbox input "true"
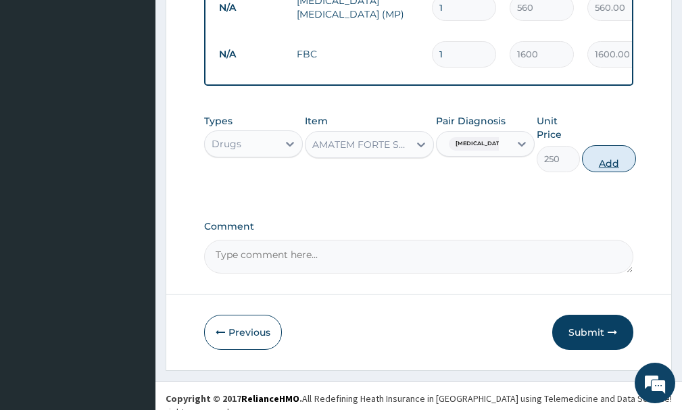
click at [604, 171] on button "Add" at bounding box center [609, 158] width 54 height 27
type input "0"
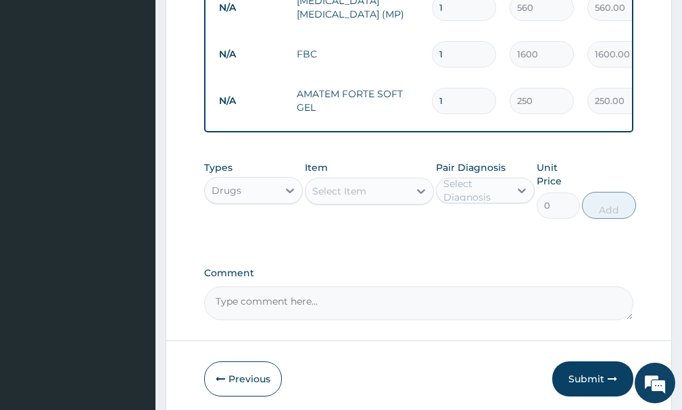
type input "0.00"
type input "6"
type input "1500.00"
type input "6"
click at [367, 202] on div "Select Item" at bounding box center [356, 191] width 103 height 22
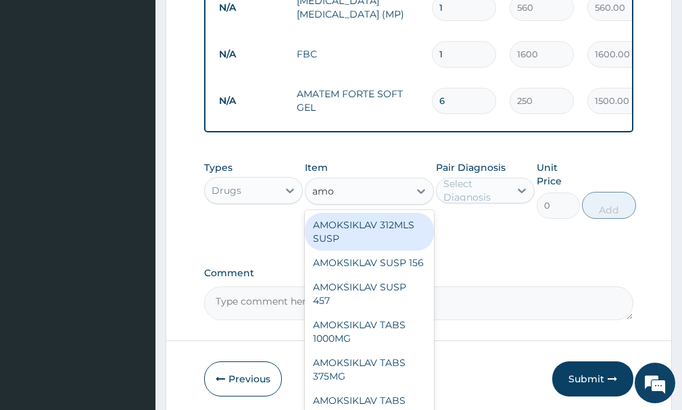
type input "amox"
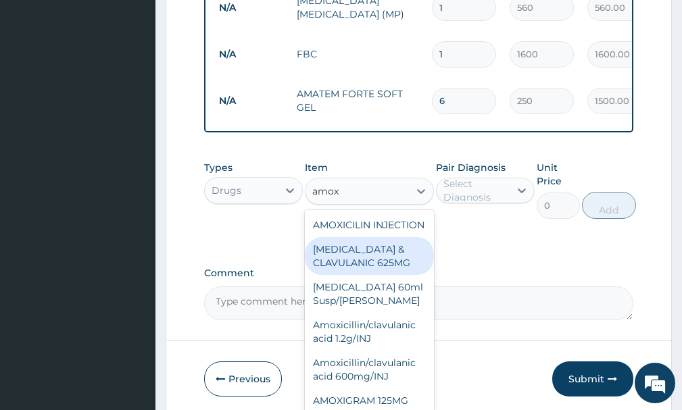
drag, startPoint x: 367, startPoint y: 268, endPoint x: 394, endPoint y: 272, distance: 27.2
click at [389, 272] on div "[MEDICAL_DATA] & CLAVULANIC 625MG" at bounding box center [369, 256] width 128 height 38
type input "300"
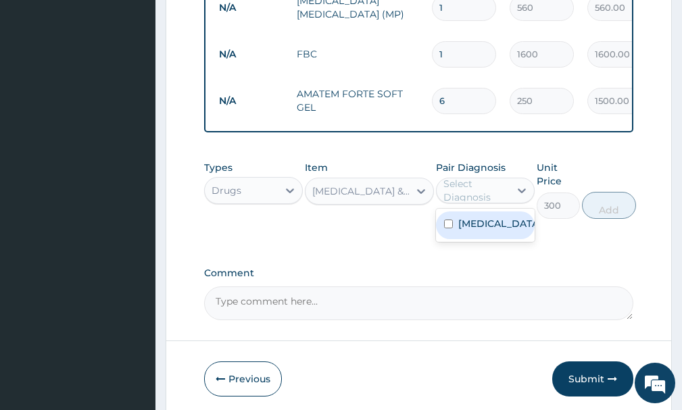
click at [478, 201] on div "Select Diagnosis" at bounding box center [475, 190] width 65 height 27
click at [483, 230] on label "[MEDICAL_DATA]" at bounding box center [499, 224] width 82 height 14
checkbox input "true"
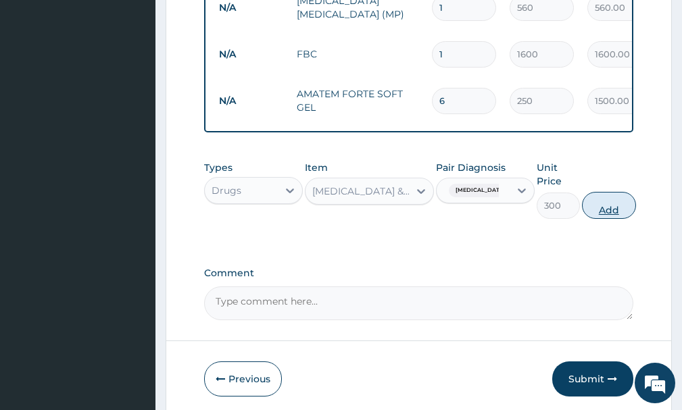
click at [617, 212] on button "Add" at bounding box center [609, 205] width 54 height 27
type input "0"
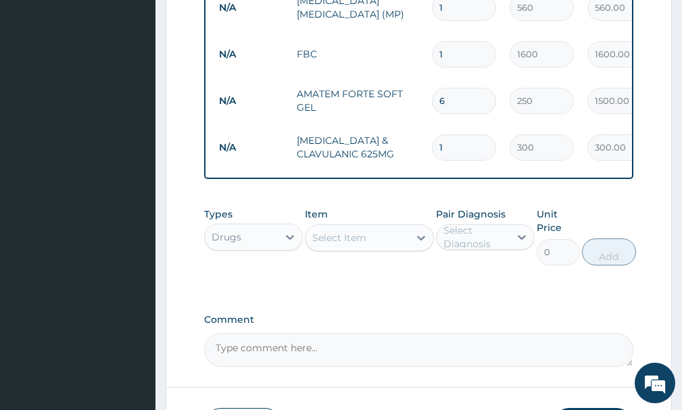
type input "15"
type input "4500.00"
type input "15"
click at [382, 238] on div "Select Item" at bounding box center [356, 238] width 103 height 22
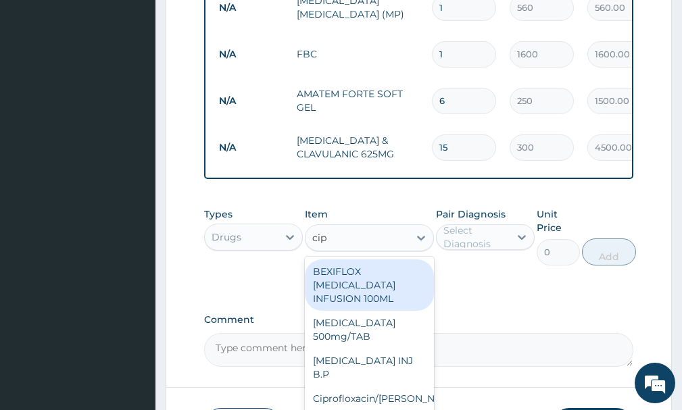
type input "cipr"
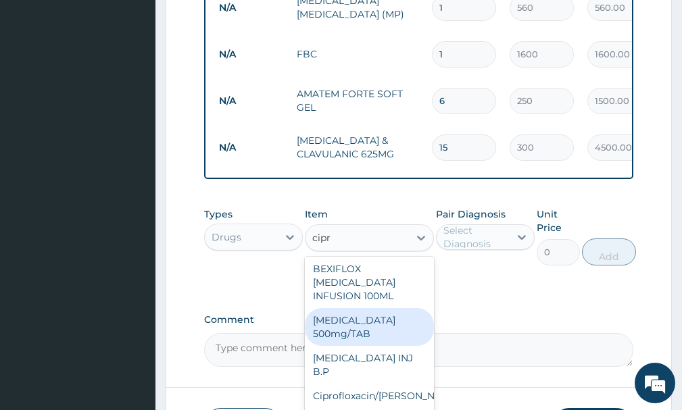
scroll to position [724, 0]
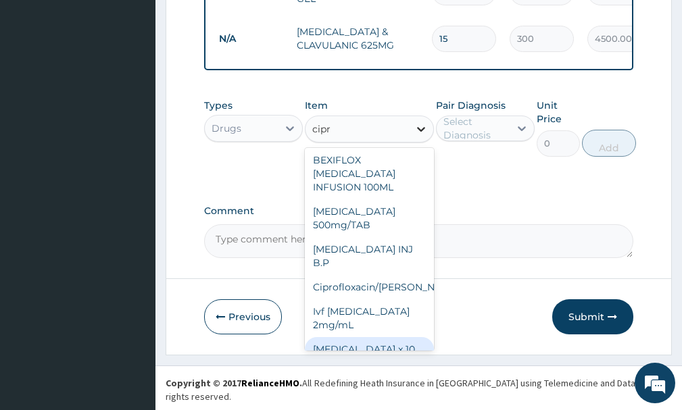
drag, startPoint x: 377, startPoint y: 347, endPoint x: 423, endPoint y: 149, distance: 203.3
click at [378, 347] on div "[MEDICAL_DATA] x 10" at bounding box center [369, 349] width 128 height 24
type input "1000"
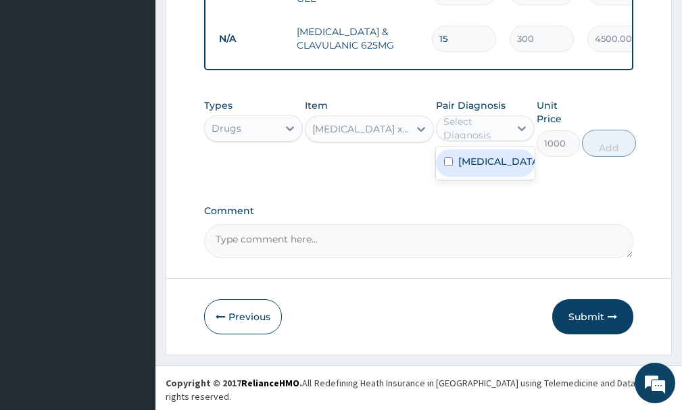
click at [469, 142] on div "Select Diagnosis" at bounding box center [475, 128] width 65 height 27
drag, startPoint x: 477, startPoint y: 172, endPoint x: 557, endPoint y: 176, distance: 79.9
click at [488, 168] on label "[MEDICAL_DATA]" at bounding box center [499, 162] width 82 height 14
checkbox input "true"
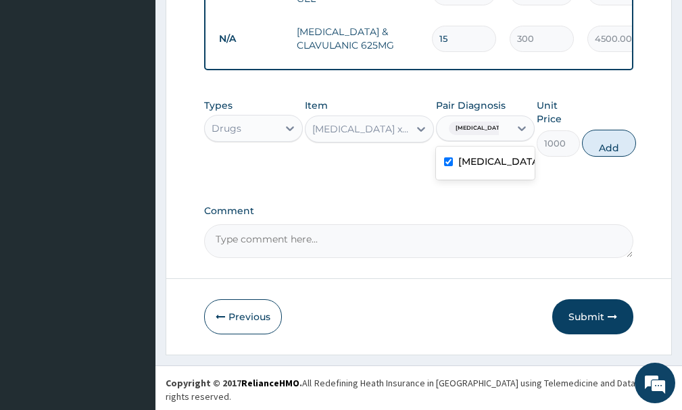
click at [620, 154] on button "Add" at bounding box center [609, 143] width 54 height 27
type input "0"
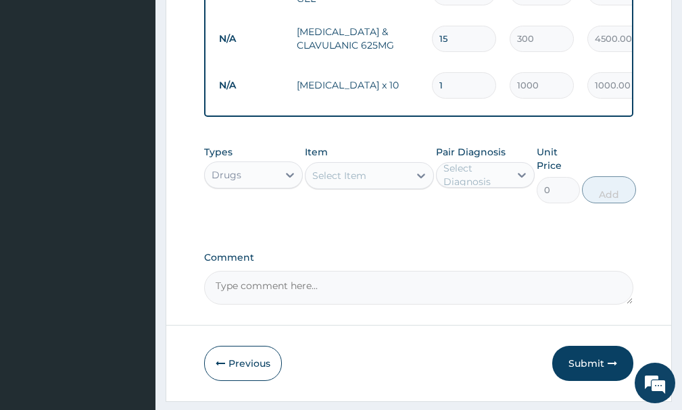
click at [380, 187] on div "Select Item" at bounding box center [356, 176] width 103 height 22
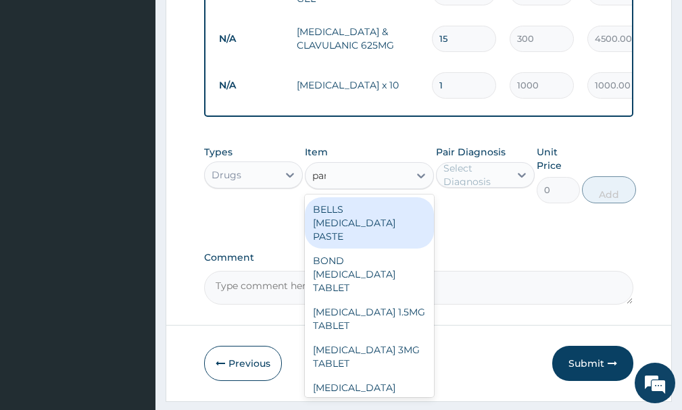
type input "para"
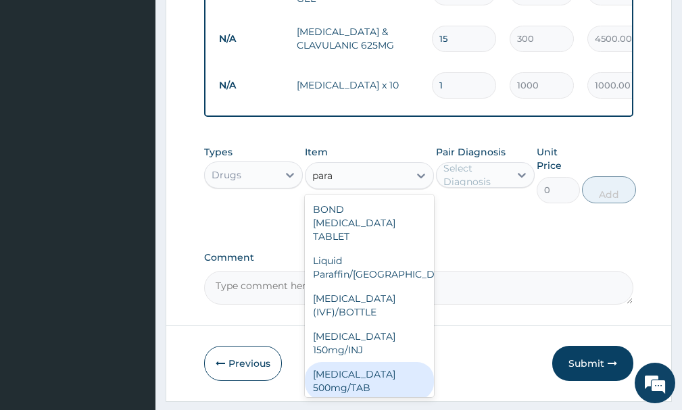
drag, startPoint x: 350, startPoint y: 374, endPoint x: 450, endPoint y: 292, distance: 129.6
click at [354, 374] on div "[MEDICAL_DATA] 500mg/TAB" at bounding box center [369, 381] width 128 height 38
type input "5.25"
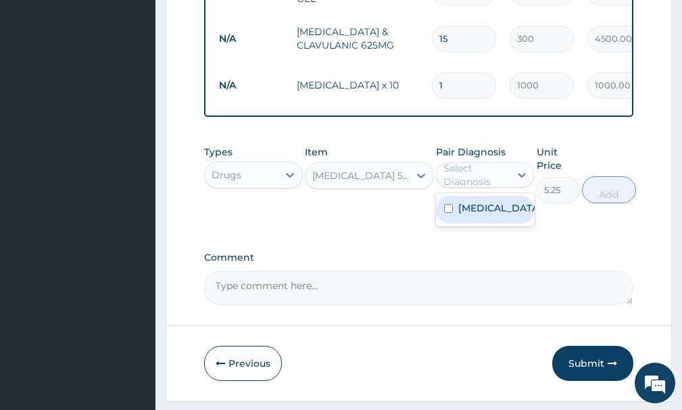
drag, startPoint x: 470, startPoint y: 181, endPoint x: 481, endPoint y: 218, distance: 38.1
click at [474, 189] on div "Select Diagnosis" at bounding box center [475, 175] width 65 height 27
click at [481, 215] on label "[MEDICAL_DATA]" at bounding box center [499, 208] width 82 height 14
checkbox input "true"
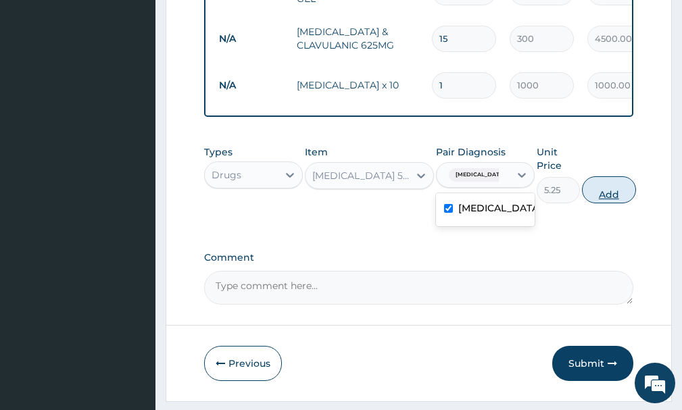
click at [618, 199] on button "Add" at bounding box center [609, 189] width 54 height 27
type input "0"
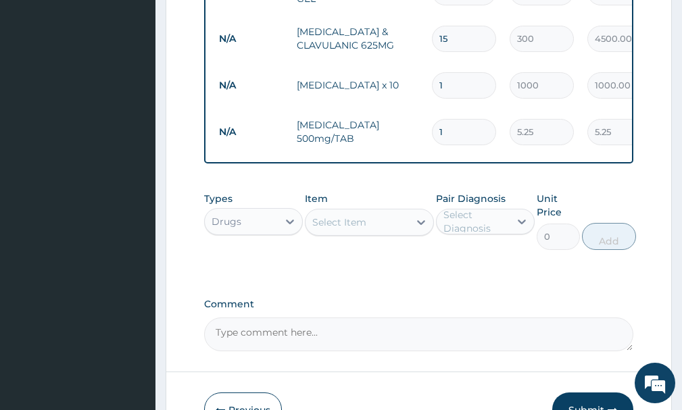
type input "0.00"
type input "4"
type input "21.00"
type input "40"
type input "210.00"
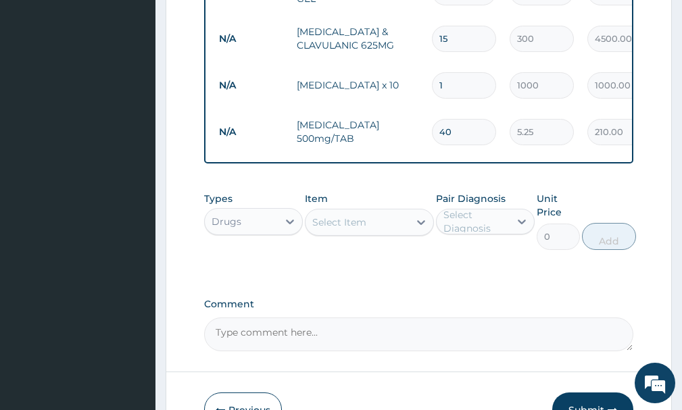
type input "40"
click at [371, 233] on div "Select Item" at bounding box center [356, 223] width 103 height 22
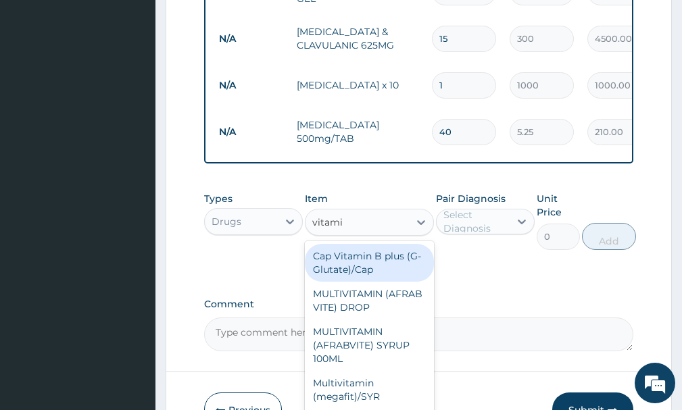
type input "vitamin"
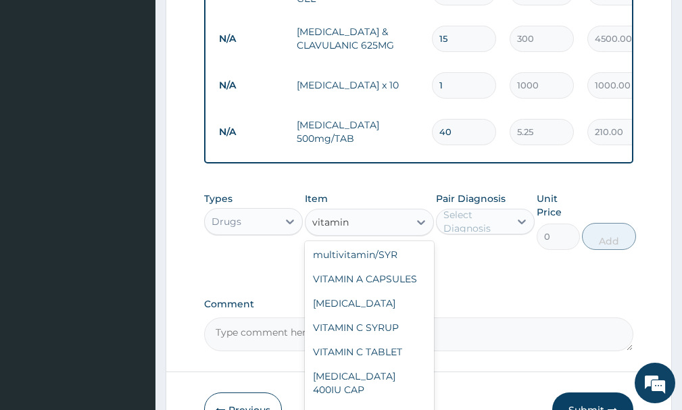
scroll to position [243, 0]
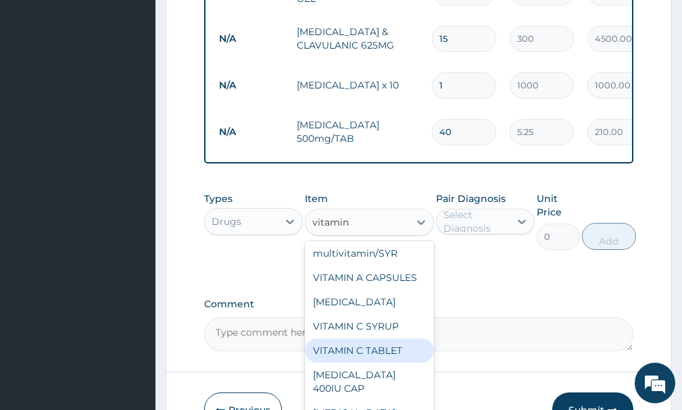
drag, startPoint x: 376, startPoint y: 370, endPoint x: 467, endPoint y: 301, distance: 113.4
click at [380, 363] on div "VITAMIN C TABLET" at bounding box center [369, 351] width 128 height 24
type input "2.62"
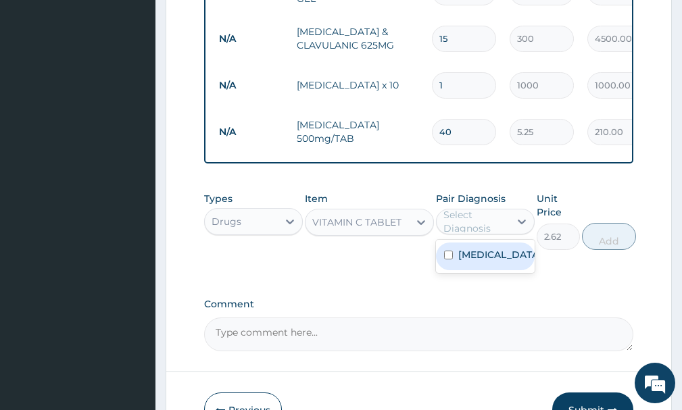
click at [469, 234] on div "Select Diagnosis" at bounding box center [475, 221] width 65 height 27
click at [454, 270] on div "[MEDICAL_DATA]" at bounding box center [485, 257] width 99 height 28
checkbox input "true"
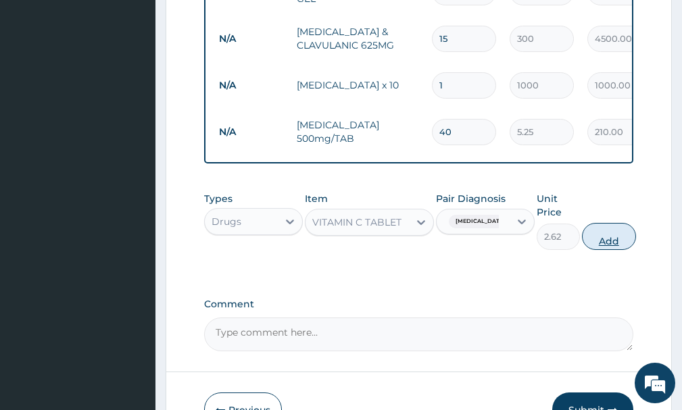
click at [622, 250] on button "Add" at bounding box center [609, 236] width 54 height 27
type input "0"
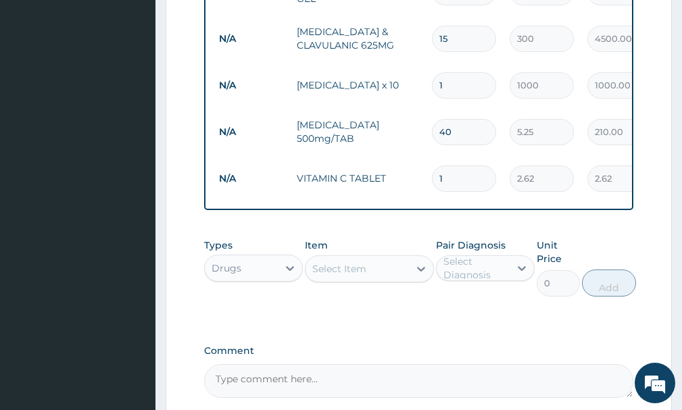
type input "0.00"
type input "3"
type input "7.86"
type input "30"
type input "78.60"
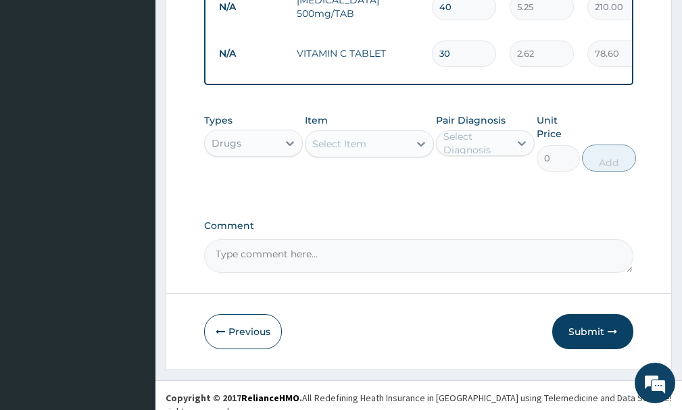
scroll to position [864, 0]
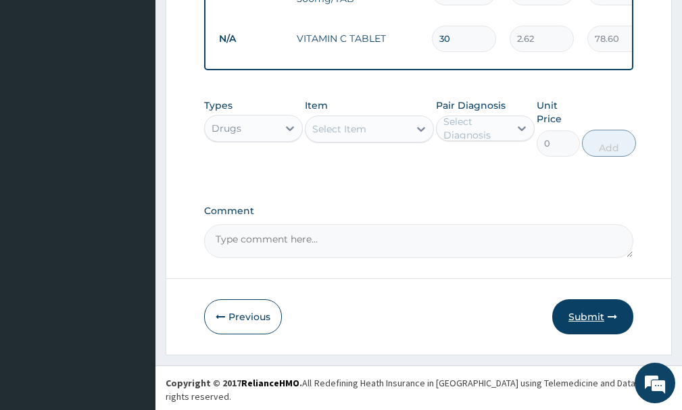
type input "30"
click at [599, 320] on button "Submit" at bounding box center [592, 316] width 81 height 35
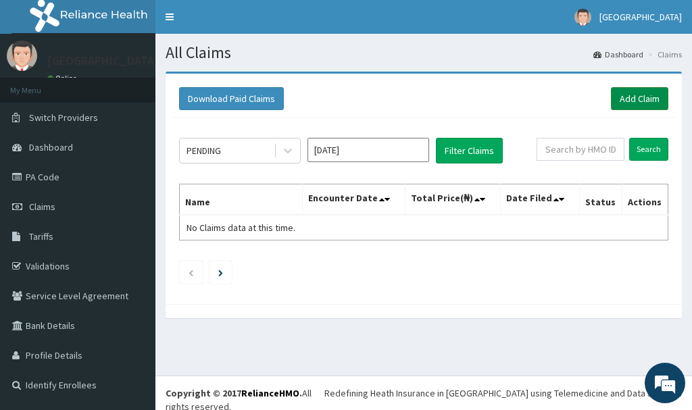
click at [639, 95] on link "Add Claim" at bounding box center [639, 98] width 57 height 23
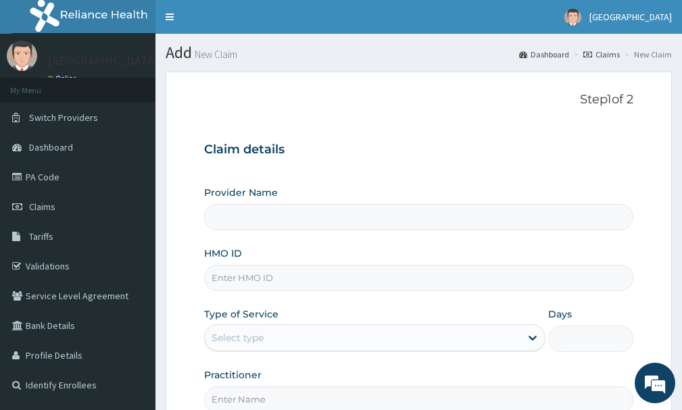
type input "[GEOGRAPHIC_DATA]"
click at [422, 282] on input "HMO ID" at bounding box center [418, 278] width 429 height 26
type input "GEO/10007/A"
click at [343, 337] on div "Select type" at bounding box center [363, 338] width 316 height 22
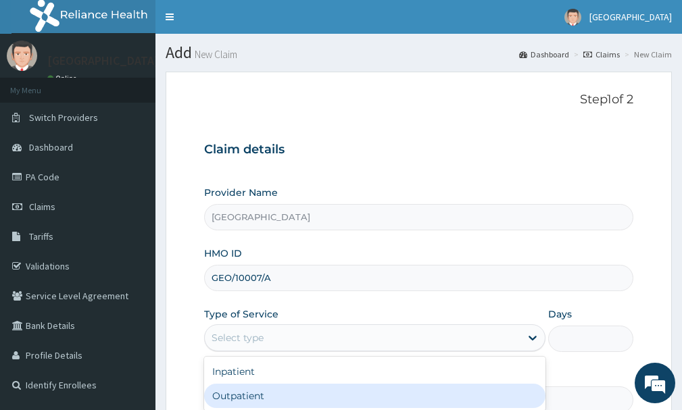
drag, startPoint x: 283, startPoint y: 384, endPoint x: 291, endPoint y: 385, distance: 7.5
click at [287, 384] on div "Outpatient" at bounding box center [374, 396] width 341 height 24
type input "1"
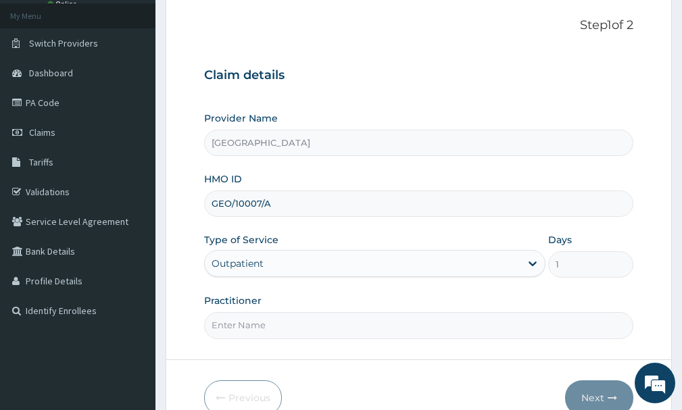
scroll to position [76, 0]
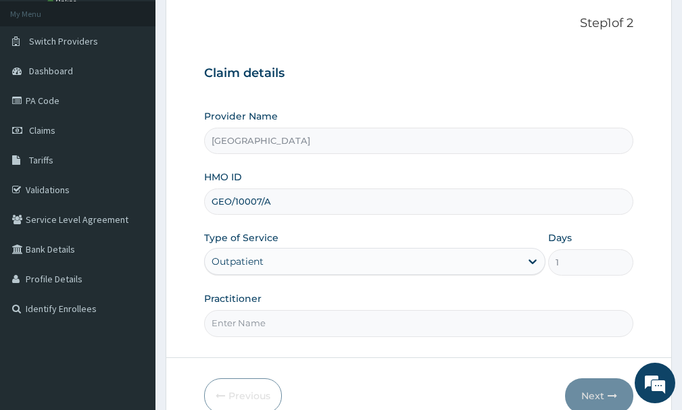
click at [261, 316] on input "Practitioner" at bounding box center [418, 323] width 429 height 26
type input "[PERSON_NAME]"
click at [610, 401] on button "Next" at bounding box center [599, 395] width 68 height 35
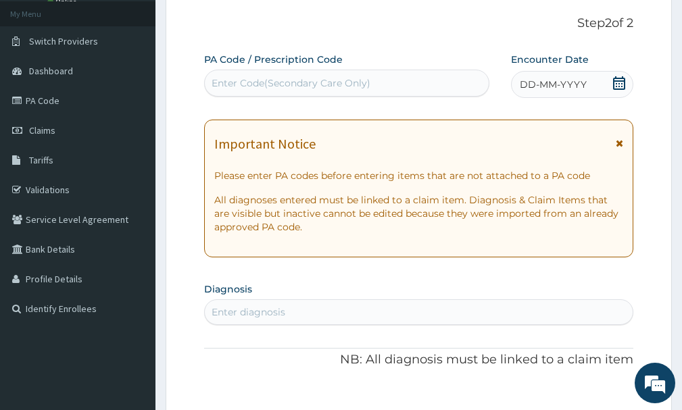
click at [624, 80] on icon at bounding box center [619, 83] width 12 height 14
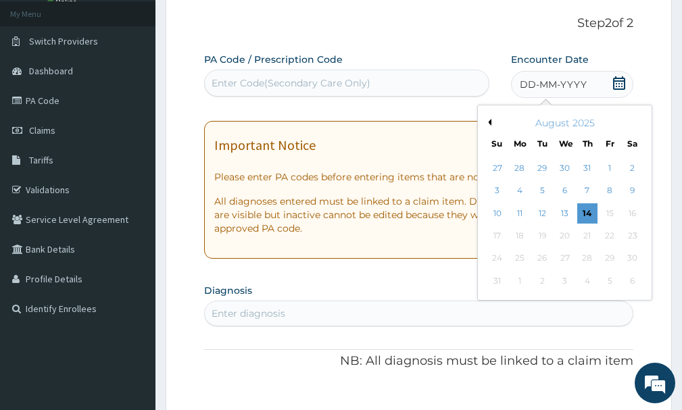
click at [491, 122] on div "August 2025" at bounding box center [564, 123] width 163 height 14
click at [487, 124] on button "Previous Month" at bounding box center [488, 122] width 7 height 7
click at [488, 119] on button "Previous Month" at bounding box center [488, 122] width 7 height 7
click at [522, 214] on div "16" at bounding box center [520, 213] width 20 height 20
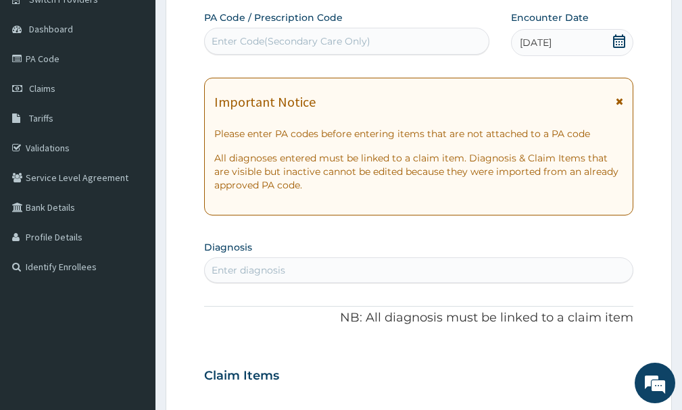
scroll to position [123, 0]
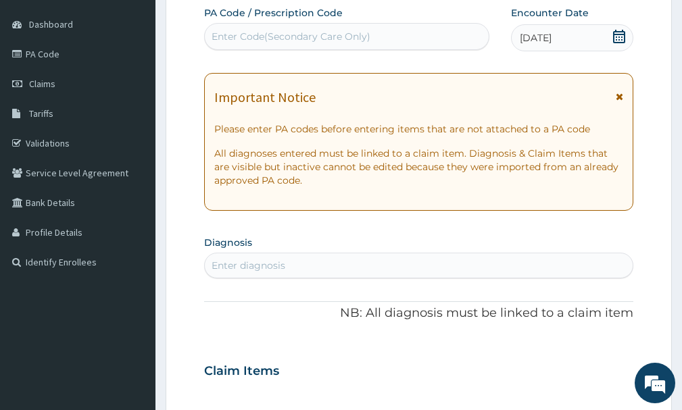
click at [468, 274] on div "Enter diagnosis" at bounding box center [419, 266] width 428 height 22
type input "mala"
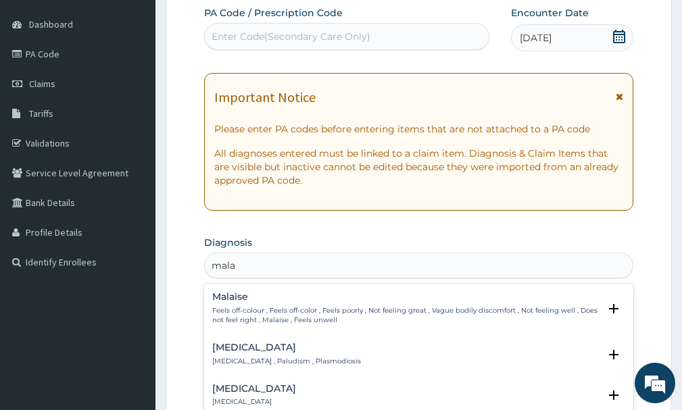
click at [239, 360] on p "[MEDICAL_DATA] , Paludism , Plasmodiosis" at bounding box center [286, 361] width 149 height 9
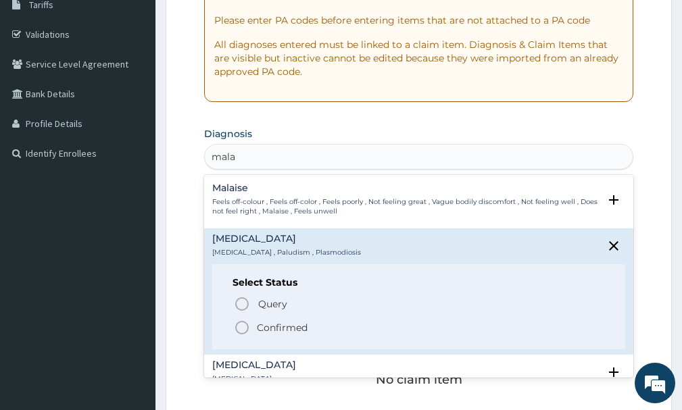
scroll to position [241, 0]
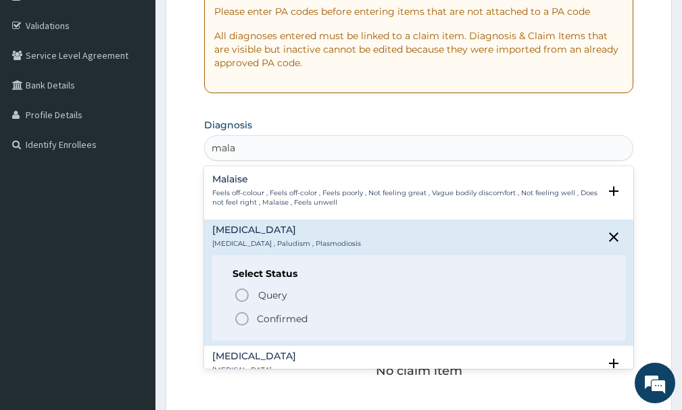
click at [245, 322] on icon "status option filled" at bounding box center [242, 319] width 16 height 16
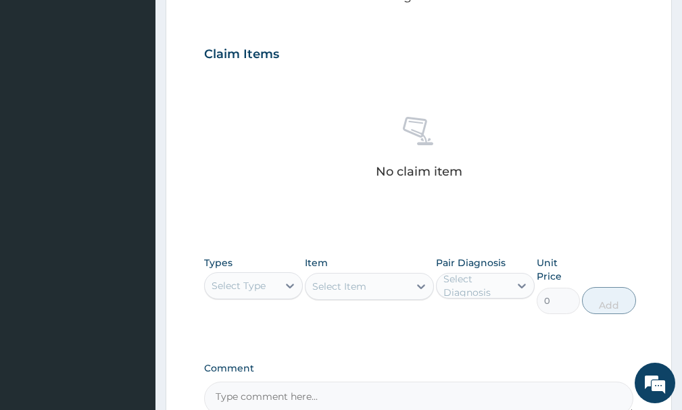
scroll to position [458, 0]
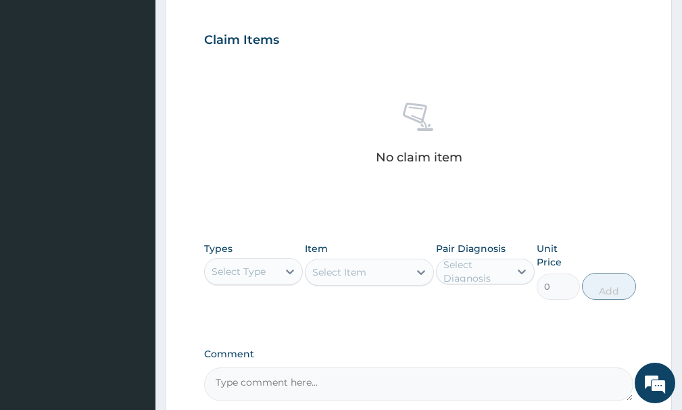
click at [263, 278] on div "Select Type" at bounding box center [239, 272] width 54 height 14
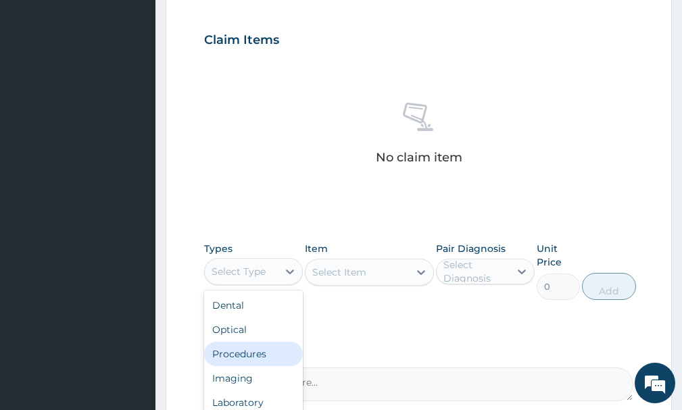
click at [242, 356] on div "Procedures" at bounding box center [253, 354] width 99 height 24
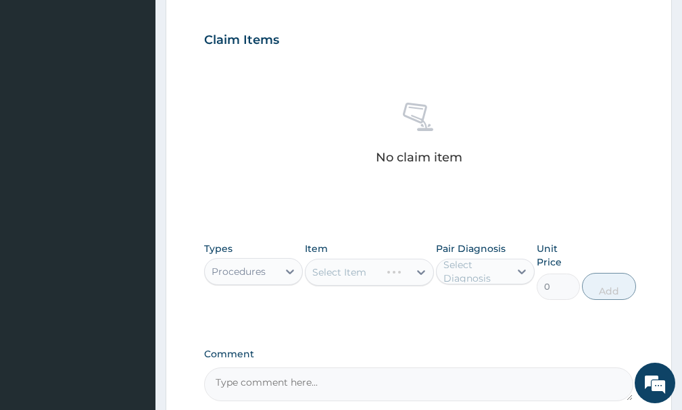
click at [402, 282] on div "Select Item" at bounding box center [369, 272] width 128 height 27
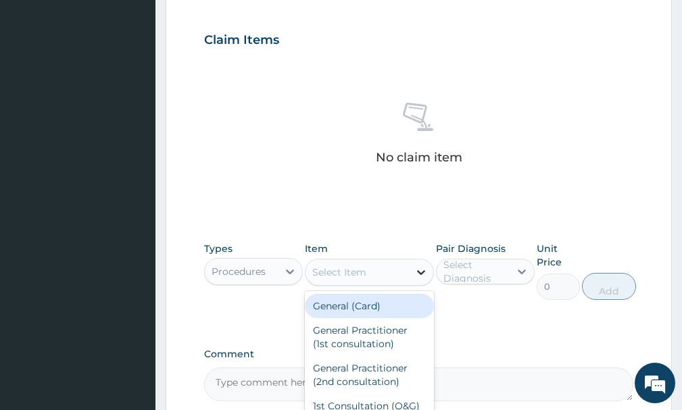
click at [420, 273] on icon at bounding box center [421, 272] width 8 height 5
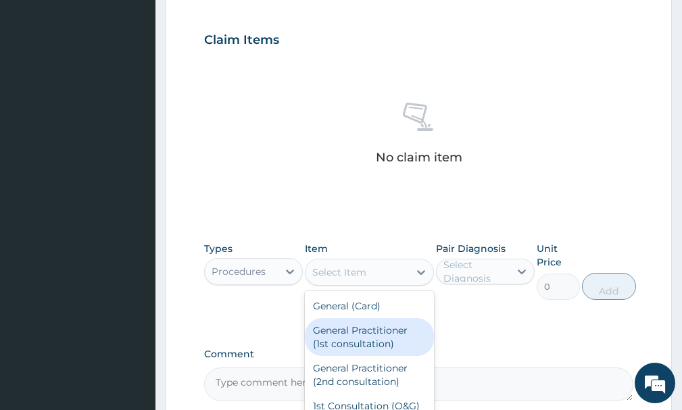
drag, startPoint x: 315, startPoint y: 345, endPoint x: 521, endPoint y: 291, distance: 212.9
click at [339, 345] on div "General Practitioner (1st consultation)" at bounding box center [369, 337] width 128 height 38
type input "1500"
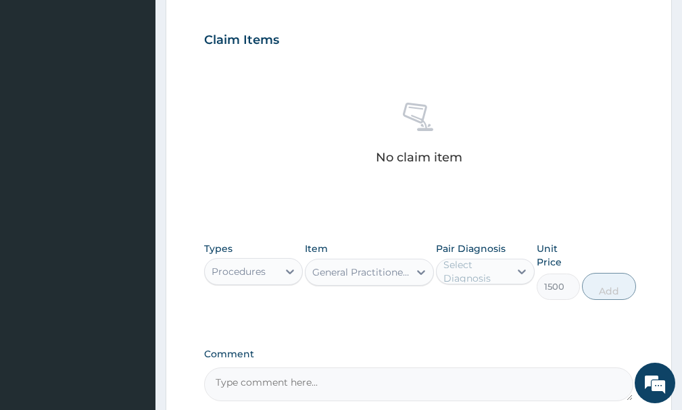
drag, startPoint x: 512, startPoint y: 279, endPoint x: 498, endPoint y: 285, distance: 15.4
click at [511, 279] on div at bounding box center [522, 272] width 24 height 24
click at [467, 305] on label "[MEDICAL_DATA]" at bounding box center [499, 305] width 82 height 14
checkbox input "true"
drag, startPoint x: 611, startPoint y: 291, endPoint x: 627, endPoint y: 295, distance: 16.7
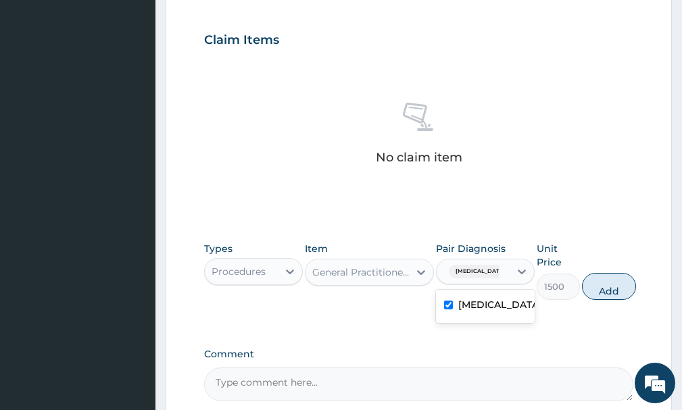
click at [613, 291] on button "Add" at bounding box center [609, 286] width 54 height 27
type input "0"
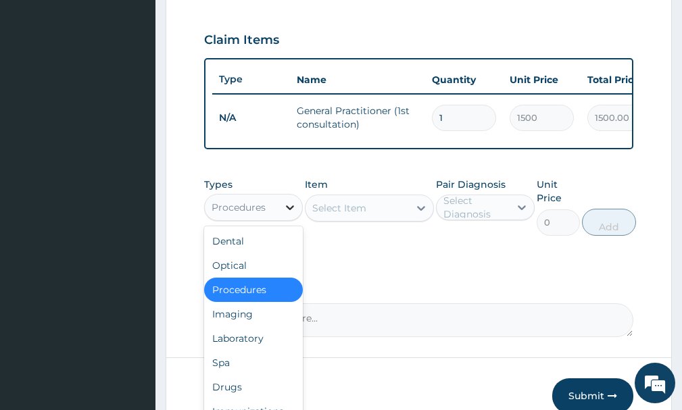
click at [283, 214] on icon at bounding box center [290, 208] width 14 height 14
drag, startPoint x: 247, startPoint y: 342, endPoint x: 251, endPoint y: 335, distance: 8.8
click at [248, 341] on div "Laboratory" at bounding box center [253, 338] width 99 height 24
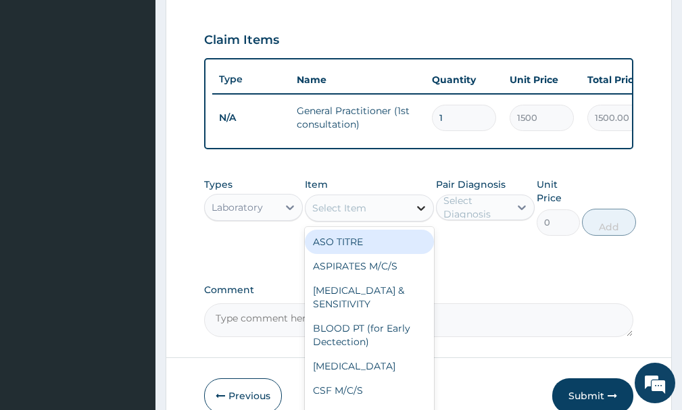
click at [422, 211] on icon at bounding box center [421, 208] width 8 height 5
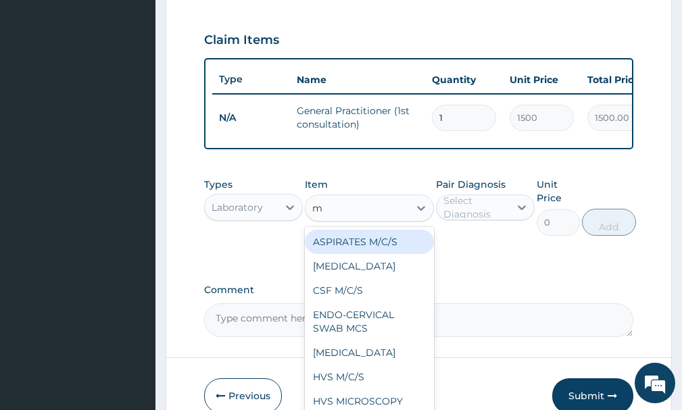
type input "mp"
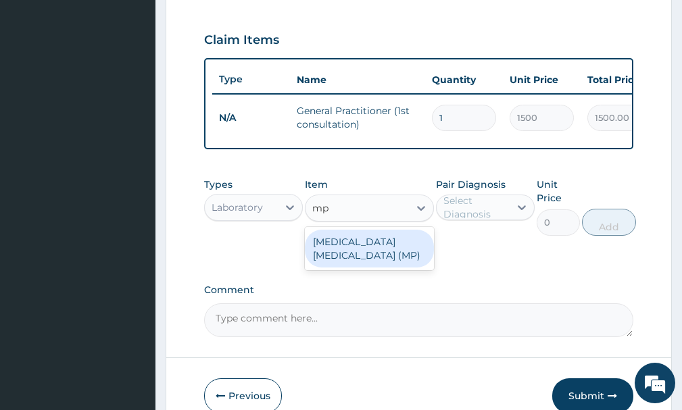
click at [382, 260] on div "[MEDICAL_DATA] [MEDICAL_DATA] (MP)" at bounding box center [369, 249] width 128 height 38
type input "560"
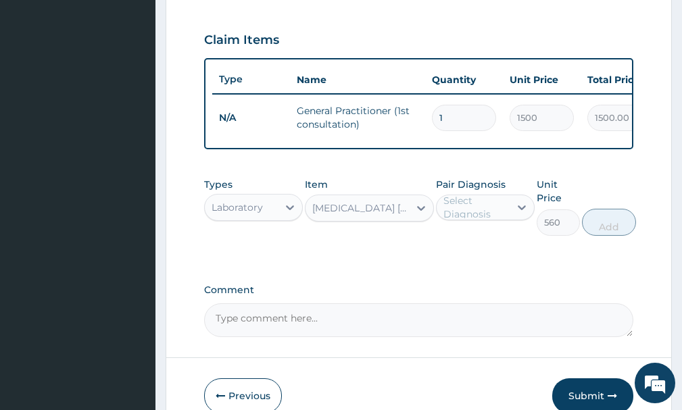
click at [466, 221] on div "Select Diagnosis" at bounding box center [475, 207] width 65 height 27
drag, startPoint x: 464, startPoint y: 249, endPoint x: 495, endPoint y: 257, distance: 33.0
click at [466, 247] on label "[MEDICAL_DATA]" at bounding box center [499, 241] width 82 height 14
checkbox input "true"
click at [631, 232] on button "Add" at bounding box center [609, 222] width 54 height 27
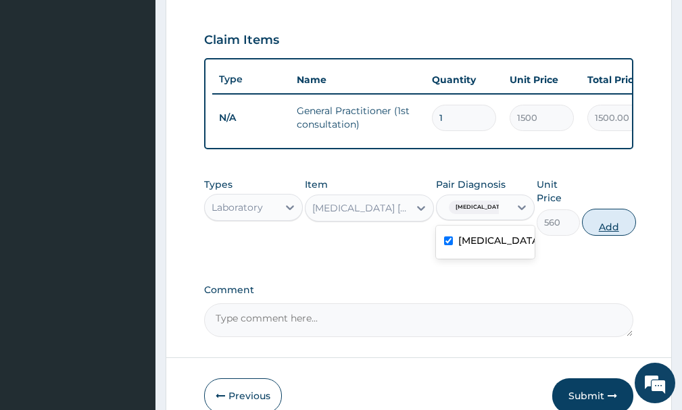
type input "0"
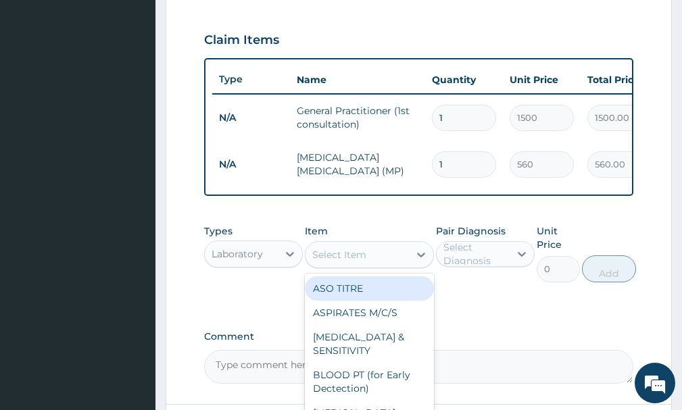
click at [354, 262] on div "Select Item" at bounding box center [339, 255] width 54 height 14
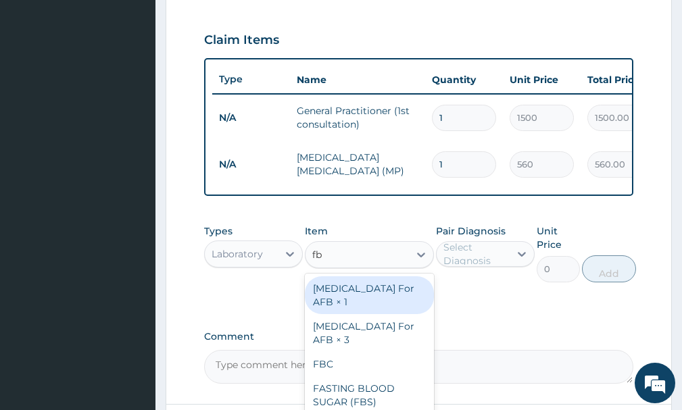
type input "fbc"
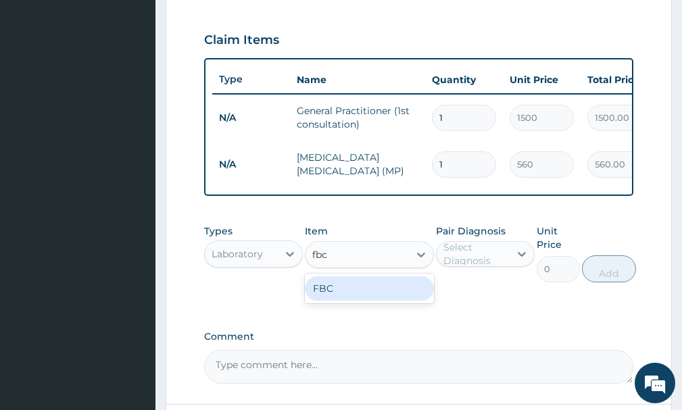
drag, startPoint x: 366, startPoint y: 300, endPoint x: 406, endPoint y: 303, distance: 39.3
click at [367, 299] on div "FBC" at bounding box center [369, 288] width 128 height 24
type input "1600"
click at [478, 264] on div "Select Diagnosis" at bounding box center [475, 254] width 65 height 27
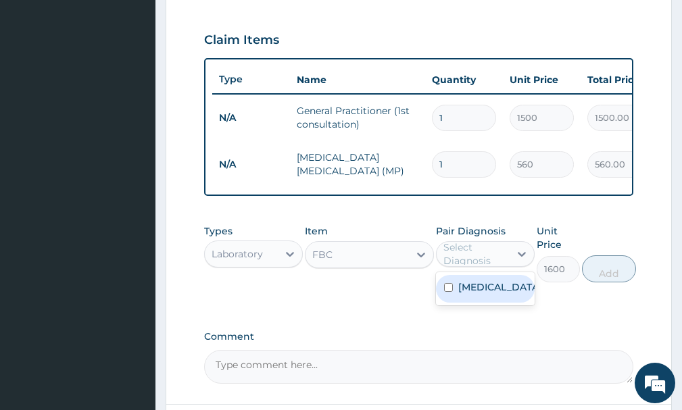
click at [480, 294] on label "[MEDICAL_DATA]" at bounding box center [499, 287] width 82 height 14
checkbox input "true"
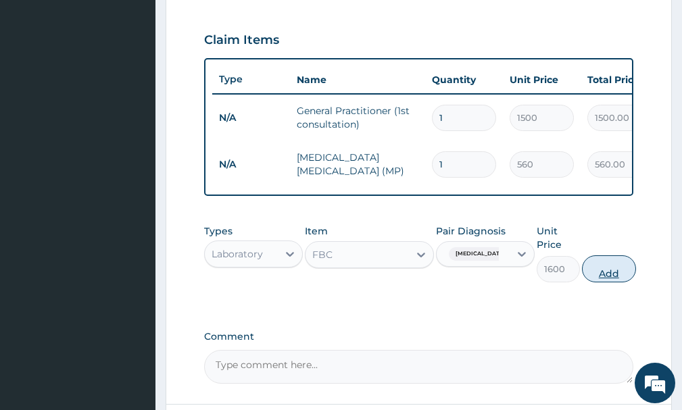
click at [595, 283] on button "Add" at bounding box center [609, 268] width 54 height 27
type input "0"
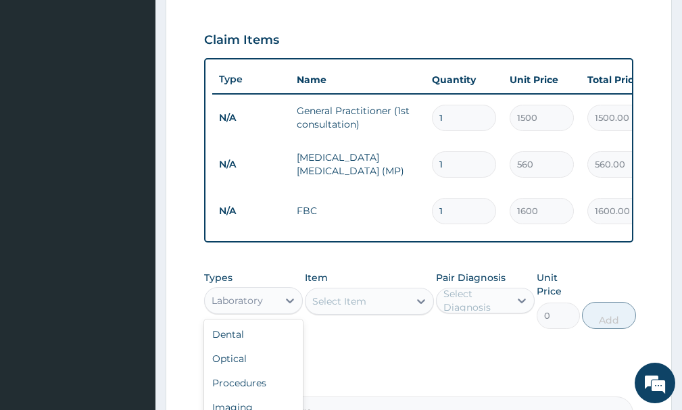
click at [259, 308] on div "Laboratory" at bounding box center [237, 301] width 51 height 14
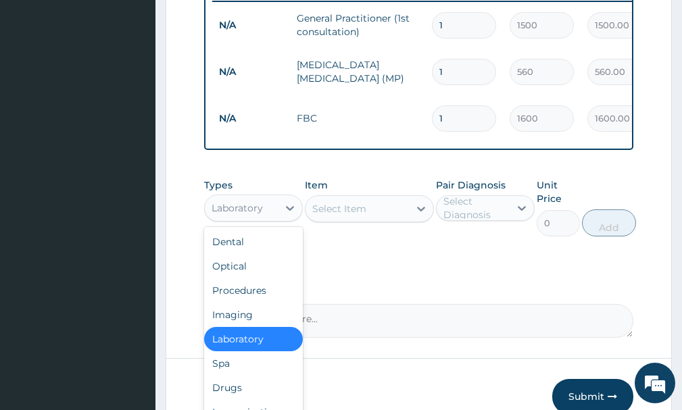
scroll to position [558, 0]
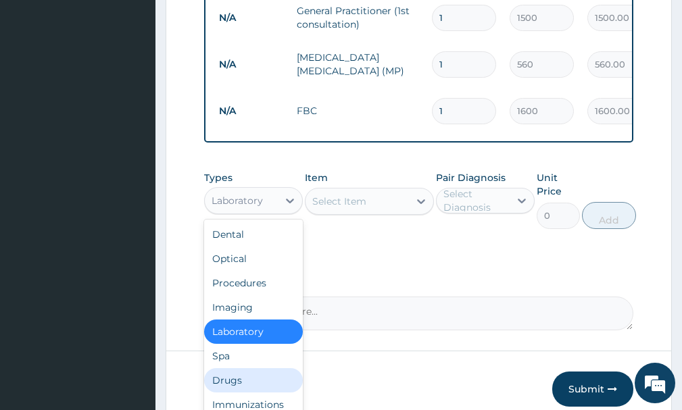
click at [228, 383] on div "Drugs" at bounding box center [253, 380] width 99 height 24
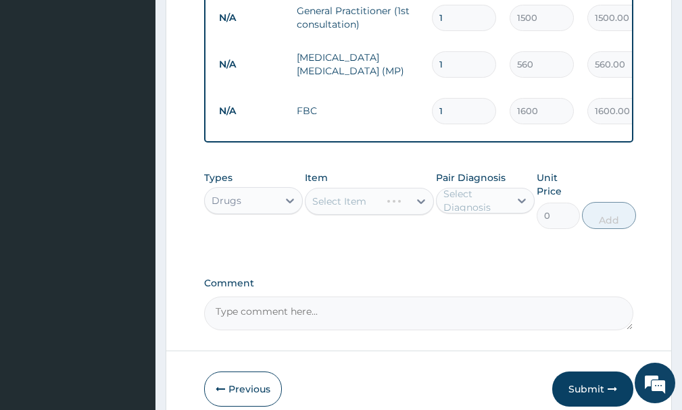
click at [401, 215] on div "Select Item" at bounding box center [369, 201] width 128 height 27
click at [401, 212] on div "Select Item" at bounding box center [356, 202] width 103 height 22
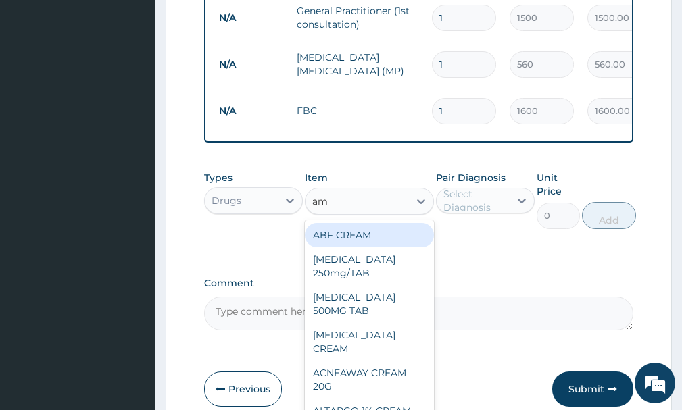
type input "ama"
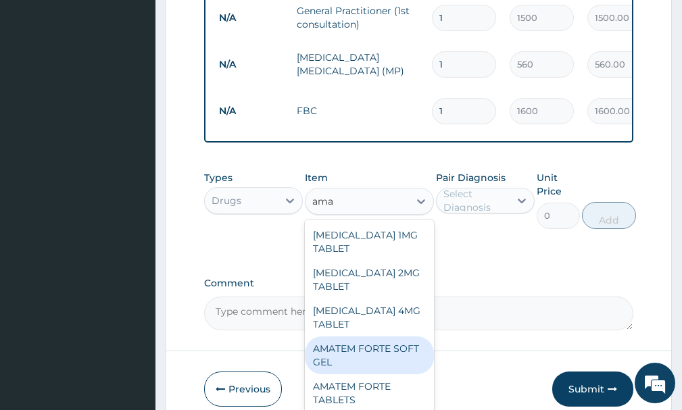
drag, startPoint x: 358, startPoint y: 355, endPoint x: 389, endPoint y: 333, distance: 38.8
click at [362, 349] on div "AMATEM FORTE SOFT GEL" at bounding box center [369, 356] width 128 height 38
type input "250"
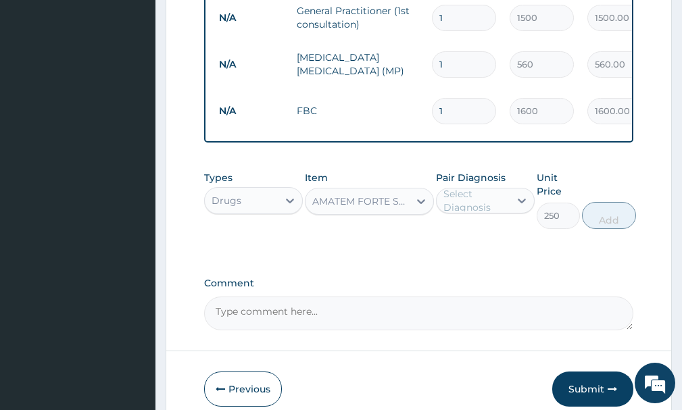
click at [485, 214] on div "Select Diagnosis" at bounding box center [475, 200] width 65 height 27
click at [486, 228] on div "Pair Diagnosis Select Diagnosis" at bounding box center [485, 200] width 99 height 58
click at [491, 214] on div "Select Diagnosis" at bounding box center [475, 200] width 65 height 27
click at [486, 241] on label "[MEDICAL_DATA]" at bounding box center [499, 234] width 82 height 14
checkbox input "true"
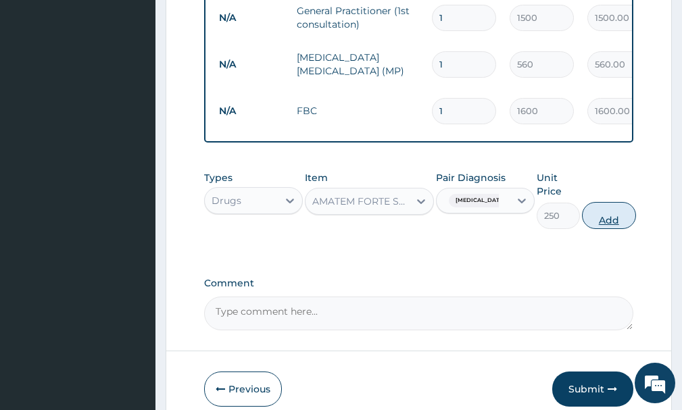
click at [614, 229] on button "Add" at bounding box center [609, 215] width 54 height 27
type input "0"
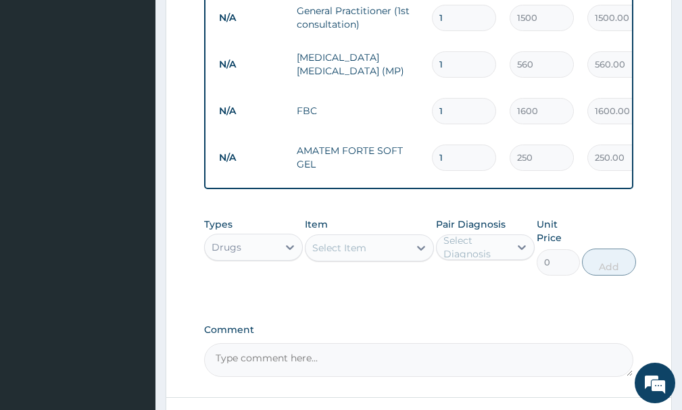
type input "0.00"
type input "6"
type input "1500.00"
type input "6"
click at [342, 255] on div "Select Item" at bounding box center [339, 248] width 54 height 14
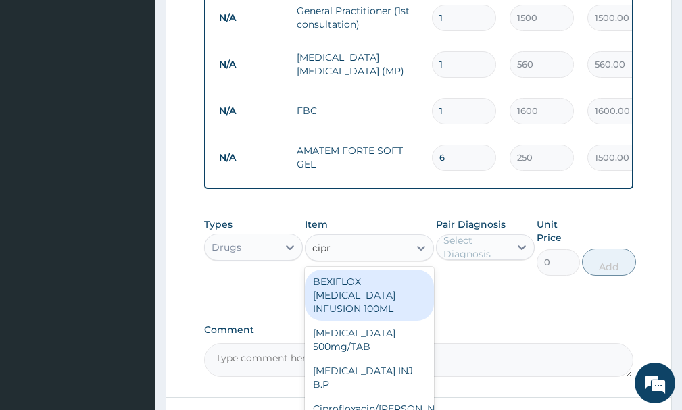
type input "cipro"
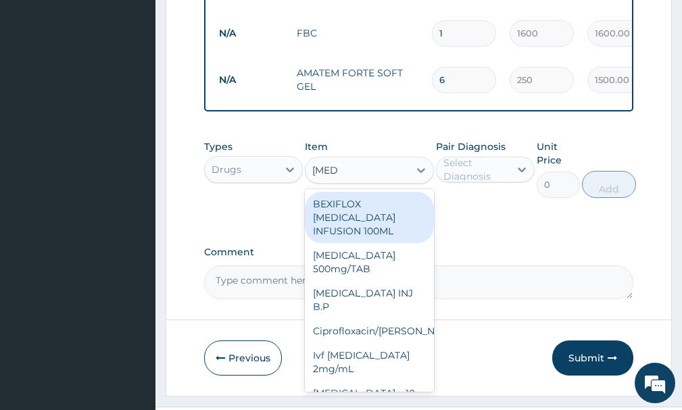
scroll to position [655, 0]
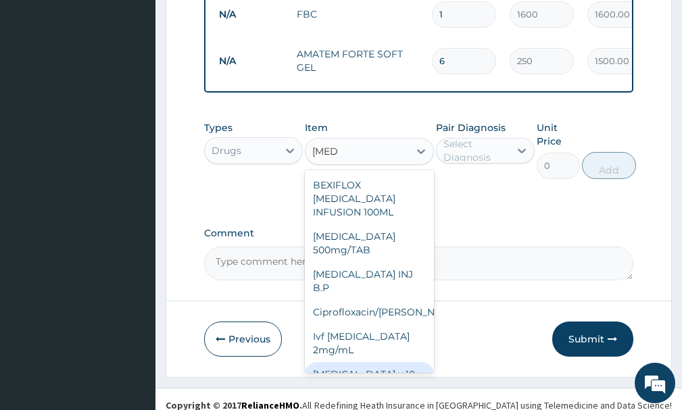
click at [379, 372] on div "[MEDICAL_DATA] x 10" at bounding box center [369, 374] width 128 height 24
type input "1000"
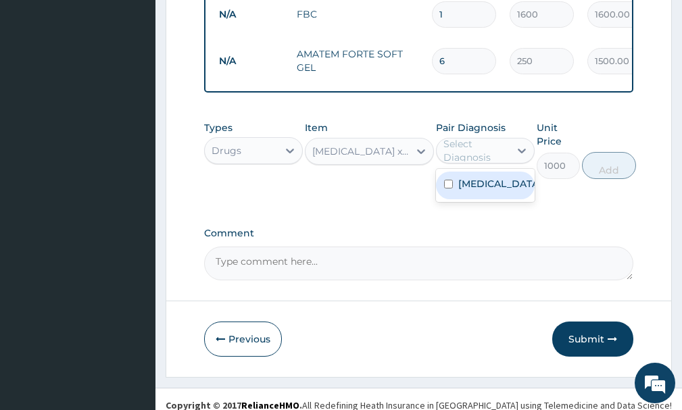
click at [486, 150] on div "Select Diagnosis" at bounding box center [475, 150] width 65 height 27
drag, startPoint x: 485, startPoint y: 199, endPoint x: 491, endPoint y: 203, distance: 7.0
click at [485, 191] on label "[MEDICAL_DATA]" at bounding box center [499, 184] width 82 height 14
checkbox input "true"
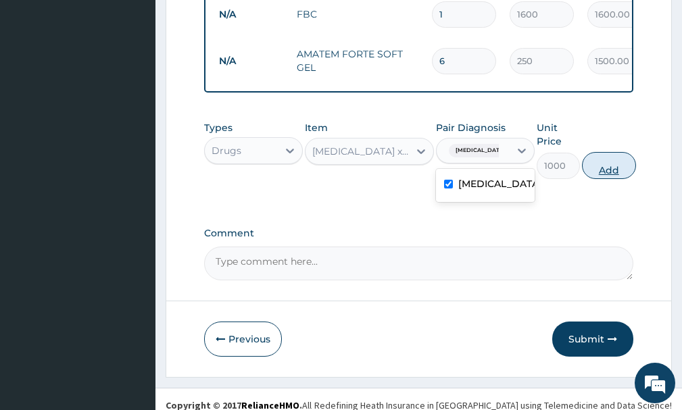
click at [608, 178] on button "Add" at bounding box center [609, 165] width 54 height 27
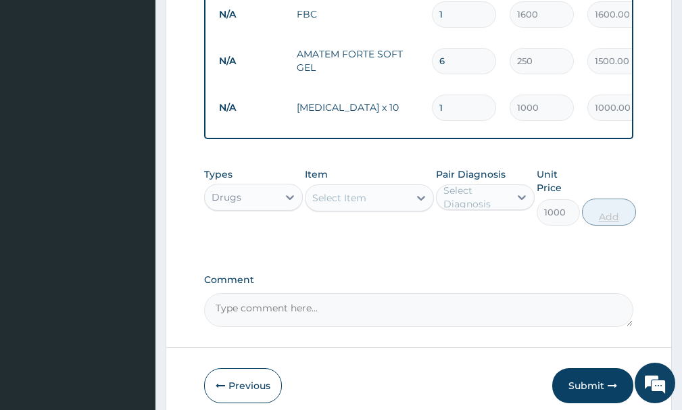
type input "0"
type input "0.00"
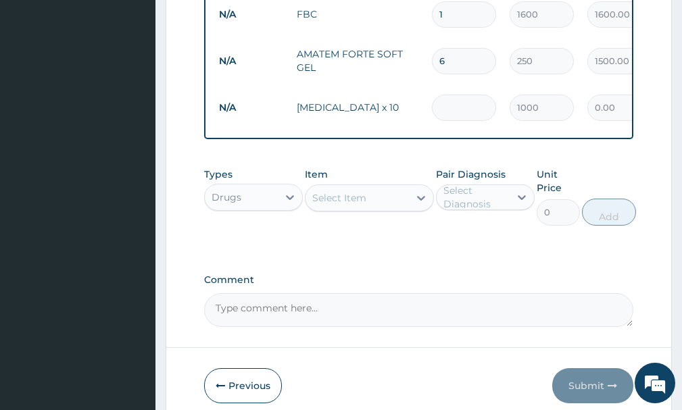
type input "2"
type input "2000.00"
type input "2"
click at [385, 209] on div "Select Item" at bounding box center [356, 198] width 103 height 22
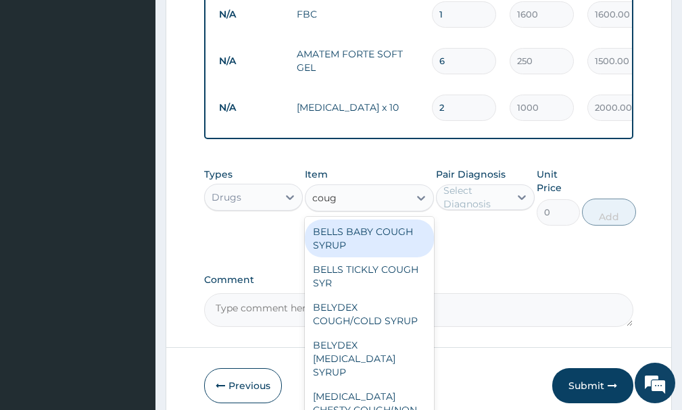
type input "cough"
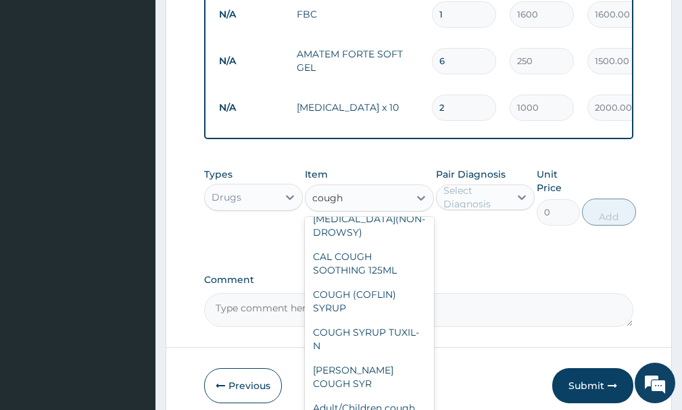
scroll to position [246, 0]
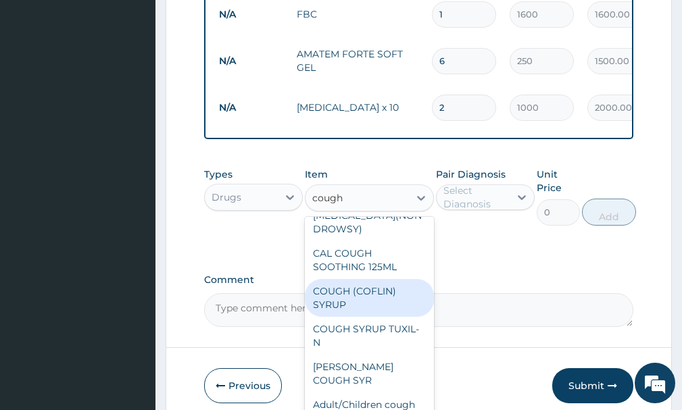
drag, startPoint x: 364, startPoint y: 312, endPoint x: 462, endPoint y: 277, distance: 104.1
click at [365, 312] on div "COUGH (COFLIN) SYRUP" at bounding box center [369, 298] width 128 height 38
type input "200"
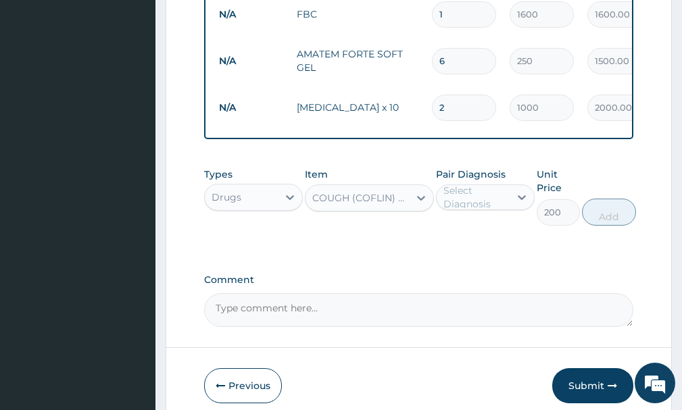
click at [490, 211] on div "Select Diagnosis" at bounding box center [475, 197] width 65 height 27
drag, startPoint x: 481, startPoint y: 245, endPoint x: 533, endPoint y: 245, distance: 51.4
click at [483, 237] on label "[MEDICAL_DATA]" at bounding box center [499, 231] width 82 height 14
checkbox input "true"
click at [616, 226] on button "Add" at bounding box center [609, 212] width 54 height 27
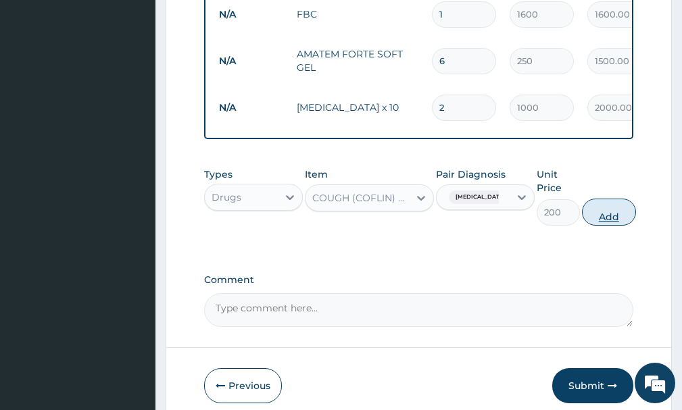
type input "0"
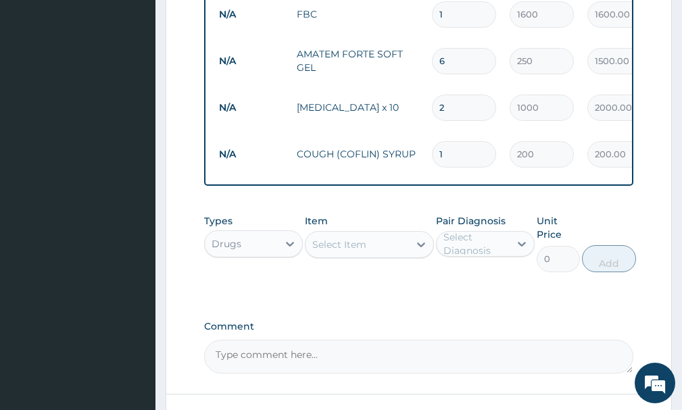
click at [355, 251] on div "Select Item" at bounding box center [339, 245] width 54 height 14
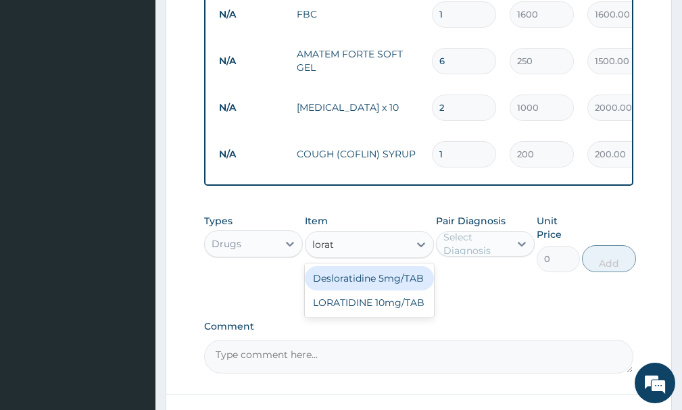
type input "lorati"
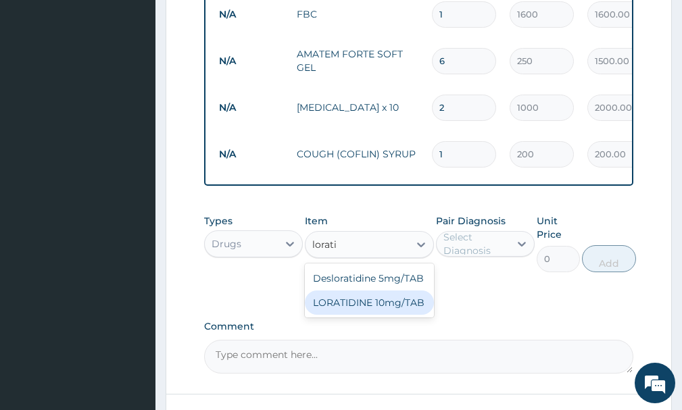
drag, startPoint x: 399, startPoint y: 315, endPoint x: 447, endPoint y: 279, distance: 60.4
click at [407, 310] on div "LORATIDINE 10mg/TAB" at bounding box center [369, 303] width 128 height 24
type input "11.55"
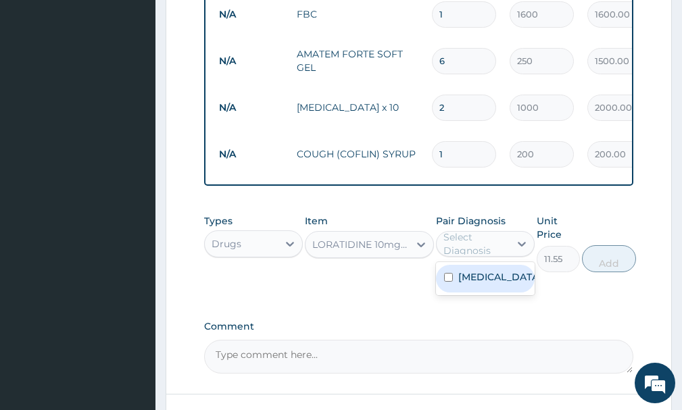
click at [473, 253] on div "Select Diagnosis" at bounding box center [475, 243] width 65 height 27
drag, startPoint x: 471, startPoint y: 287, endPoint x: 565, endPoint y: 295, distance: 94.4
click at [472, 284] on label "[MEDICAL_DATA]" at bounding box center [499, 277] width 82 height 14
checkbox input "true"
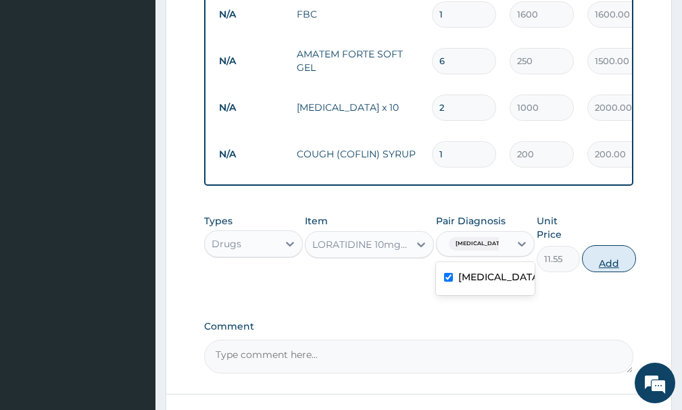
click at [602, 272] on button "Add" at bounding box center [609, 258] width 54 height 27
type input "0"
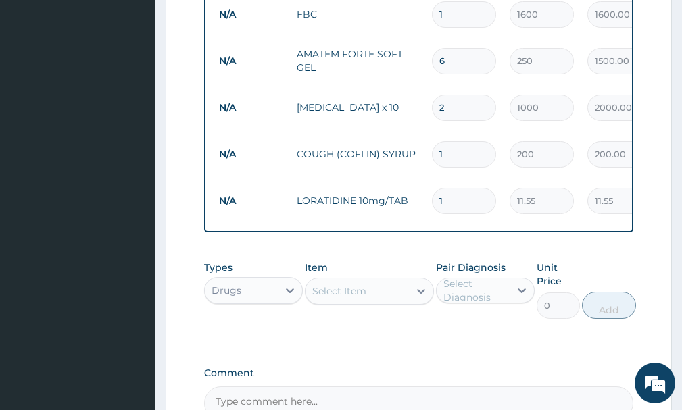
scroll to position [587, 0]
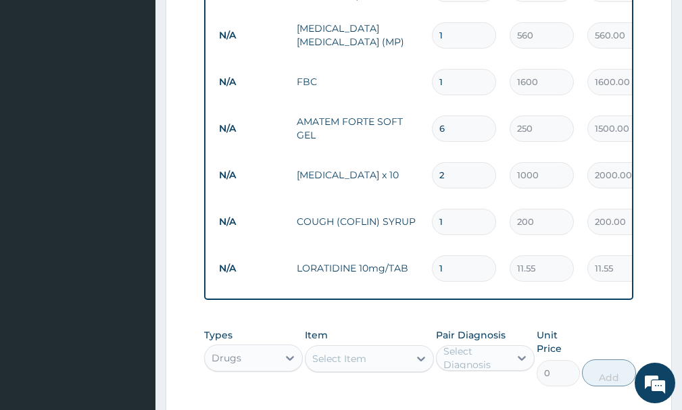
type input "10"
type input "115.50"
type input "10"
click at [350, 366] on div "Select Item" at bounding box center [339, 359] width 54 height 14
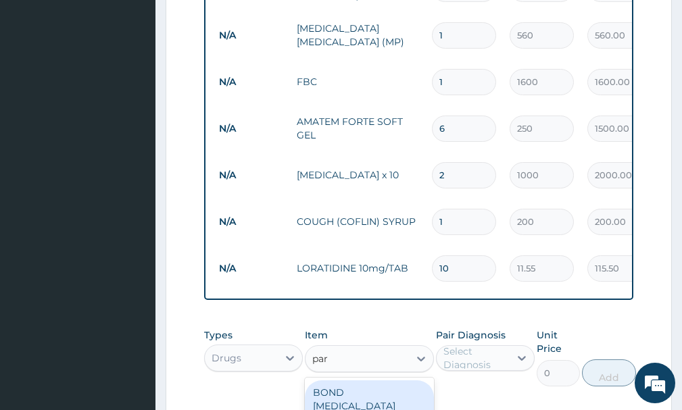
type input "para"
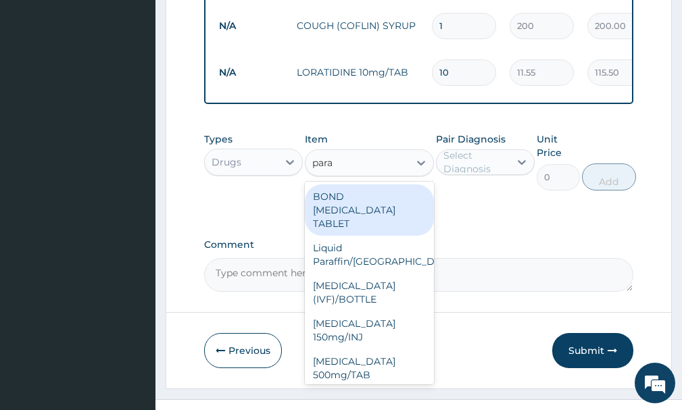
scroll to position [817, 0]
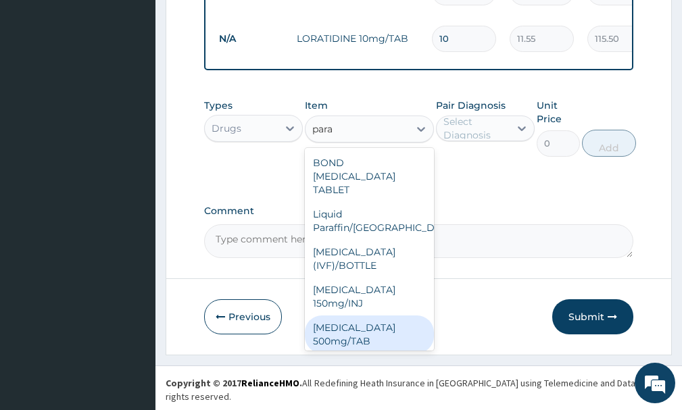
drag, startPoint x: 362, startPoint y: 335, endPoint x: 456, endPoint y: 224, distance: 145.7
click at [362, 334] on div "PARACETAMOL 500mg/TAB" at bounding box center [369, 335] width 128 height 38
type input "5.25"
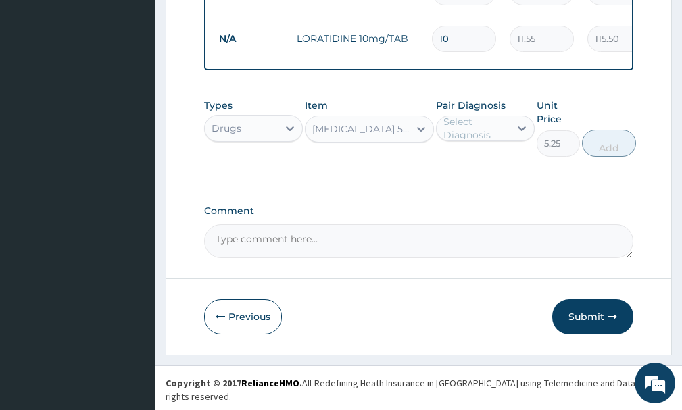
click at [375, 132] on div "PARACETAMOL 500mg/TAB" at bounding box center [360, 129] width 97 height 14
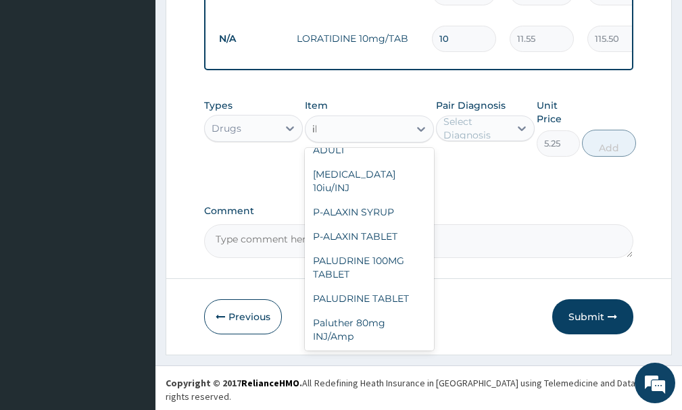
scroll to position [257, 0]
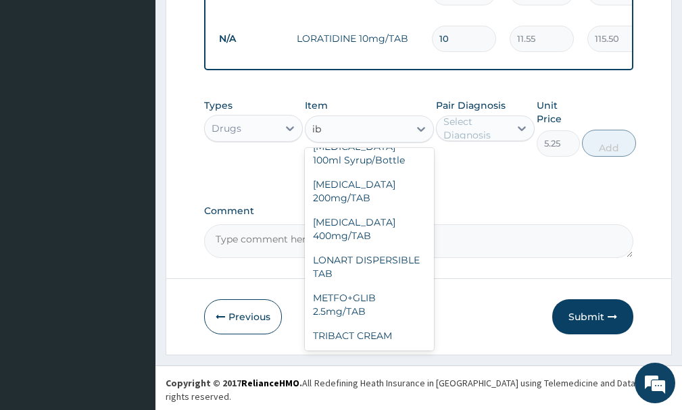
type input "ibu"
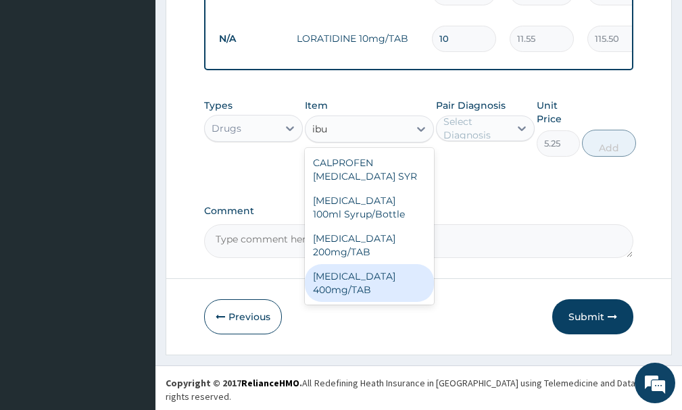
drag, startPoint x: 335, startPoint y: 295, endPoint x: 391, endPoint y: 254, distance: 69.2
click at [340, 294] on div "IBUPROFEN 400mg/TAB" at bounding box center [369, 283] width 128 height 38
type input "25"
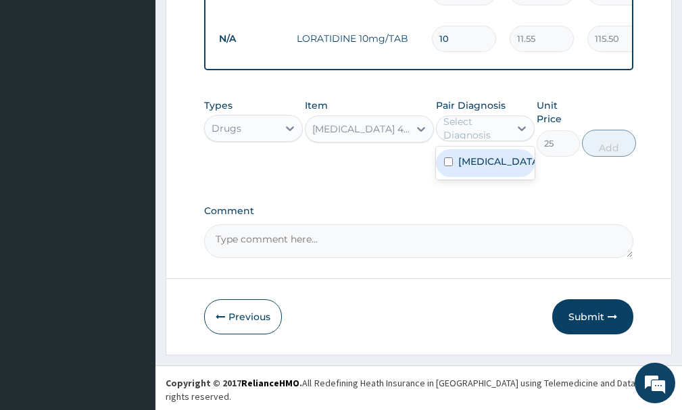
click at [489, 142] on div "Select Diagnosis" at bounding box center [475, 128] width 65 height 27
click at [481, 177] on div "[MEDICAL_DATA]" at bounding box center [485, 163] width 99 height 28
checkbox input "true"
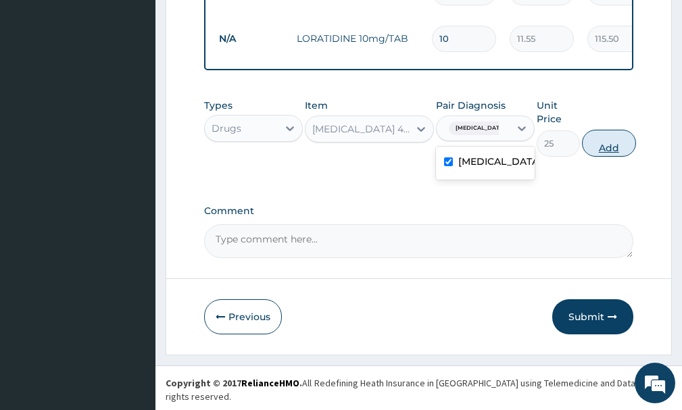
click at [595, 157] on button "Add" at bounding box center [609, 143] width 54 height 27
type input "0"
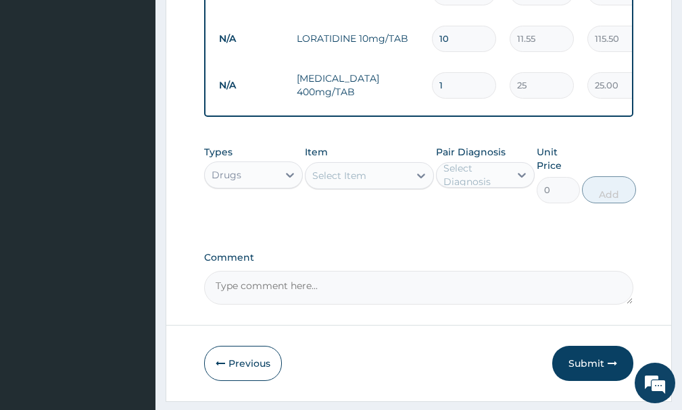
type input "15"
type input "375.00"
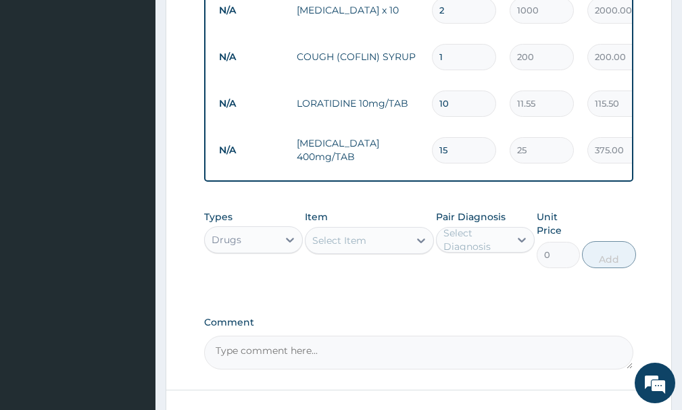
scroll to position [864, 0]
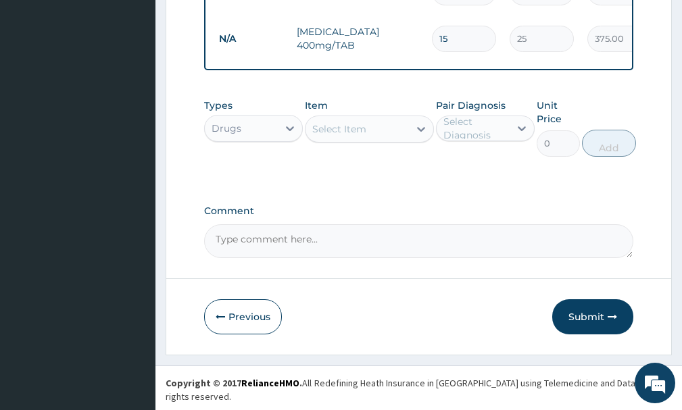
type input "15"
click at [334, 136] on div "Select Item" at bounding box center [339, 129] width 54 height 14
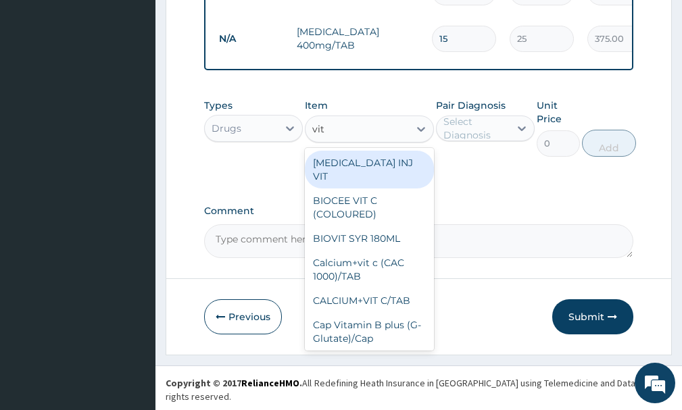
type input "vita"
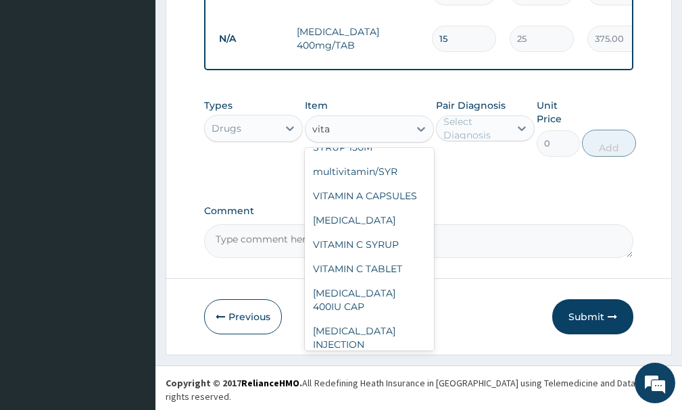
scroll to position [264, 0]
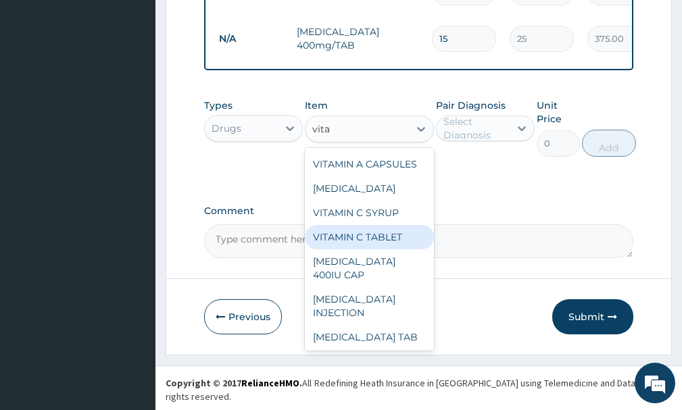
click at [362, 249] on div "VITAMIN C TABLET" at bounding box center [369, 237] width 128 height 24
type input "2.62"
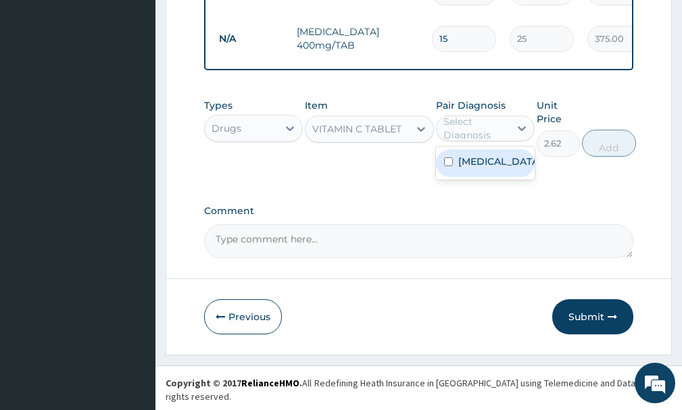
click at [472, 134] on div "Select Diagnosis" at bounding box center [475, 128] width 65 height 27
click at [469, 166] on div "[MEDICAL_DATA]" at bounding box center [485, 163] width 99 height 28
checkbox input "true"
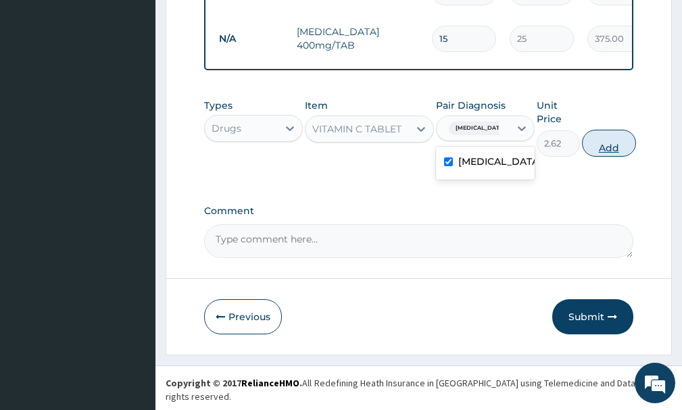
click at [599, 154] on button "Add" at bounding box center [609, 143] width 54 height 27
type input "0"
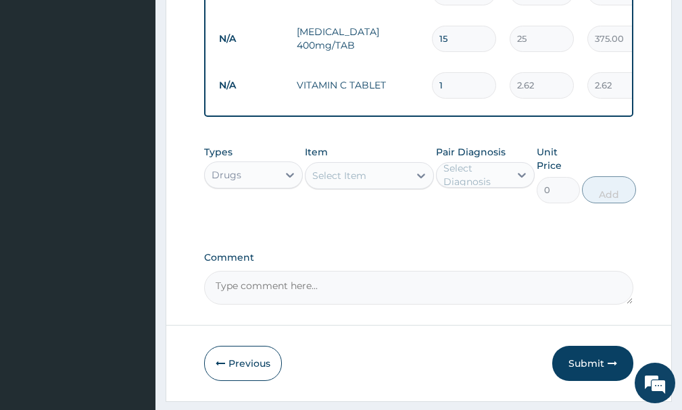
type input "0.00"
type input "3"
type input "7.86"
type input "30"
type input "78.60"
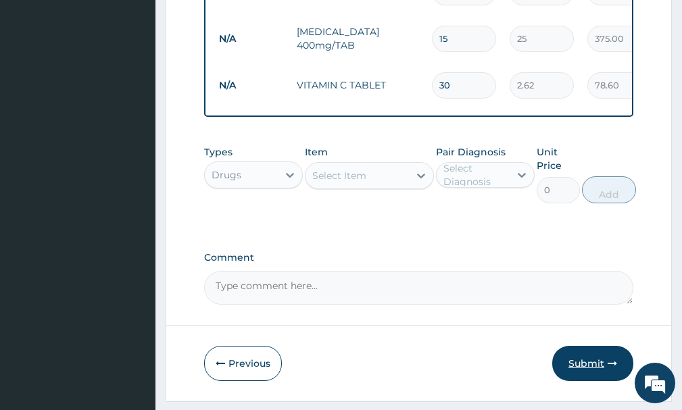
type input "30"
click at [603, 374] on button "Submit" at bounding box center [592, 363] width 81 height 35
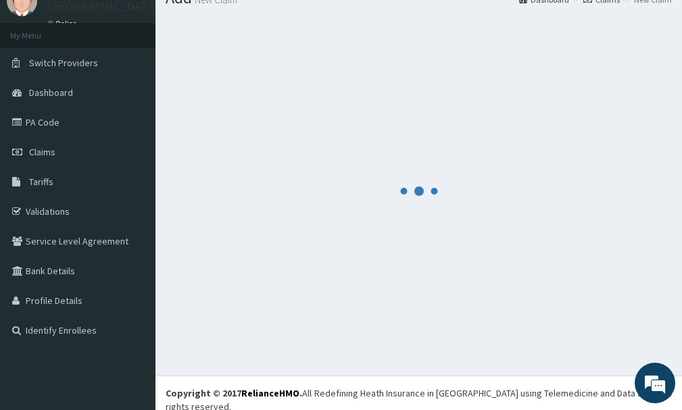
scroll to position [864, 0]
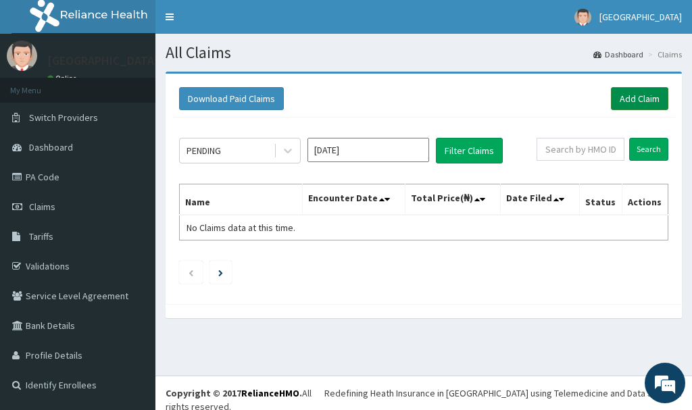
click at [646, 101] on link "Add Claim" at bounding box center [639, 98] width 57 height 23
click at [648, 97] on link "Add Claim" at bounding box center [639, 98] width 57 height 23
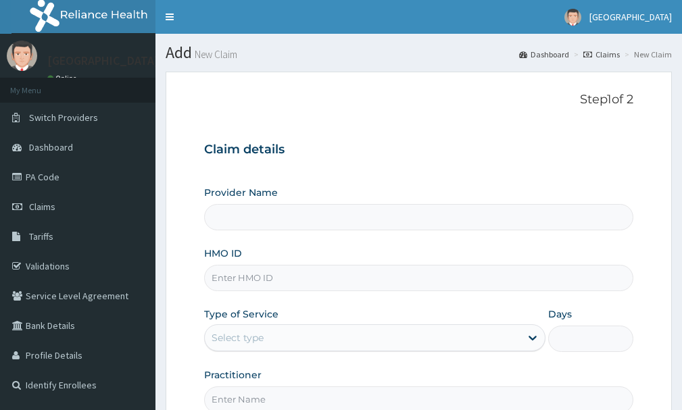
type input "[GEOGRAPHIC_DATA]"
click at [278, 275] on input "HMO ID" at bounding box center [418, 278] width 429 height 26
type input "sfa/13136/i"
click at [501, 340] on div "Select type" at bounding box center [363, 338] width 316 height 22
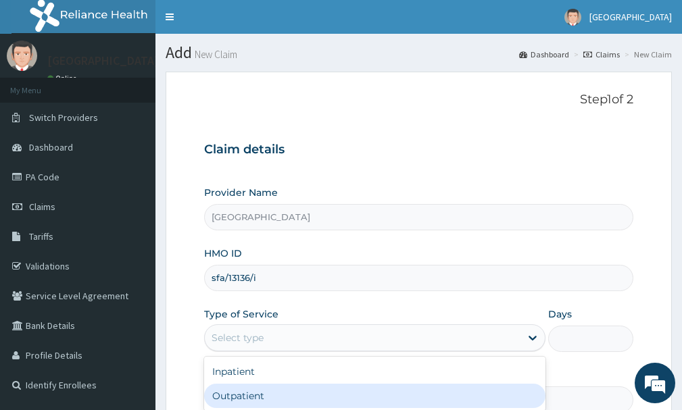
click at [372, 406] on div "Outpatient" at bounding box center [374, 396] width 341 height 24
type input "1"
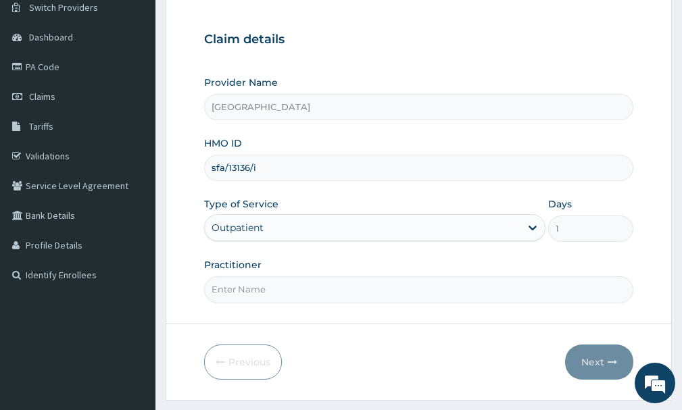
scroll to position [117, 0]
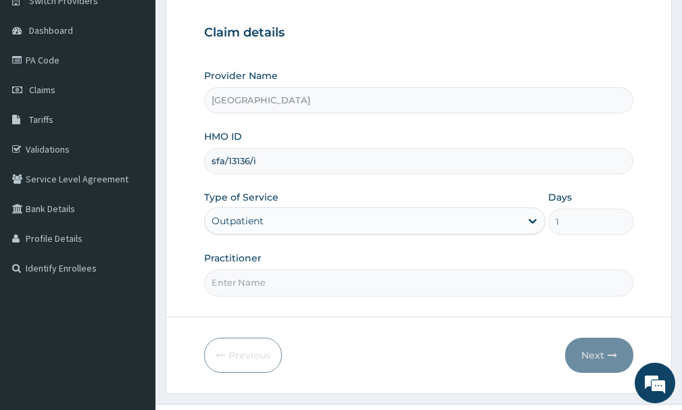
click at [303, 289] on input "Practitioner" at bounding box center [418, 283] width 429 height 26
type input "[PERSON_NAME]"
click at [612, 358] on icon "button" at bounding box center [612, 355] width 9 height 9
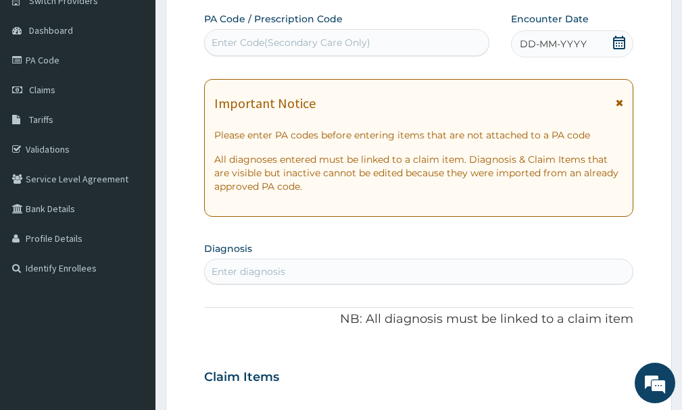
click at [610, 49] on div "DD-MM-YYYY" at bounding box center [572, 43] width 122 height 27
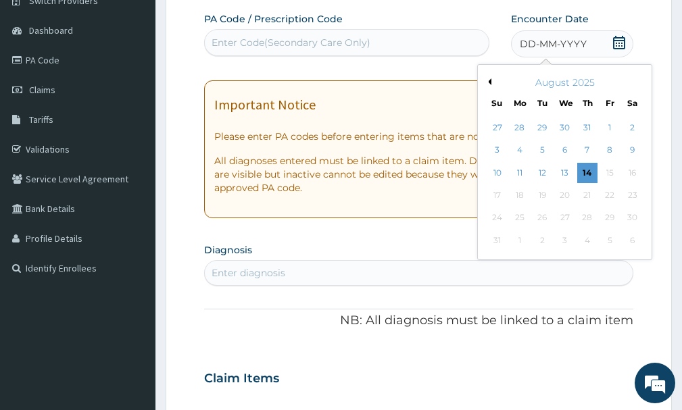
click at [491, 81] on button "Previous Month" at bounding box center [488, 81] width 7 height 7
click at [635, 129] on div "7" at bounding box center [632, 128] width 20 height 20
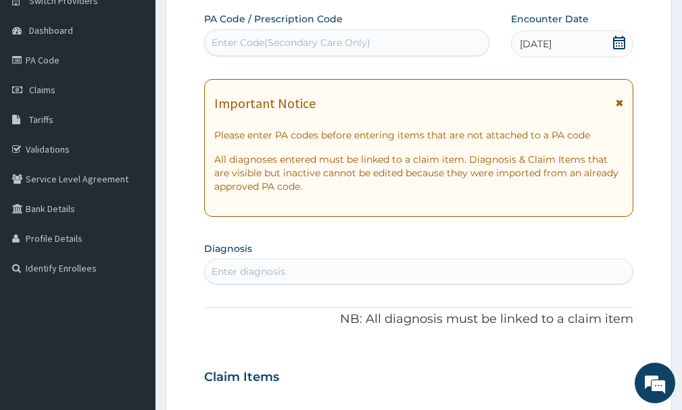
drag, startPoint x: 491, startPoint y: 264, endPoint x: 501, endPoint y: 269, distance: 10.9
click at [492, 264] on div "Enter diagnosis" at bounding box center [419, 272] width 428 height 22
type input "[MEDICAL_DATA]"
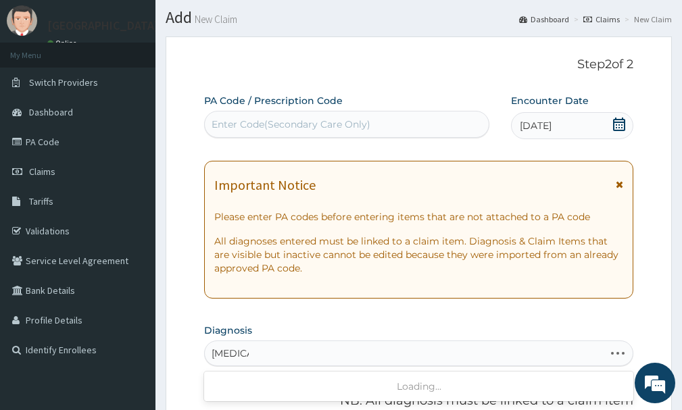
scroll to position [31, 0]
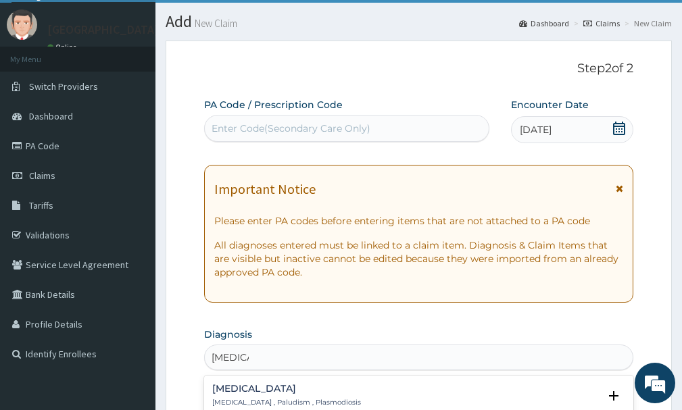
click at [254, 401] on p "[MEDICAL_DATA] , Paludism , Plasmodiosis" at bounding box center [286, 402] width 149 height 9
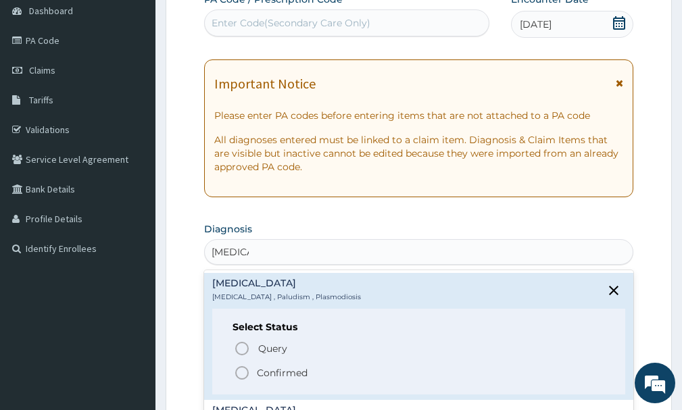
scroll to position [155, 0]
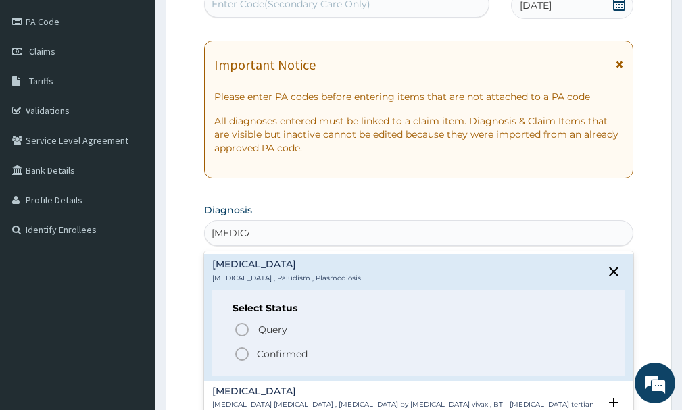
click at [296, 355] on p "Confirmed" at bounding box center [282, 354] width 51 height 14
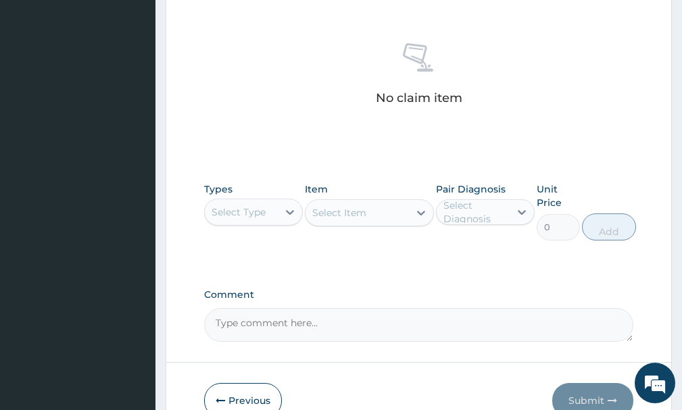
scroll to position [521, 0]
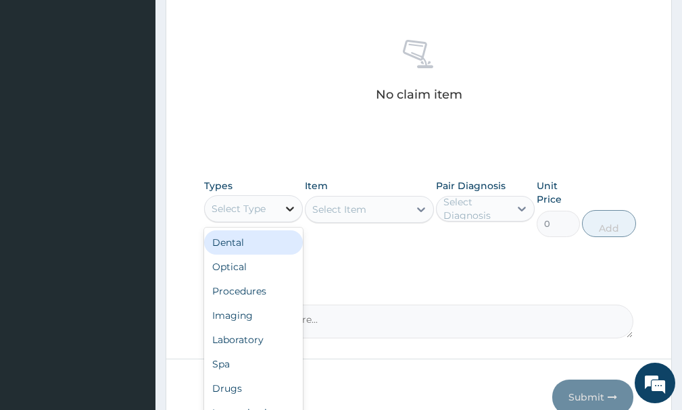
click at [287, 210] on icon at bounding box center [290, 209] width 14 height 14
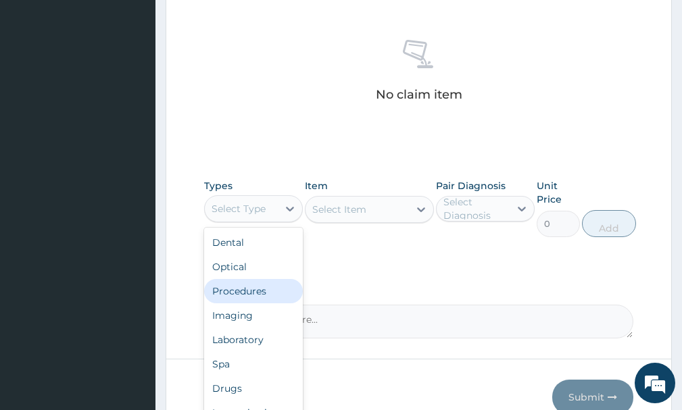
click at [271, 290] on div "Procedures" at bounding box center [253, 291] width 99 height 24
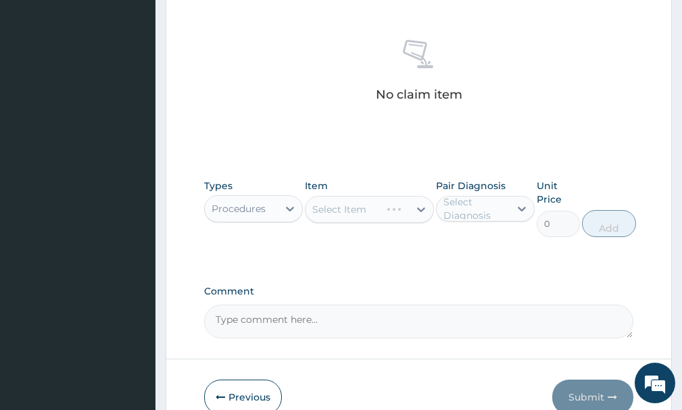
click at [410, 211] on div "Select Item" at bounding box center [369, 209] width 128 height 27
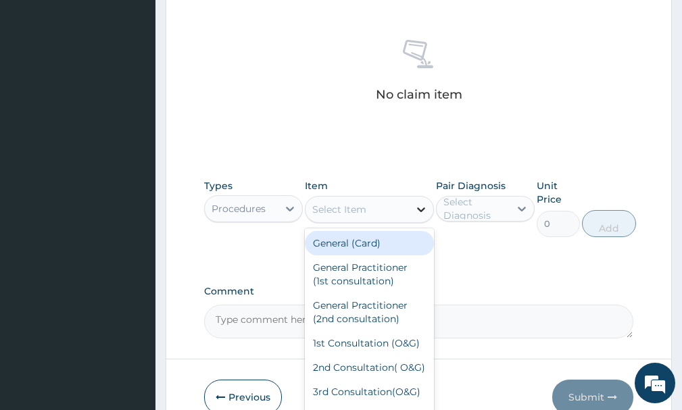
click at [420, 210] on icon at bounding box center [421, 209] width 8 height 5
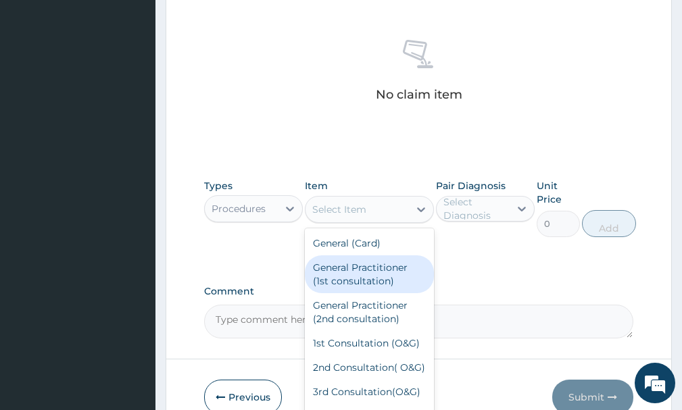
drag, startPoint x: 351, startPoint y: 268, endPoint x: 433, endPoint y: 241, distance: 85.5
click at [376, 260] on div "General Practitioner (1st consultation)" at bounding box center [369, 274] width 128 height 38
type input "1500"
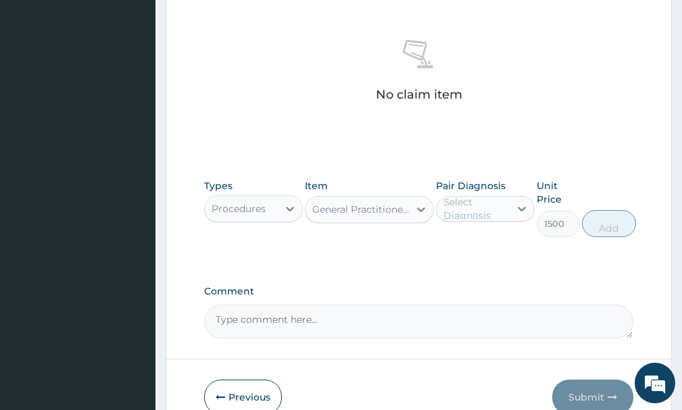
click at [489, 205] on div "Select Diagnosis" at bounding box center [475, 208] width 65 height 27
click at [480, 237] on label "[MEDICAL_DATA]" at bounding box center [499, 242] width 82 height 14
checkbox input "true"
click at [619, 226] on button "Add" at bounding box center [609, 223] width 54 height 27
type input "0"
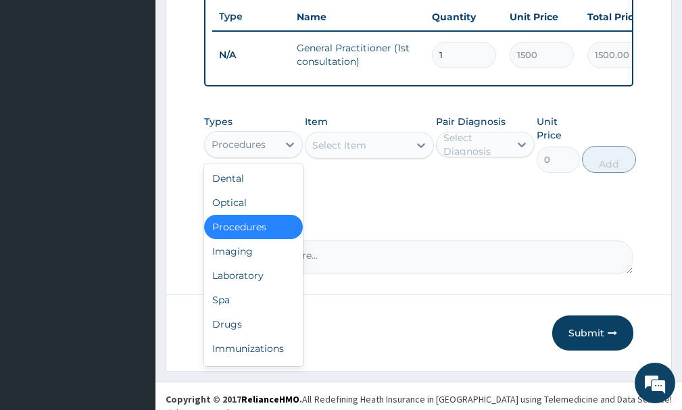
drag, startPoint x: 243, startPoint y: 153, endPoint x: 253, endPoint y: 158, distance: 11.8
click at [245, 151] on div "Procedures" at bounding box center [239, 145] width 54 height 14
click at [257, 279] on div "Laboratory" at bounding box center [253, 276] width 99 height 24
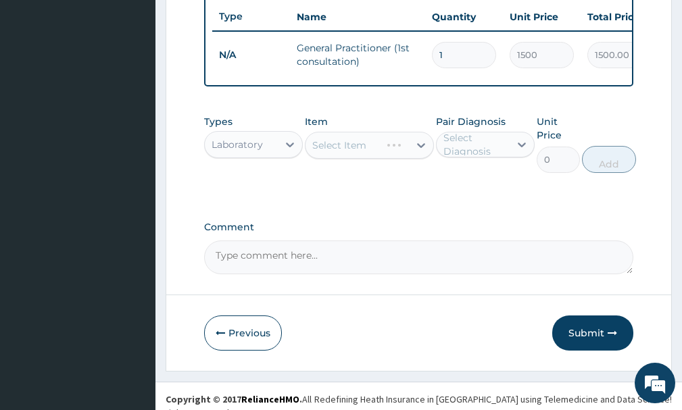
click at [384, 159] on div "Select Item" at bounding box center [369, 145] width 128 height 27
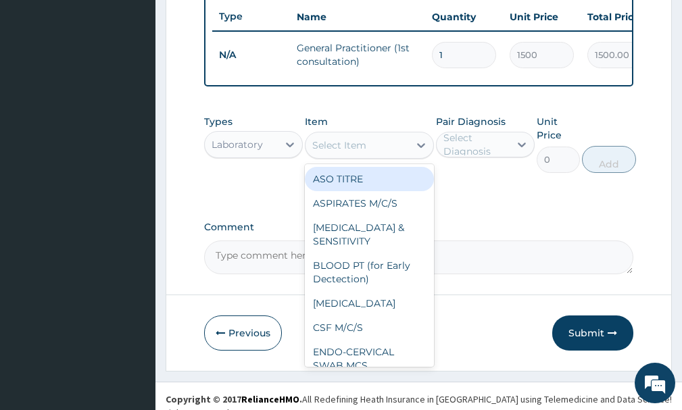
click at [387, 156] on div "Select Item" at bounding box center [356, 145] width 103 height 22
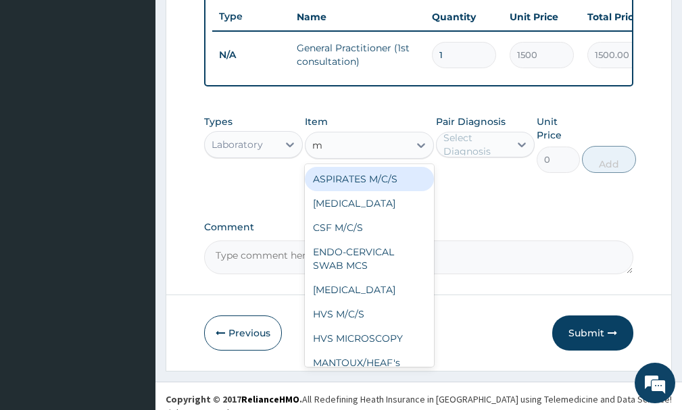
type input "mp"
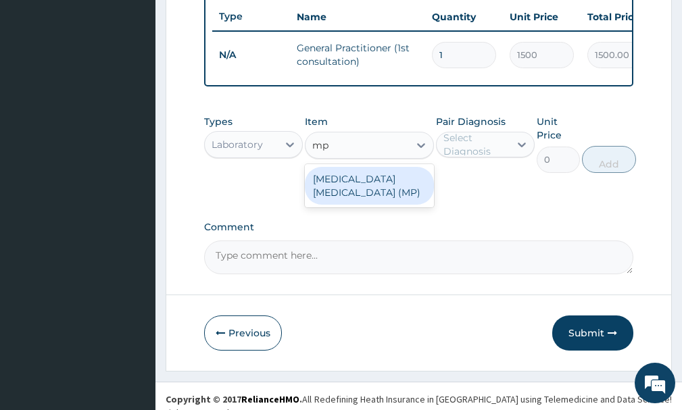
drag, startPoint x: 370, startPoint y: 186, endPoint x: 411, endPoint y: 191, distance: 40.8
click at [381, 189] on div "[MEDICAL_DATA] [MEDICAL_DATA] (MP)" at bounding box center [369, 186] width 128 height 38
type input "560"
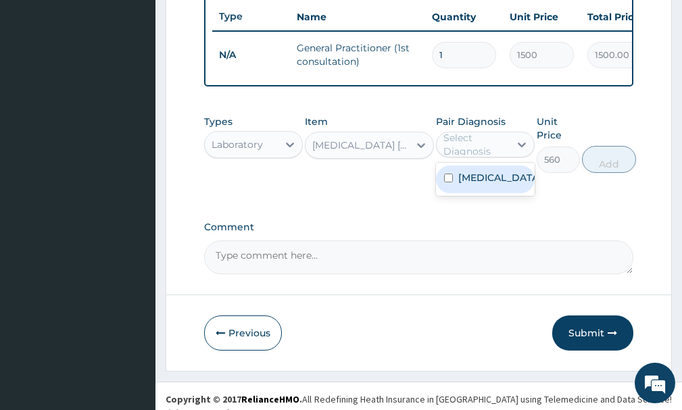
click at [495, 157] on div "Select Diagnosis" at bounding box center [475, 144] width 65 height 27
click at [493, 186] on div "[MEDICAL_DATA]" at bounding box center [485, 180] width 99 height 28
checkbox input "true"
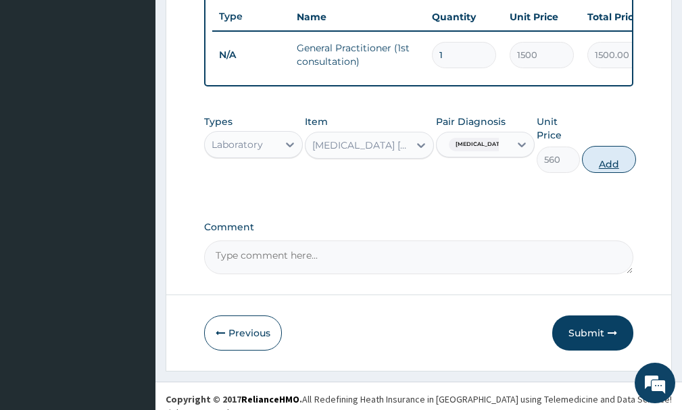
click at [601, 173] on button "Add" at bounding box center [609, 159] width 54 height 27
type input "0"
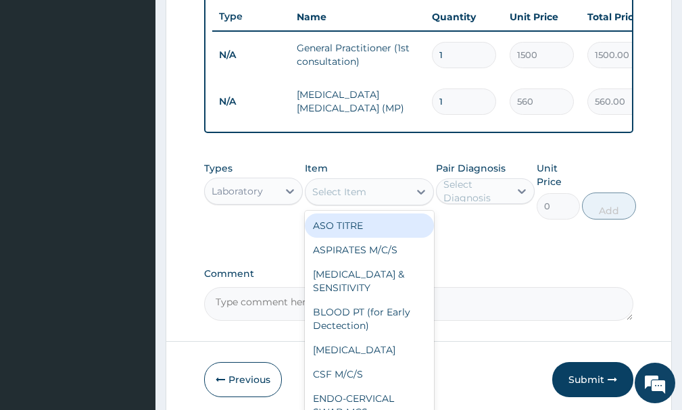
click at [371, 195] on div "Select Item" at bounding box center [356, 192] width 103 height 22
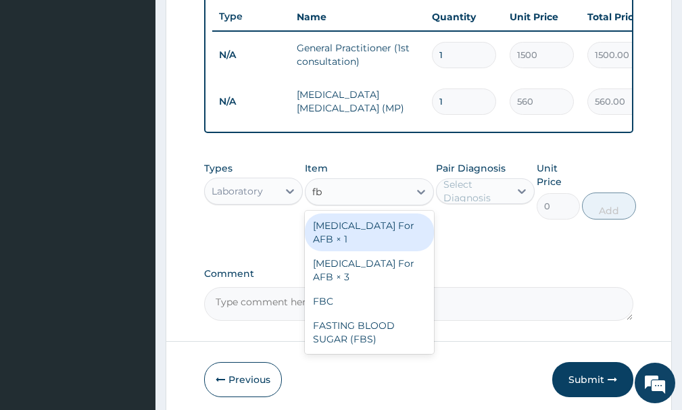
type input "fbc"
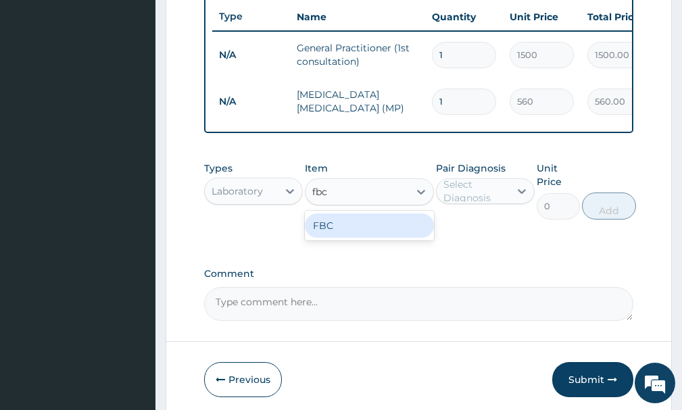
drag, startPoint x: 381, startPoint y: 239, endPoint x: 459, endPoint y: 228, distance: 79.2
click at [397, 238] on div "FBC" at bounding box center [369, 226] width 128 height 24
type input "1600"
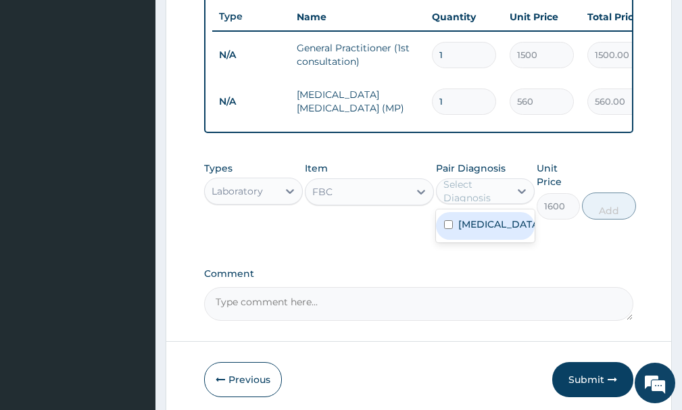
drag, startPoint x: 487, startPoint y: 202, endPoint x: 487, endPoint y: 215, distance: 12.9
click at [487, 205] on div "Select Diagnosis" at bounding box center [475, 191] width 65 height 27
drag, startPoint x: 485, startPoint y: 239, endPoint x: 525, endPoint y: 220, distance: 44.7
click at [485, 231] on label "[MEDICAL_DATA]" at bounding box center [499, 225] width 82 height 14
checkbox input "true"
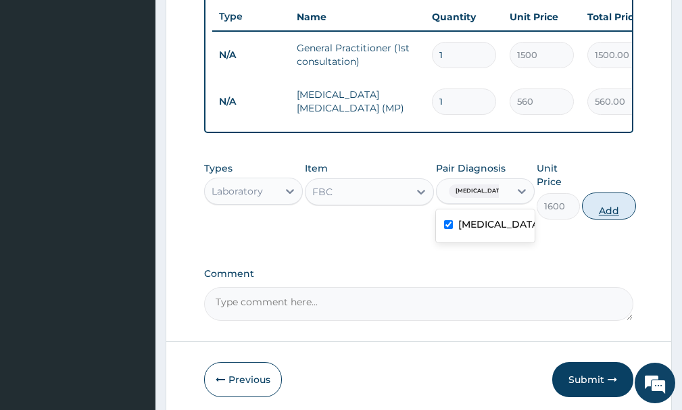
click at [623, 220] on button "Add" at bounding box center [609, 206] width 54 height 27
type input "0"
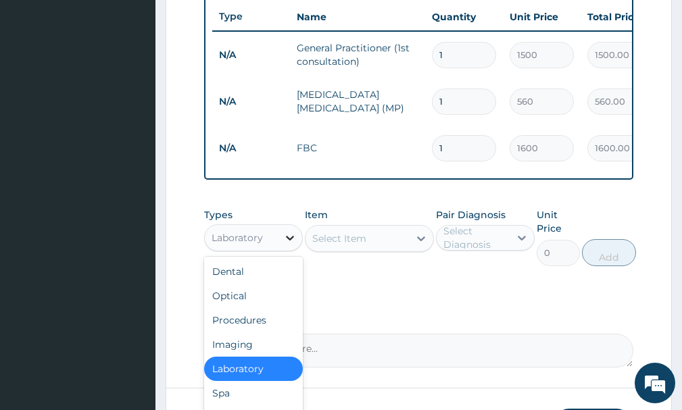
click at [292, 250] on div at bounding box center [290, 238] width 24 height 24
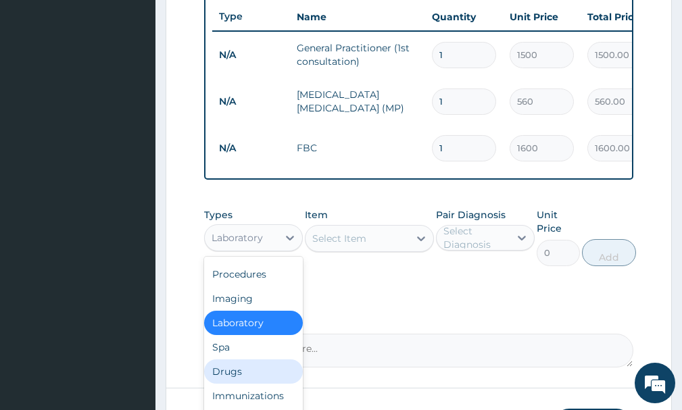
click at [239, 378] on div "Drugs" at bounding box center [253, 372] width 99 height 24
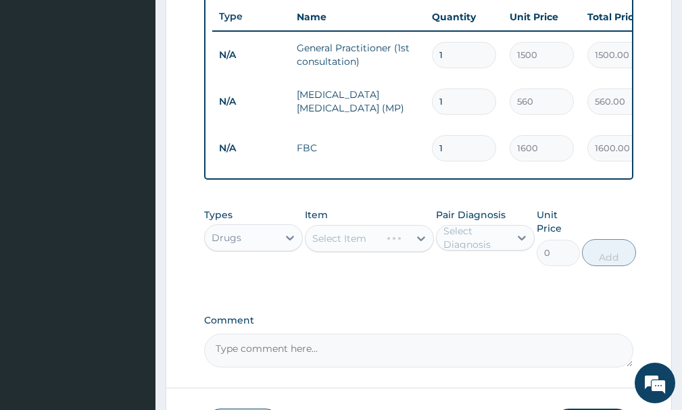
click at [385, 252] on div "Select Item" at bounding box center [369, 238] width 128 height 27
click at [402, 252] on div "Select Item" at bounding box center [369, 238] width 128 height 27
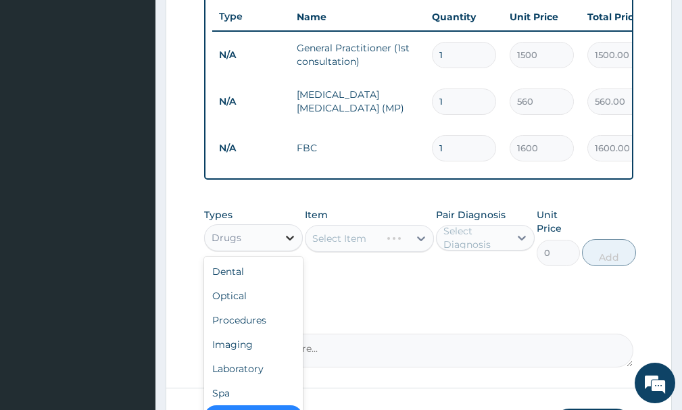
click at [280, 250] on div at bounding box center [290, 238] width 24 height 24
click at [247, 332] on div "Procedures" at bounding box center [253, 320] width 99 height 24
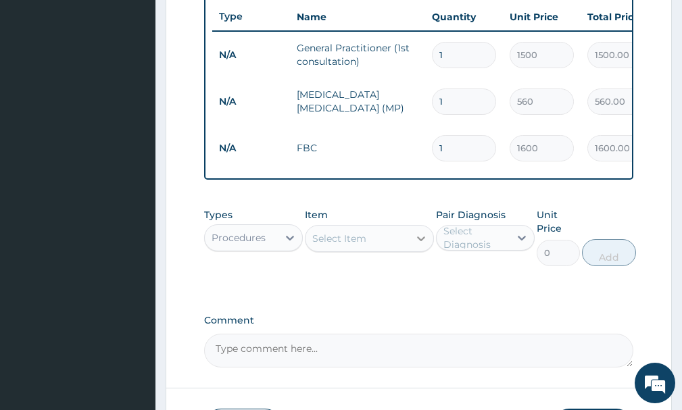
click at [410, 251] on div at bounding box center [421, 238] width 24 height 24
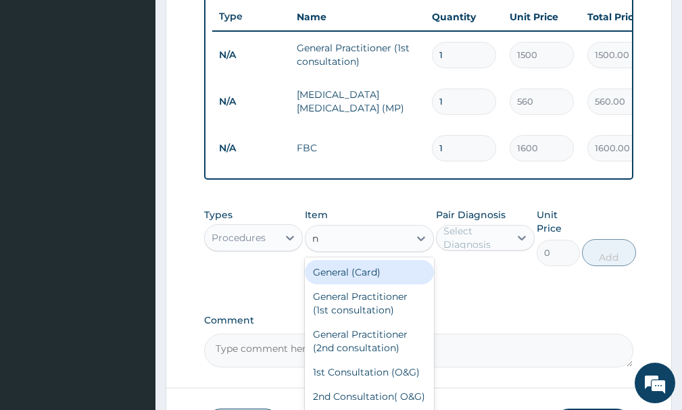
type input "nu"
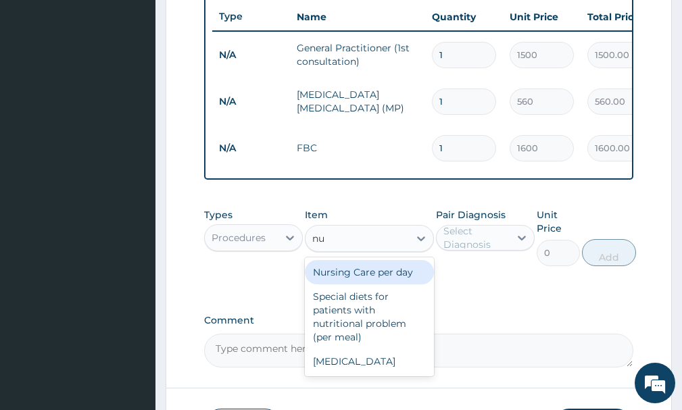
drag, startPoint x: 406, startPoint y: 286, endPoint x: 430, endPoint y: 270, distance: 28.3
click at [406, 285] on div "Nursing Care per day" at bounding box center [369, 272] width 128 height 24
type input "1000"
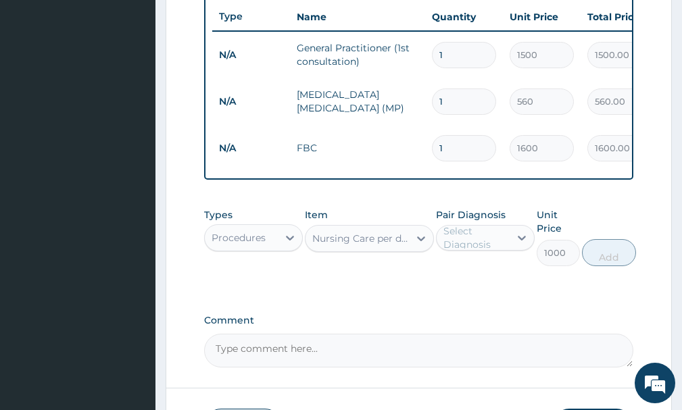
click at [480, 242] on div "Select Diagnosis" at bounding box center [475, 237] width 65 height 27
drag, startPoint x: 483, startPoint y: 283, endPoint x: 497, endPoint y: 283, distance: 14.2
click at [483, 278] on label "[MEDICAL_DATA]" at bounding box center [499, 271] width 82 height 14
checkbox input "true"
click at [623, 266] on button "Add" at bounding box center [609, 252] width 54 height 27
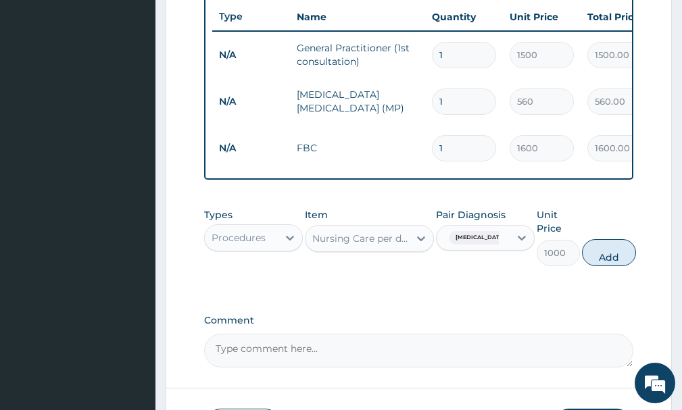
type input "0"
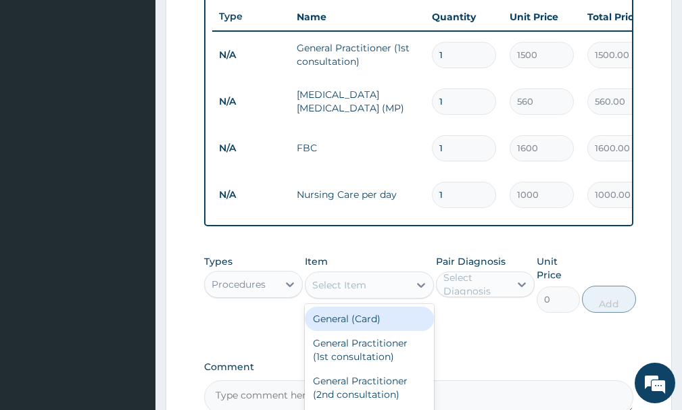
click at [337, 292] on div "Select Item" at bounding box center [339, 285] width 54 height 14
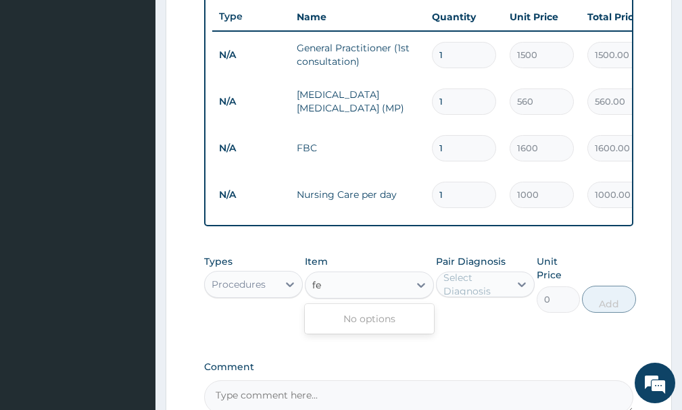
type input "f"
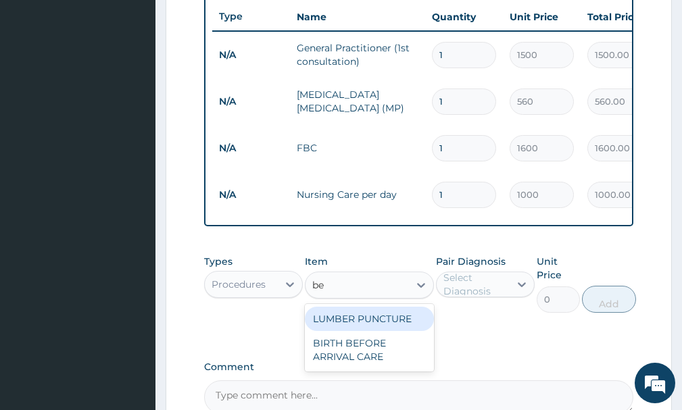
type input "b"
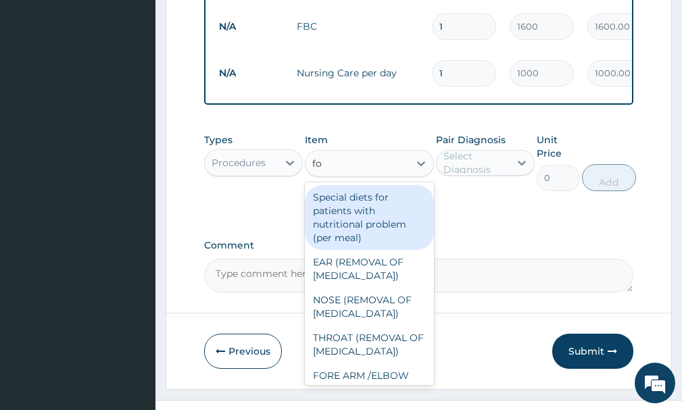
scroll to position [677, 0]
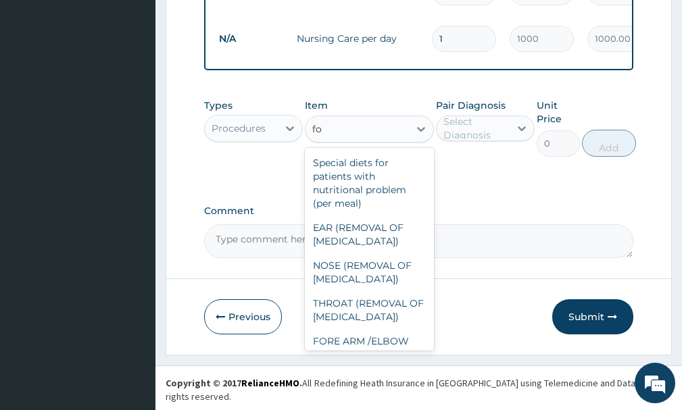
type input "f"
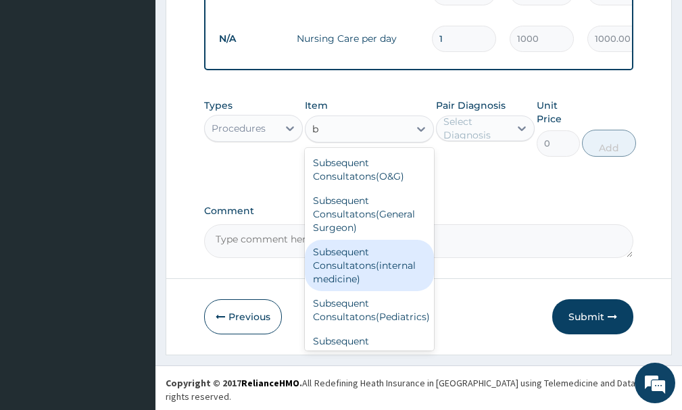
type input "b"
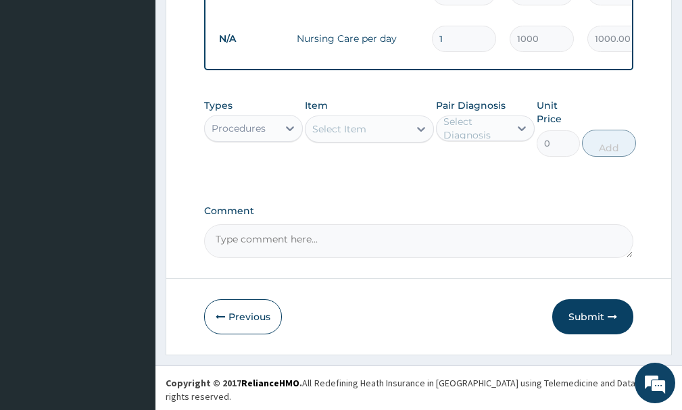
click at [455, 42] on input "1" at bounding box center [464, 39] width 64 height 26
type input "0.00"
type input "2"
type input "2000.00"
type input "2"
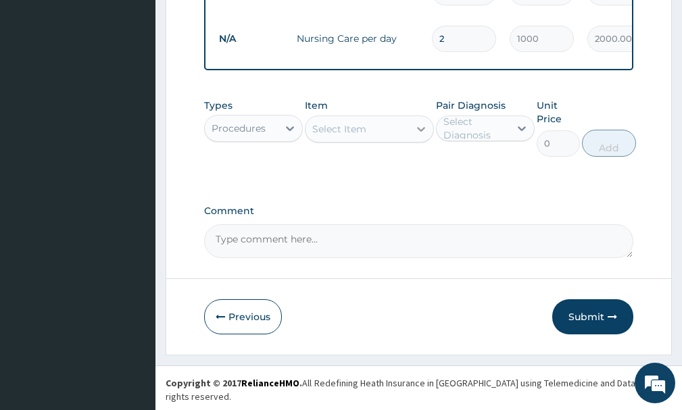
click at [414, 136] on icon at bounding box center [421, 129] width 14 height 14
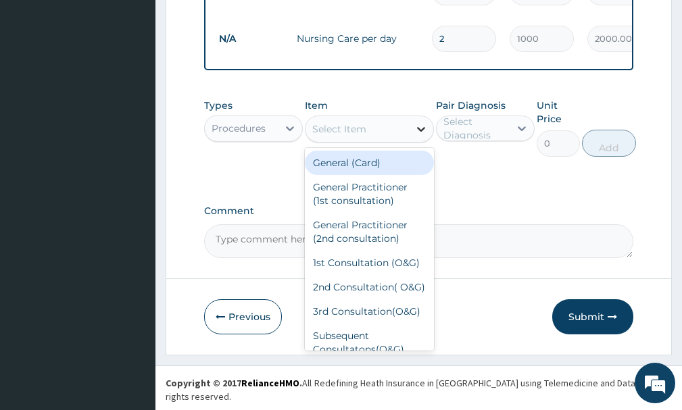
click at [414, 136] on icon at bounding box center [421, 129] width 14 height 14
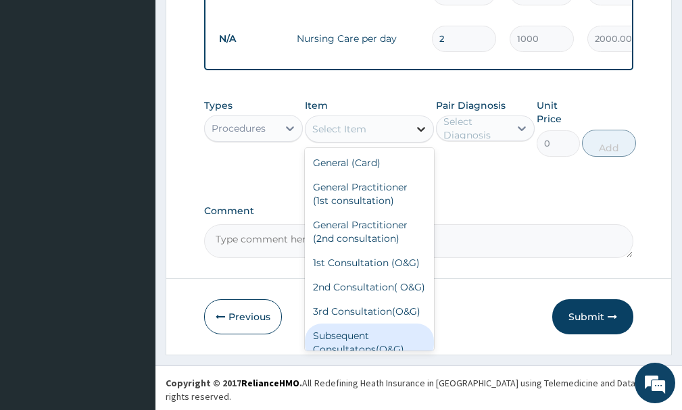
scroll to position [64, 0]
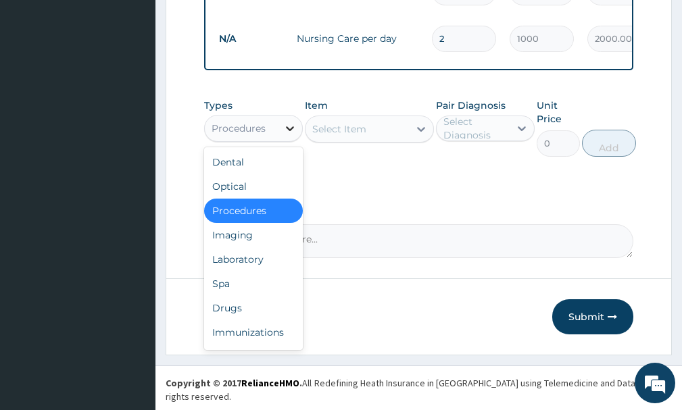
click at [297, 131] on div at bounding box center [290, 128] width 24 height 24
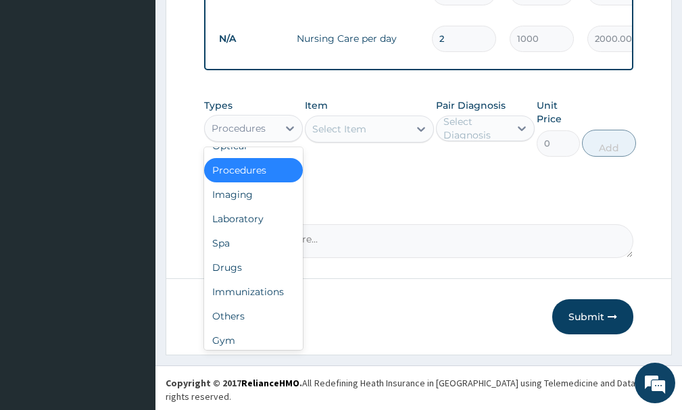
scroll to position [46, 0]
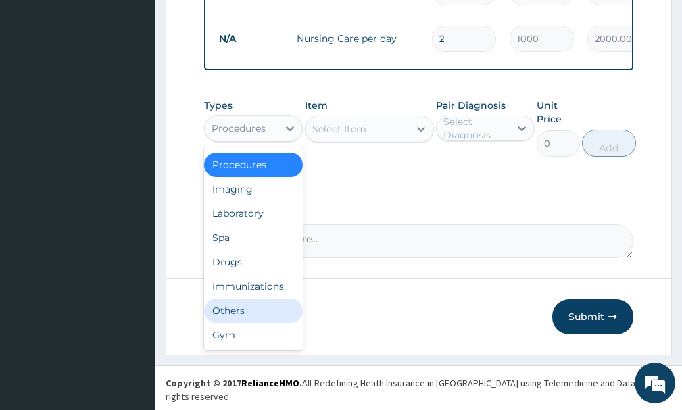
click at [241, 323] on div "Others" at bounding box center [253, 311] width 99 height 24
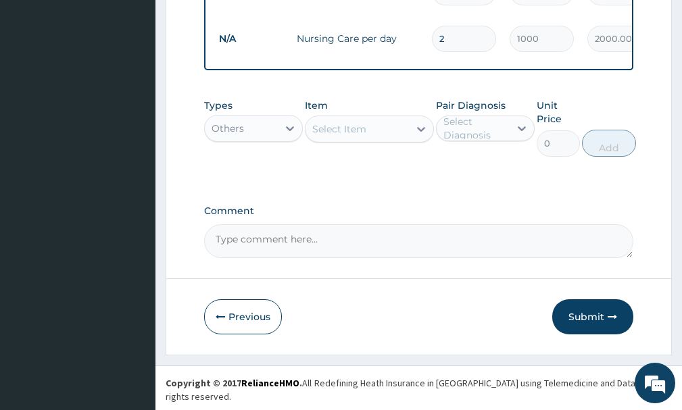
click at [378, 140] on div "Select Item" at bounding box center [356, 129] width 103 height 22
click at [418, 132] on icon at bounding box center [421, 129] width 8 height 5
click at [378, 140] on div "Select Item" at bounding box center [356, 129] width 103 height 22
type input "bed"
click at [288, 135] on icon at bounding box center [290, 129] width 14 height 14
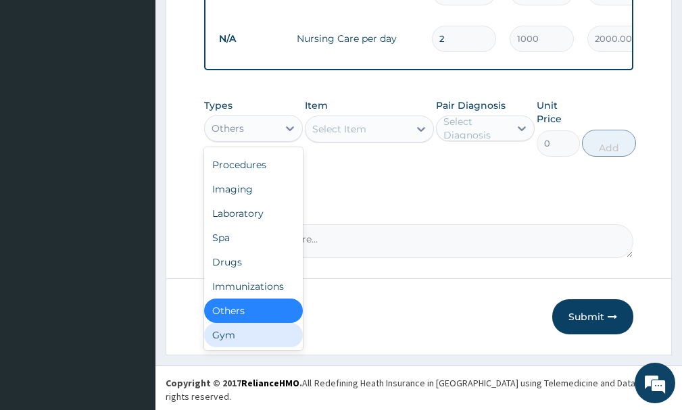
click at [241, 339] on div "Gym" at bounding box center [253, 335] width 99 height 24
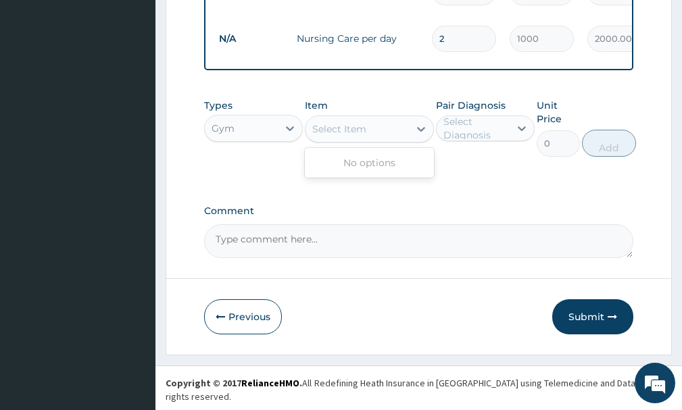
click at [422, 136] on icon at bounding box center [421, 129] width 14 height 14
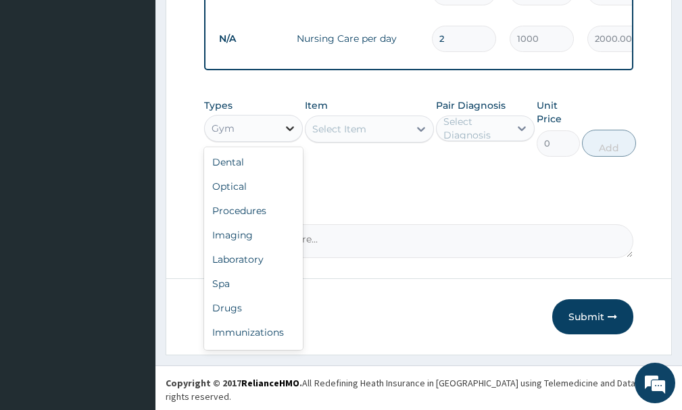
click at [286, 134] on icon at bounding box center [290, 129] width 14 height 14
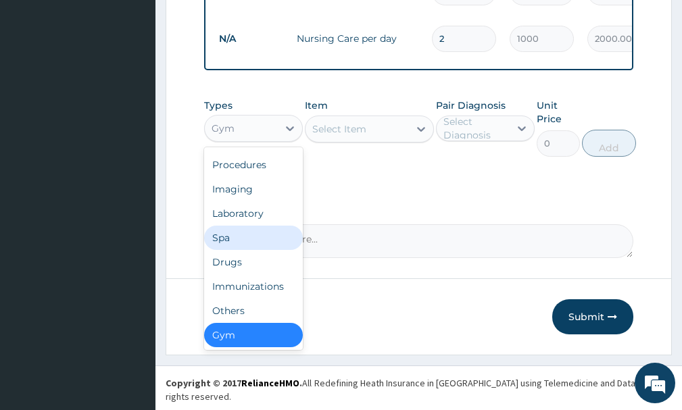
click at [250, 250] on div "Spa" at bounding box center [253, 238] width 99 height 24
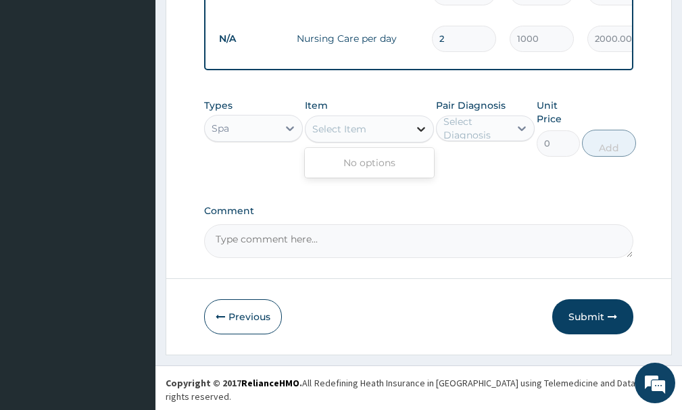
click at [424, 132] on icon at bounding box center [421, 129] width 14 height 14
click at [285, 135] on icon at bounding box center [290, 129] width 14 height 14
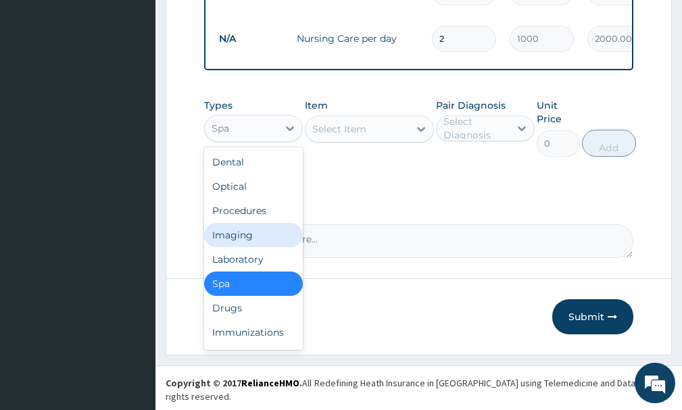
click at [249, 243] on div "Imaging" at bounding box center [253, 235] width 99 height 24
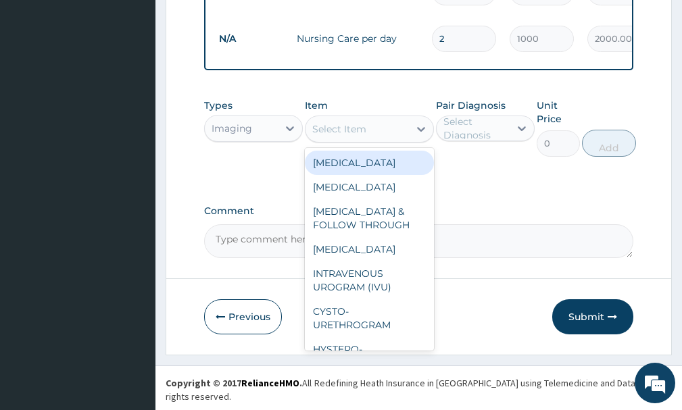
click at [420, 136] on icon at bounding box center [421, 129] width 14 height 14
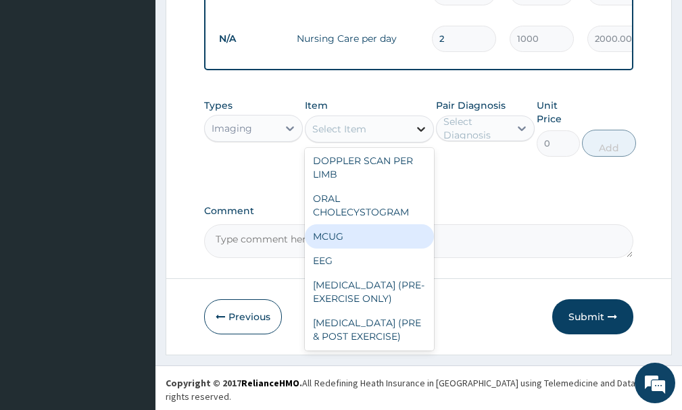
scroll to position [543, 0]
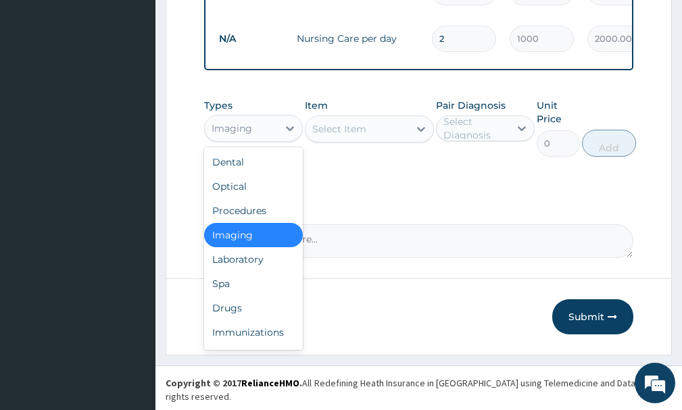
click at [266, 139] on div "Imaging" at bounding box center [241, 129] width 73 height 22
click at [245, 216] on div "Procedures" at bounding box center [253, 211] width 99 height 24
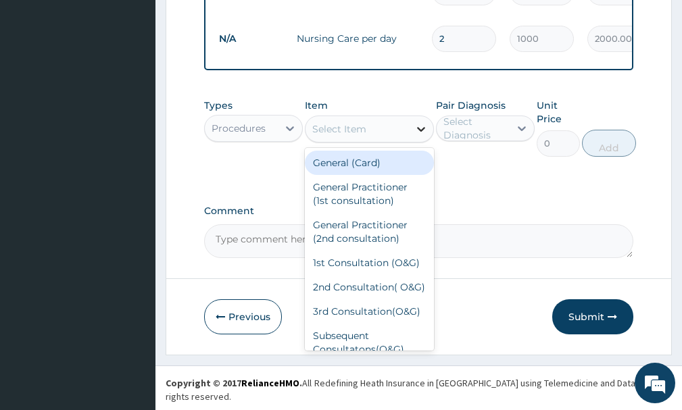
click at [419, 136] on icon at bounding box center [421, 129] width 14 height 14
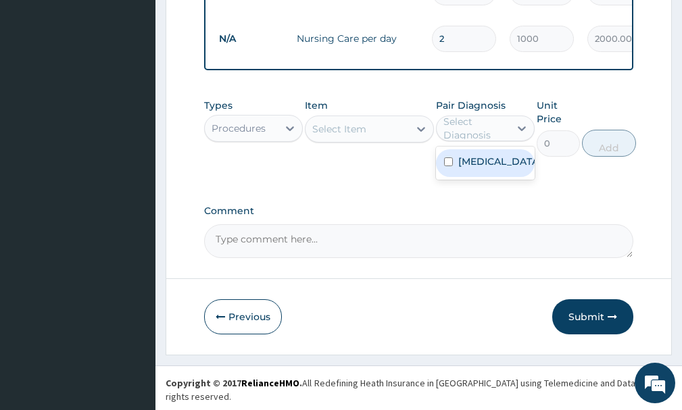
click at [469, 139] on div "Select Diagnosis" at bounding box center [475, 128] width 65 height 27
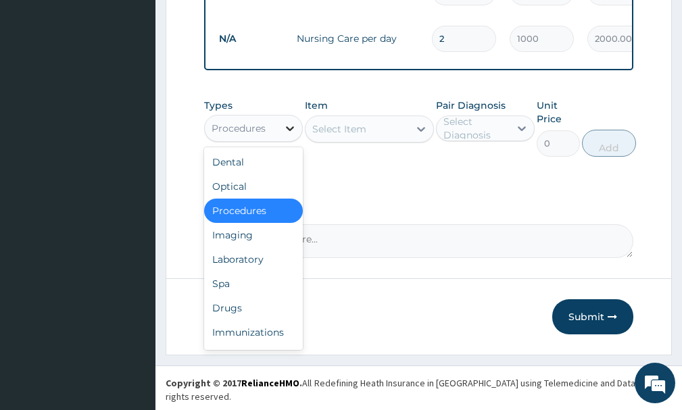
click at [290, 131] on icon at bounding box center [290, 128] width 8 height 5
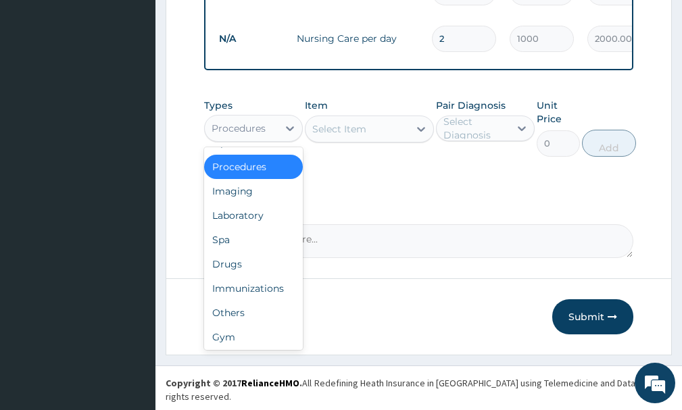
scroll to position [46, 0]
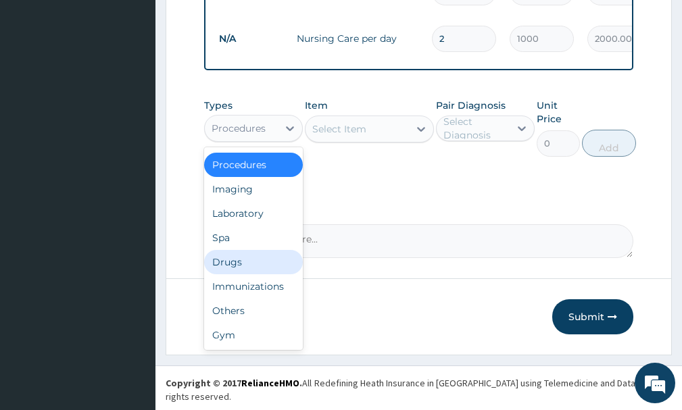
click at [237, 267] on div "Drugs" at bounding box center [253, 262] width 99 height 24
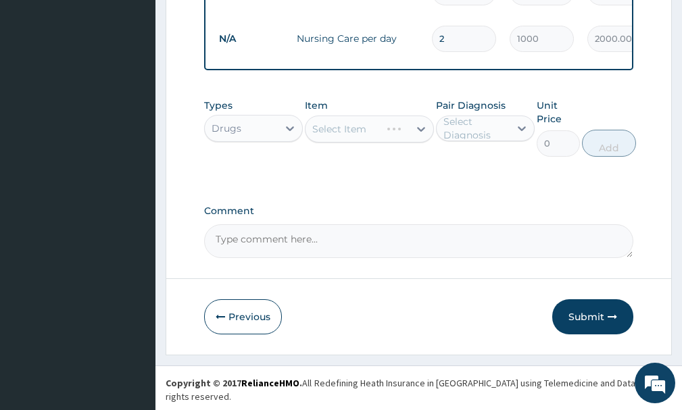
click at [397, 141] on div "Select Item" at bounding box center [369, 129] width 128 height 27
click at [420, 136] on icon at bounding box center [421, 129] width 14 height 14
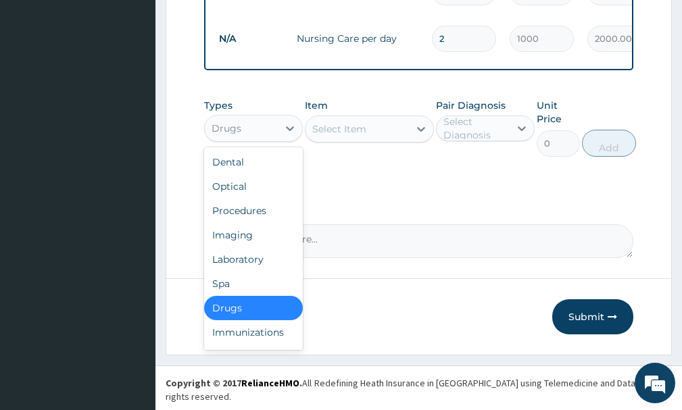
click at [270, 139] on div "Drugs" at bounding box center [241, 129] width 73 height 22
click at [273, 264] on div "Laboratory" at bounding box center [253, 259] width 99 height 24
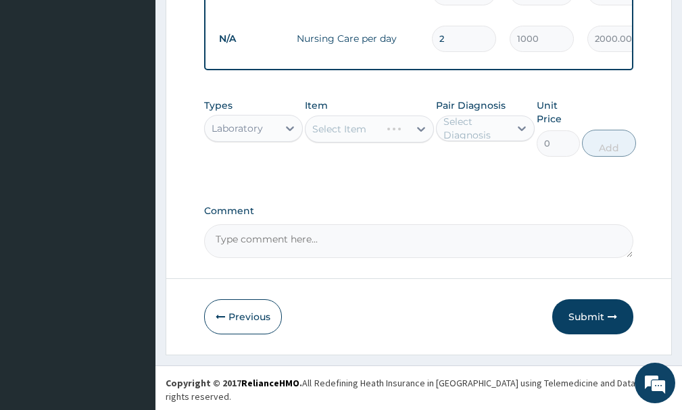
click at [362, 141] on div "Select Item" at bounding box center [369, 129] width 128 height 27
click at [362, 136] on div "Select Item" at bounding box center [339, 129] width 54 height 14
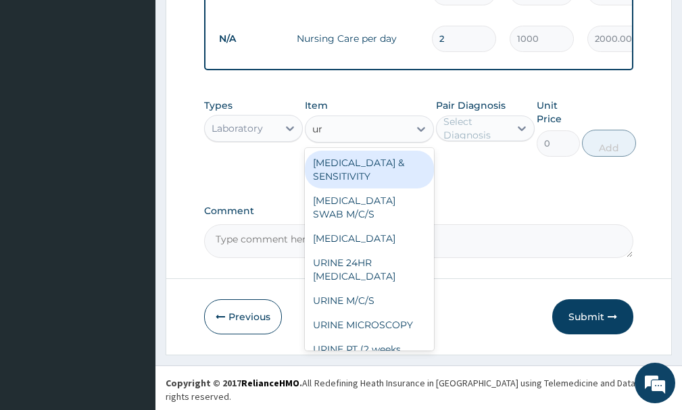
type input "uri"
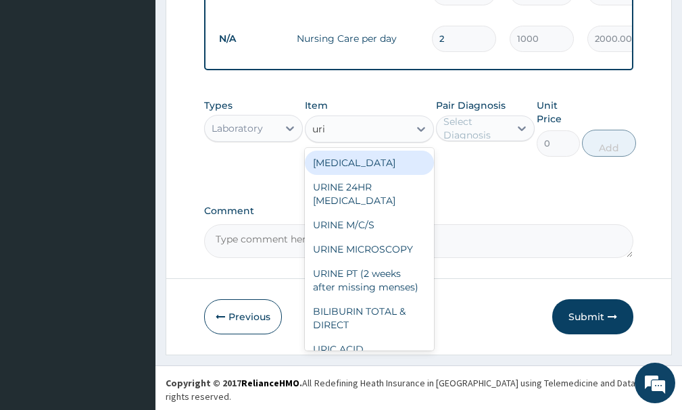
click at [364, 175] on div "[MEDICAL_DATA]" at bounding box center [369, 163] width 128 height 24
type input "500"
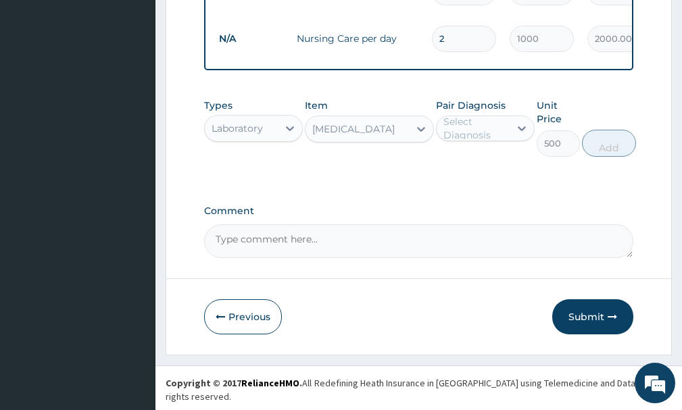
click at [456, 130] on div "Select Diagnosis" at bounding box center [475, 128] width 65 height 27
drag, startPoint x: 468, startPoint y: 171, endPoint x: 480, endPoint y: 172, distance: 12.2
click at [470, 168] on label "[MEDICAL_DATA]" at bounding box center [499, 162] width 82 height 14
checkbox input "true"
click at [610, 151] on button "Add" at bounding box center [609, 143] width 54 height 27
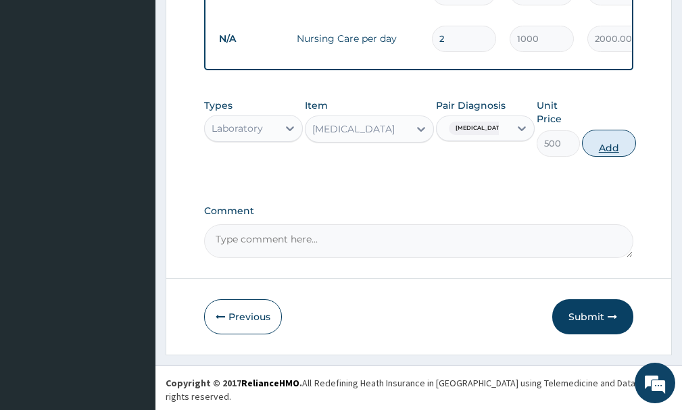
type input "0"
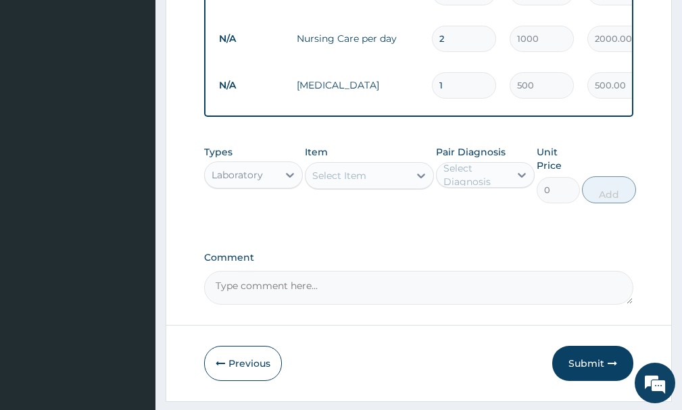
click at [328, 182] on div "Select Item" at bounding box center [339, 176] width 54 height 14
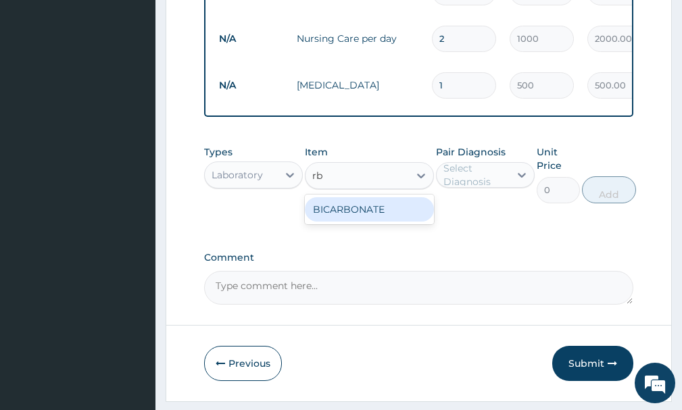
type input "r"
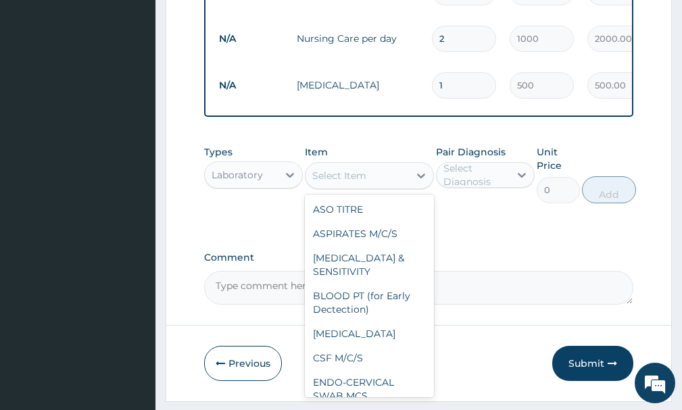
type input "a"
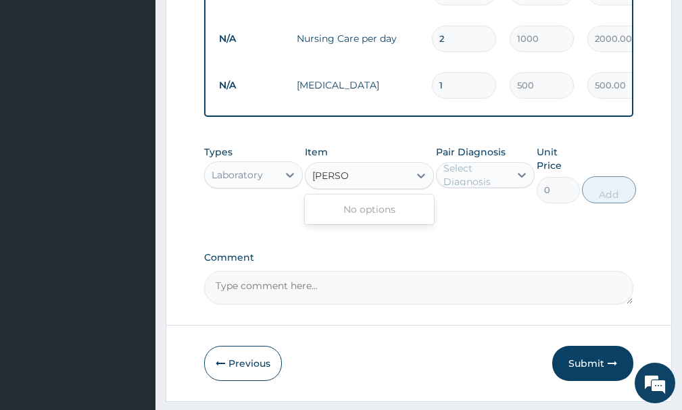
type input "rando"
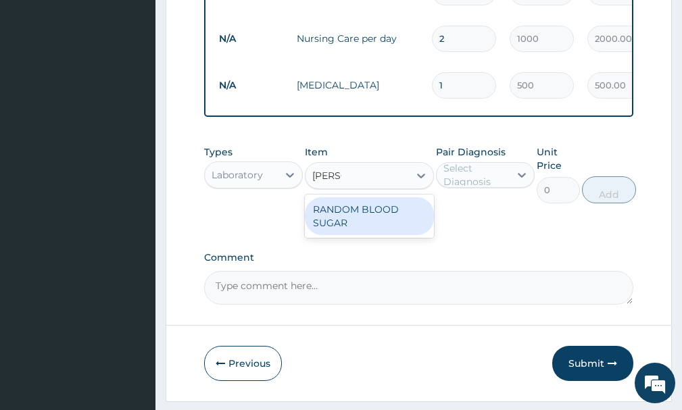
click at [335, 224] on div "RANDOM BLOOD SUGAR" at bounding box center [369, 216] width 128 height 38
type input "500"
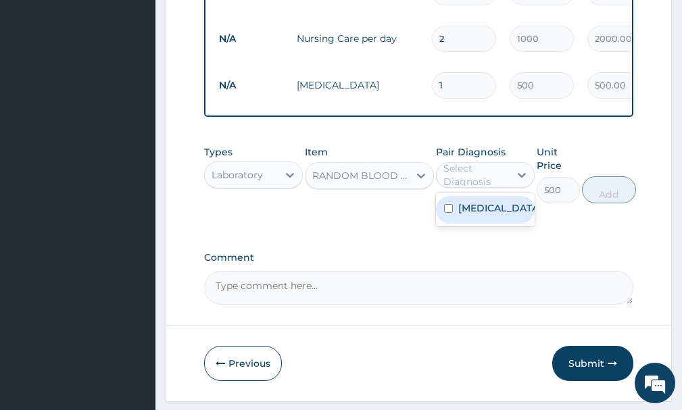
drag, startPoint x: 479, startPoint y: 185, endPoint x: 476, endPoint y: 200, distance: 15.7
click at [478, 185] on div "Select Diagnosis" at bounding box center [475, 175] width 65 height 27
click at [474, 215] on label "[MEDICAL_DATA]" at bounding box center [499, 208] width 82 height 14
checkbox input "true"
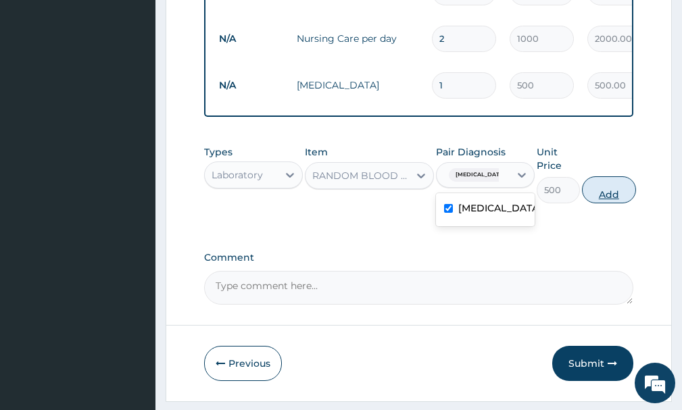
click at [612, 203] on button "Add" at bounding box center [609, 189] width 54 height 27
type input "0"
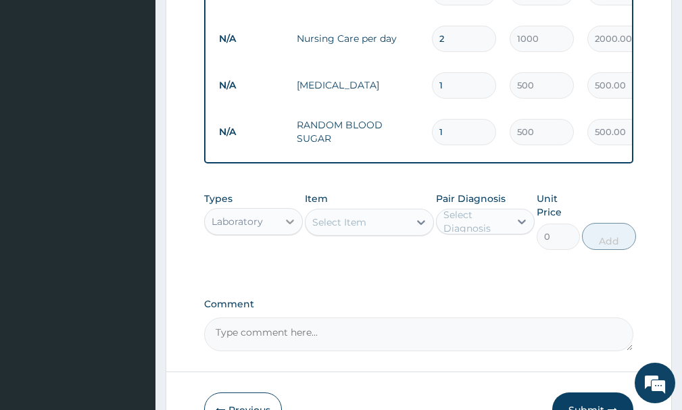
click at [278, 231] on div at bounding box center [290, 222] width 24 height 24
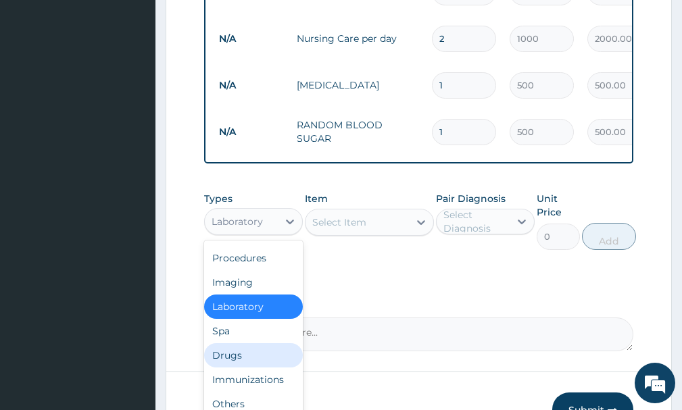
drag, startPoint x: 230, startPoint y: 365, endPoint x: 276, endPoint y: 337, distance: 53.1
click at [236, 362] on div "Drugs" at bounding box center [253, 355] width 99 height 24
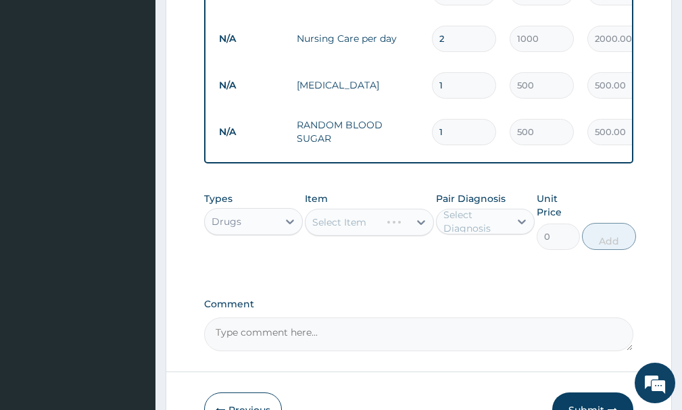
click at [360, 236] on div "Select Item" at bounding box center [369, 222] width 128 height 27
click at [372, 236] on div "Select Item" at bounding box center [369, 222] width 128 height 27
click at [374, 233] on div "Select Item" at bounding box center [356, 223] width 103 height 22
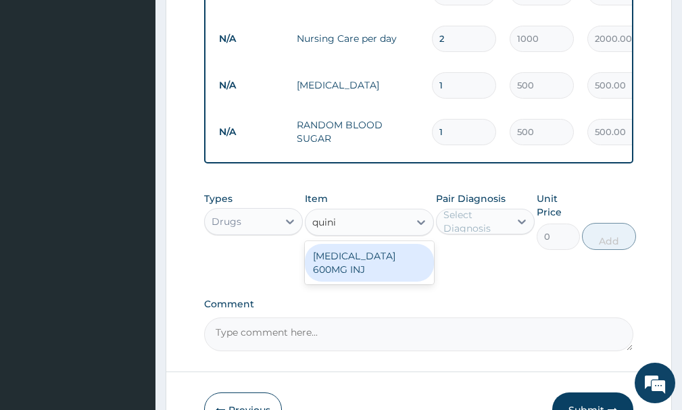
type input "quini"
drag, startPoint x: 376, startPoint y: 247, endPoint x: 383, endPoint y: 260, distance: 14.5
click at [382, 250] on div "Item option RANDOM BLOOD SUGAR, selected. option QUININE 600MG INJ focused, 104…" at bounding box center [369, 221] width 128 height 58
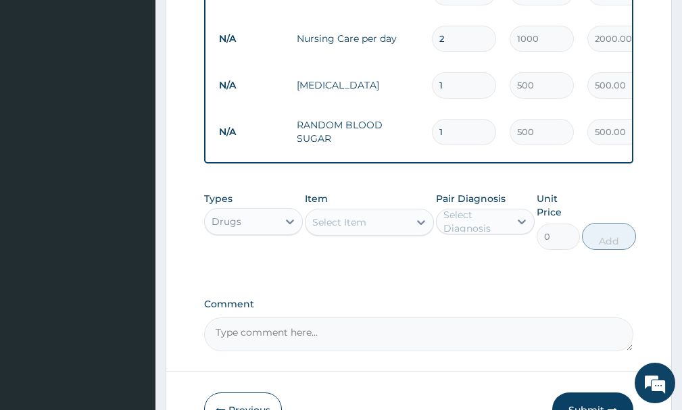
click at [360, 229] on div "Select Item" at bounding box center [339, 223] width 54 height 14
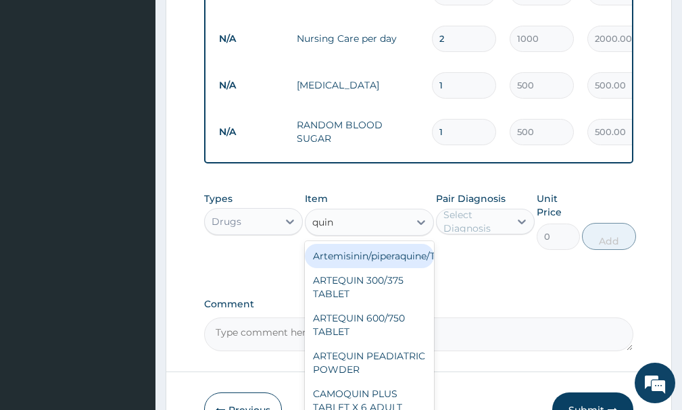
type input "quini"
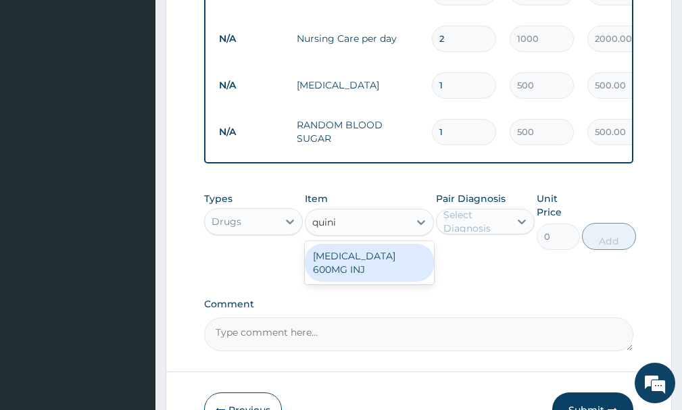
drag, startPoint x: 375, startPoint y: 268, endPoint x: 401, endPoint y: 264, distance: 26.7
click at [377, 268] on div "QUININE 600MG INJ" at bounding box center [369, 263] width 128 height 38
type input "300"
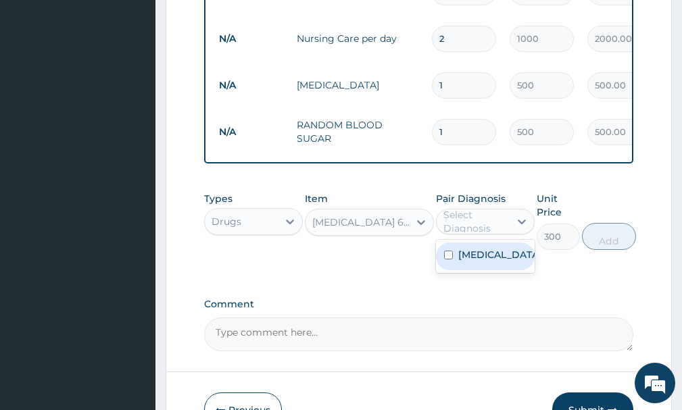
click at [468, 222] on div "Select Diagnosis" at bounding box center [475, 221] width 65 height 27
drag, startPoint x: 477, startPoint y: 262, endPoint x: 568, endPoint y: 255, distance: 90.8
click at [485, 262] on label "[MEDICAL_DATA]" at bounding box center [499, 255] width 82 height 14
checkbox input "true"
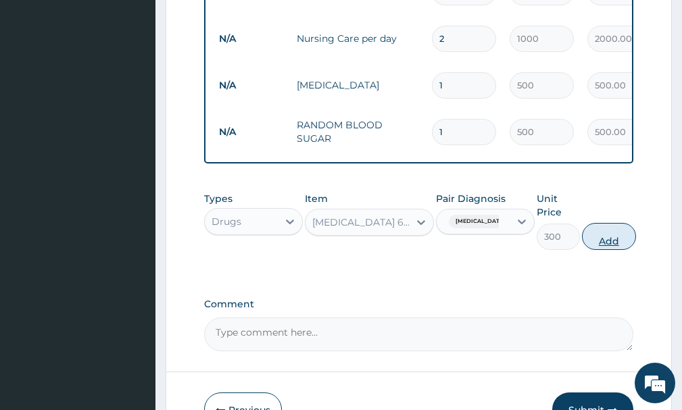
click at [594, 250] on button "Add" at bounding box center [609, 236] width 54 height 27
type input "0"
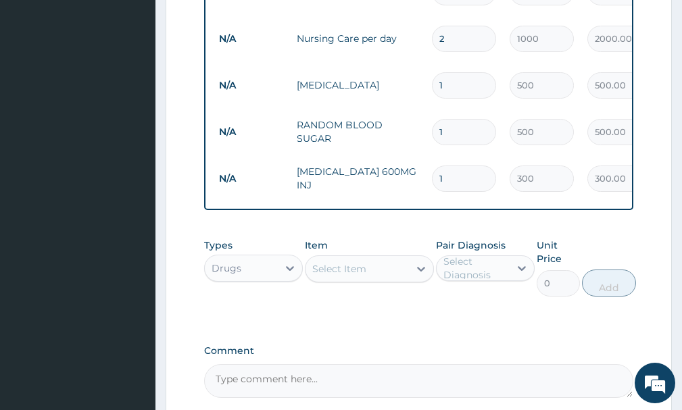
click at [351, 276] on div "Select Item" at bounding box center [339, 269] width 54 height 14
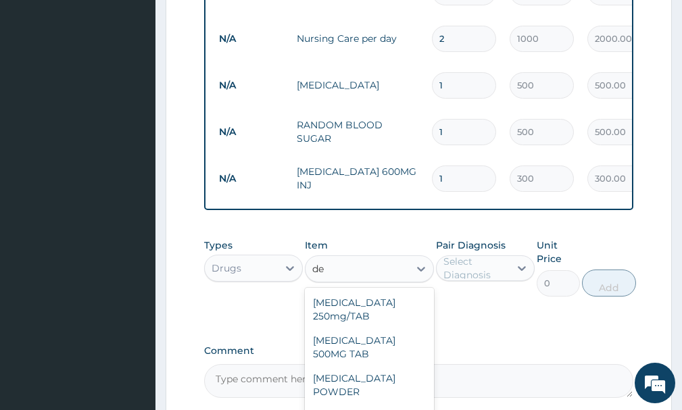
type input "d"
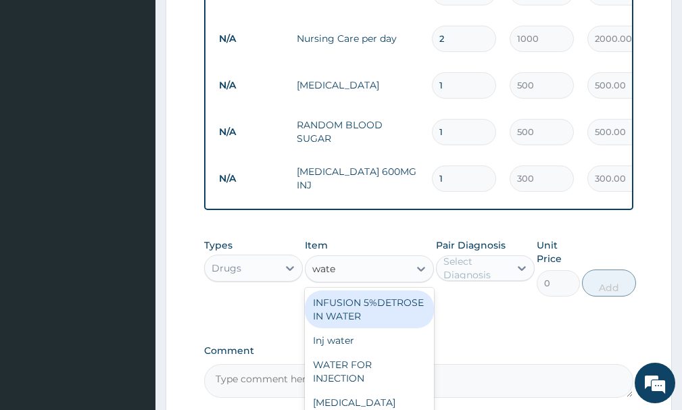
type input "water"
click at [377, 319] on div "INFUSION 5%DETROSE IN WATER" at bounding box center [369, 310] width 128 height 38
type input "400"
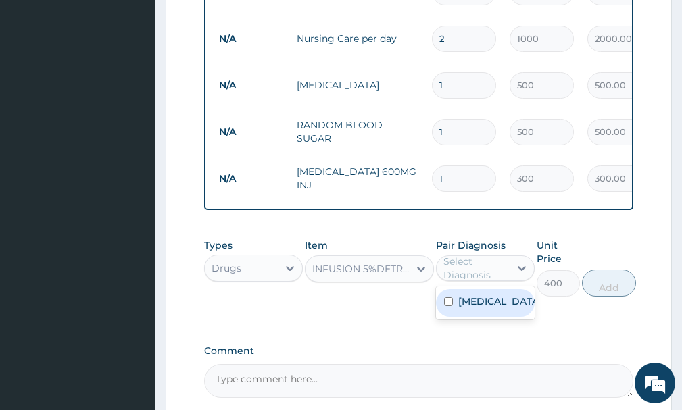
click at [492, 282] on div "Select Diagnosis" at bounding box center [475, 268] width 65 height 27
click at [483, 308] on label "[MEDICAL_DATA]" at bounding box center [499, 302] width 82 height 14
checkbox input "true"
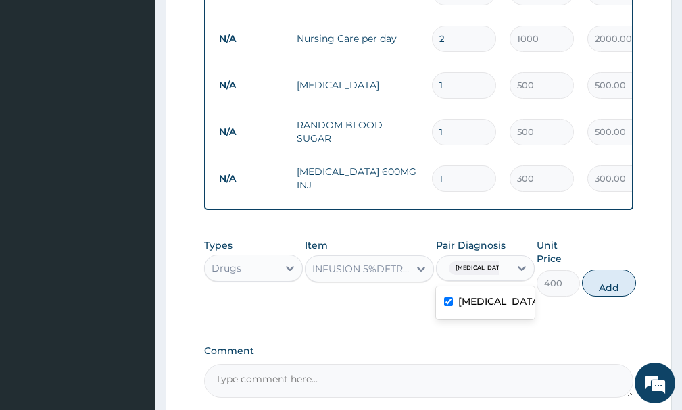
click at [609, 295] on button "Add" at bounding box center [609, 283] width 54 height 27
type input "0"
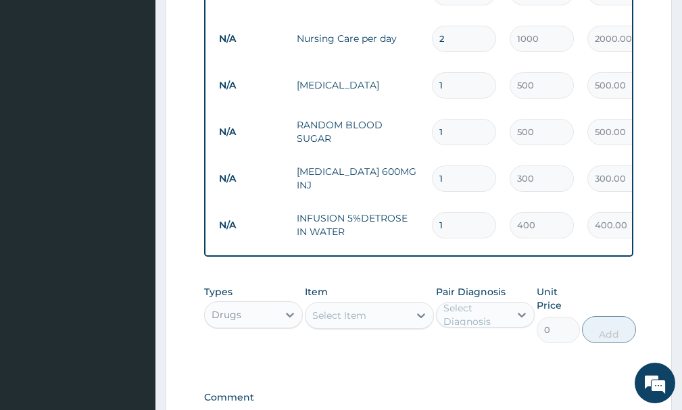
type input "0.00"
type input "4"
type input "1600.00"
type input "4"
click at [458, 182] on input "1" at bounding box center [464, 179] width 64 height 26
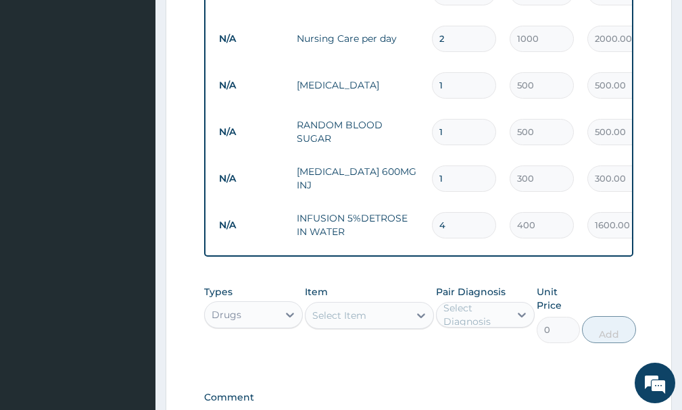
type input "0.00"
type input "2"
type input "600.00"
type input "2"
click at [379, 326] on div "Select Item" at bounding box center [356, 316] width 103 height 22
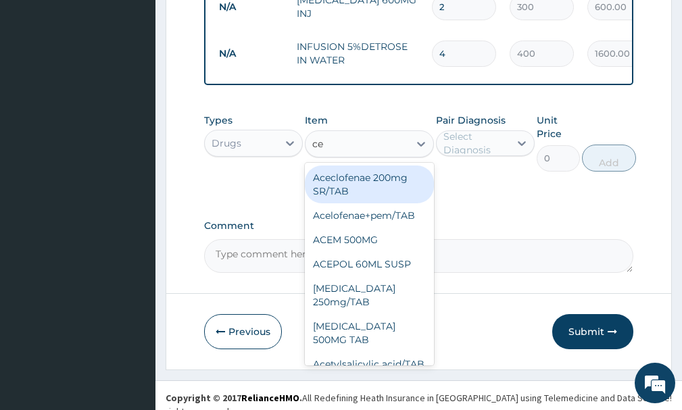
scroll to position [864, 0]
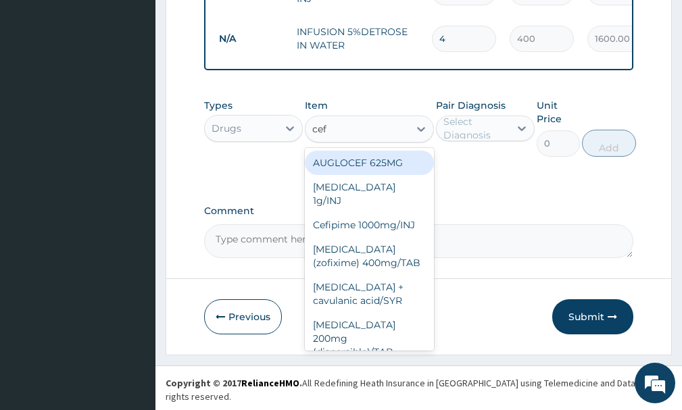
type input "ceft"
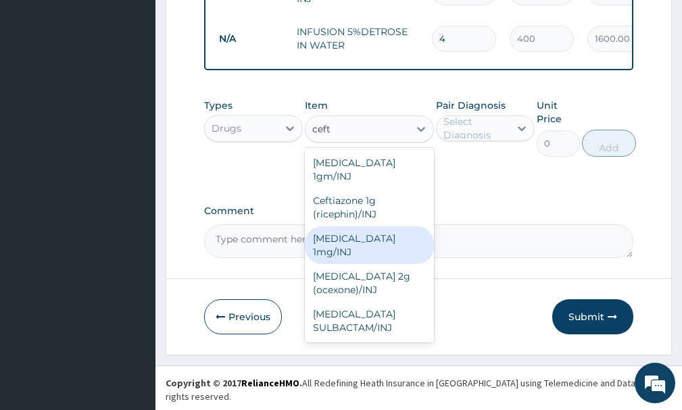
click at [401, 234] on div "Ceftriaxone 1mg/INJ" at bounding box center [369, 245] width 128 height 38
type input "1800"
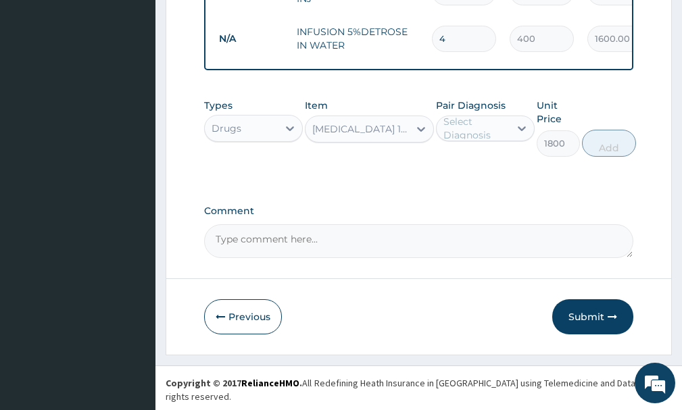
click at [468, 138] on div "Select Diagnosis" at bounding box center [475, 128] width 65 height 27
drag, startPoint x: 484, startPoint y: 170, endPoint x: 510, endPoint y: 170, distance: 26.4
click at [487, 168] on label "[MEDICAL_DATA]" at bounding box center [499, 162] width 82 height 14
checkbox input "true"
click at [621, 157] on button "Add" at bounding box center [609, 143] width 54 height 27
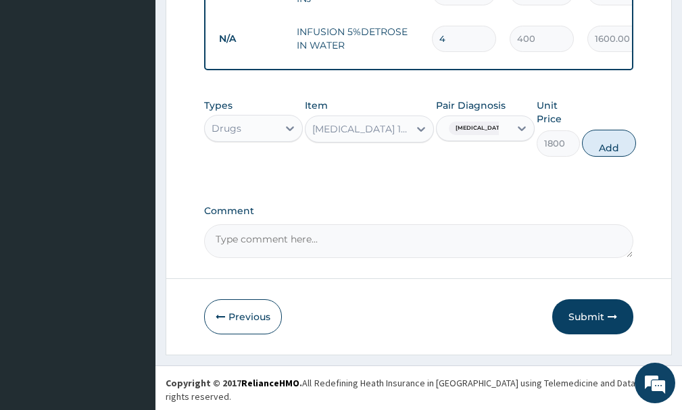
type input "0"
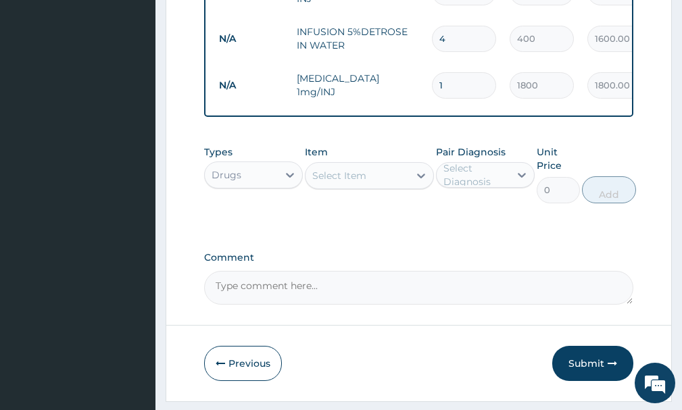
click at [354, 182] on div "Select Item" at bounding box center [339, 176] width 54 height 14
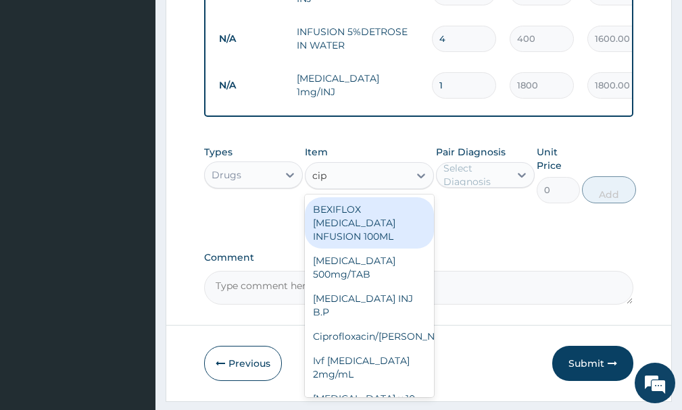
type input "cipr"
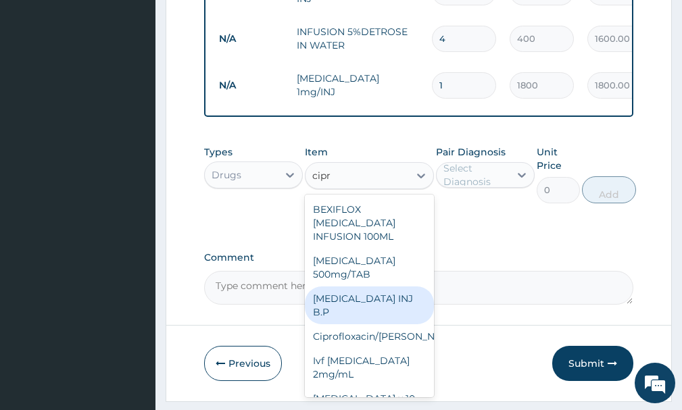
scroll to position [3, 0]
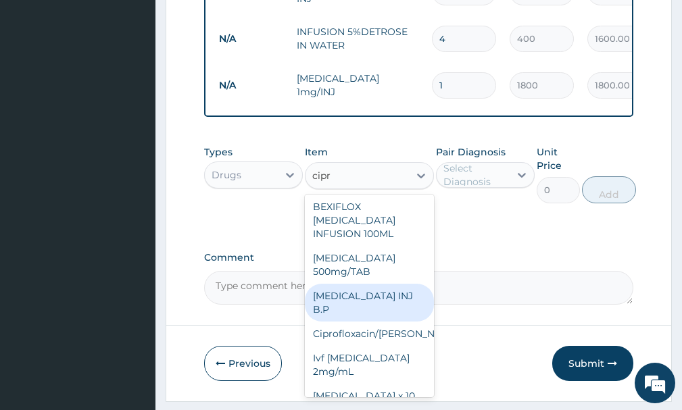
click at [368, 305] on div "CIPROFLOXACIN INJ B.P" at bounding box center [369, 303] width 128 height 38
type input "259.88"
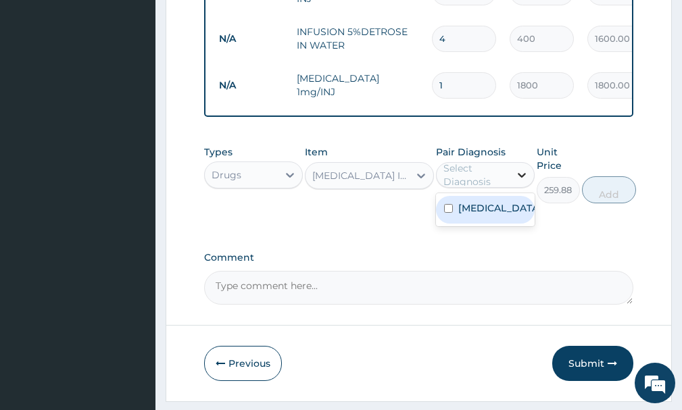
click at [511, 187] on div at bounding box center [522, 175] width 24 height 24
click at [504, 216] on div "[MEDICAL_DATA]" at bounding box center [485, 210] width 99 height 28
checkbox input "true"
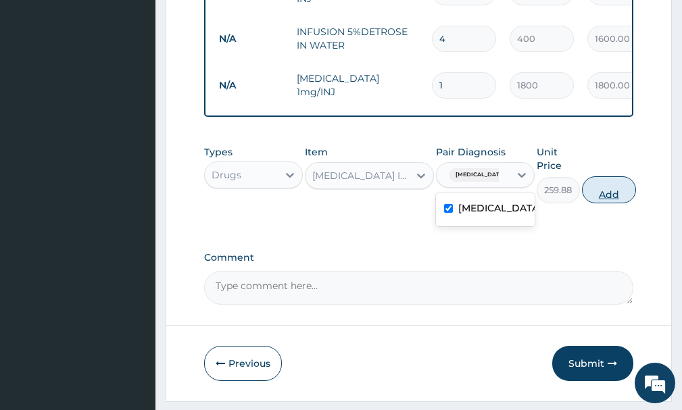
click at [604, 203] on button "Add" at bounding box center [609, 189] width 54 height 27
type input "0"
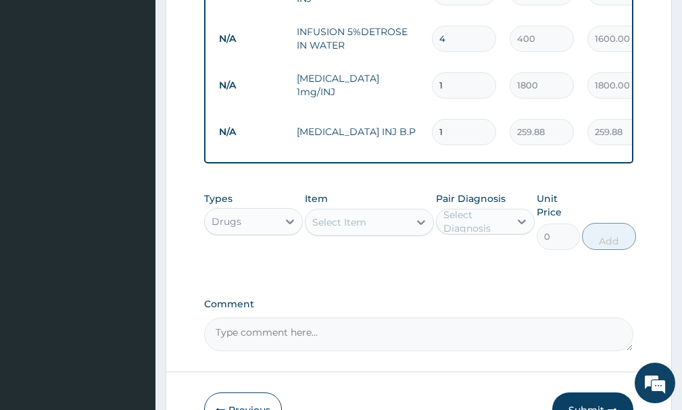
type input "0.00"
type input "2"
type input "519.76"
type input "2"
click at [337, 229] on div "Select Item" at bounding box center [339, 223] width 54 height 14
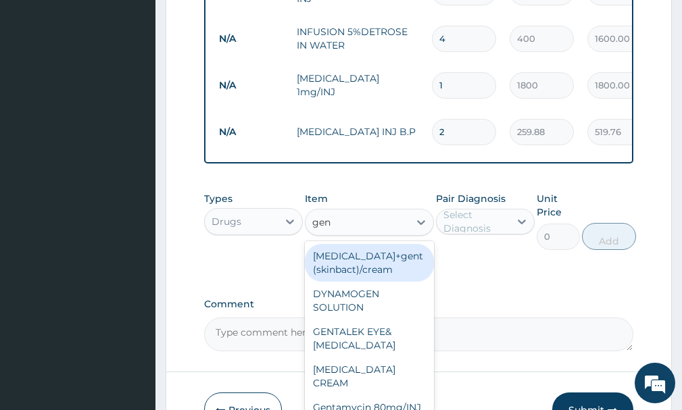
type input "gent"
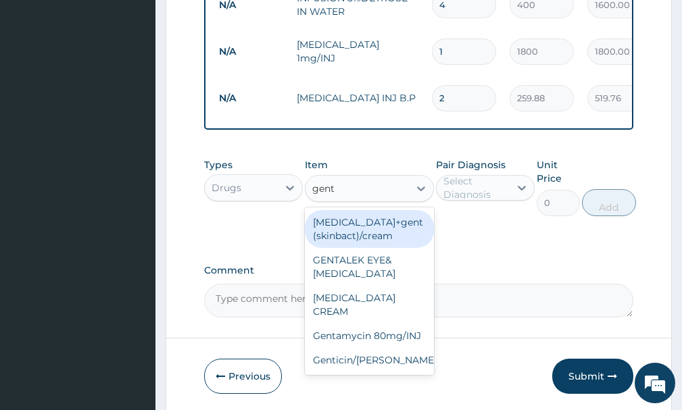
scroll to position [931, 0]
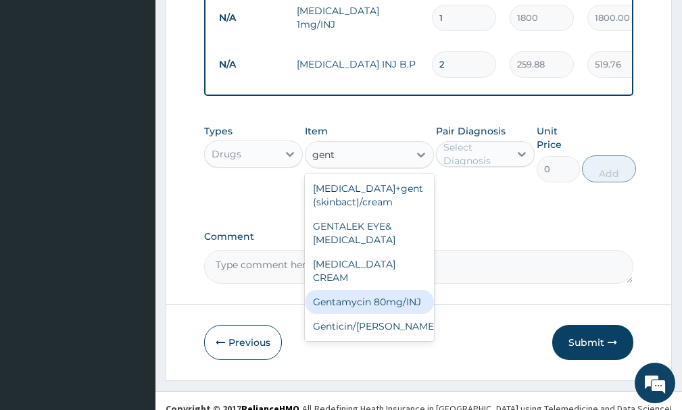
click at [392, 303] on div "Gentamycin 80mg/INJ" at bounding box center [369, 302] width 128 height 24
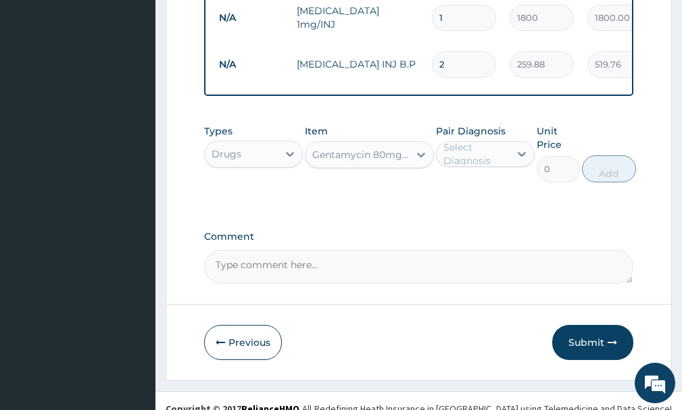
type input "100"
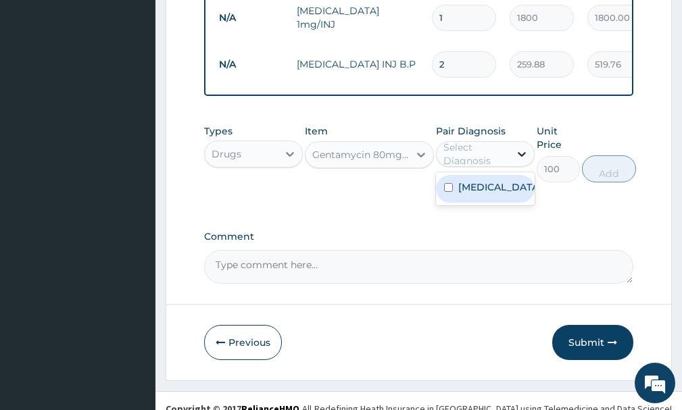
click at [514, 166] on div at bounding box center [522, 154] width 24 height 24
click at [497, 197] on div "[MEDICAL_DATA]" at bounding box center [485, 189] width 99 height 28
checkbox input "true"
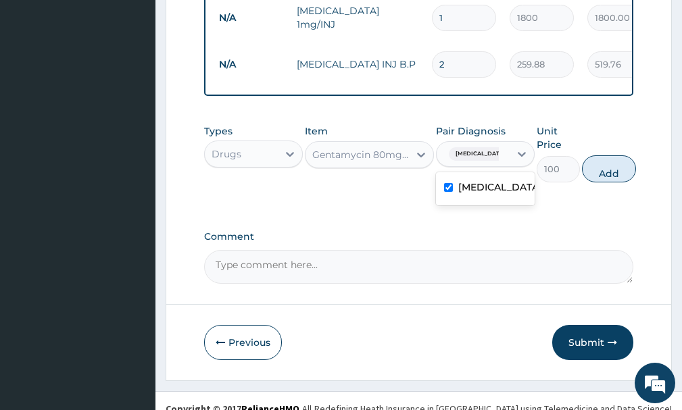
click at [600, 182] on button "Add" at bounding box center [609, 168] width 54 height 27
type input "0"
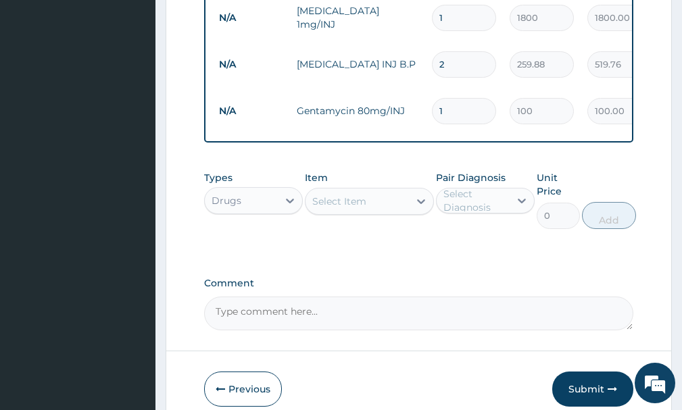
type input "0.00"
type input "4"
type input "400.00"
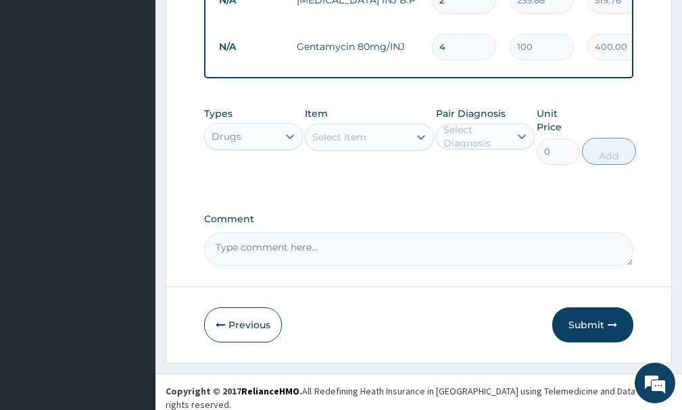
scroll to position [1004, 0]
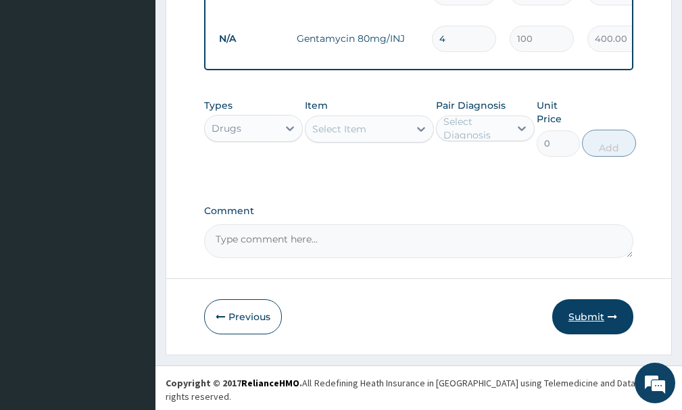
type input "4"
click at [603, 328] on button "Submit" at bounding box center [592, 316] width 81 height 35
click at [600, 324] on button "Submit" at bounding box center [592, 316] width 81 height 35
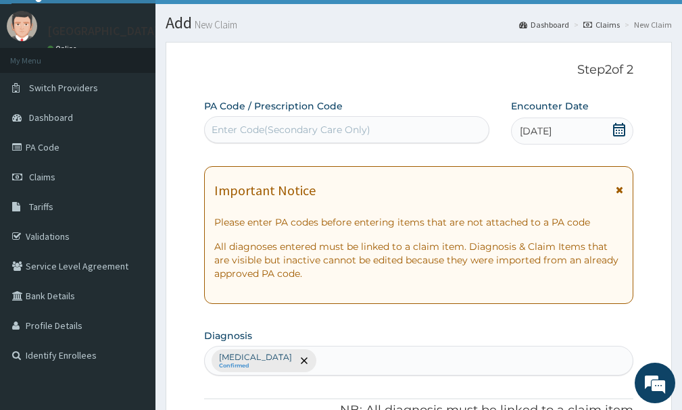
scroll to position [0, 0]
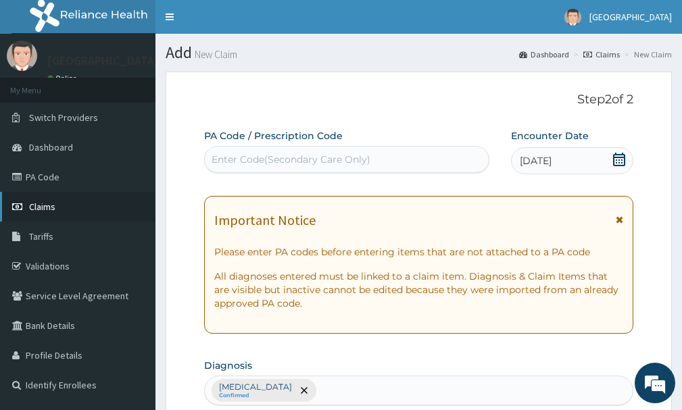
click at [27, 207] on link "Claims" at bounding box center [77, 207] width 155 height 30
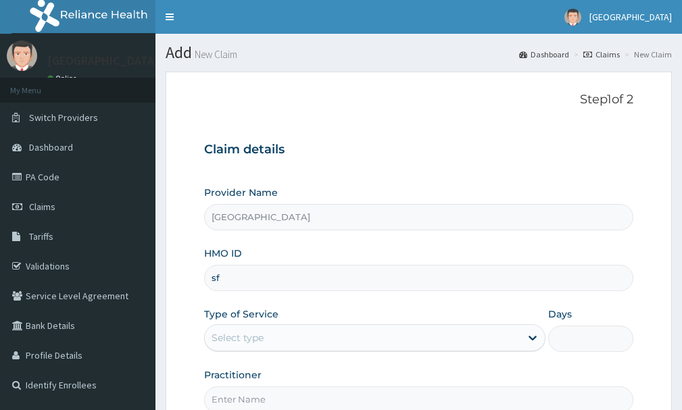
type input "s"
type input "SFA/13136/I"
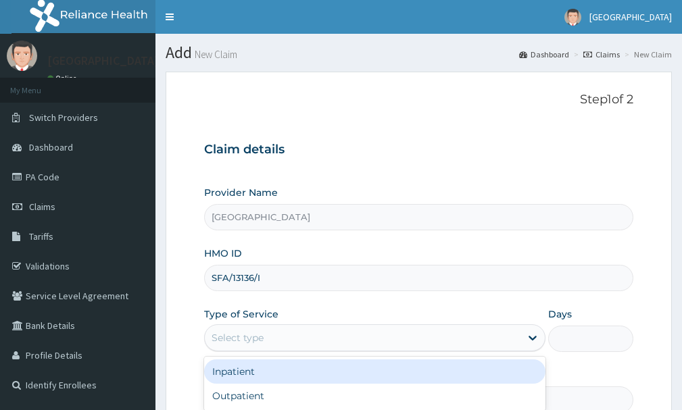
click at [397, 342] on div "Select type" at bounding box center [363, 338] width 316 height 22
click at [360, 376] on div "Inpatient" at bounding box center [374, 372] width 341 height 24
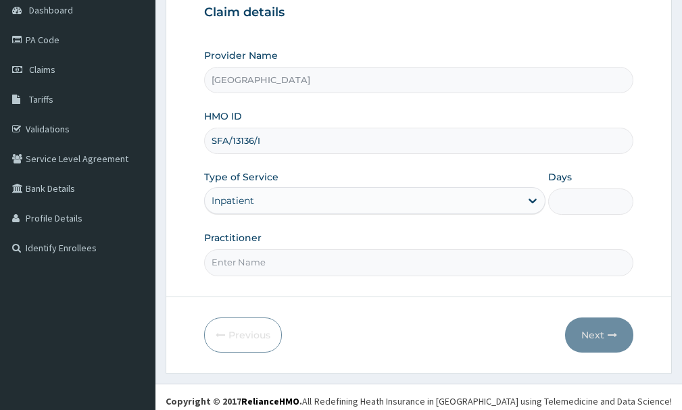
scroll to position [139, 0]
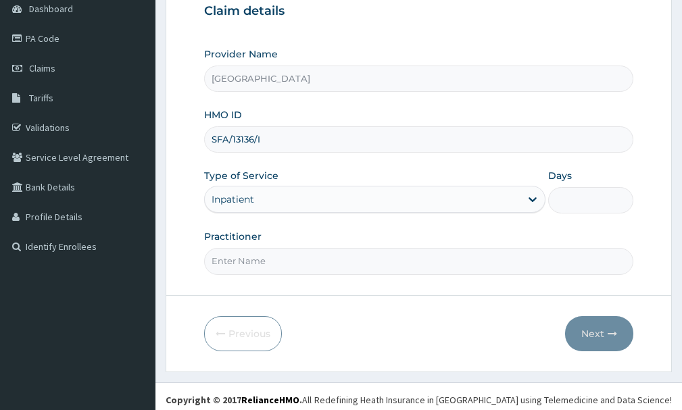
click at [364, 252] on input "Practitioner" at bounding box center [418, 261] width 429 height 26
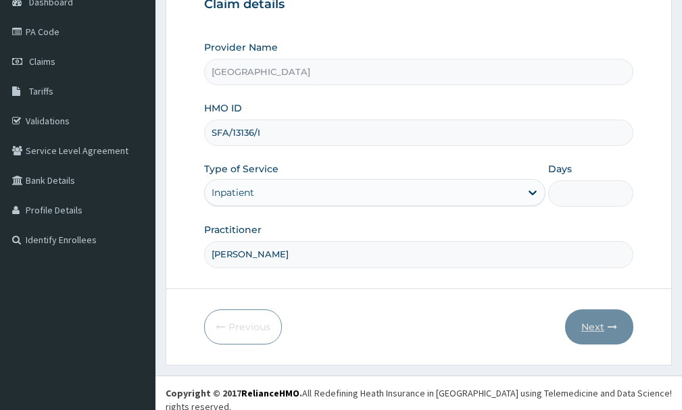
type input "[PERSON_NAME]"
click at [600, 195] on input "Days" at bounding box center [590, 193] width 85 height 26
type input "2"
click at [612, 330] on icon "button" at bounding box center [612, 326] width 9 height 9
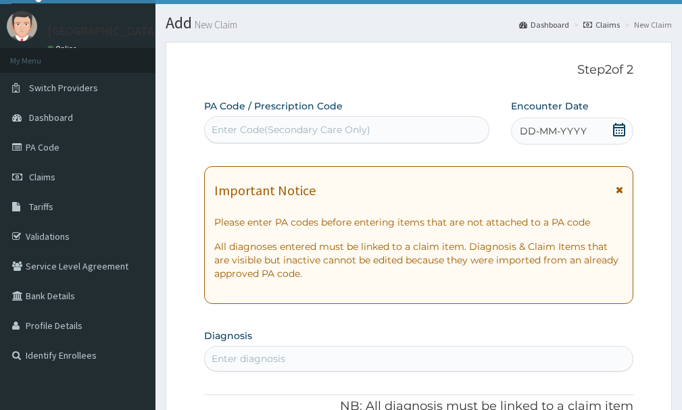
scroll to position [26, 0]
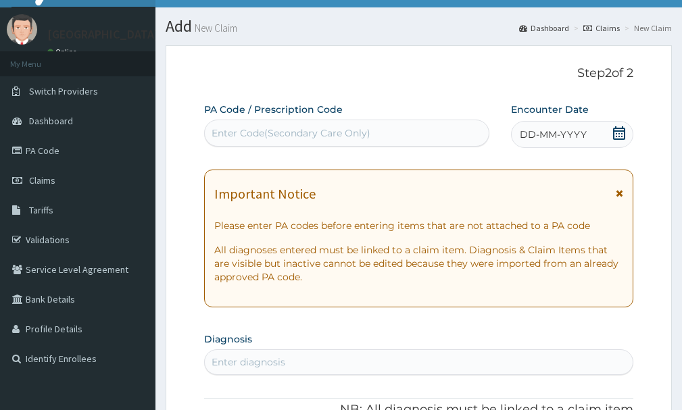
click at [530, 133] on span "DD-MM-YYYY" at bounding box center [553, 135] width 67 height 14
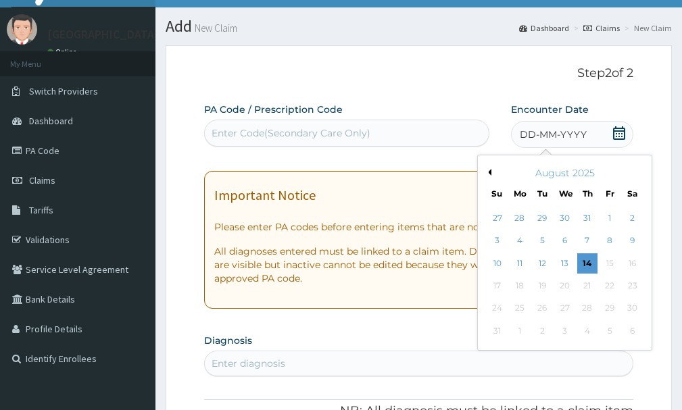
click at [493, 171] on div "August 2025" at bounding box center [564, 173] width 163 height 14
click at [491, 175] on div "August 2025" at bounding box center [564, 173] width 163 height 14
click at [489, 172] on button "Previous Month" at bounding box center [488, 172] width 7 height 7
click at [608, 223] on div "6" at bounding box center [609, 218] width 20 height 20
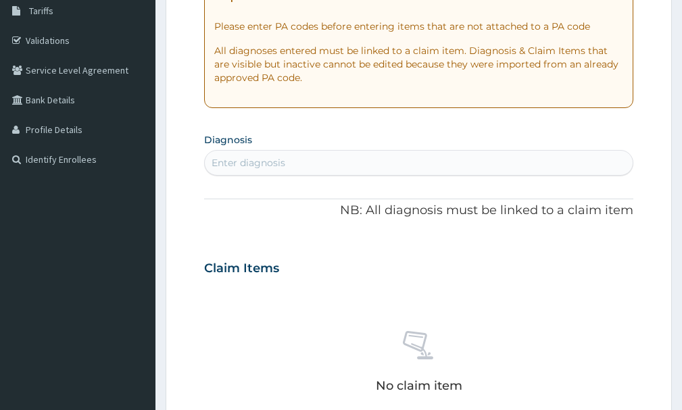
scroll to position [210, 0]
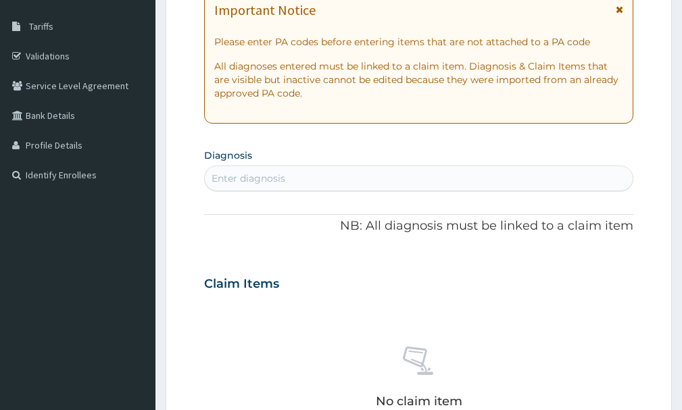
click at [343, 176] on div "Enter diagnosis" at bounding box center [419, 179] width 428 height 22
type input "[MEDICAL_DATA]"
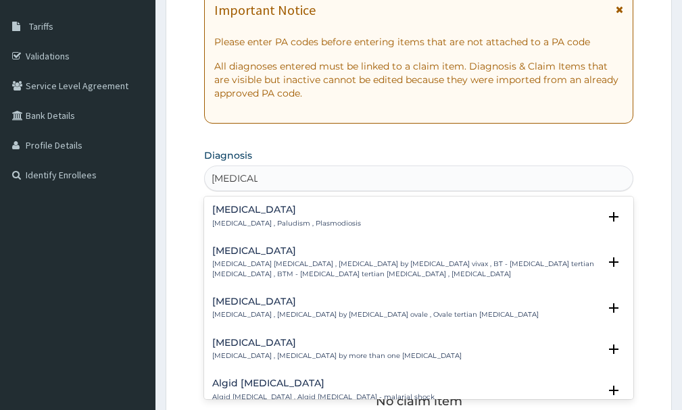
click at [268, 225] on p "[MEDICAL_DATA] , Paludism , Plasmodiosis" at bounding box center [286, 223] width 149 height 9
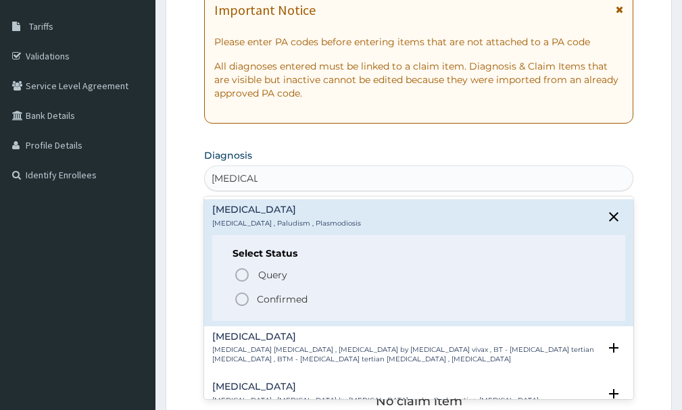
click at [263, 295] on p "Confirmed" at bounding box center [282, 300] width 51 height 14
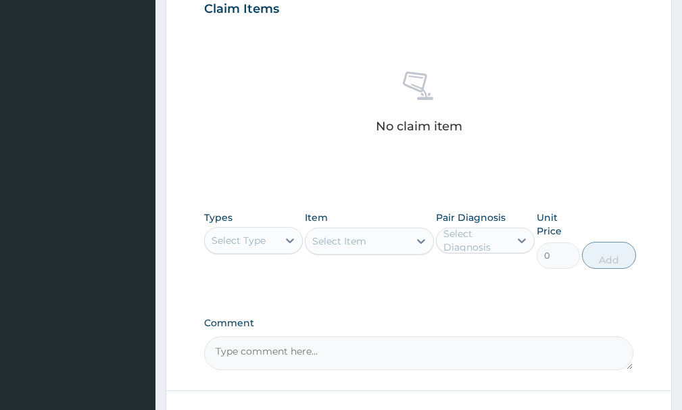
scroll to position [529, 0]
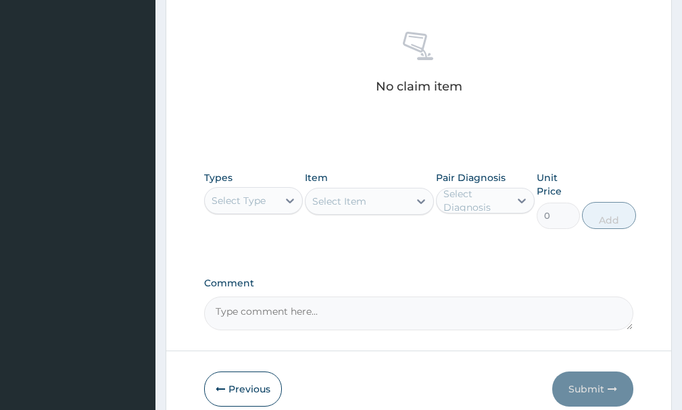
click at [246, 197] on div "Select Type" at bounding box center [239, 201] width 54 height 14
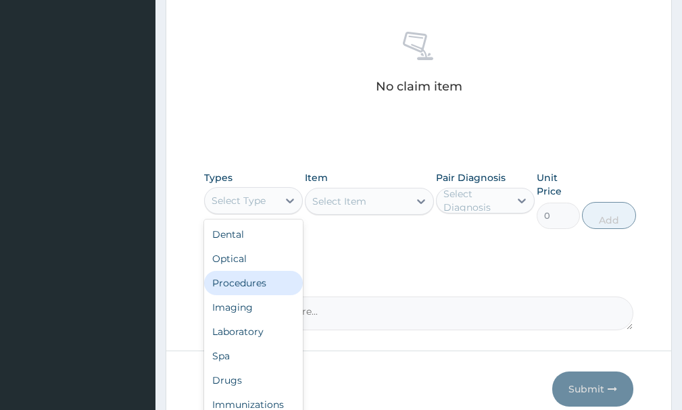
drag, startPoint x: 252, startPoint y: 280, endPoint x: 283, endPoint y: 266, distance: 33.9
click at [260, 278] on div "Procedures" at bounding box center [253, 283] width 99 height 24
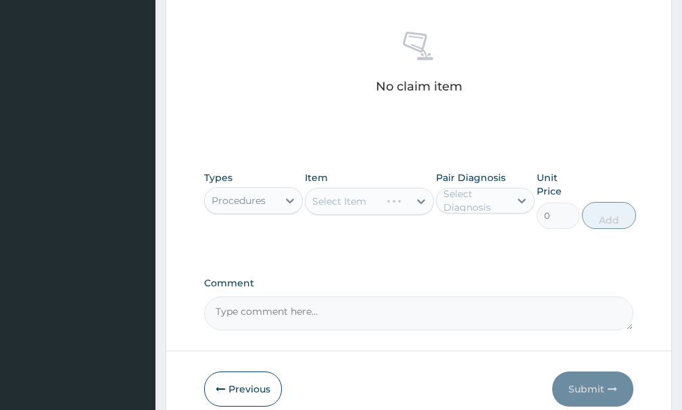
click at [353, 205] on div "Select Item" at bounding box center [369, 201] width 128 height 27
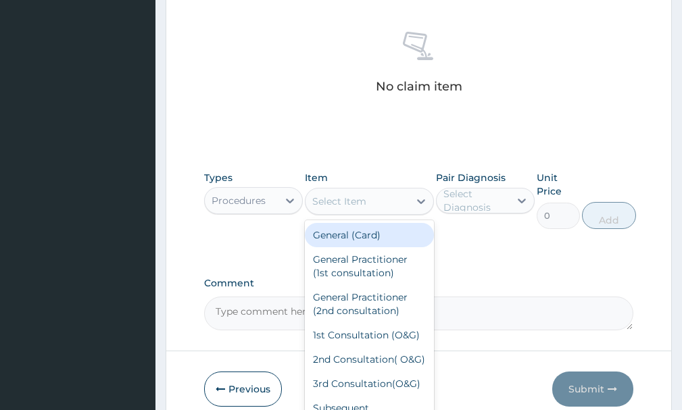
click at [389, 206] on div "Select Item" at bounding box center [356, 202] width 103 height 22
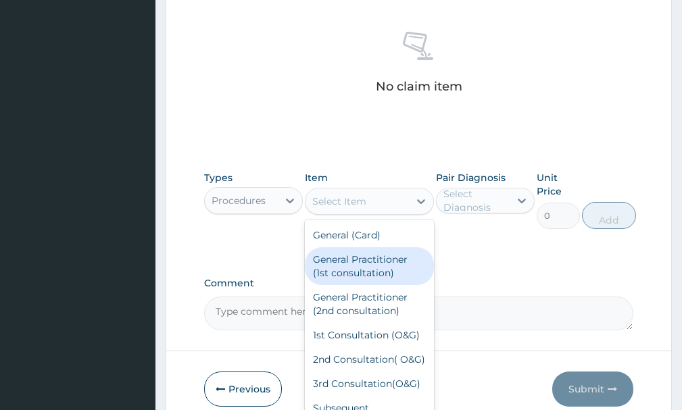
click at [362, 272] on div "General Practitioner (1st consultation)" at bounding box center [369, 266] width 128 height 38
type input "1500"
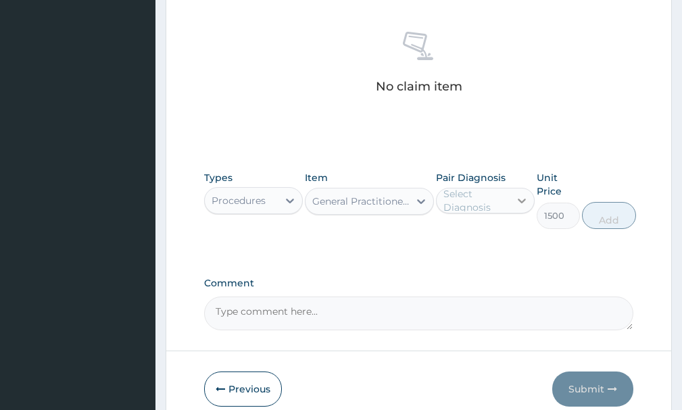
click at [513, 199] on div at bounding box center [522, 201] width 24 height 24
click at [513, 233] on div "[MEDICAL_DATA]" at bounding box center [485, 236] width 99 height 28
checkbox input "true"
click at [606, 220] on button "Add" at bounding box center [609, 215] width 54 height 27
type input "0"
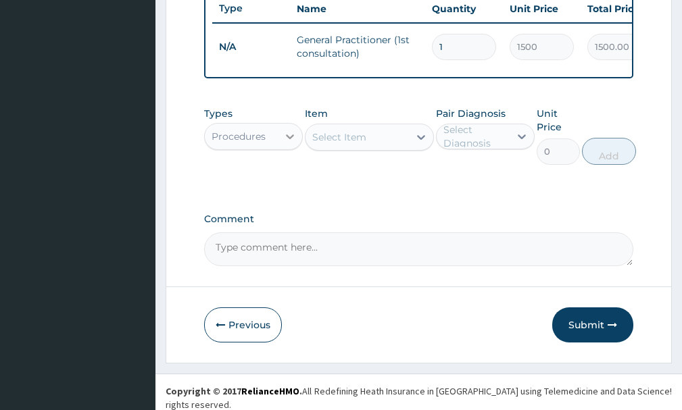
click at [285, 143] on icon at bounding box center [290, 137] width 14 height 14
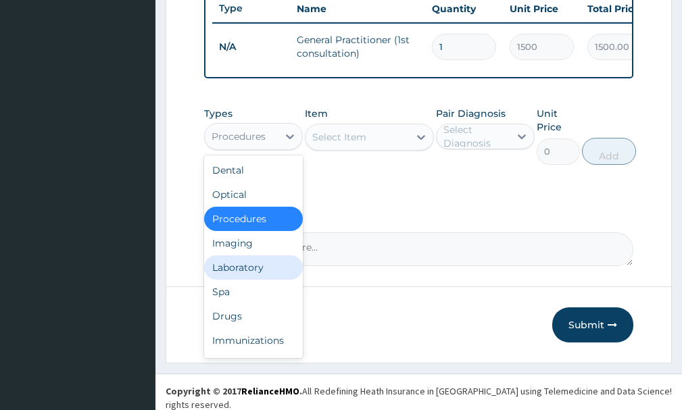
click at [243, 276] on div "Laboratory" at bounding box center [253, 267] width 99 height 24
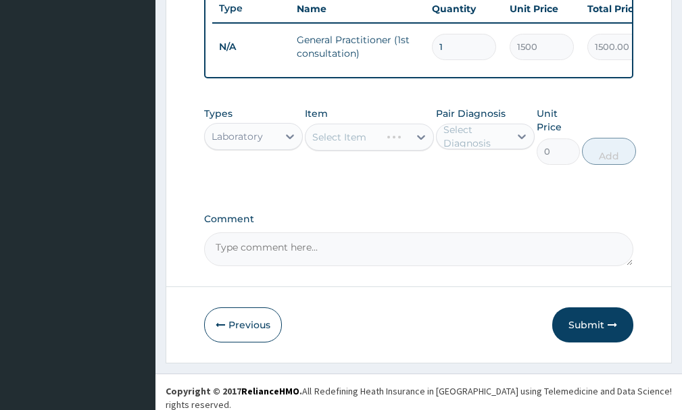
click at [357, 148] on div "Select Item" at bounding box center [369, 137] width 128 height 27
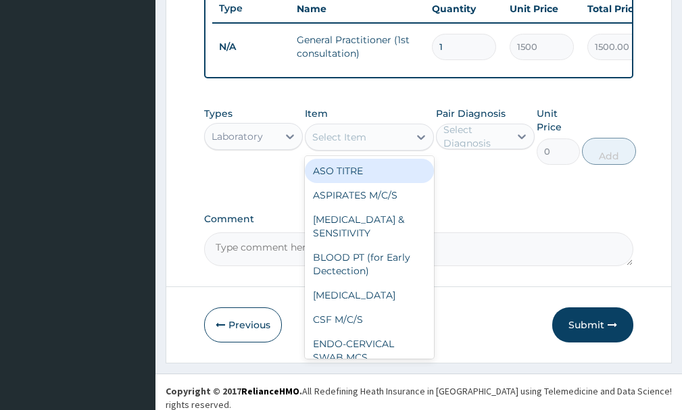
click at [413, 149] on div at bounding box center [421, 137] width 24 height 24
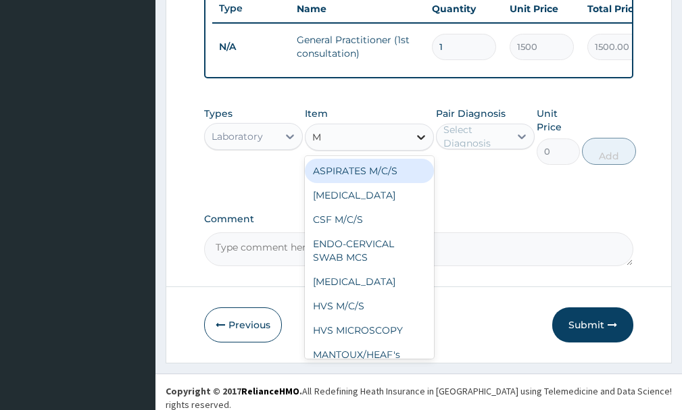
type input "MP"
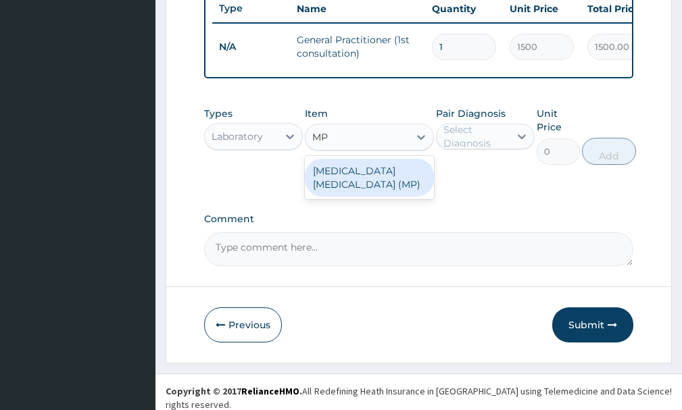
drag, startPoint x: 395, startPoint y: 198, endPoint x: 410, endPoint y: 192, distance: 16.7
click at [398, 197] on div "[MEDICAL_DATA] [MEDICAL_DATA] (MP)" at bounding box center [369, 178] width 128 height 38
type input "560"
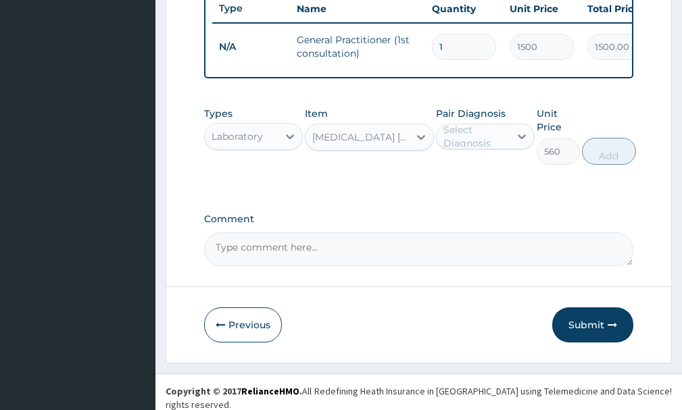
drag, startPoint x: 484, startPoint y: 128, endPoint x: 484, endPoint y: 139, distance: 10.8
click at [485, 133] on div "Pair Diagnosis Select Diagnosis" at bounding box center [485, 136] width 99 height 58
drag, startPoint x: 514, startPoint y: 144, endPoint x: 527, endPoint y: 151, distance: 15.4
click at [524, 149] on div at bounding box center [522, 136] width 24 height 24
drag, startPoint x: 483, startPoint y: 188, endPoint x: 524, endPoint y: 174, distance: 43.0
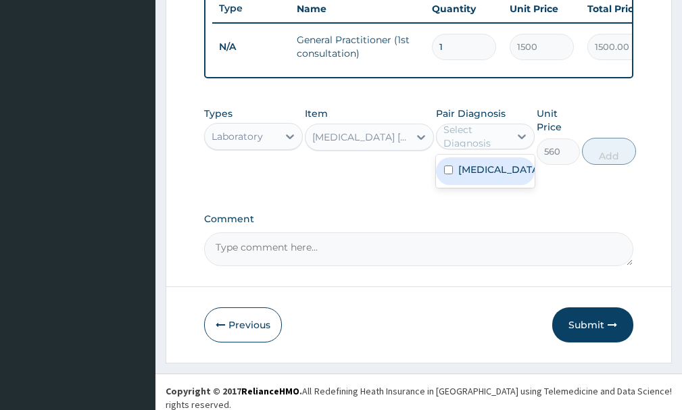
click at [484, 185] on div "[MEDICAL_DATA]" at bounding box center [485, 171] width 99 height 28
checkbox input "true"
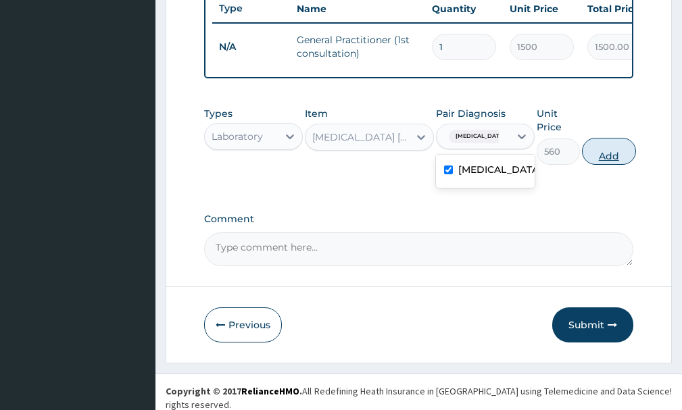
click at [618, 165] on button "Add" at bounding box center [609, 151] width 54 height 27
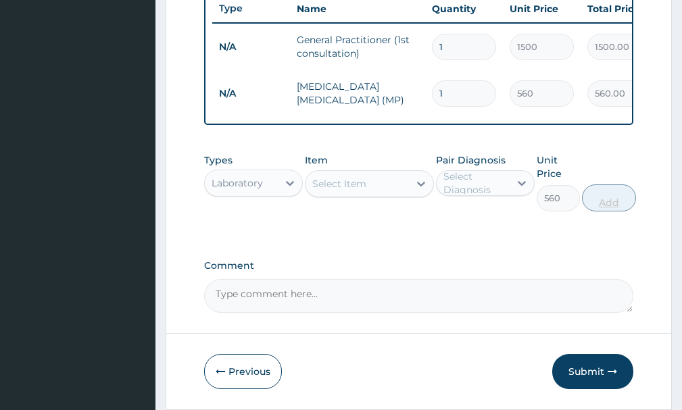
type input "0"
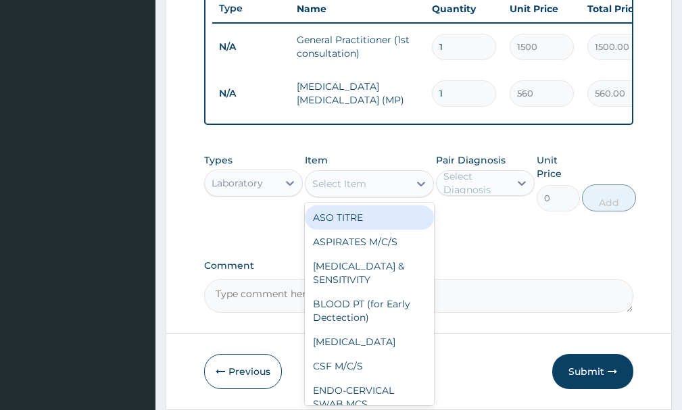
click at [358, 191] on div "Select Item" at bounding box center [339, 184] width 54 height 14
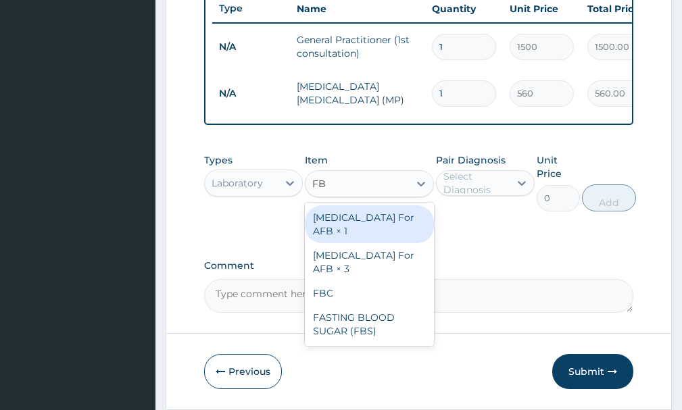
type input "FBC"
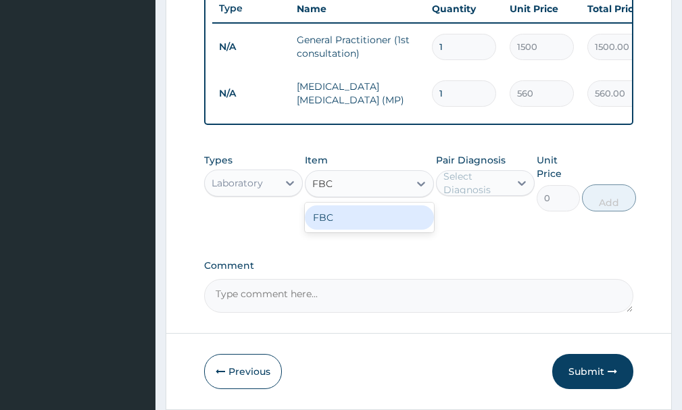
drag, startPoint x: 355, startPoint y: 237, endPoint x: 374, endPoint y: 237, distance: 18.9
click at [355, 230] on div "FBC" at bounding box center [369, 217] width 128 height 24
type input "1600"
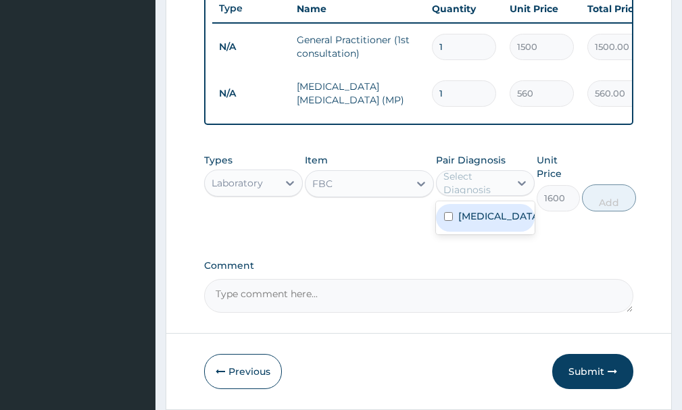
click at [458, 197] on div "Select Diagnosis" at bounding box center [475, 183] width 65 height 27
click at [466, 235] on div "[MEDICAL_DATA]" at bounding box center [485, 217] width 99 height 33
click at [499, 232] on div "[MEDICAL_DATA]" at bounding box center [485, 218] width 99 height 28
checkbox input "true"
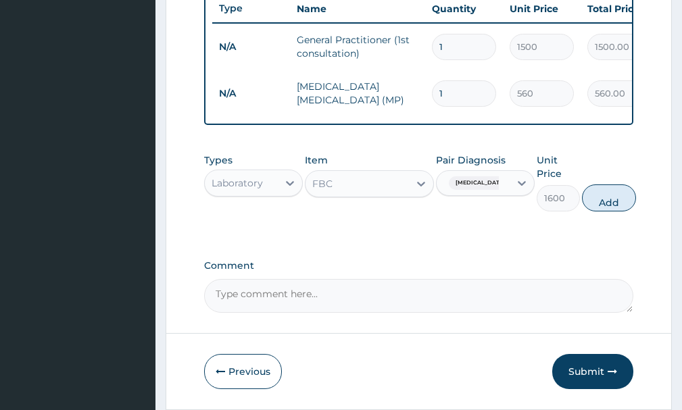
click at [608, 211] on button "Add" at bounding box center [609, 198] width 54 height 27
type input "0"
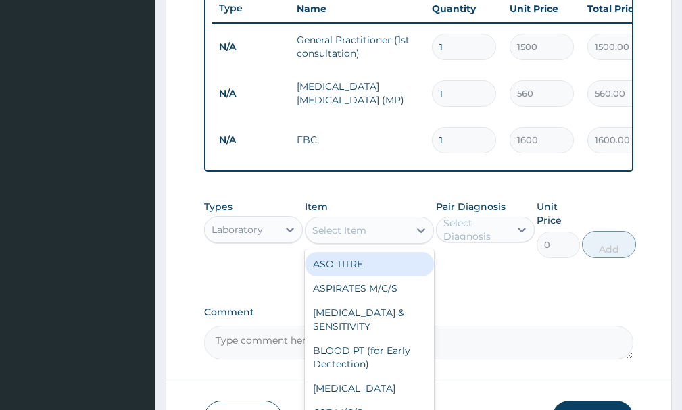
click at [343, 237] on div "Select Item" at bounding box center [339, 231] width 54 height 14
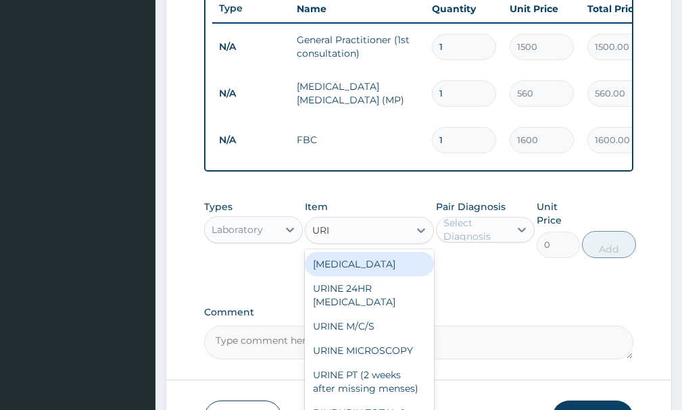
type input "URIN"
drag, startPoint x: 362, startPoint y: 284, endPoint x: 438, endPoint y: 265, distance: 78.7
click at [368, 276] on div "[MEDICAL_DATA]" at bounding box center [369, 264] width 128 height 24
type input "500"
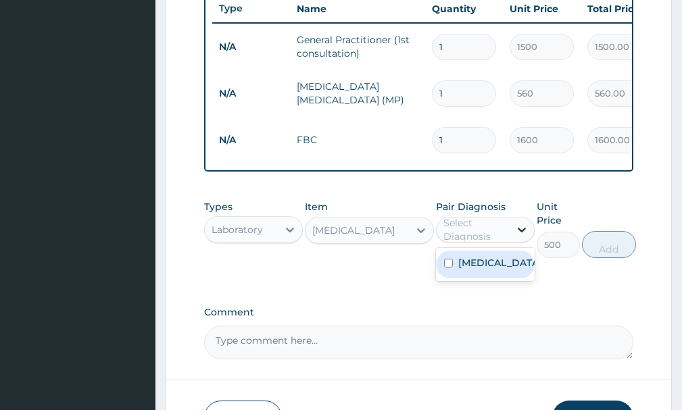
click at [511, 239] on div at bounding box center [522, 230] width 24 height 24
drag, startPoint x: 494, startPoint y: 276, endPoint x: 564, endPoint y: 269, distance: 69.9
click at [495, 276] on div "[MEDICAL_DATA]" at bounding box center [485, 265] width 99 height 28
checkbox input "true"
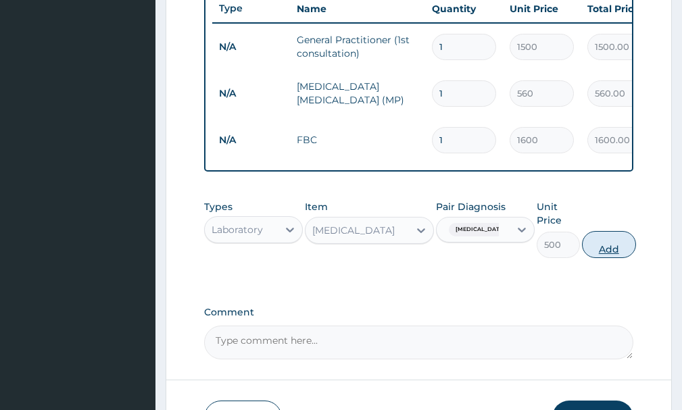
click at [600, 258] on button "Add" at bounding box center [609, 244] width 54 height 27
type input "0"
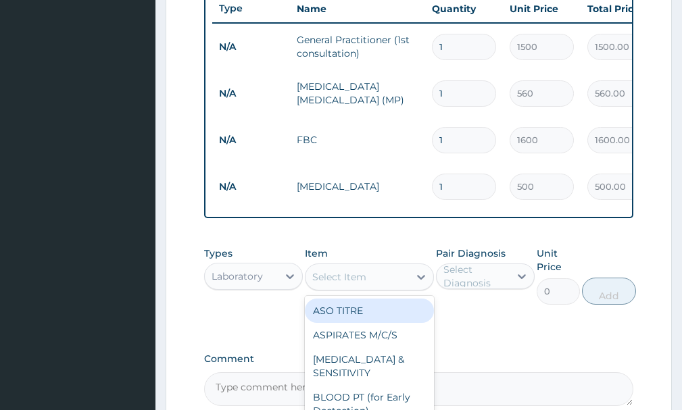
click at [328, 284] on div "Select Item" at bounding box center [339, 277] width 54 height 14
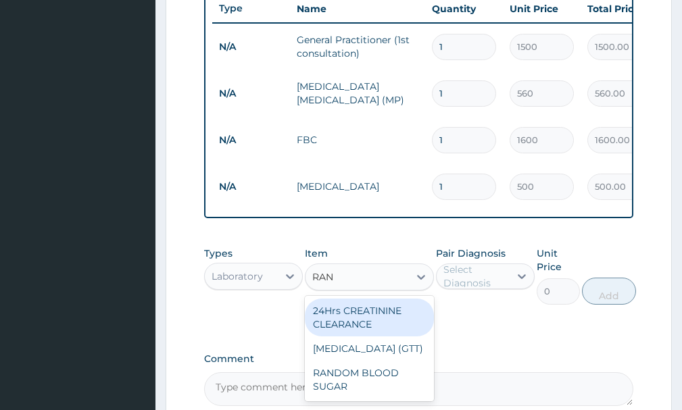
type input "RAND"
drag, startPoint x: 353, startPoint y: 329, endPoint x: 387, endPoint y: 336, distance: 34.5
click at [355, 332] on div "RANDOM BLOOD SUGAR" at bounding box center [369, 318] width 128 height 38
type input "500"
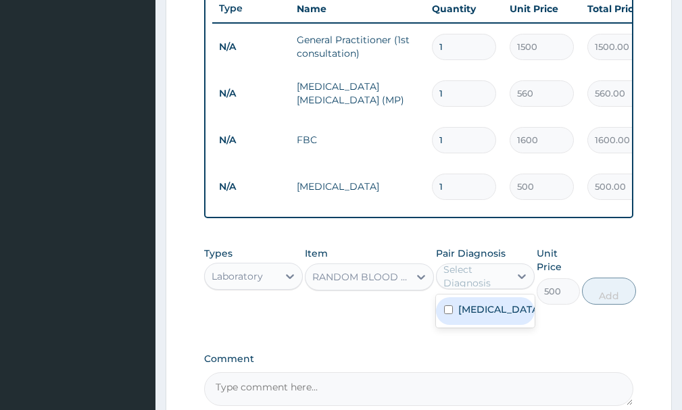
click at [486, 289] on div "Select Diagnosis" at bounding box center [475, 276] width 65 height 27
click at [486, 316] on label "[MEDICAL_DATA]" at bounding box center [499, 310] width 82 height 14
checkbox input "true"
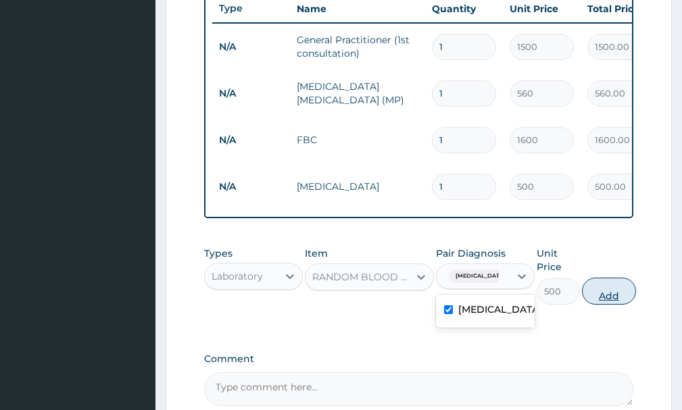
click at [602, 305] on button "Add" at bounding box center [609, 291] width 54 height 27
type input "0"
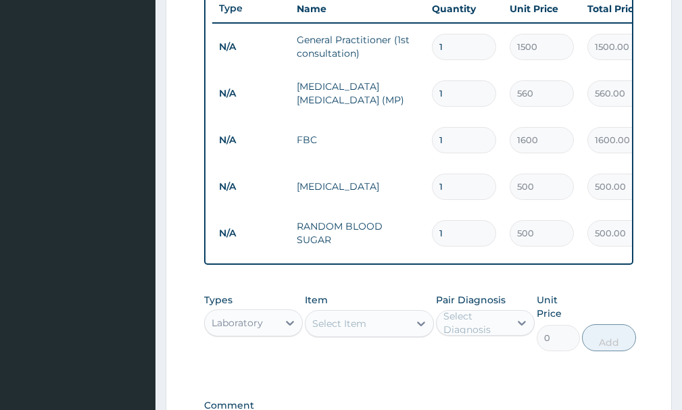
click at [261, 330] on div "Laboratory" at bounding box center [237, 323] width 51 height 14
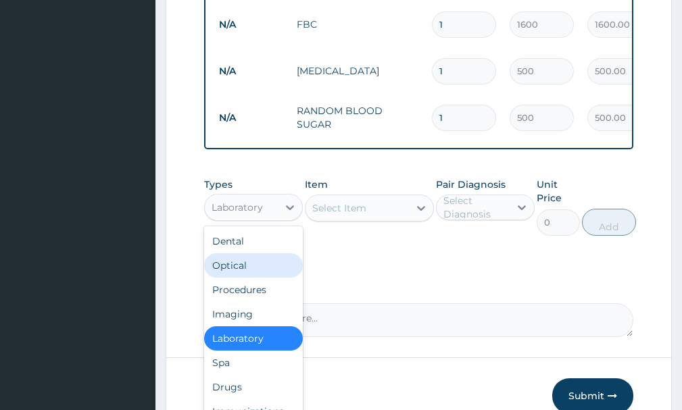
scroll to position [724, 0]
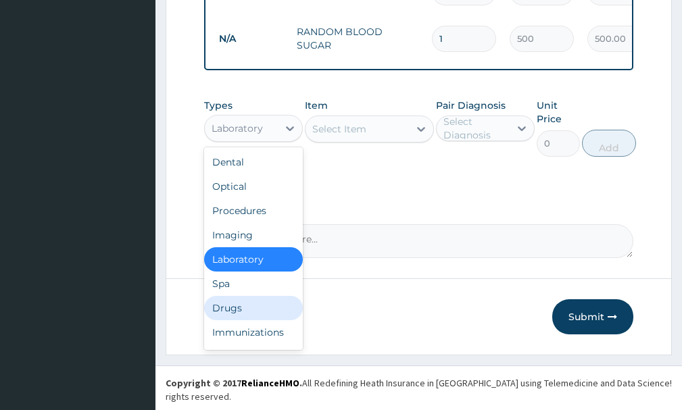
click at [241, 311] on div "Drugs" at bounding box center [253, 308] width 99 height 24
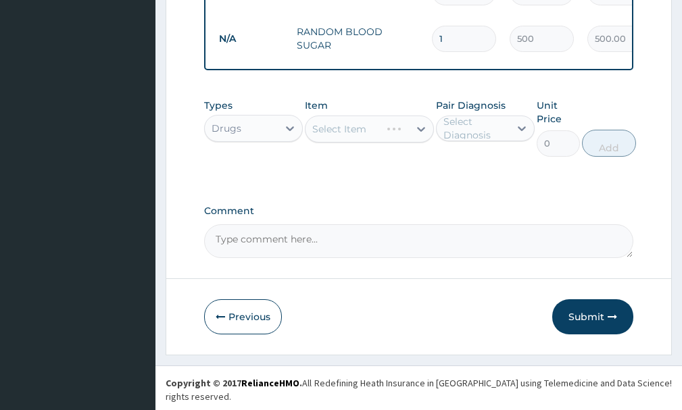
click at [361, 139] on div "Select Item" at bounding box center [369, 129] width 128 height 27
click at [375, 142] on div "Select Item" at bounding box center [369, 129] width 128 height 27
click at [376, 143] on div "Select Item" at bounding box center [369, 129] width 128 height 27
click at [376, 142] on div "Select Item" at bounding box center [369, 129] width 128 height 27
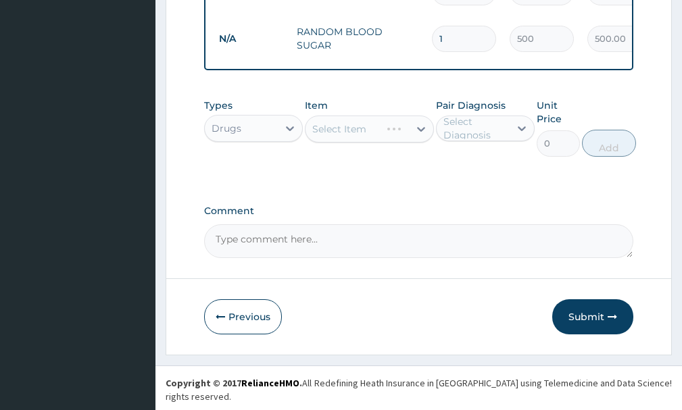
click at [396, 142] on div "Select Item" at bounding box center [369, 129] width 128 height 27
click at [414, 140] on div "Select Item" at bounding box center [369, 129] width 128 height 27
click at [419, 142] on div "Select Item" at bounding box center [369, 129] width 128 height 27
drag, startPoint x: 419, startPoint y: 142, endPoint x: 423, endPoint y: 169, distance: 27.3
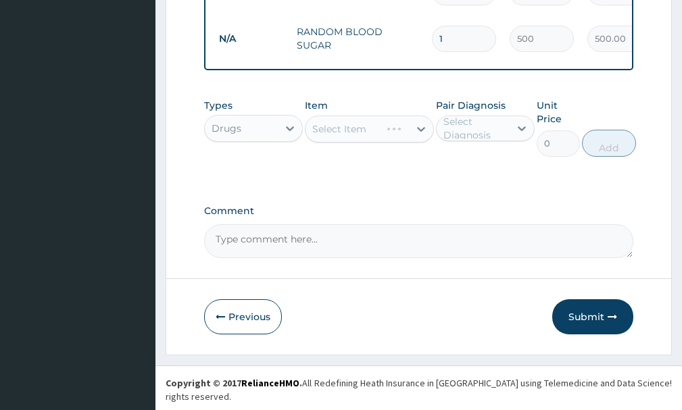
click at [419, 143] on div "Select Item" at bounding box center [369, 129] width 128 height 27
drag, startPoint x: 416, startPoint y: 185, endPoint x: 420, endPoint y: 162, distance: 23.3
click at [416, 182] on div "Types Drugs Item Select Item Pair Diagnosis Select Diagnosis Unit Price 0 Add" at bounding box center [418, 138] width 429 height 92
click at [420, 141] on div "Select Item" at bounding box center [369, 129] width 128 height 27
click at [415, 141] on div "Select Item" at bounding box center [369, 129] width 128 height 27
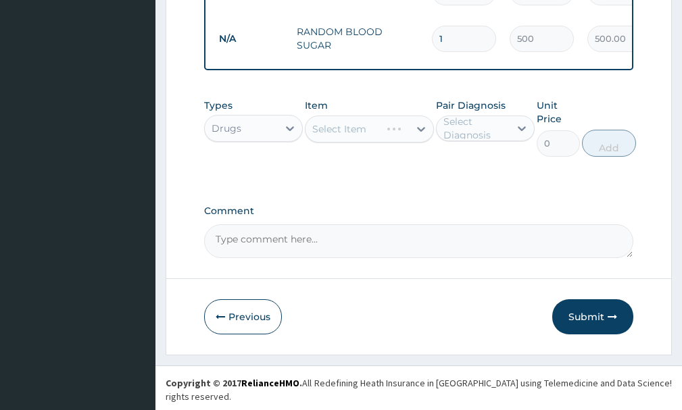
click at [415, 141] on div "Select Item" at bounding box center [369, 129] width 128 height 27
drag, startPoint x: 415, startPoint y: 141, endPoint x: 426, endPoint y: 164, distance: 25.1
click at [426, 157] on div "Item Select Item" at bounding box center [369, 128] width 128 height 58
click at [428, 164] on div "Types Drugs Item Select Item Pair Diagnosis Select Diagnosis Unit Price 0 Add" at bounding box center [418, 128] width 429 height 72
click at [422, 141] on div "Select Item" at bounding box center [369, 129] width 128 height 27
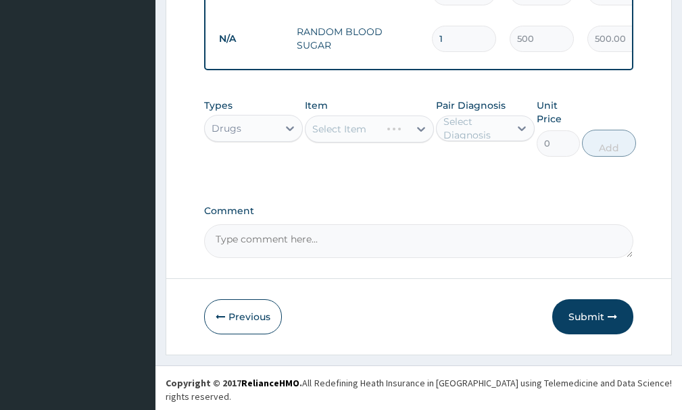
click at [422, 140] on div "Select Item" at bounding box center [369, 129] width 128 height 27
click at [420, 143] on div "Select Item" at bounding box center [369, 129] width 128 height 27
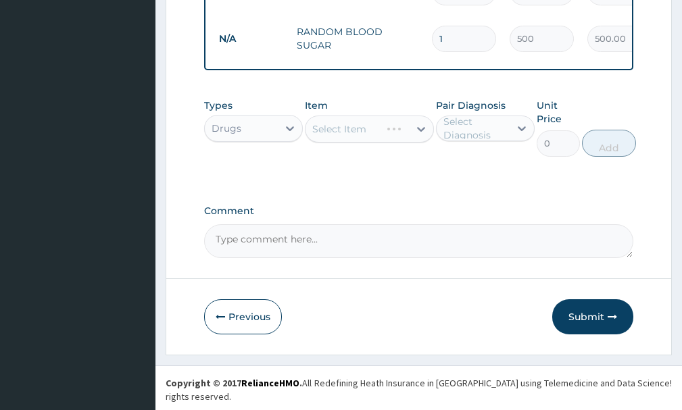
click at [420, 143] on div "Select Item" at bounding box center [369, 129] width 128 height 27
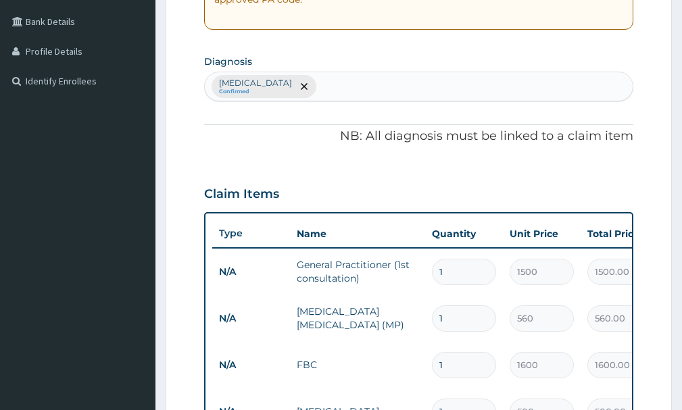
scroll to position [270, 0]
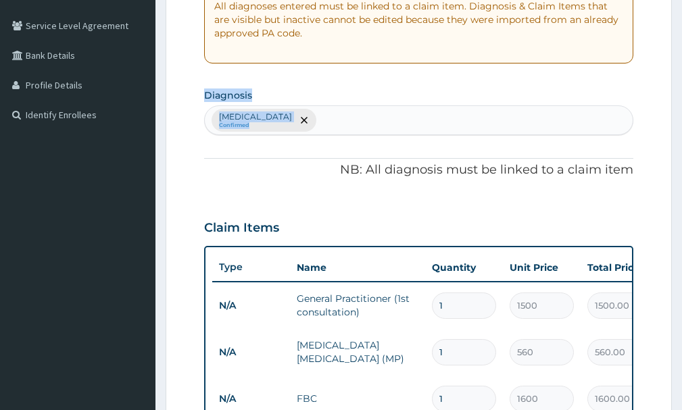
drag, startPoint x: 681, startPoint y: 142, endPoint x: 665, endPoint y: 48, distance: 95.2
click at [665, 48] on section "Step 2 of 2 PA Code / Prescription Code Enter Code(Secondary Care Only) Encount…" at bounding box center [418, 304] width 526 height 1027
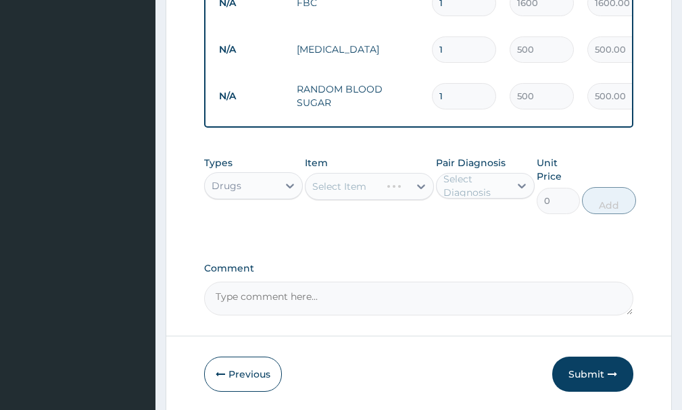
scroll to position [724, 0]
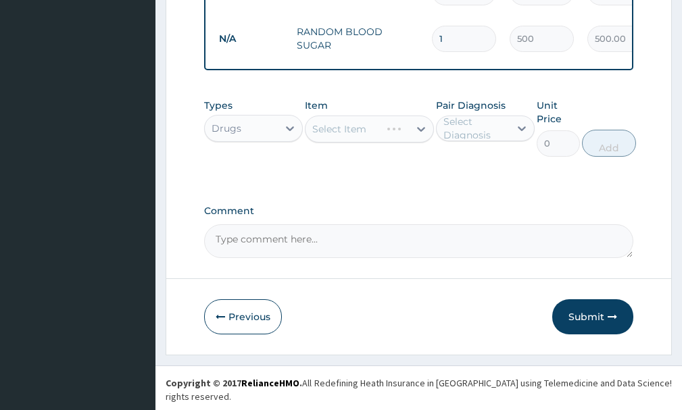
click at [419, 138] on div "Select Item" at bounding box center [369, 129] width 128 height 27
click at [420, 139] on div "Select Item" at bounding box center [369, 129] width 128 height 27
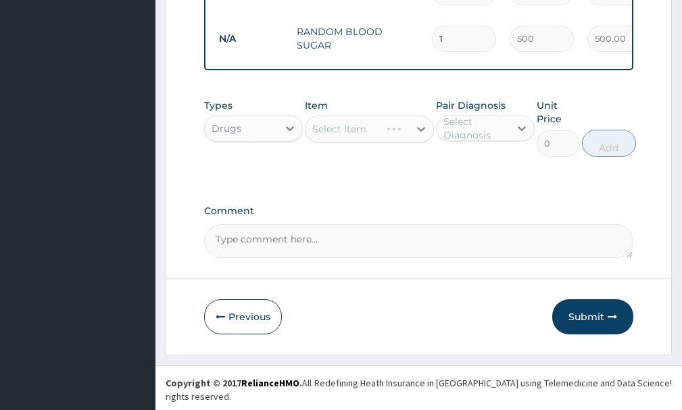
click at [422, 138] on div "Select Item" at bounding box center [369, 129] width 128 height 27
click at [422, 137] on div "Select Item" at bounding box center [369, 129] width 128 height 27
click at [436, 164] on div "Types Drugs Item Select Item Pair Diagnosis Select Diagnosis Unit Price 0 Add" at bounding box center [418, 128] width 429 height 72
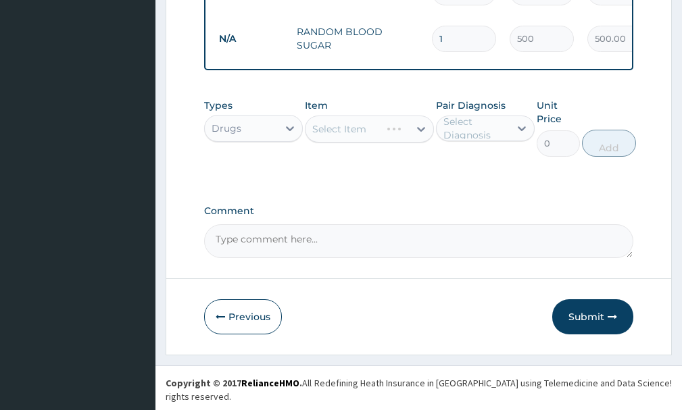
click at [434, 184] on div "Types Drugs Item Select Item Pair Diagnosis Select Diagnosis Unit Price 0 Add" at bounding box center [418, 138] width 429 height 92
click at [421, 141] on div "Select Item" at bounding box center [369, 129] width 128 height 27
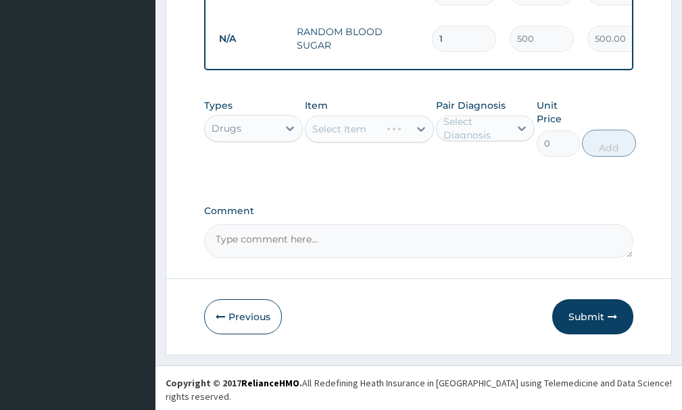
click at [422, 142] on div "Select Item" at bounding box center [369, 129] width 128 height 27
click at [421, 142] on div "Select Item" at bounding box center [369, 129] width 128 height 27
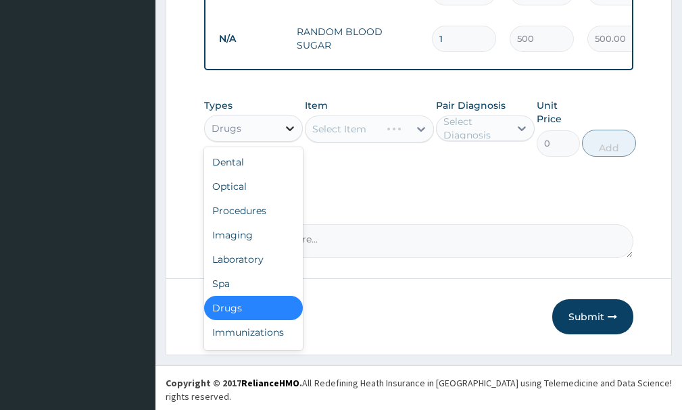
click at [293, 135] on icon at bounding box center [290, 129] width 14 height 14
click at [260, 270] on div "Laboratory" at bounding box center [253, 259] width 99 height 24
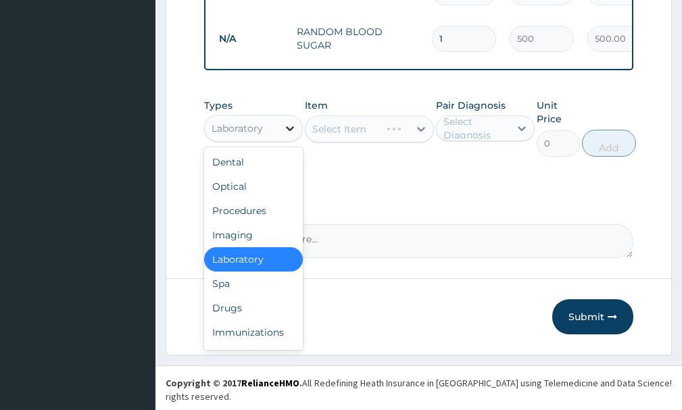
click at [293, 131] on icon at bounding box center [290, 128] width 8 height 5
click at [264, 222] on div "Procedures" at bounding box center [253, 211] width 99 height 24
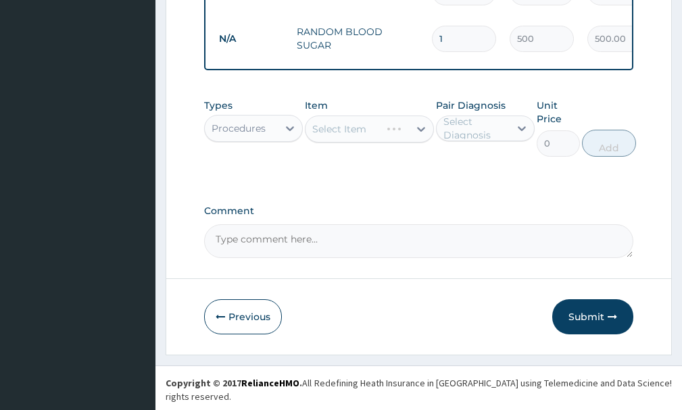
click at [415, 141] on div "Select Item" at bounding box center [369, 129] width 128 height 27
